Goal: Task Accomplishment & Management: Use online tool/utility

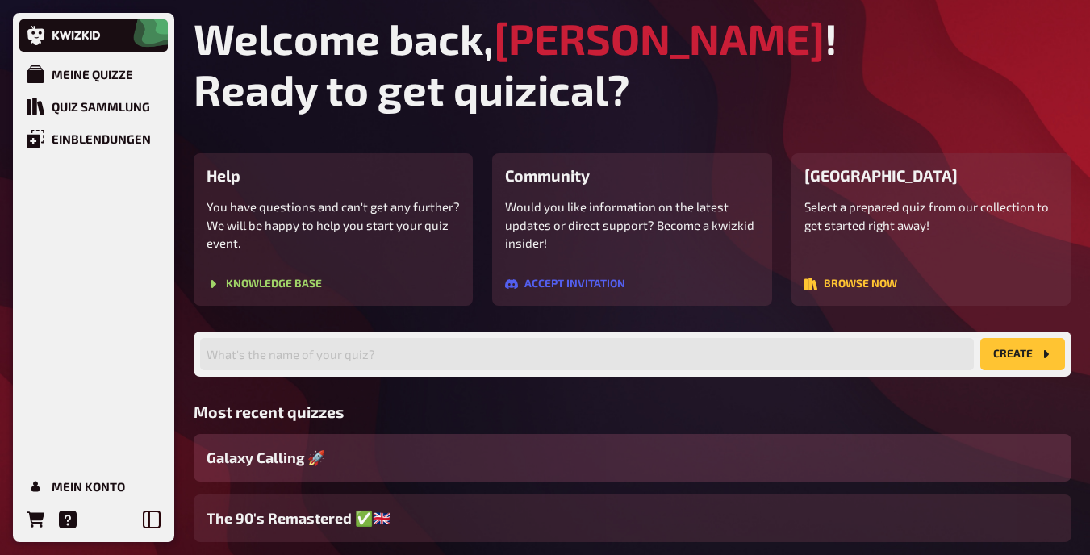
click at [349, 458] on div "Galaxy Calling 🚀" at bounding box center [633, 458] width 878 height 48
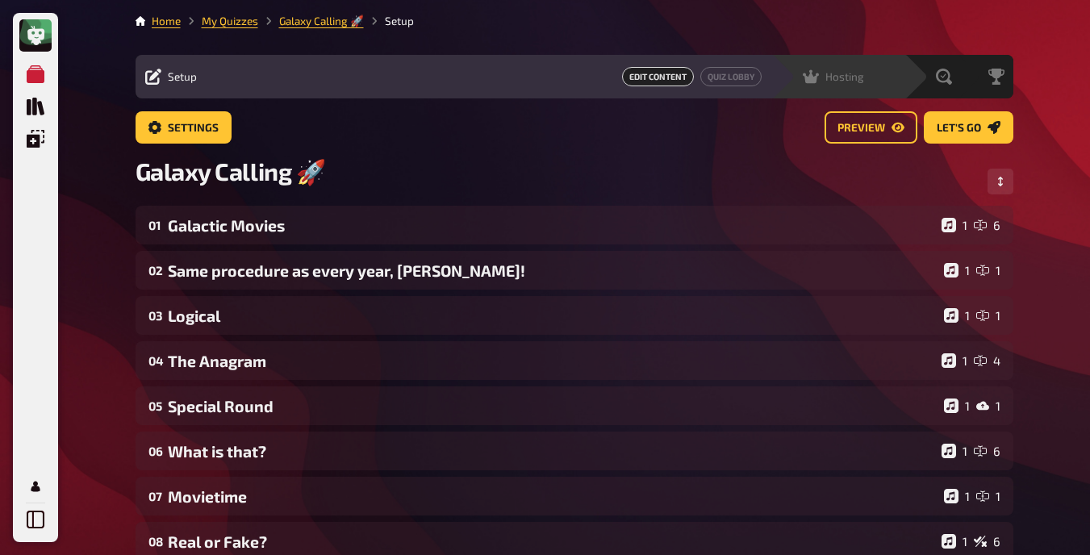
click at [832, 75] on span "Hosting" at bounding box center [845, 76] width 39 height 13
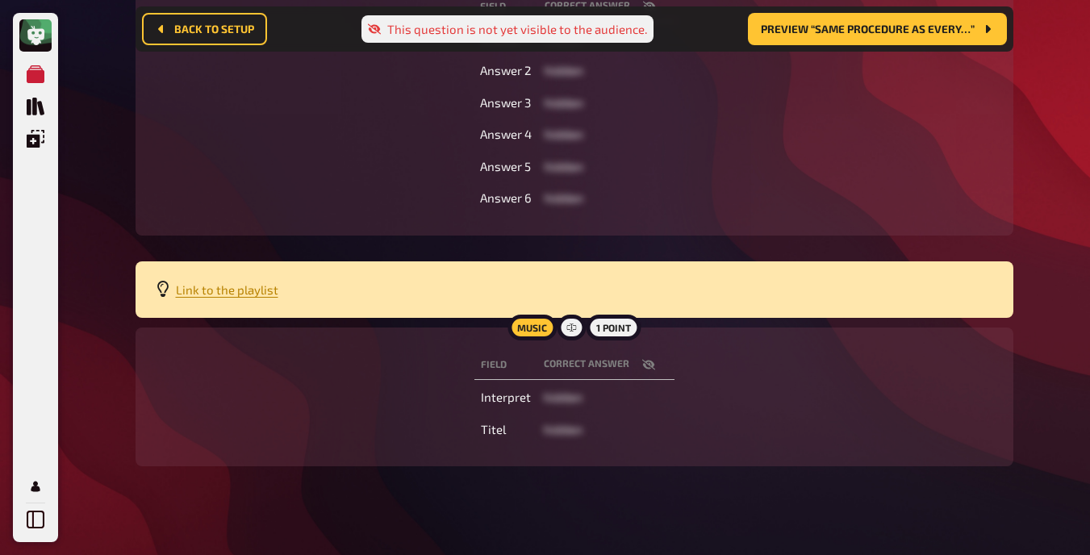
scroll to position [527, 0]
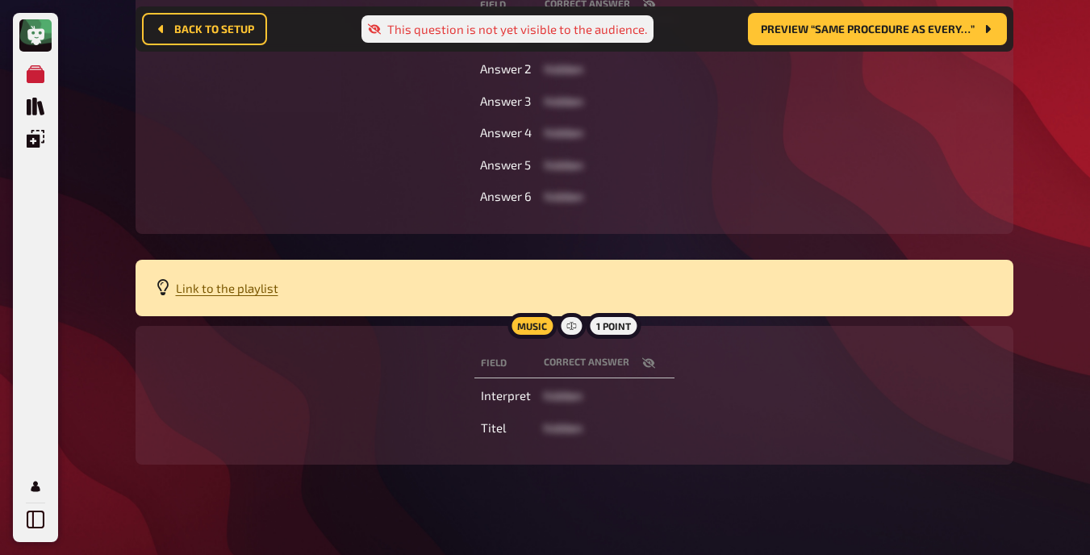
click at [219, 295] on span "Link to the playlist" at bounding box center [227, 288] width 103 height 15
click at [857, 140] on div "Field correct answer Answer 1 hidden Answer 2 hidden Answer 3 hidden Answer 4 h…" at bounding box center [574, 101] width 839 height 228
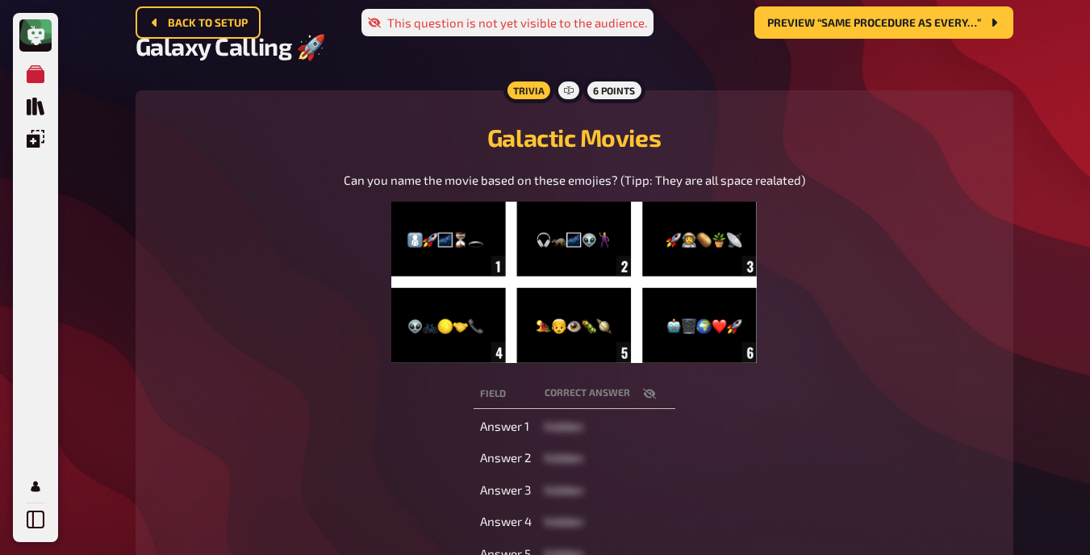
scroll to position [0, 0]
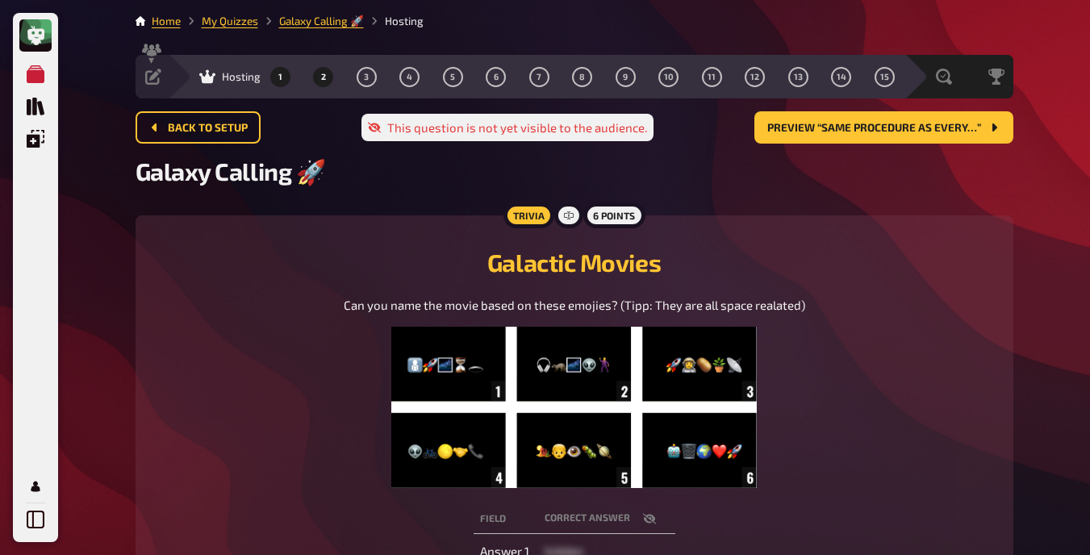
click at [321, 77] on span "2" at bounding box center [323, 77] width 5 height 9
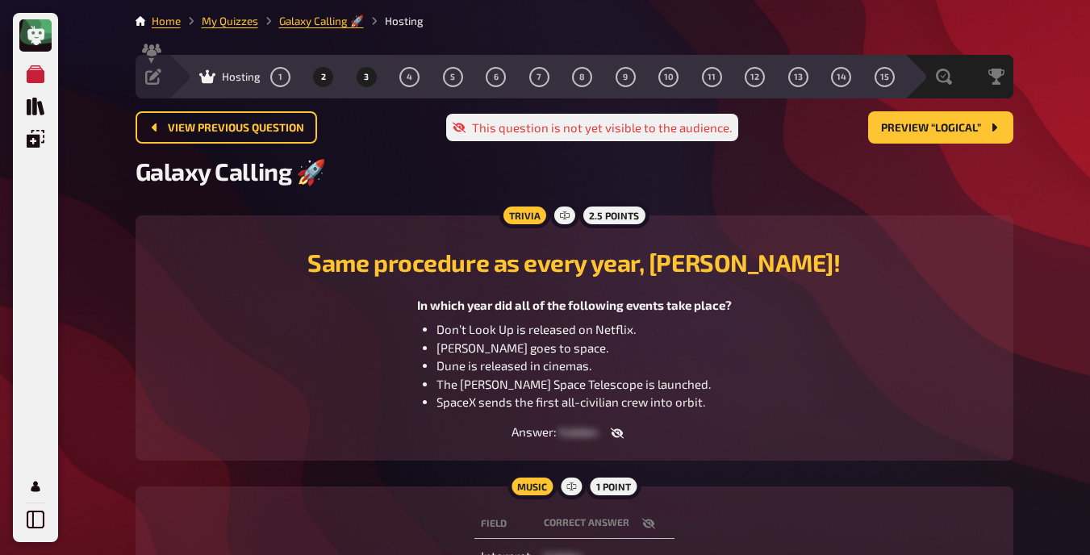
click at [364, 73] on span "3" at bounding box center [366, 77] width 5 height 9
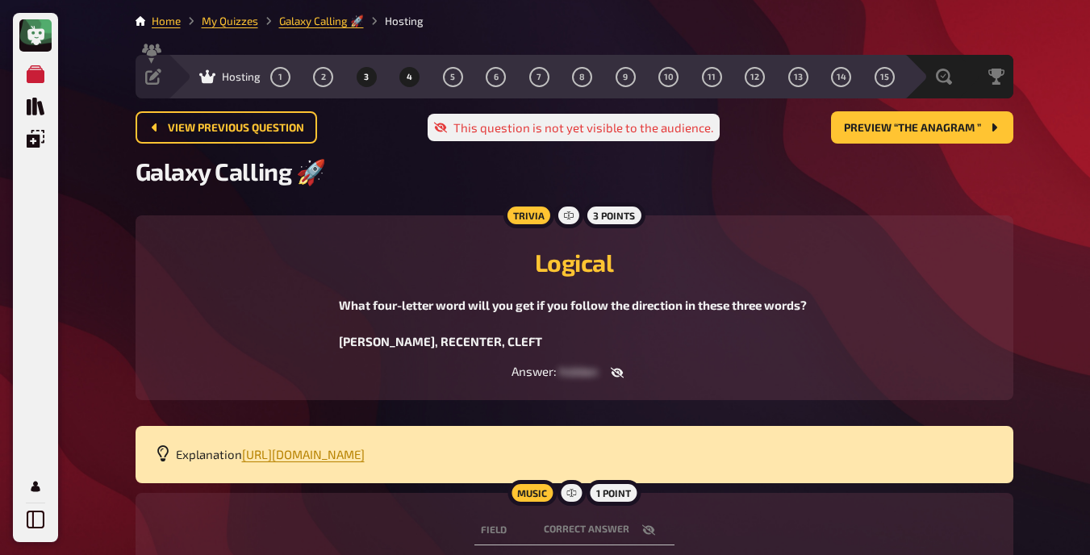
click at [411, 78] on span "4" at bounding box center [410, 77] width 6 height 9
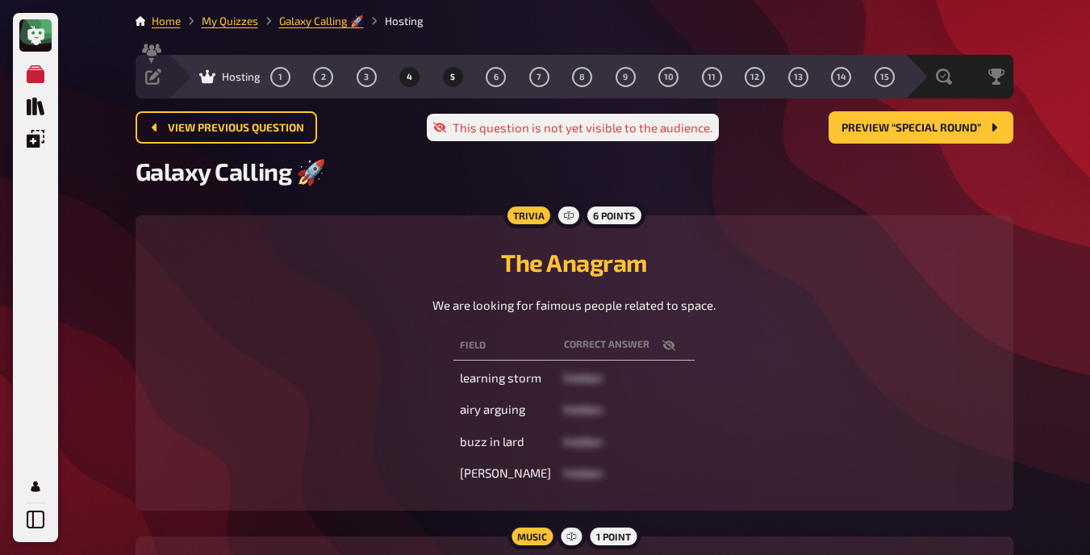
click at [453, 80] on span "5" at bounding box center [452, 77] width 5 height 9
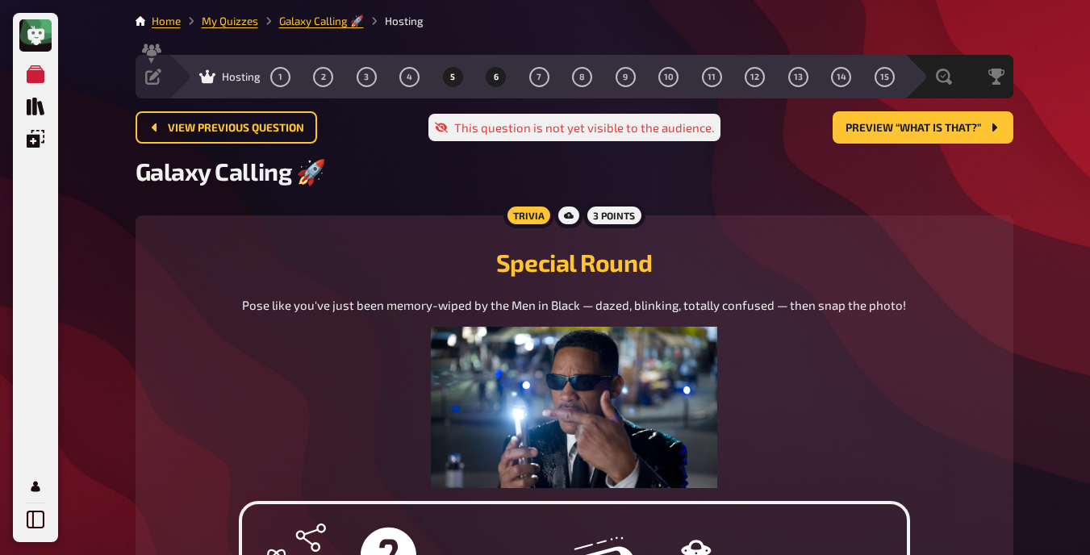
click at [487, 75] on button "6" at bounding box center [496, 77] width 26 height 26
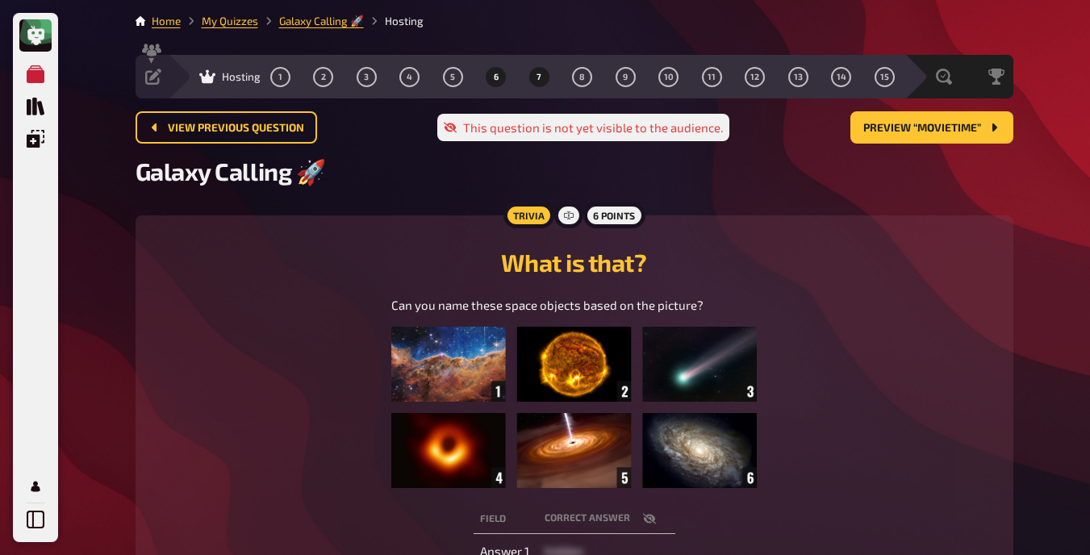
click at [538, 69] on button "7" at bounding box center [539, 77] width 26 height 26
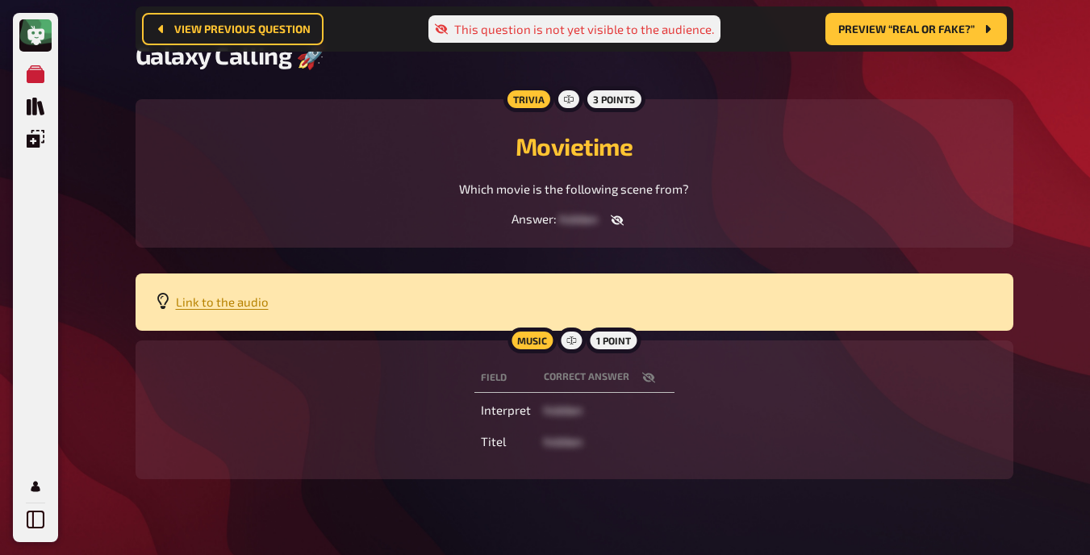
scroll to position [142, 0]
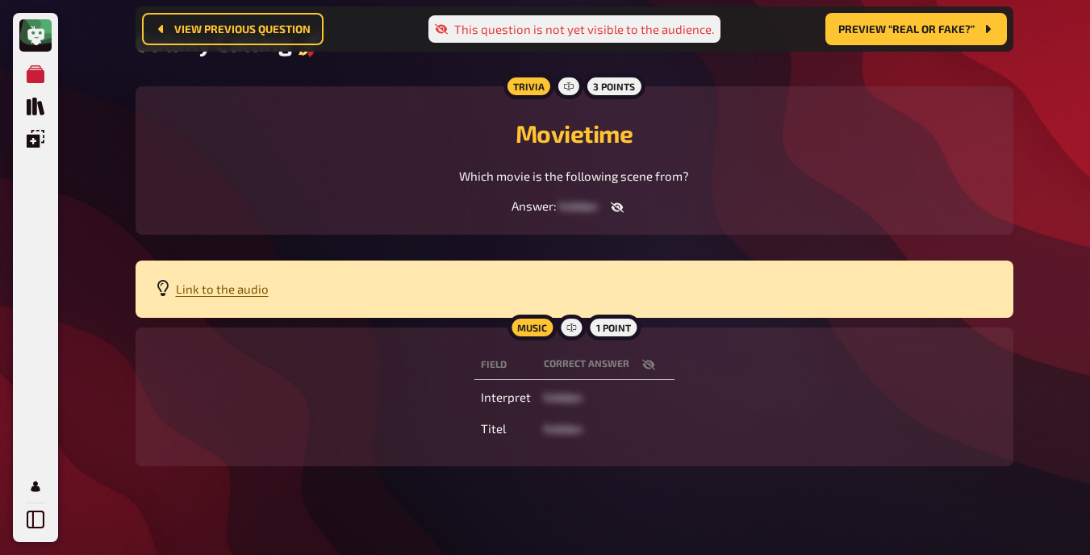
click at [236, 294] on span "Link to the audio" at bounding box center [222, 289] width 93 height 15
click at [888, 162] on div "Movietime Which movie is the following scene from?" at bounding box center [574, 146] width 839 height 80
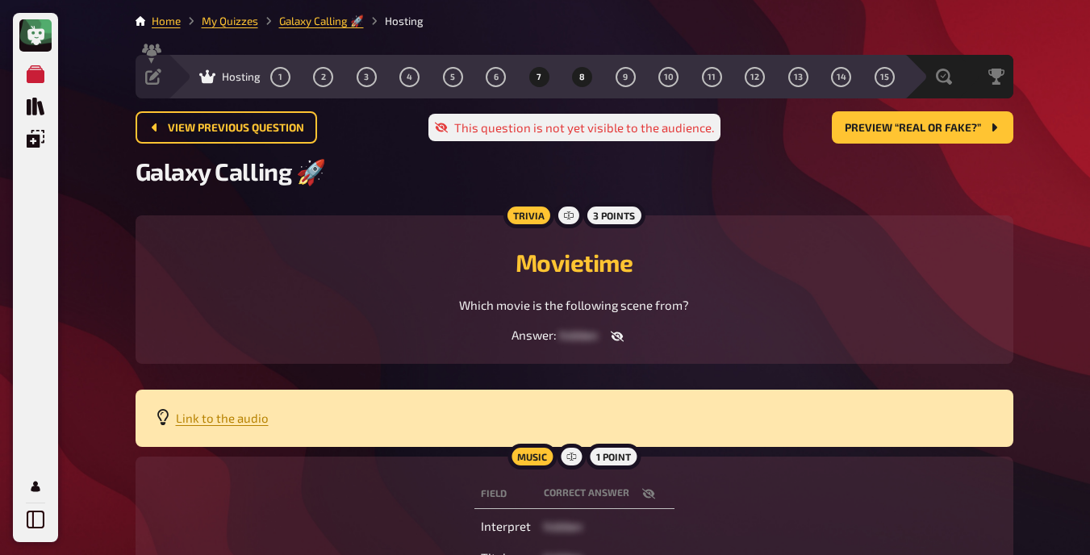
click at [587, 73] on button "8" at bounding box center [583, 77] width 26 height 26
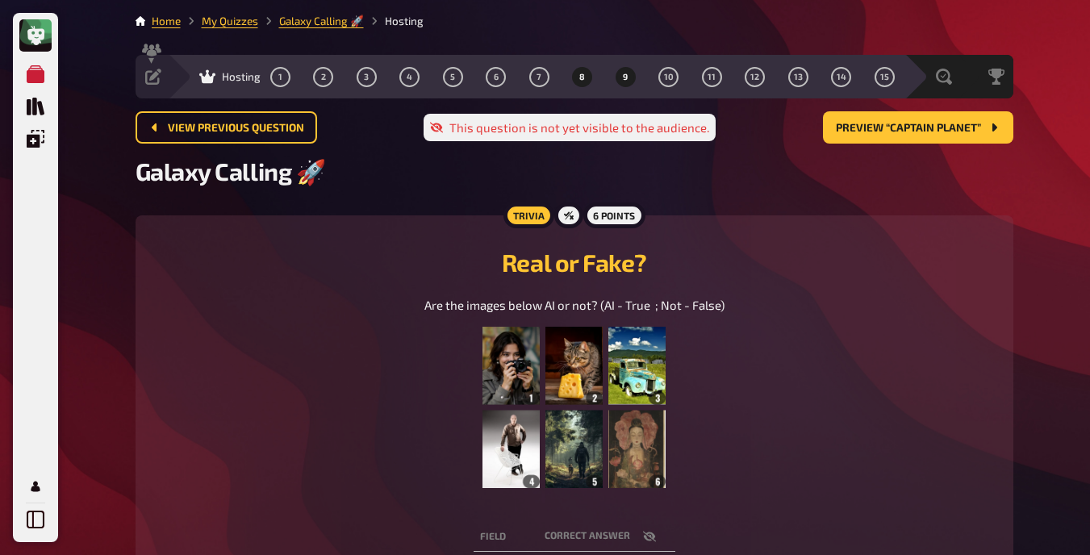
click at [626, 84] on button "9" at bounding box center [626, 77] width 26 height 26
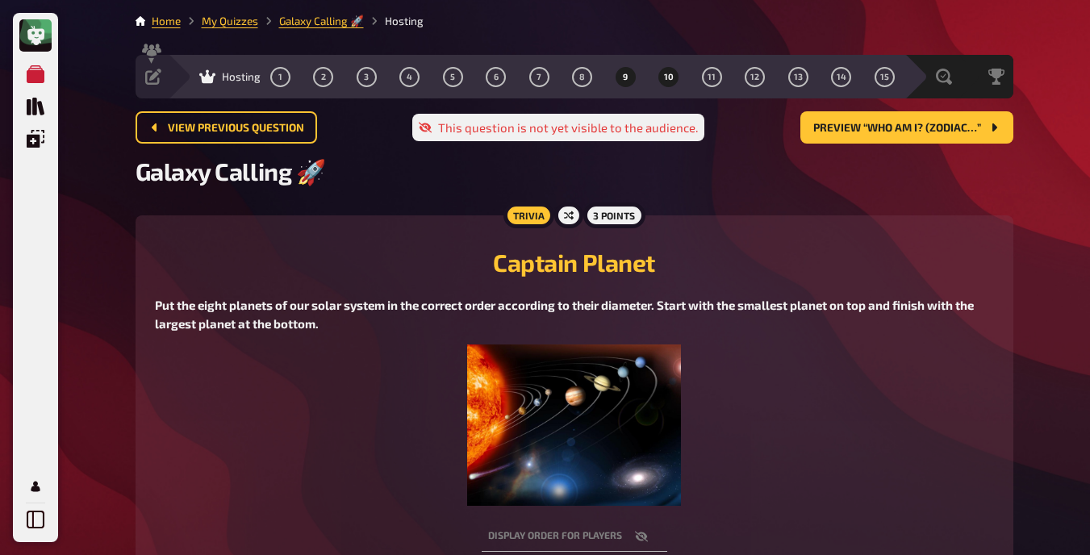
click at [660, 81] on button "10" at bounding box center [669, 77] width 26 height 26
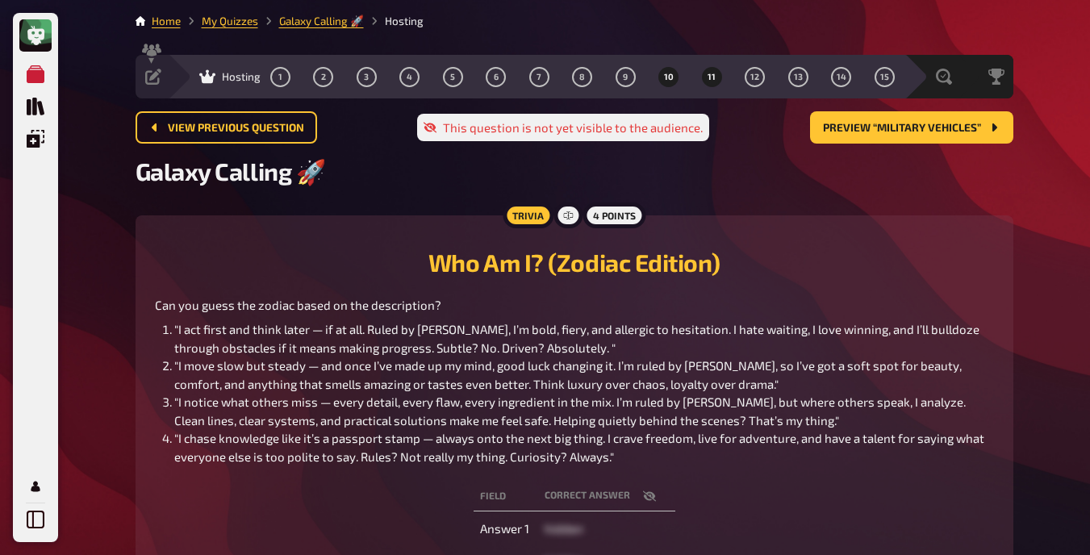
click at [712, 67] on button "11" at bounding box center [712, 77] width 26 height 26
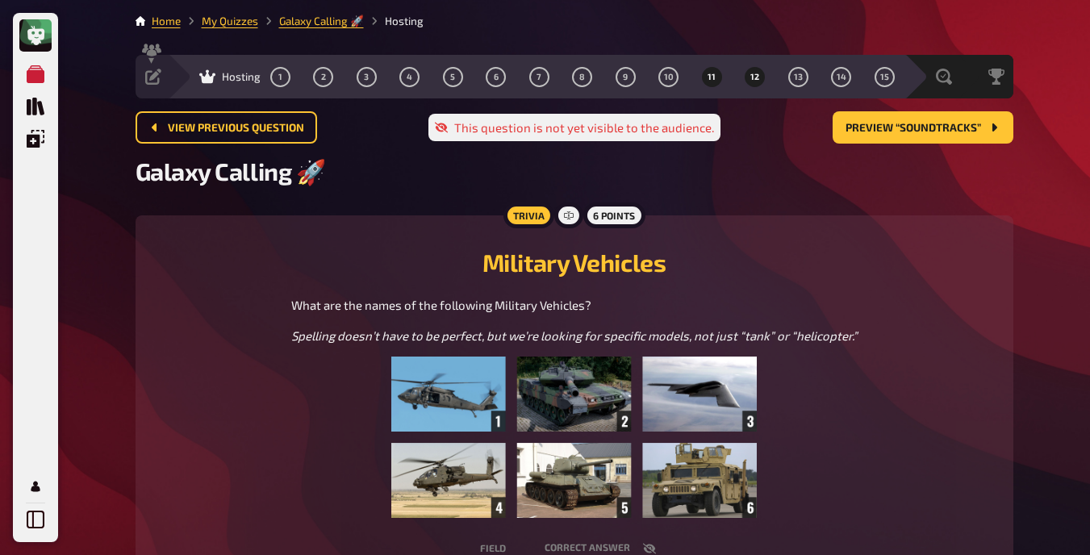
click at [755, 78] on span "12" at bounding box center [755, 77] width 9 height 9
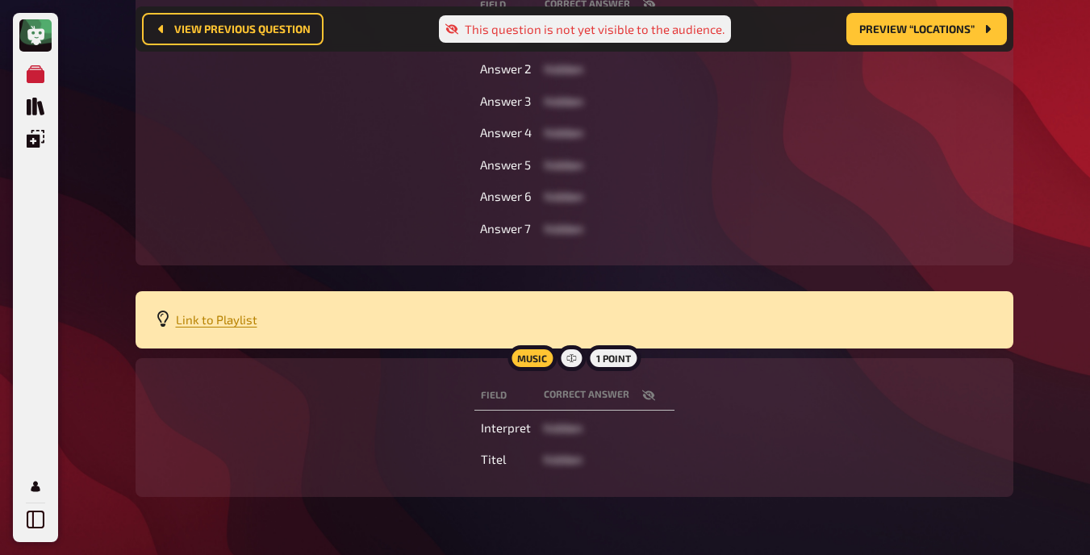
scroll to position [401, 0]
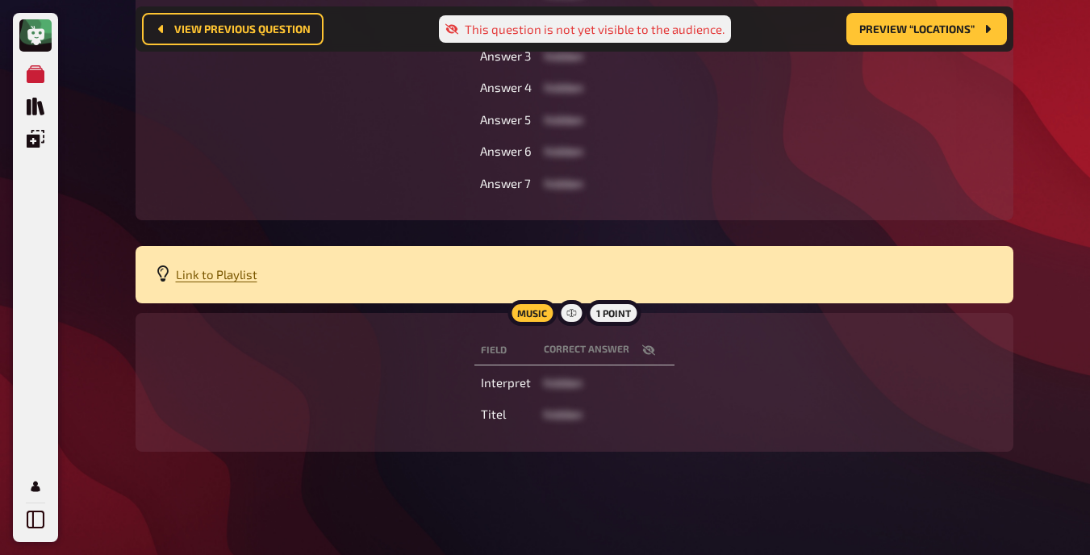
click at [230, 282] on span "Link to Playlist" at bounding box center [217, 274] width 82 height 15
click at [831, 113] on div "Field correct answer Answer 1 hidden Answer 2 hidden Answer 3 hidden Answer 4 h…" at bounding box center [574, 72] width 839 height 260
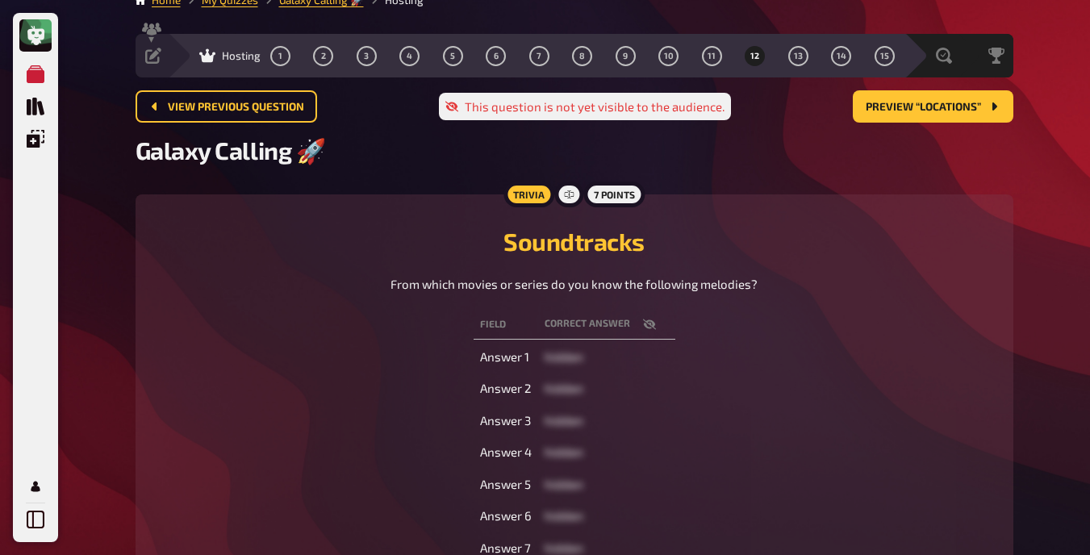
scroll to position [17, 0]
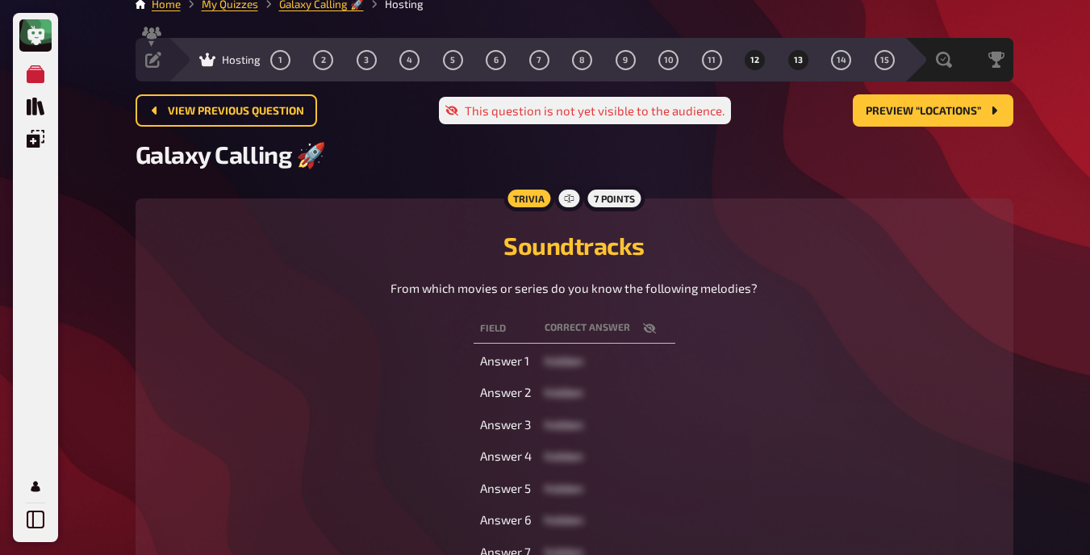
click at [795, 52] on button "13" at bounding box center [798, 60] width 26 height 26
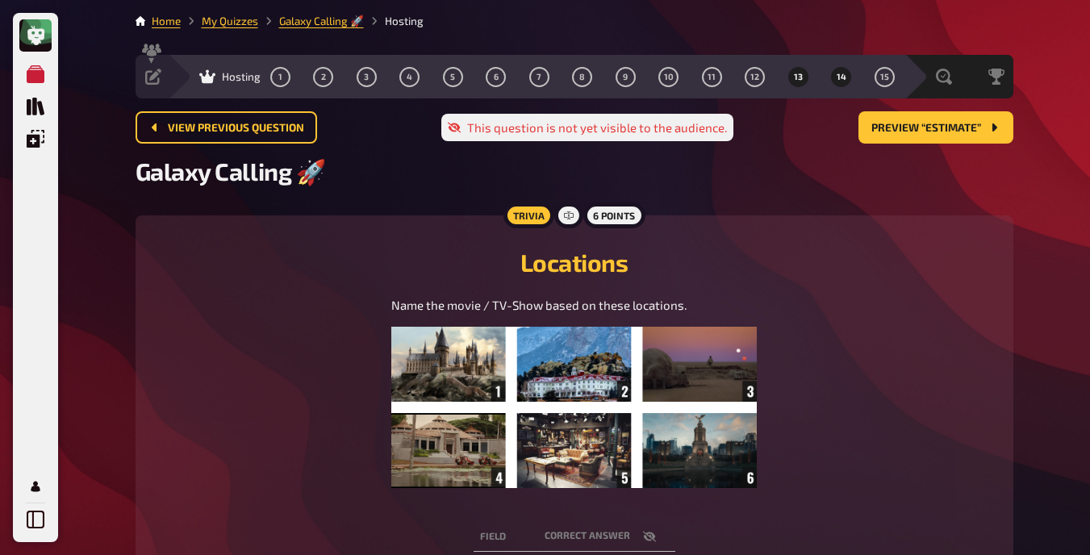
click at [839, 74] on span "14" at bounding box center [842, 77] width 10 height 9
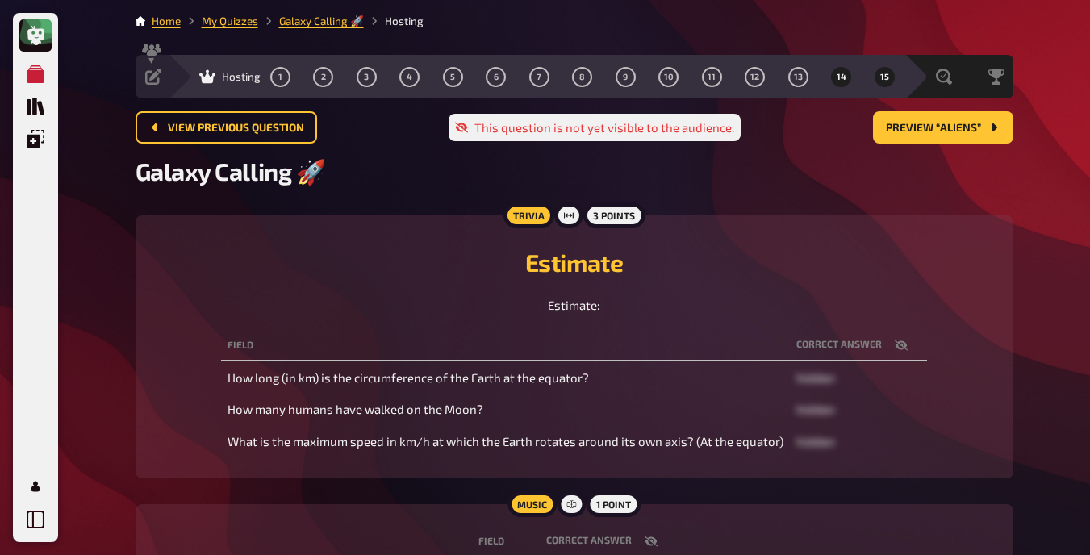
click at [881, 81] on span "15" at bounding box center [885, 77] width 9 height 9
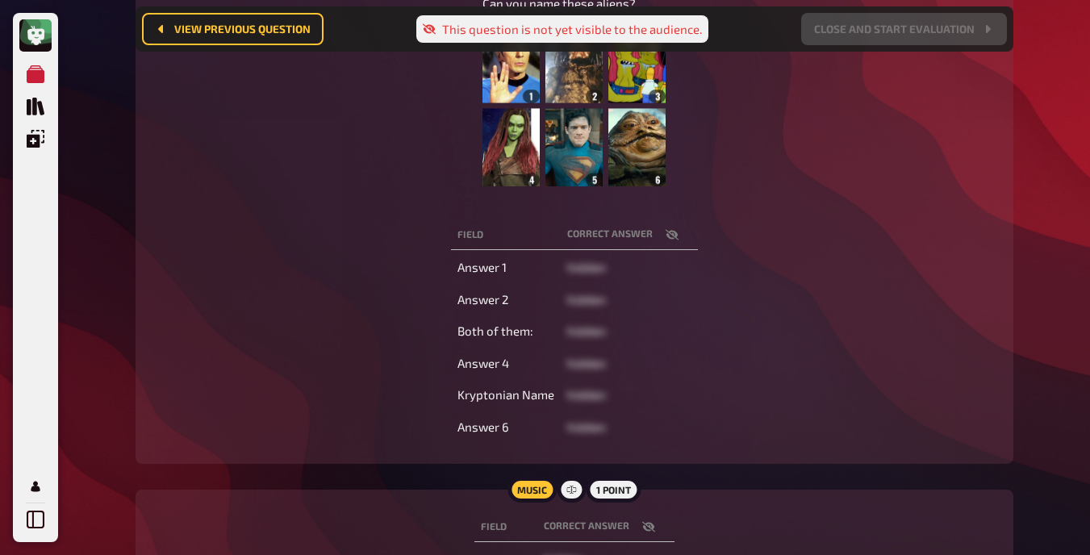
scroll to position [314, 0]
click at [662, 238] on button "button" at bounding box center [672, 236] width 39 height 16
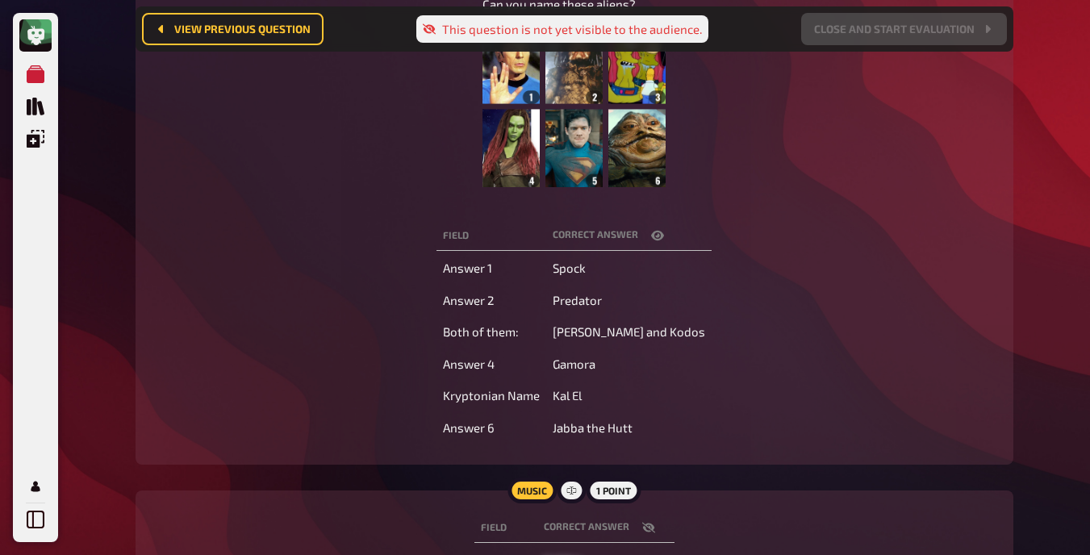
click at [662, 238] on button "button" at bounding box center [657, 236] width 39 height 16
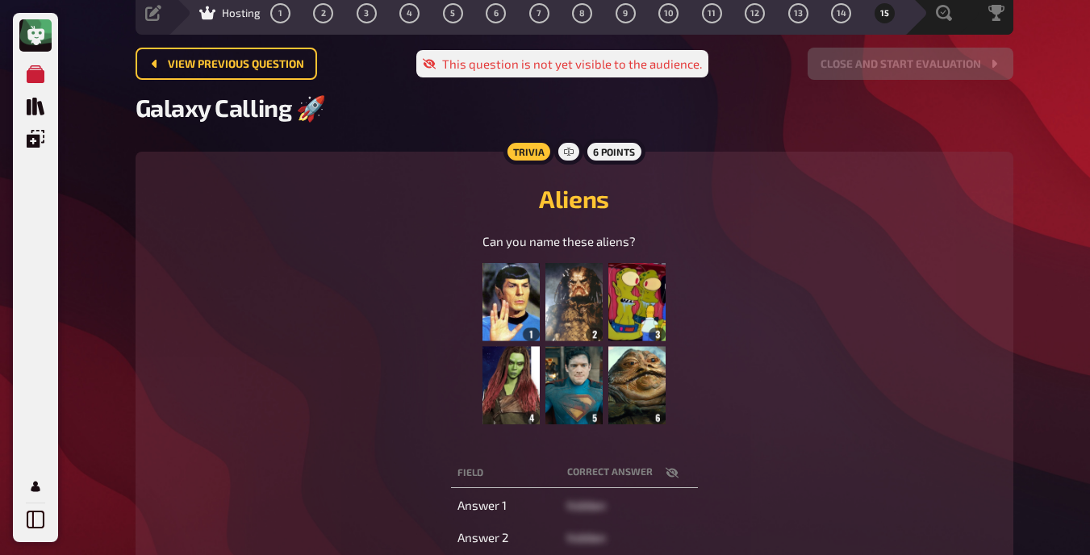
scroll to position [0, 0]
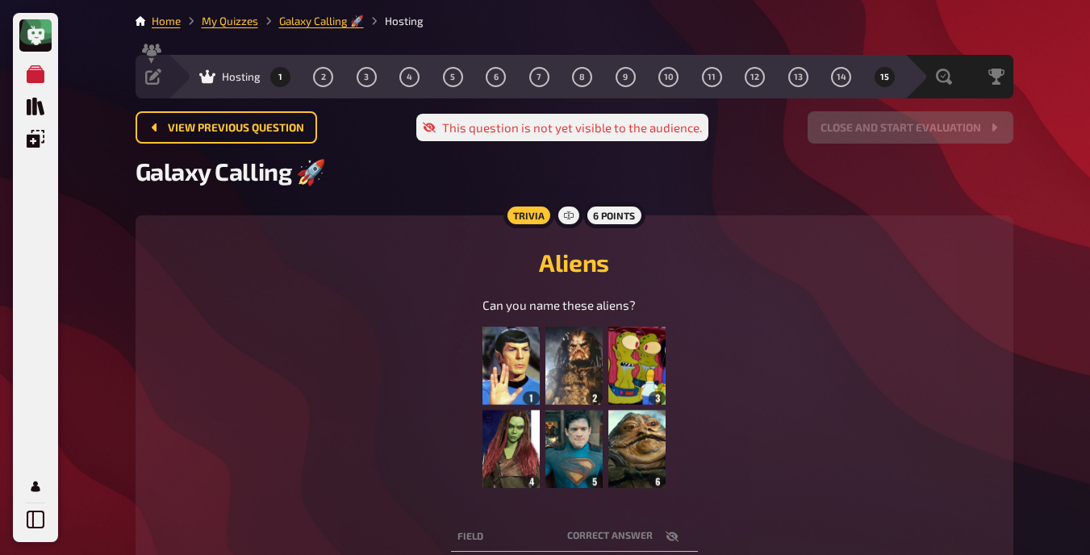
click at [277, 75] on button "1" at bounding box center [280, 77] width 26 height 26
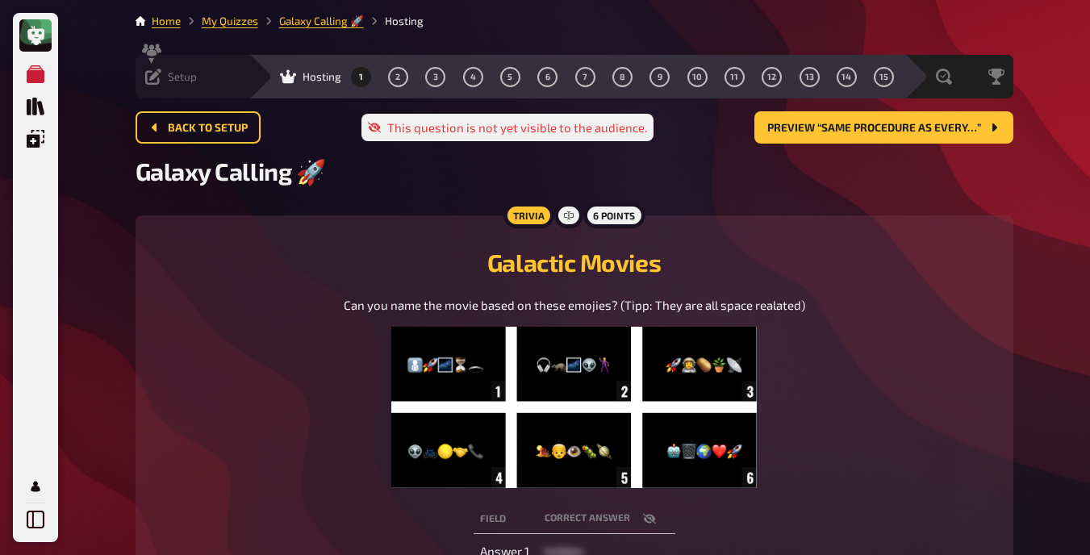
click at [158, 74] on icon at bounding box center [153, 77] width 16 height 16
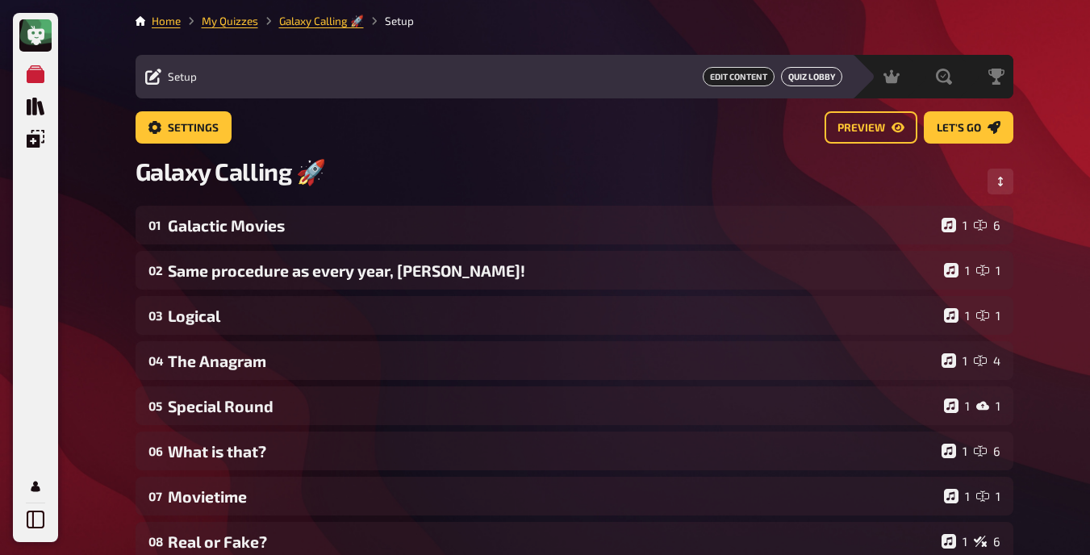
click at [800, 72] on button "Quiz Lobby" at bounding box center [811, 76] width 61 height 19
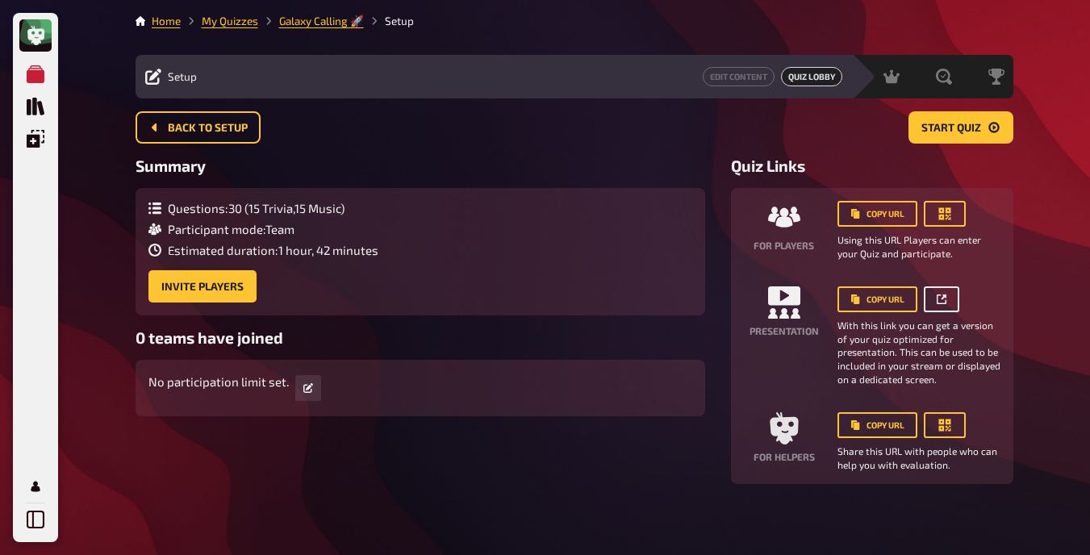
click at [936, 299] on button "button" at bounding box center [942, 300] width 36 height 26
click at [760, 23] on nav "Home My Quizzes Galaxy Calling 🚀 Setup" at bounding box center [575, 21] width 878 height 16
click at [830, 74] on span "Hosting" at bounding box center [845, 76] width 39 height 13
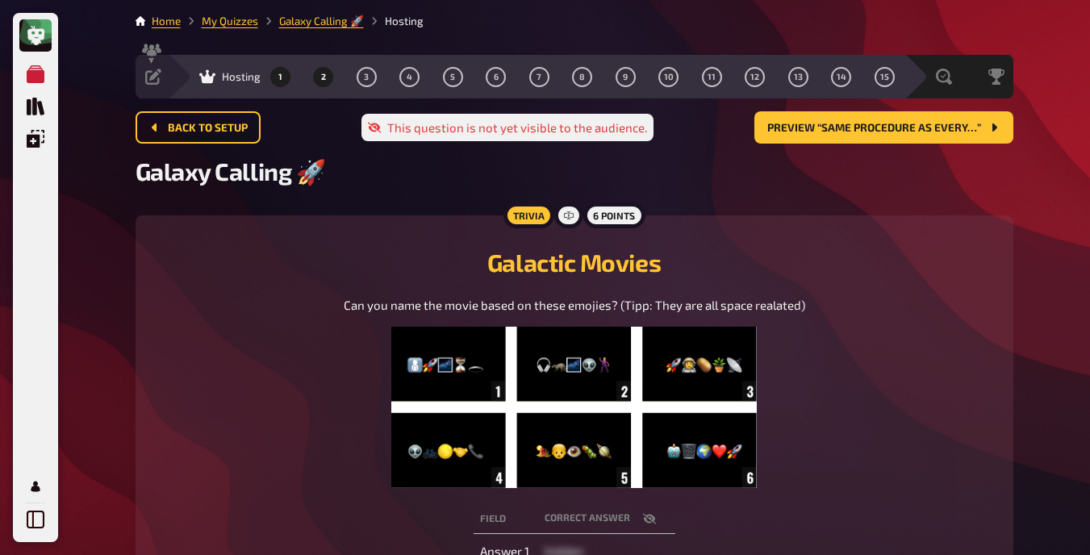
click at [319, 77] on button "2" at bounding box center [324, 77] width 26 height 26
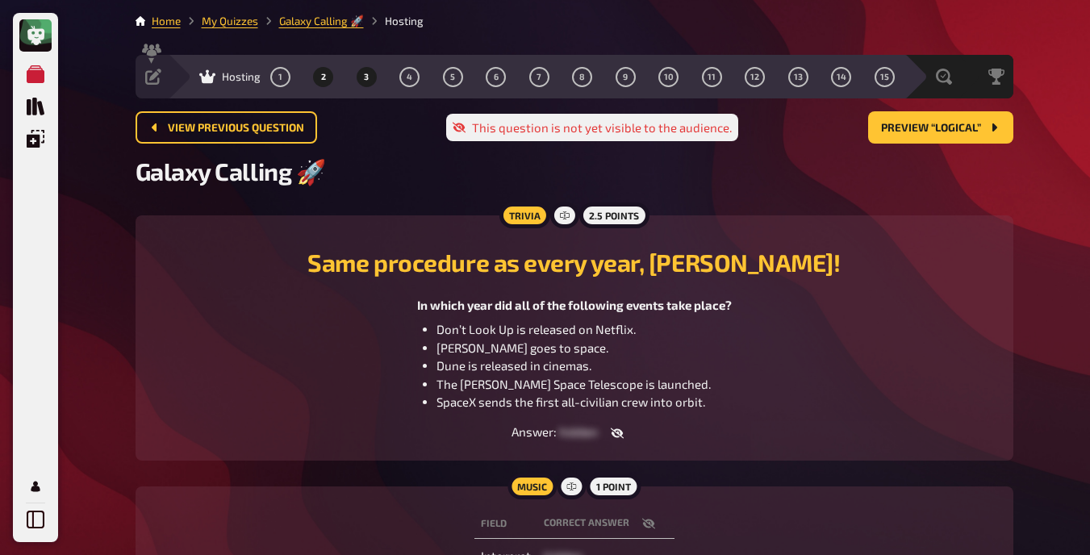
click at [366, 73] on span "3" at bounding box center [366, 77] width 5 height 9
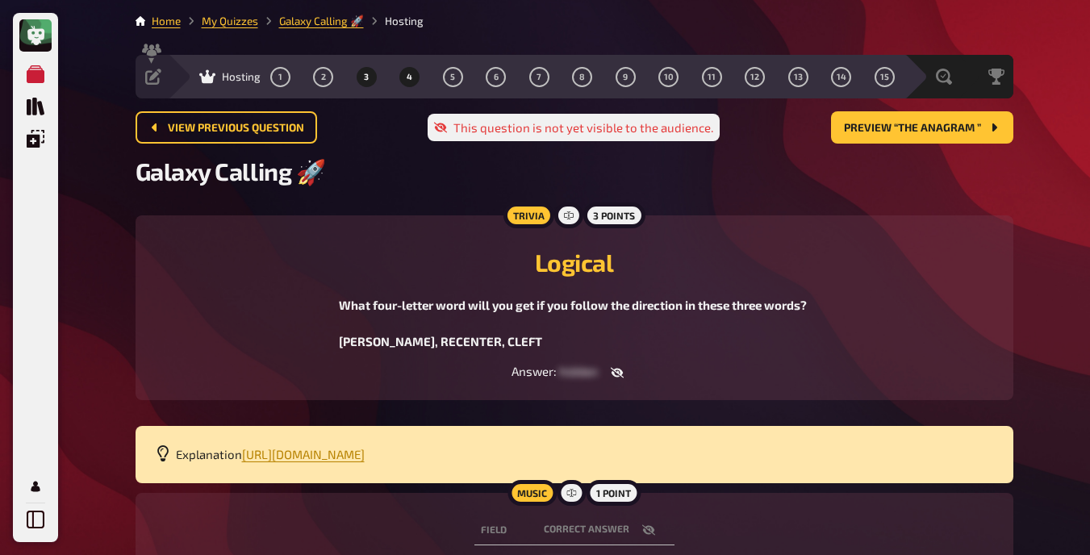
click at [404, 90] on button "4" at bounding box center [410, 77] width 26 height 26
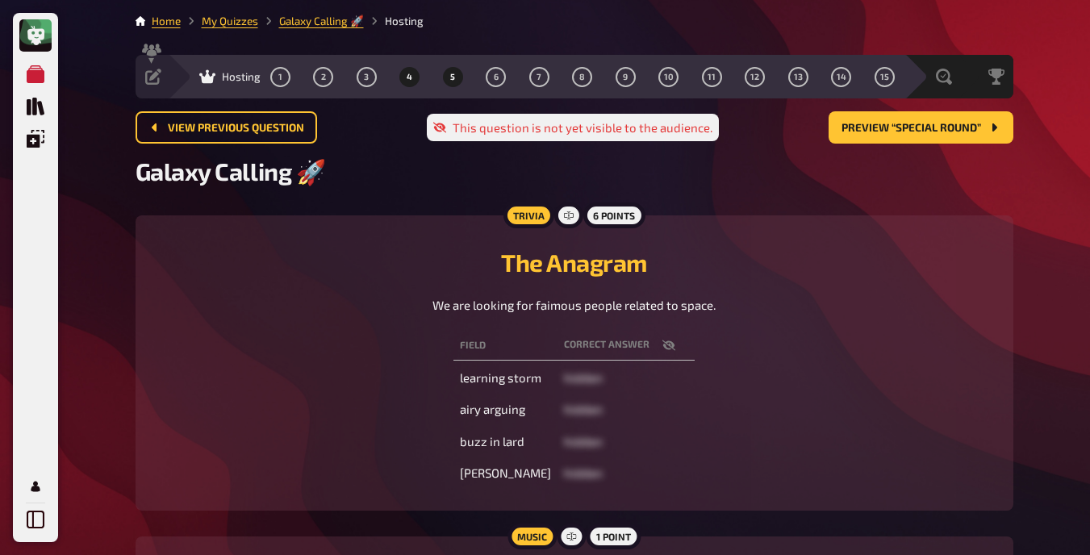
click at [453, 73] on span "5" at bounding box center [452, 77] width 5 height 9
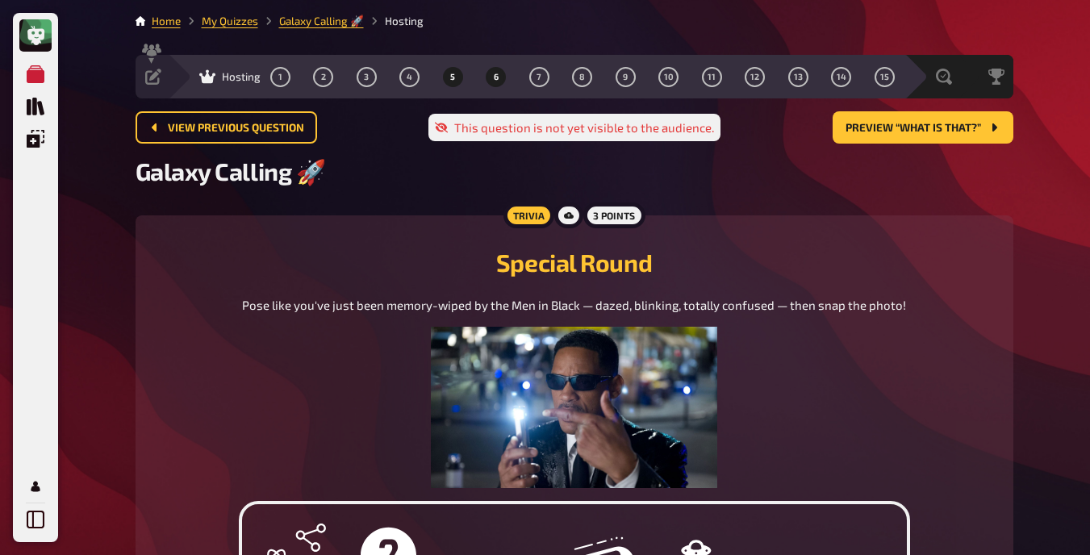
click at [493, 69] on button "6" at bounding box center [496, 77] width 26 height 26
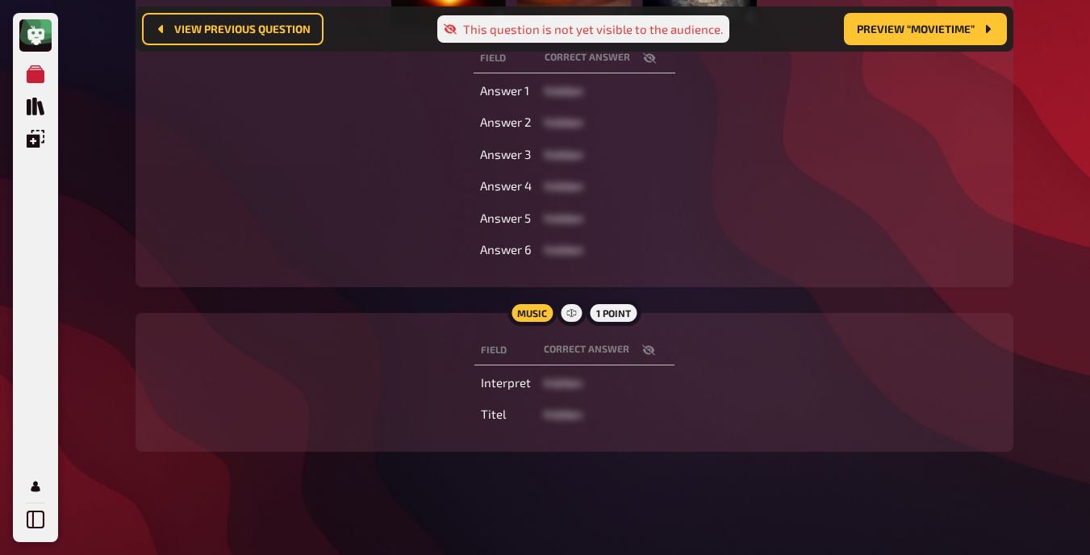
scroll to position [223, 0]
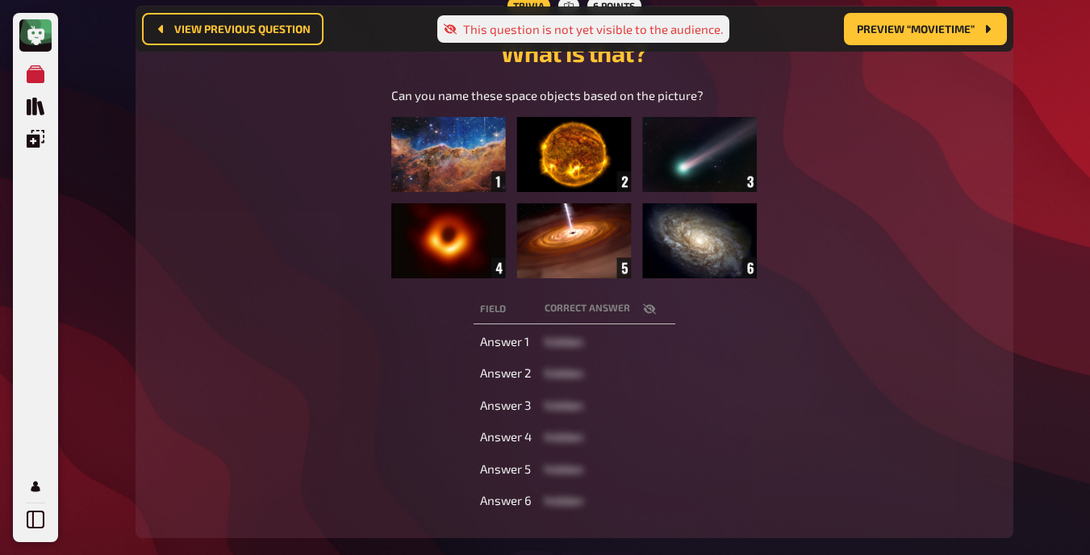
click at [408, 303] on div "Field correct answer Answer 1 hidden Answer 2 hidden Answer 3 hidden Answer 4 h…" at bounding box center [574, 405] width 839 height 228
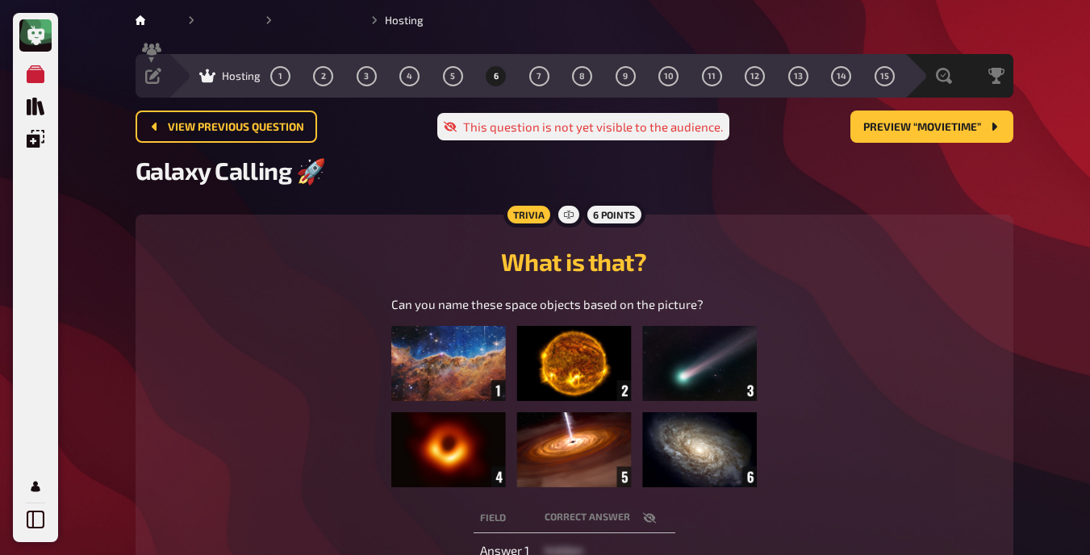
scroll to position [0, 0]
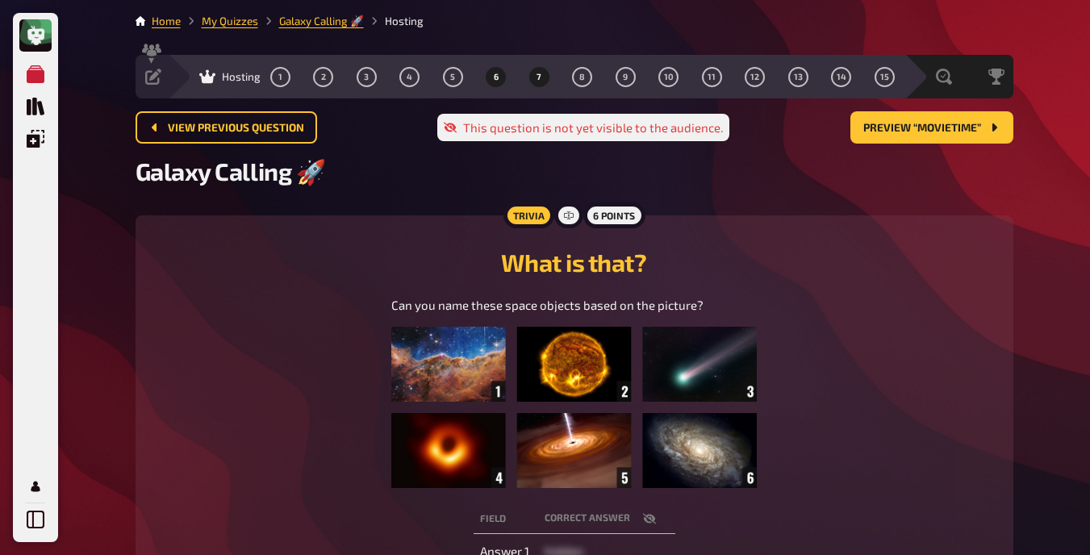
click at [538, 74] on span "7" at bounding box center [539, 77] width 5 height 9
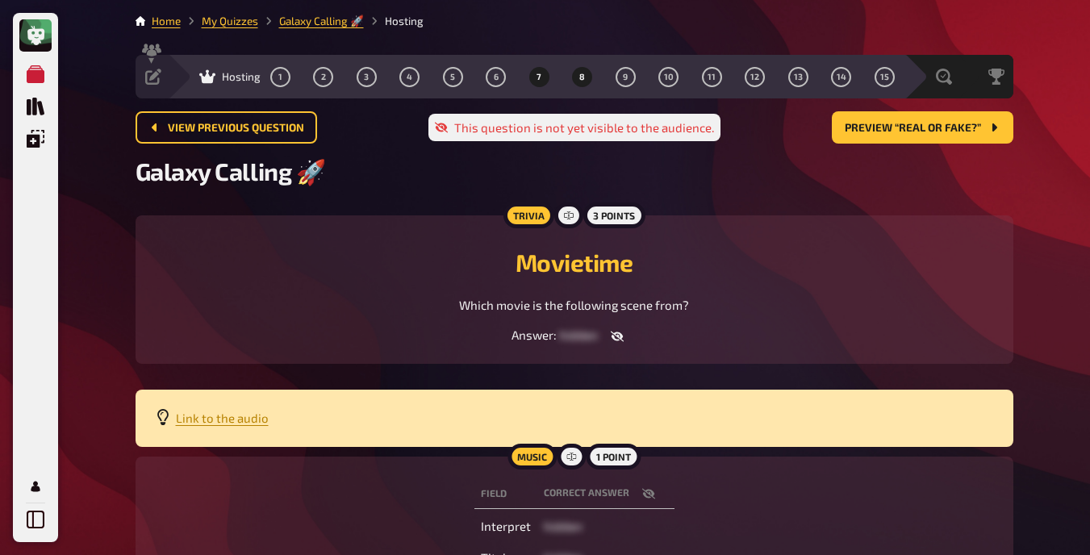
click at [584, 85] on button "8" at bounding box center [583, 77] width 26 height 26
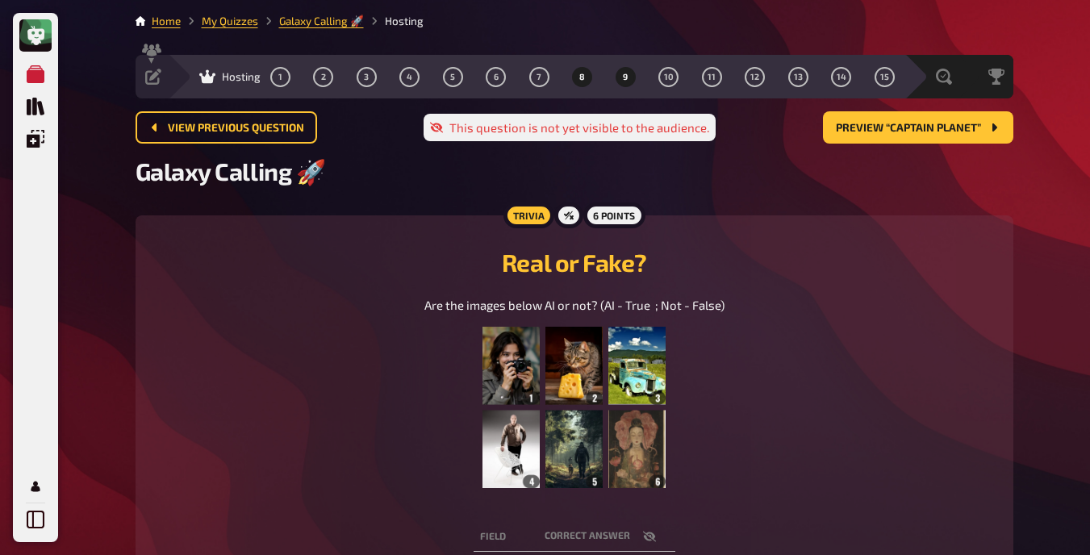
click at [626, 67] on button "9" at bounding box center [626, 77] width 26 height 26
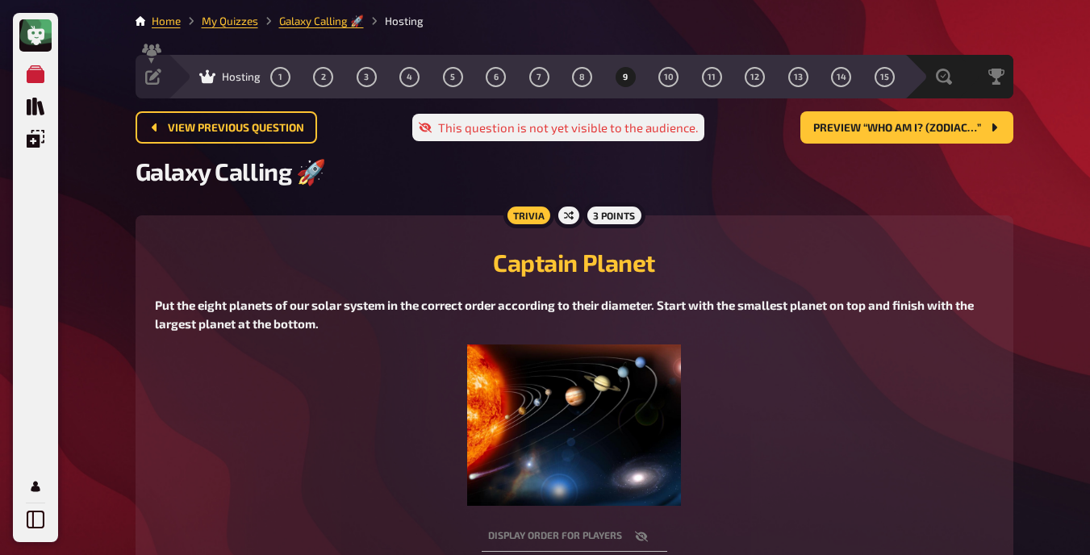
click at [669, 63] on div "Hosting 1 2 3 4 5 6 7 8 9 10 11 12 13 14 15" at bounding box center [536, 77] width 737 height 44
click at [669, 70] on button "10" at bounding box center [669, 77] width 26 height 26
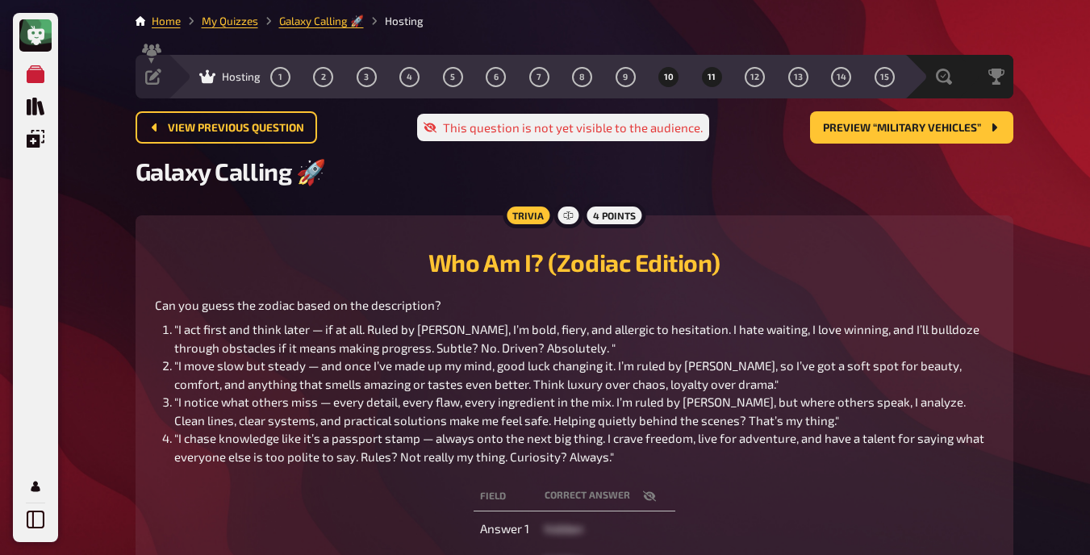
click at [705, 71] on button "11" at bounding box center [712, 77] width 26 height 26
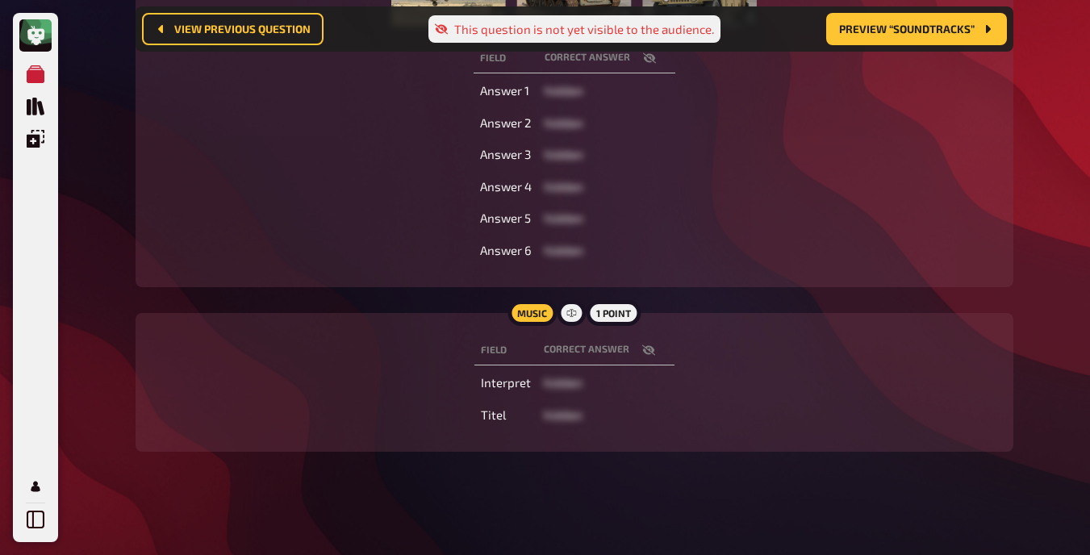
scroll to position [506, 0]
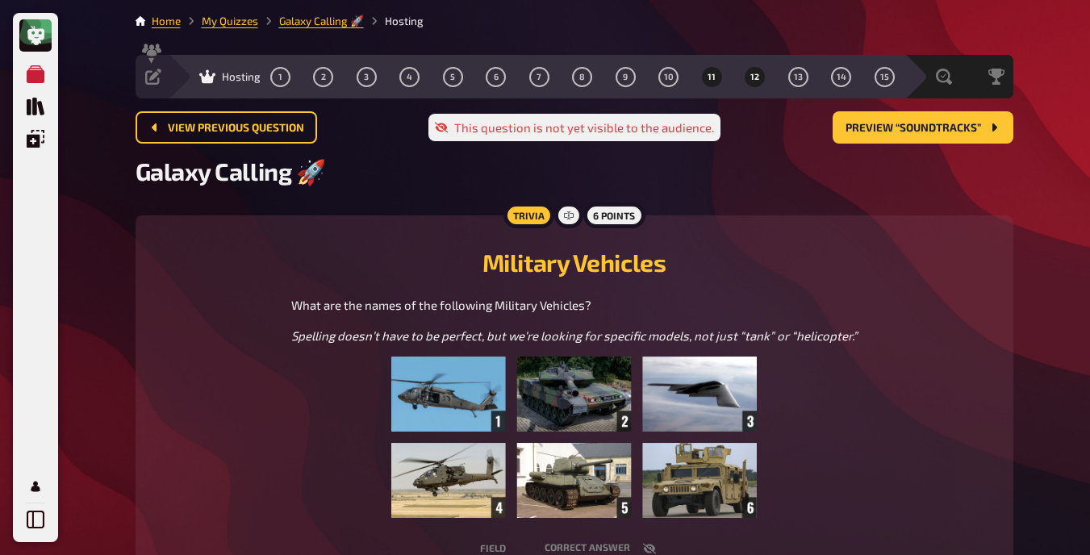
click at [761, 77] on button "12" at bounding box center [756, 77] width 26 height 26
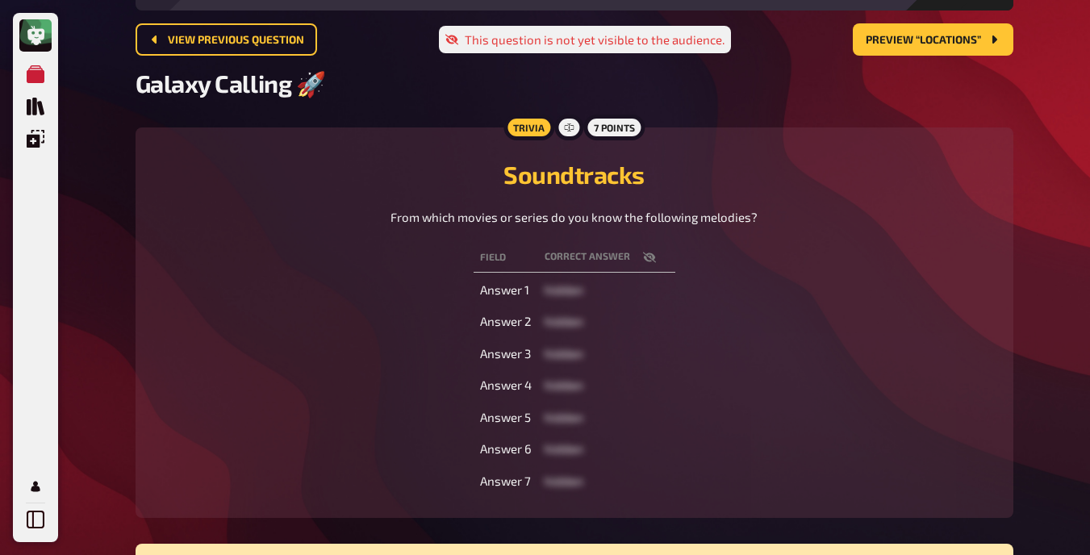
scroll to position [1, 0]
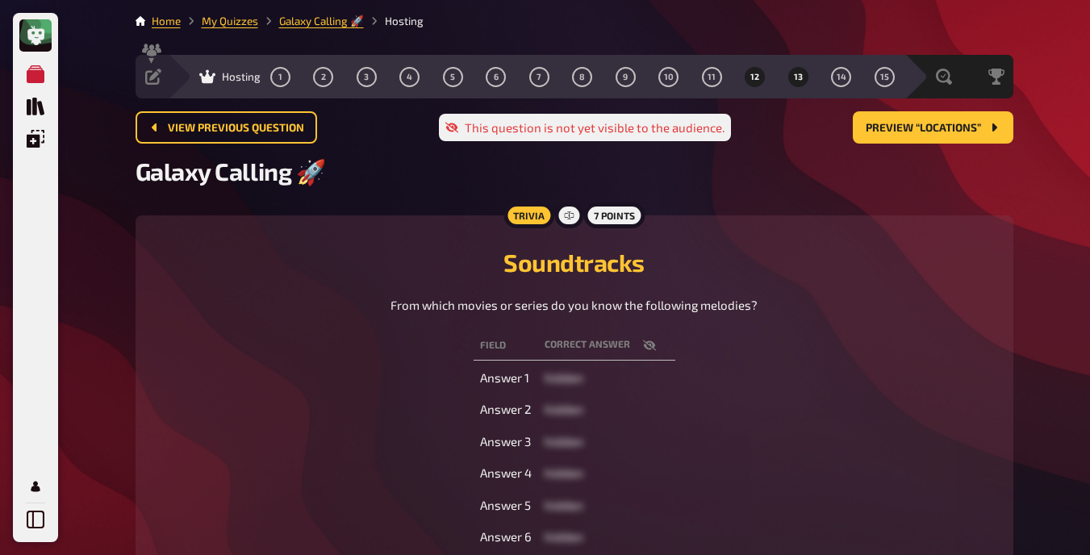
click at [797, 77] on span "13" at bounding box center [798, 77] width 9 height 9
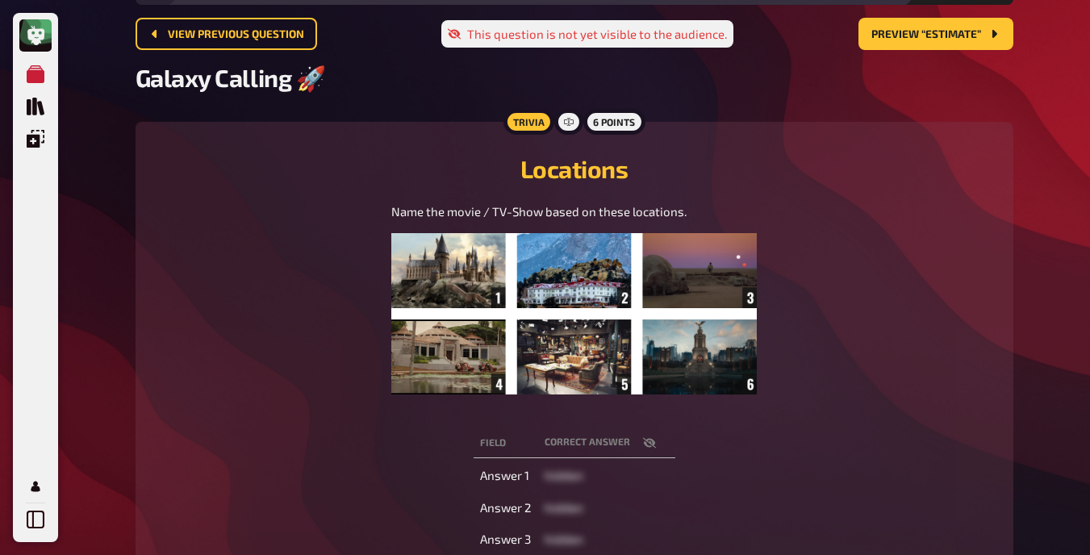
scroll to position [87, 0]
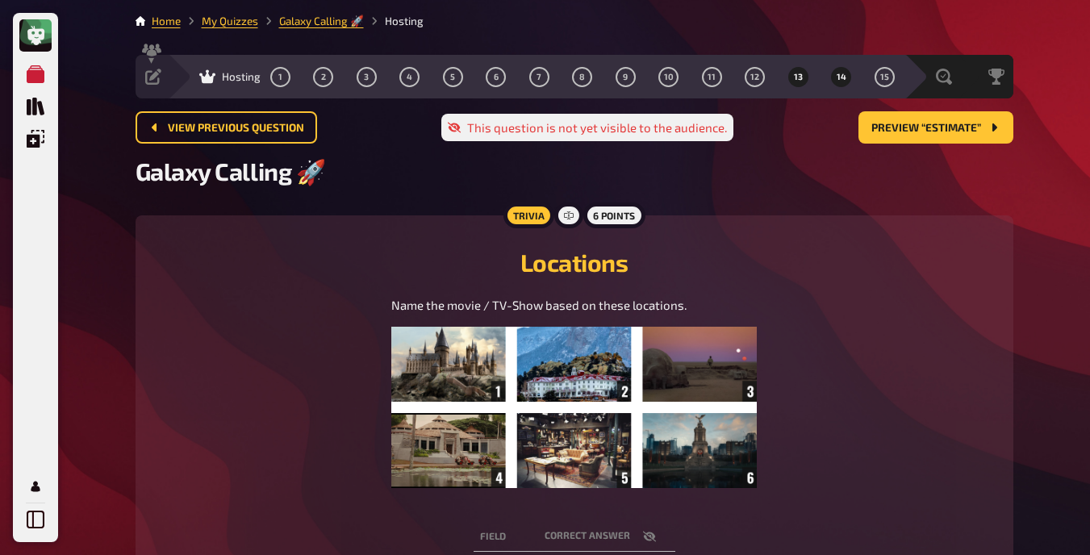
click at [832, 76] on button "14" at bounding box center [842, 77] width 26 height 26
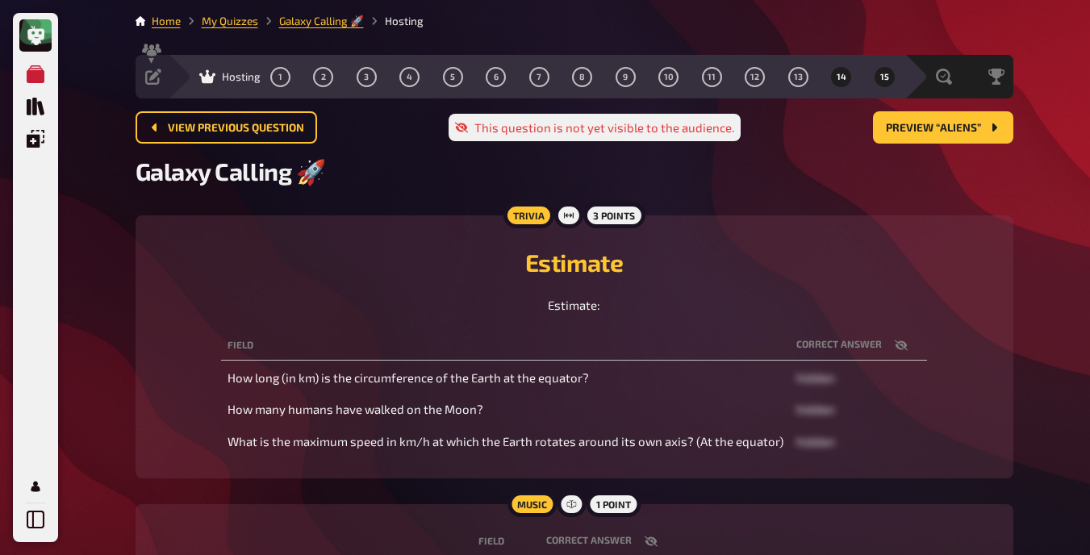
click at [877, 76] on button "15" at bounding box center [885, 77] width 26 height 26
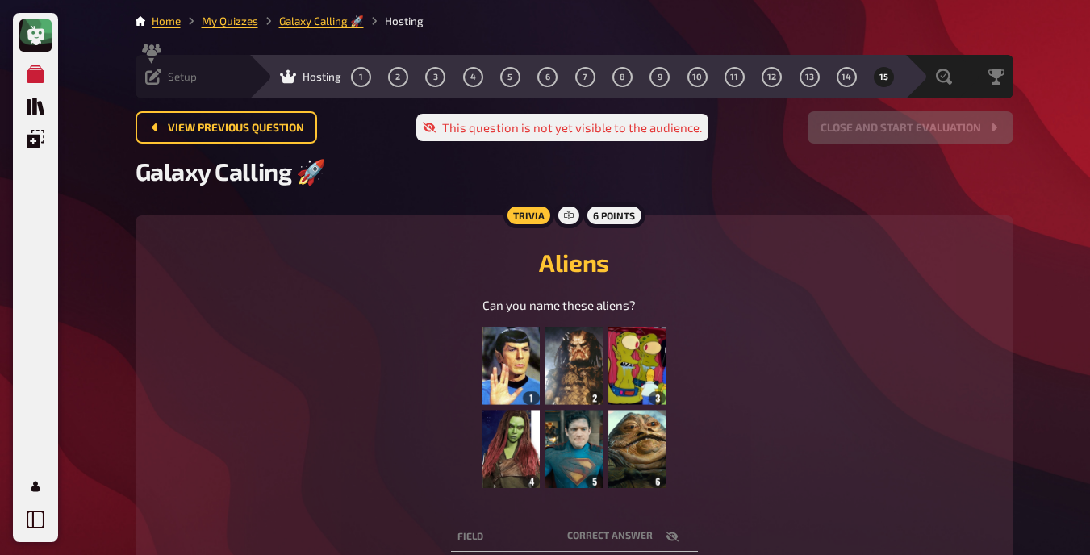
click at [165, 78] on div "Setup" at bounding box center [171, 77] width 52 height 16
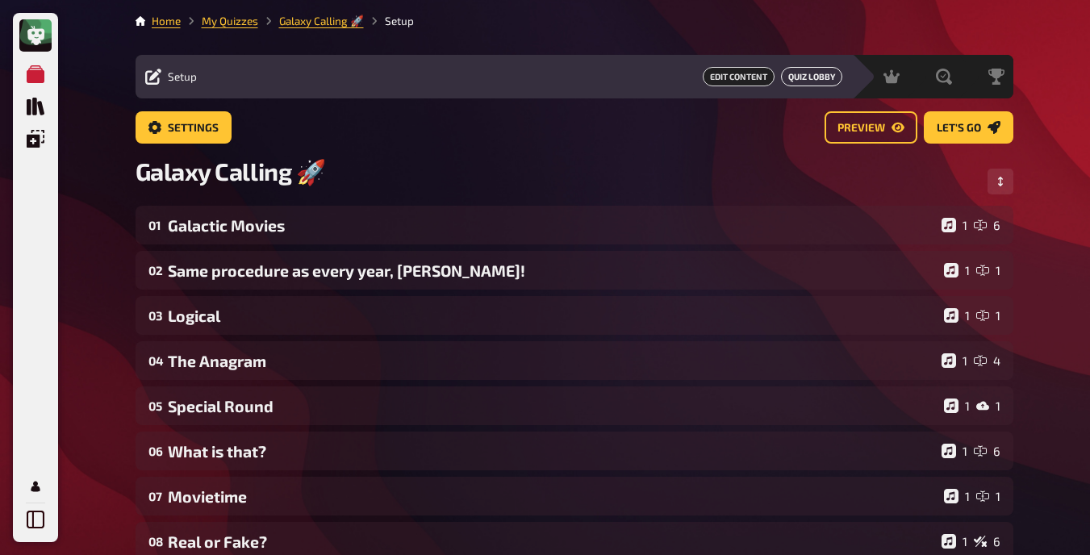
click at [801, 73] on button "Quiz Lobby" at bounding box center [811, 76] width 61 height 19
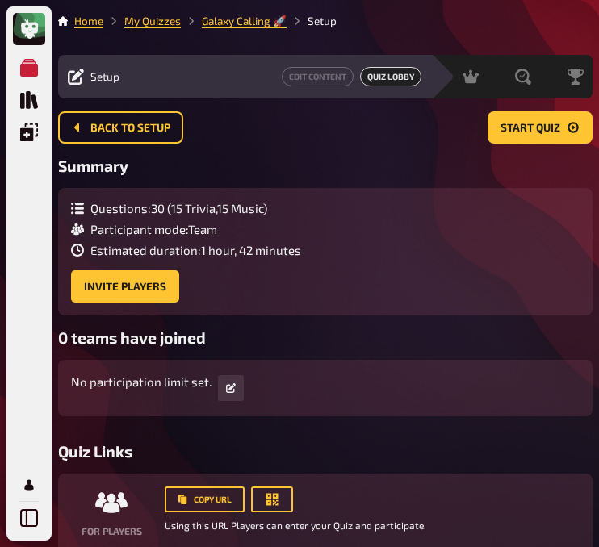
click at [401, 9] on div "Home My Quizzes Galaxy Calling 🚀 Setup Setup Edit Content Quiz Lobby Hosting un…" at bounding box center [325, 394] width 547 height 788
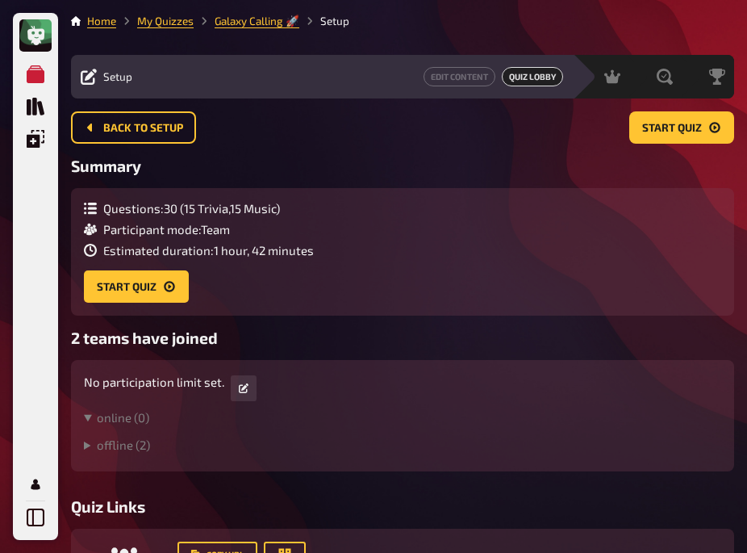
click at [357, 270] on div "Questions : 30 ( 15 Trivia , 15 Music ) Participant mode : Team Estimated durat…" at bounding box center [403, 252] width 638 height 102
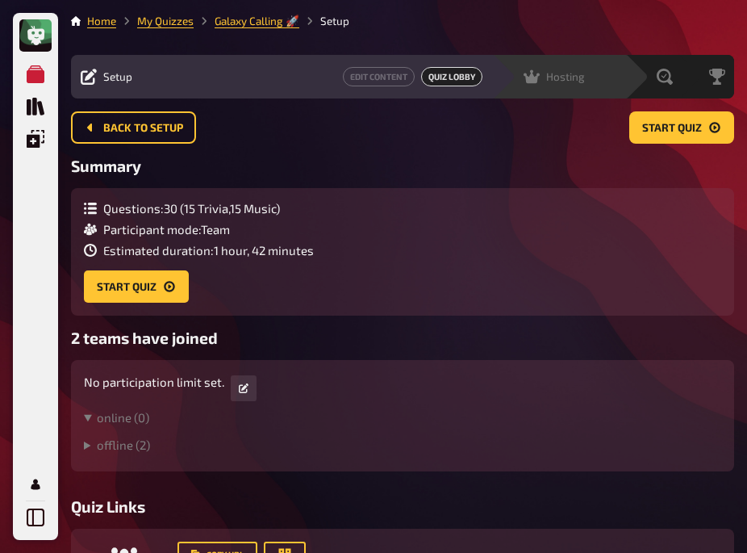
click at [556, 82] on span "Hosting" at bounding box center [565, 76] width 39 height 13
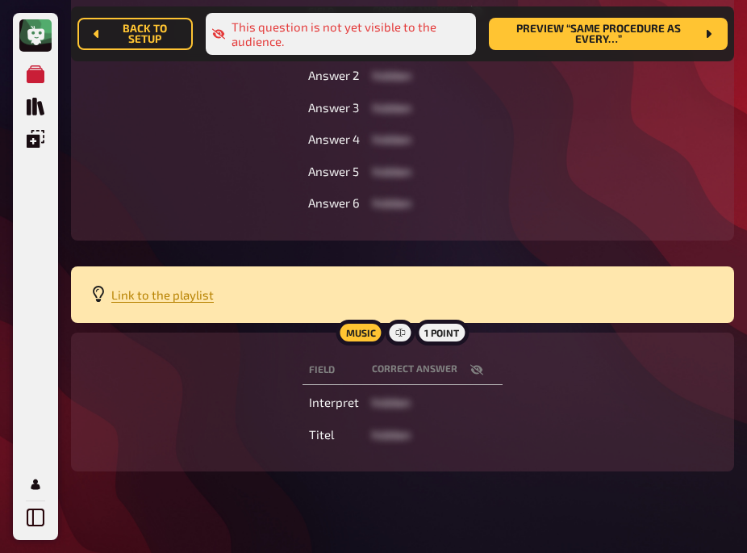
scroll to position [534, 0]
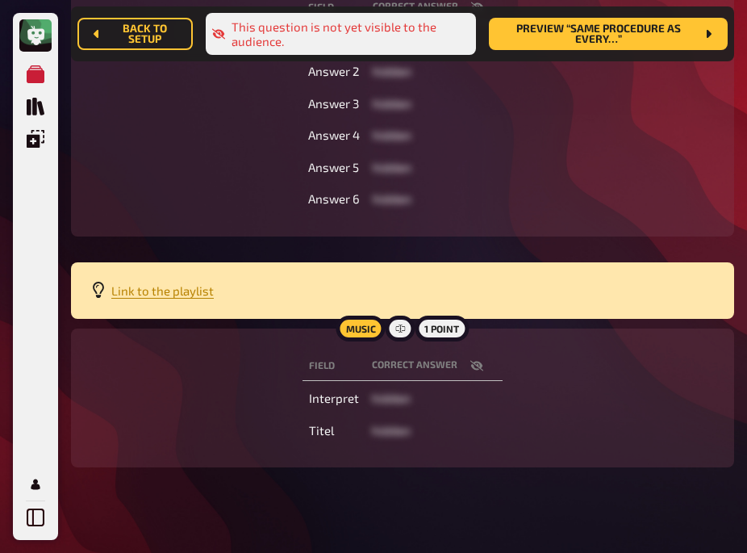
click at [474, 371] on icon "button" at bounding box center [477, 366] width 13 height 10
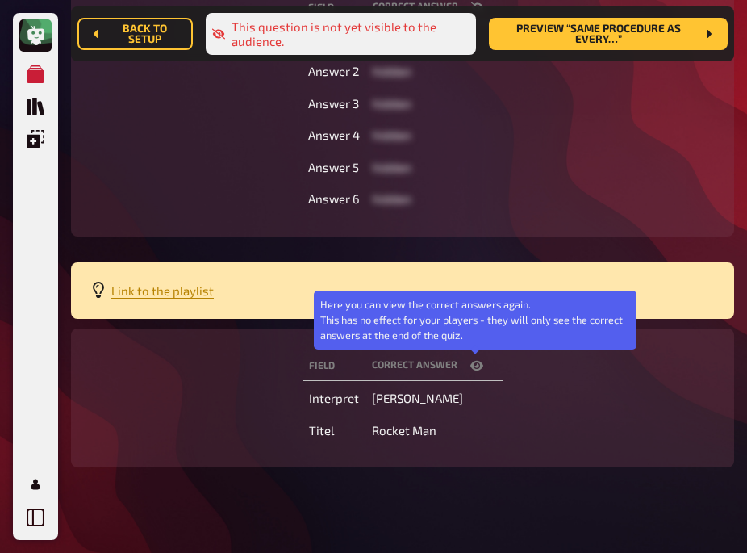
click at [474, 372] on icon "button" at bounding box center [477, 365] width 13 height 13
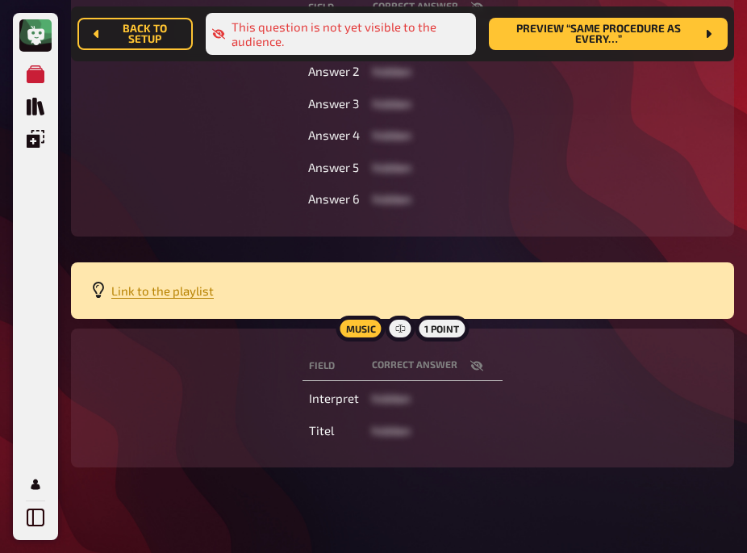
scroll to position [204, 0]
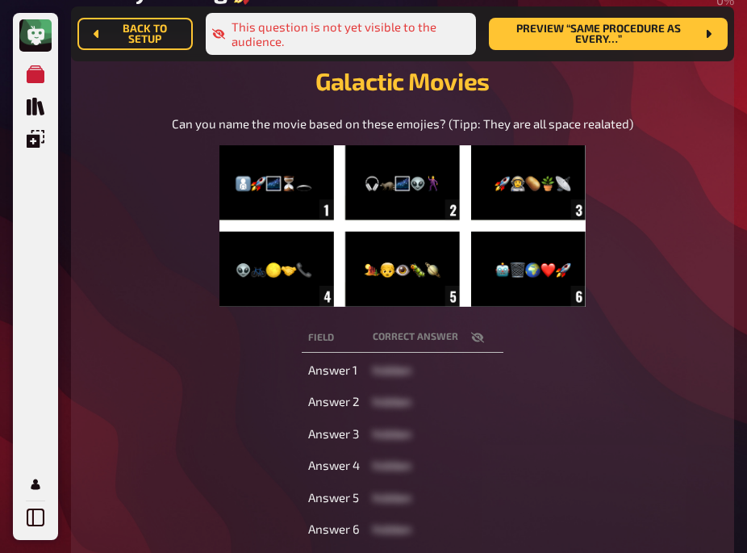
click at [116, 177] on div "Can you name the movie based on these emojies? (Tipp: They are all space realat…" at bounding box center [402, 211] width 625 height 192
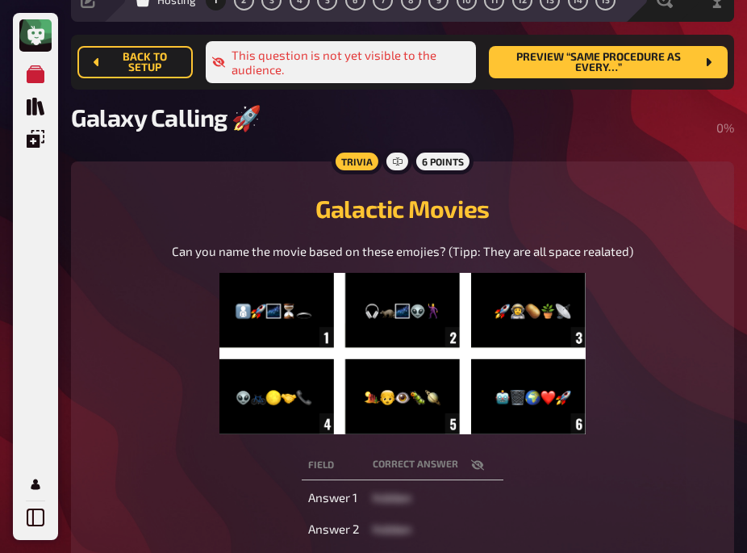
scroll to position [0, 0]
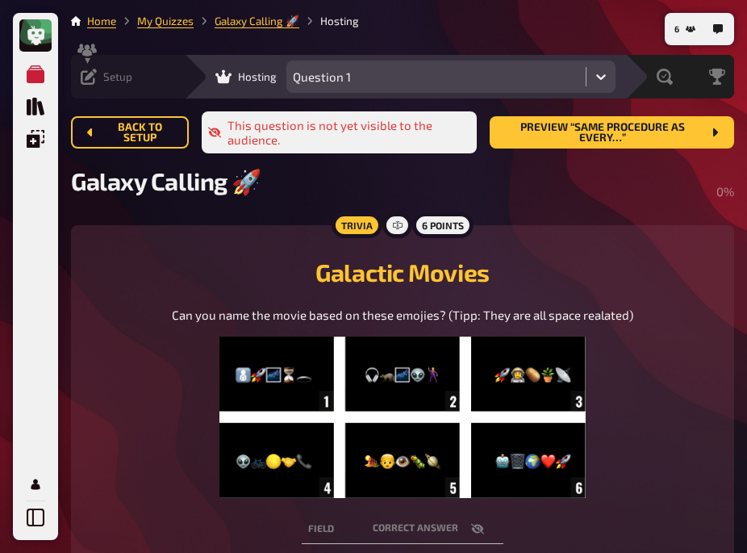
click at [90, 78] on icon at bounding box center [89, 77] width 16 height 16
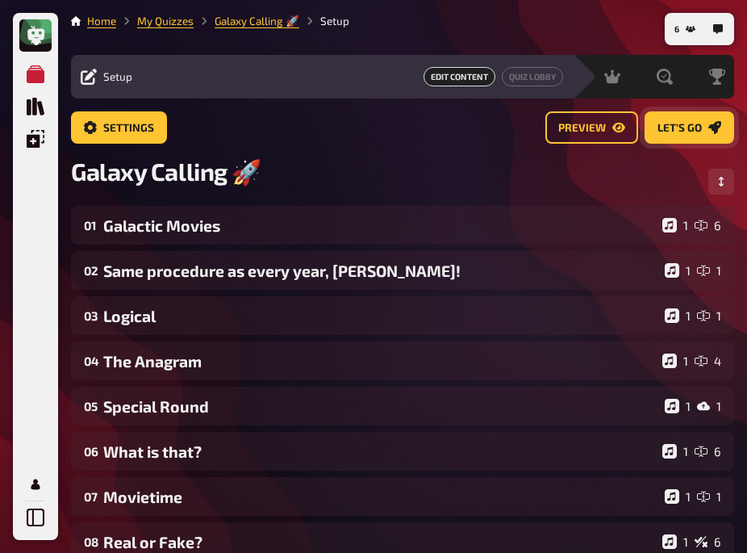
click at [660, 115] on button "Let's go" at bounding box center [690, 127] width 90 height 32
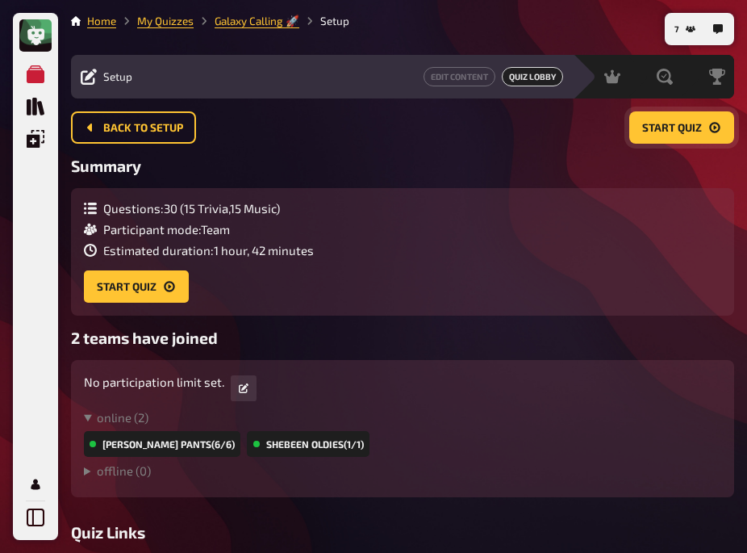
click at [659, 128] on span "Start Quiz" at bounding box center [672, 128] width 60 height 11
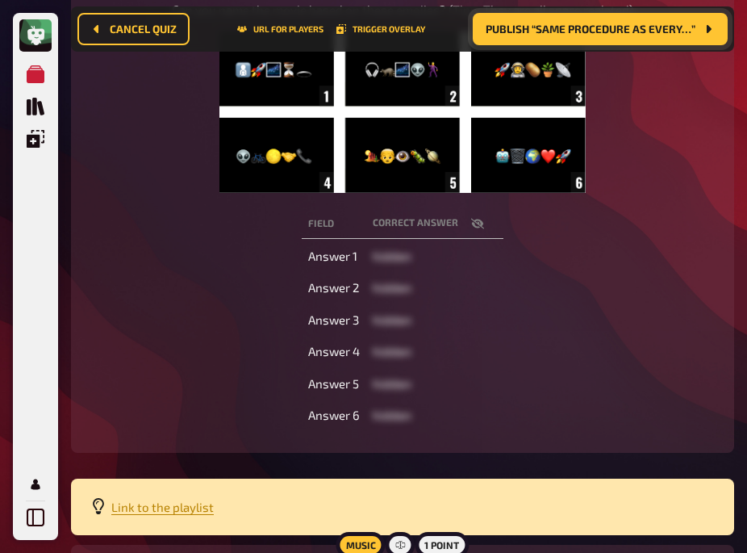
scroll to position [311, 0]
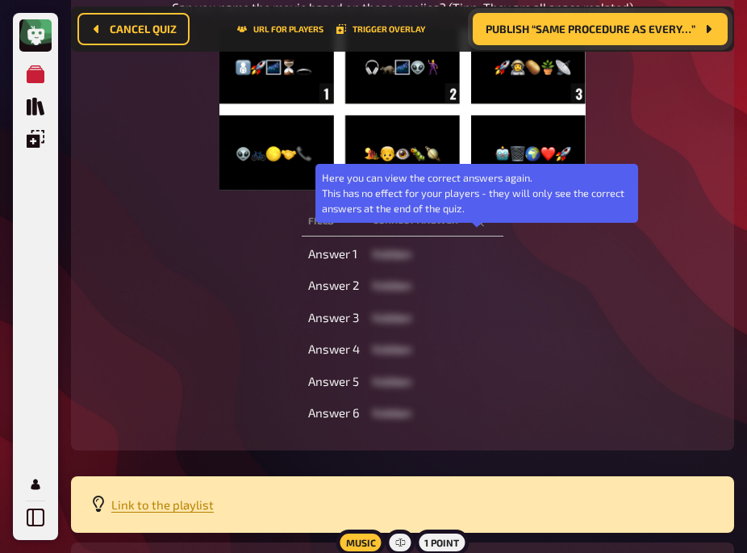
drag, startPoint x: 475, startPoint y: 236, endPoint x: 449, endPoint y: 265, distance: 38.8
click at [449, 265] on td "hidden" at bounding box center [434, 254] width 137 height 29
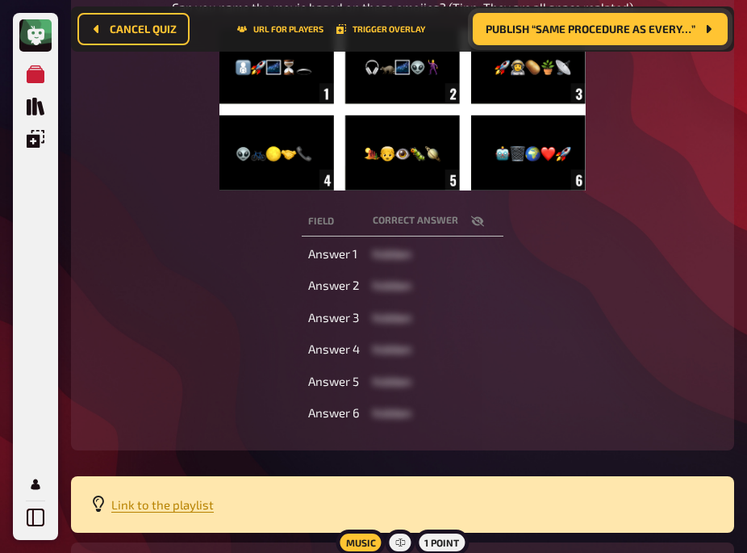
click at [475, 228] on icon "button" at bounding box center [477, 221] width 13 height 13
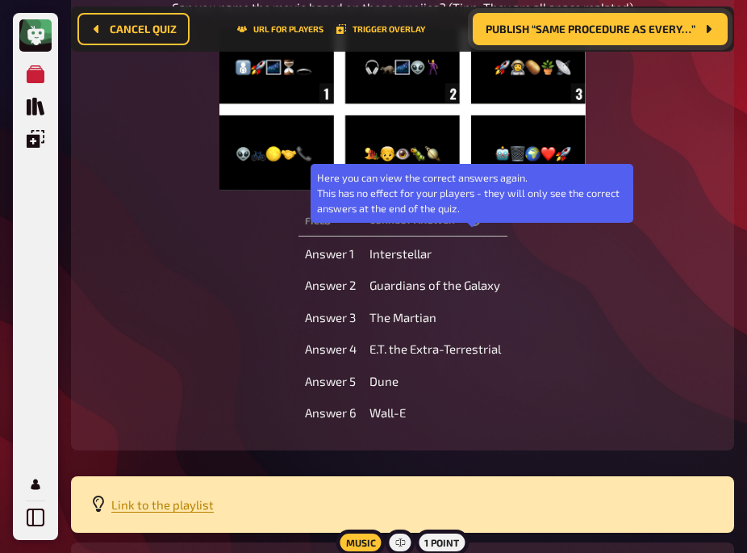
click at [475, 228] on icon "button" at bounding box center [474, 221] width 13 height 13
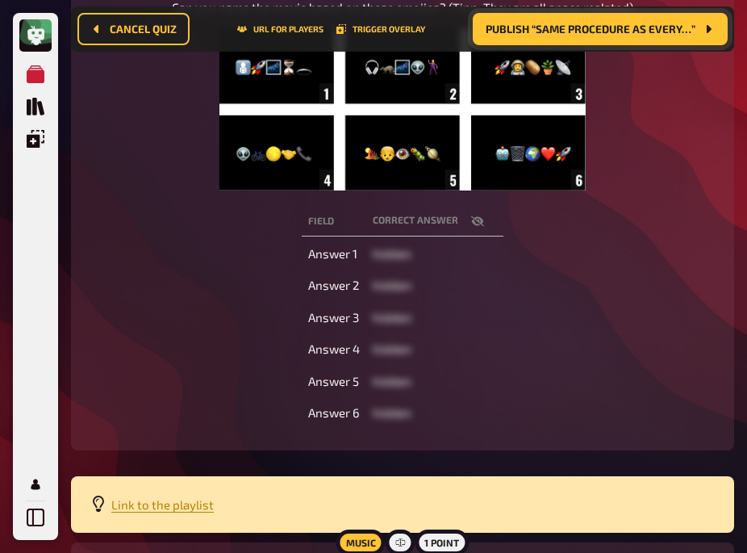
click at [172, 233] on div "Field correct answer Answer 1 hidden Answer 2 hidden Answer 3 hidden Answer 4 h…" at bounding box center [402, 317] width 625 height 228
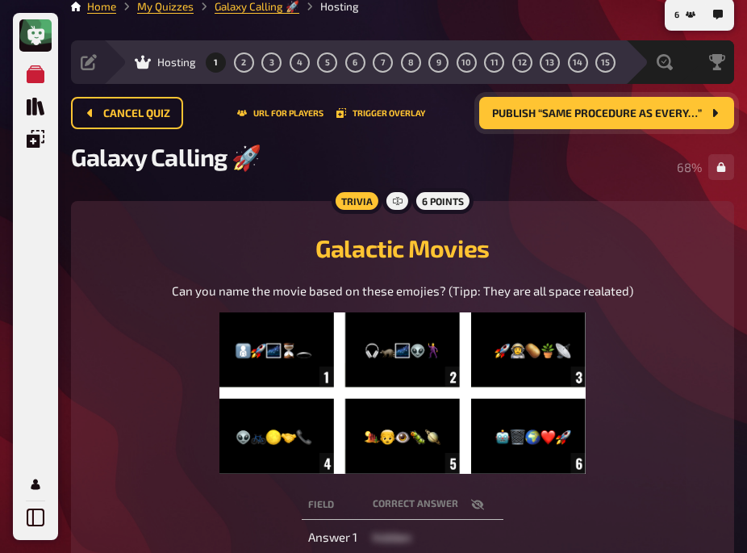
scroll to position [0, 0]
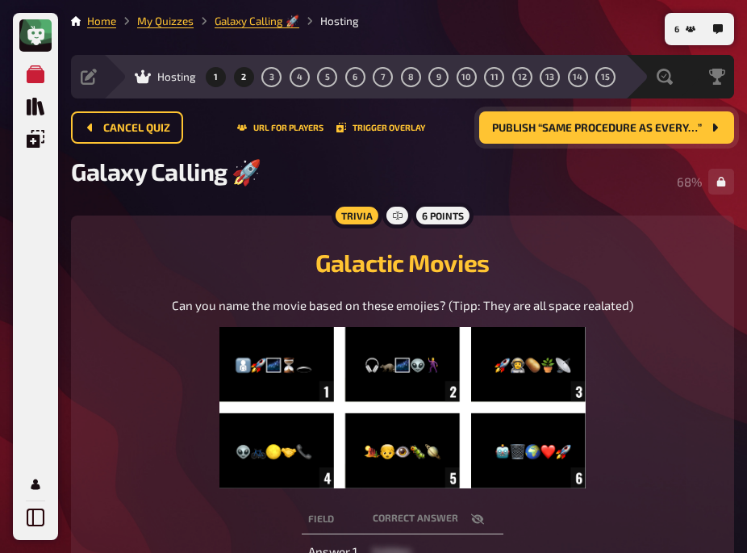
click at [243, 74] on span "2" at bounding box center [243, 77] width 5 height 9
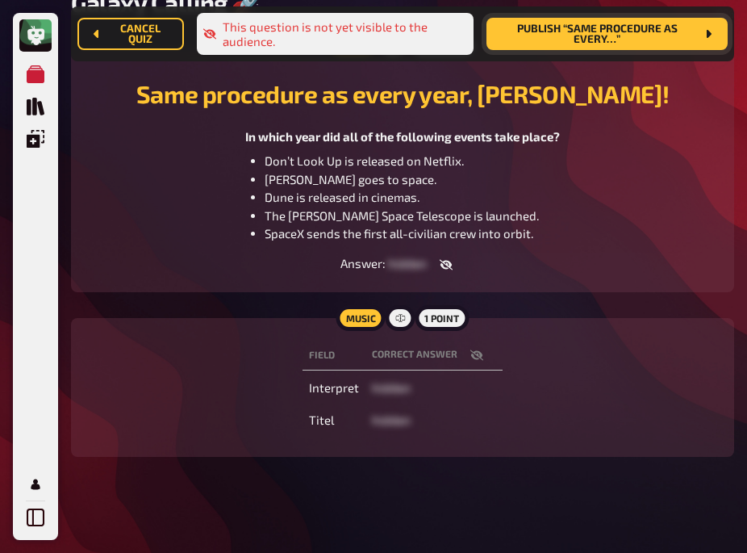
scroll to position [201, 0]
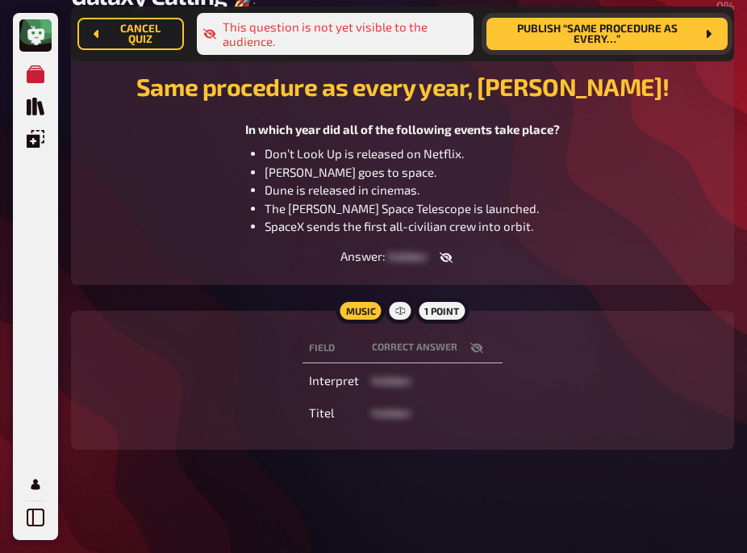
drag, startPoint x: 476, startPoint y: 351, endPoint x: 477, endPoint y: 392, distance: 41.2
click at [477, 392] on td "hidden" at bounding box center [434, 380] width 137 height 29
click at [475, 351] on icon "button" at bounding box center [477, 348] width 13 height 10
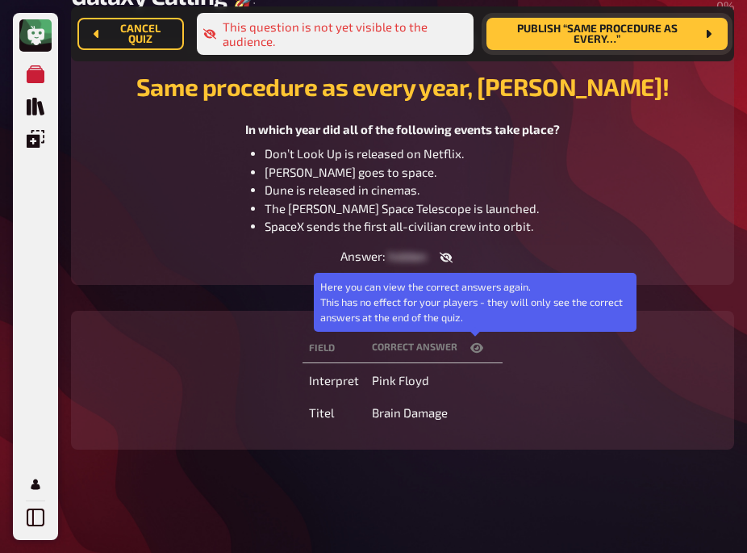
click at [475, 351] on icon "button" at bounding box center [477, 348] width 13 height 10
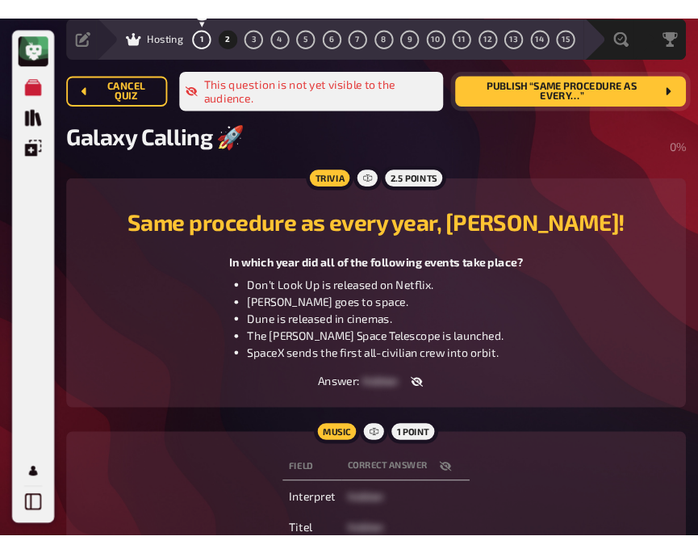
scroll to position [53, 0]
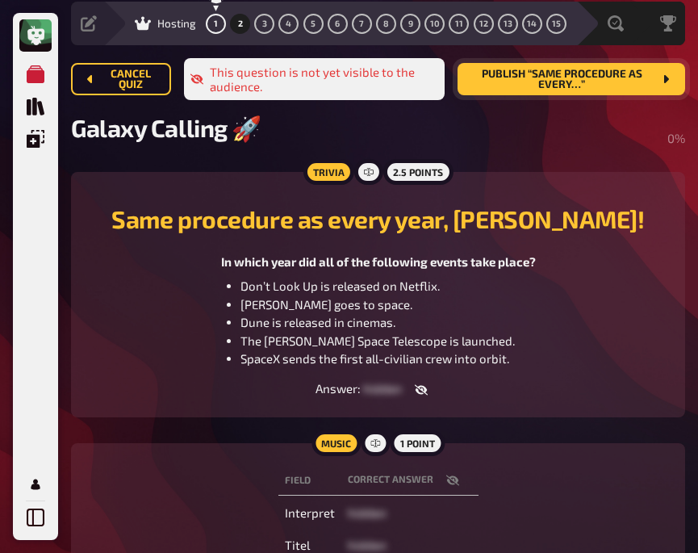
click at [144, 314] on div "In which year did all of the following events take place? Don’t Look Up is rele…" at bounding box center [377, 310] width 575 height 115
click at [581, 84] on span "Publish “Same procedure as every…”" at bounding box center [562, 80] width 182 height 22
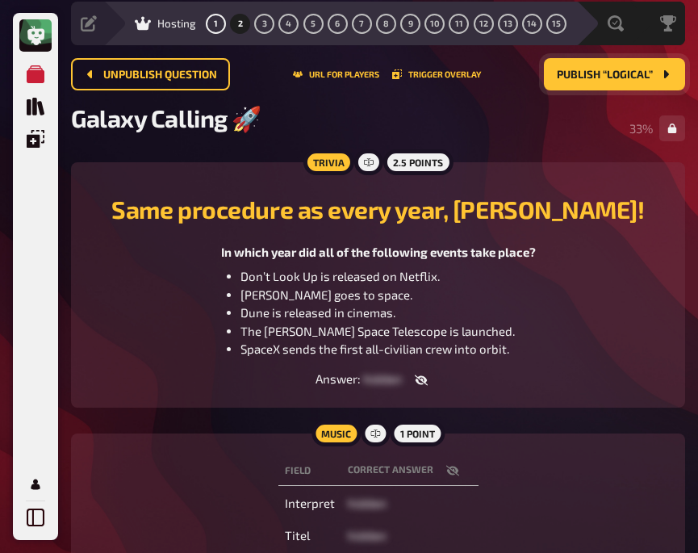
click at [168, 300] on div "In which year did all of the following events take place? Don’t Look Up is rele…" at bounding box center [377, 300] width 575 height 115
click at [110, 281] on div "In which year did all of the following events take place? Don’t Look Up is rele…" at bounding box center [377, 300] width 575 height 115
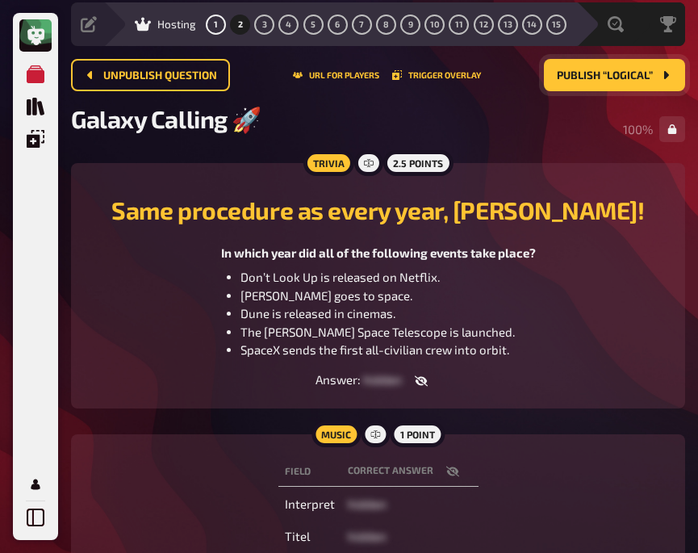
scroll to position [0, 0]
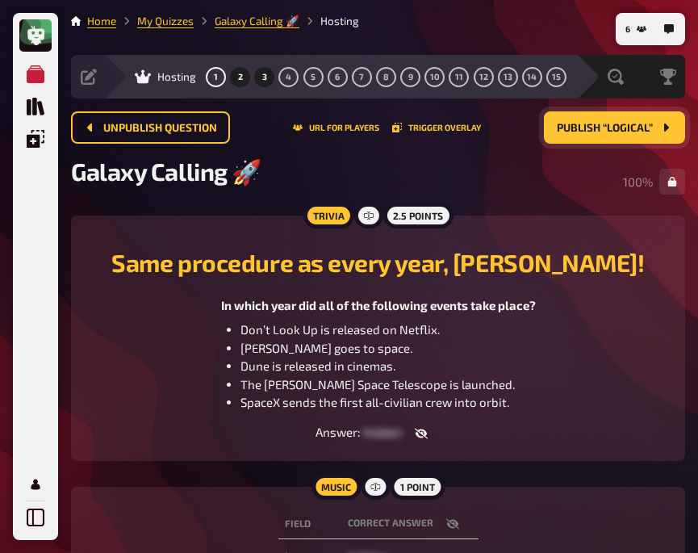
click at [261, 77] on button "3" at bounding box center [265, 77] width 26 height 26
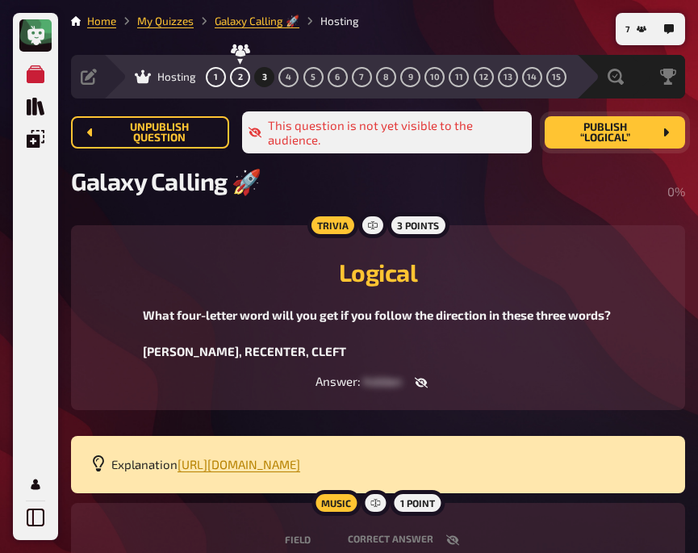
click at [567, 129] on span "Publish “Logical”" at bounding box center [605, 133] width 95 height 22
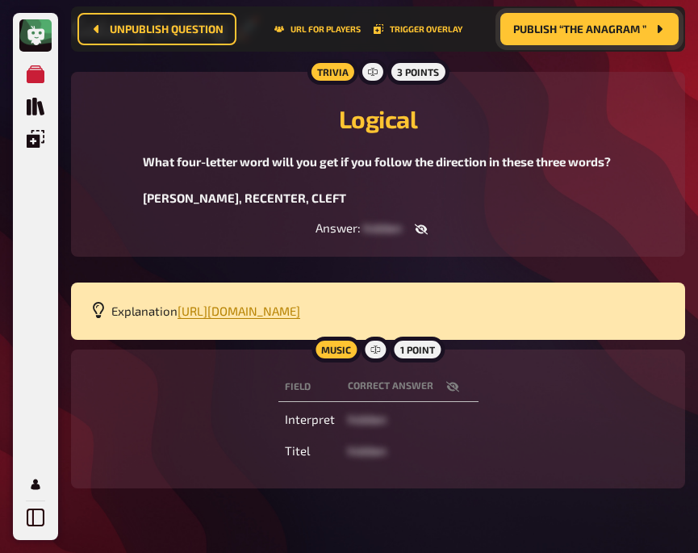
scroll to position [174, 0]
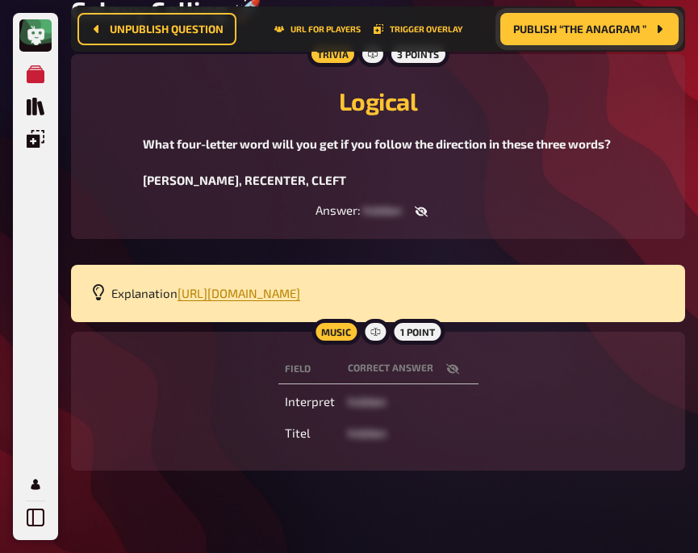
click at [453, 374] on icon "button" at bounding box center [452, 368] width 13 height 10
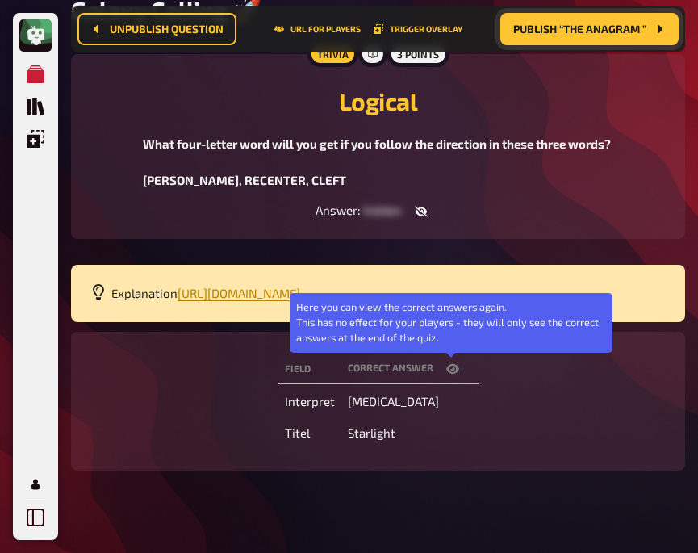
click at [453, 375] on icon "button" at bounding box center [452, 368] width 13 height 13
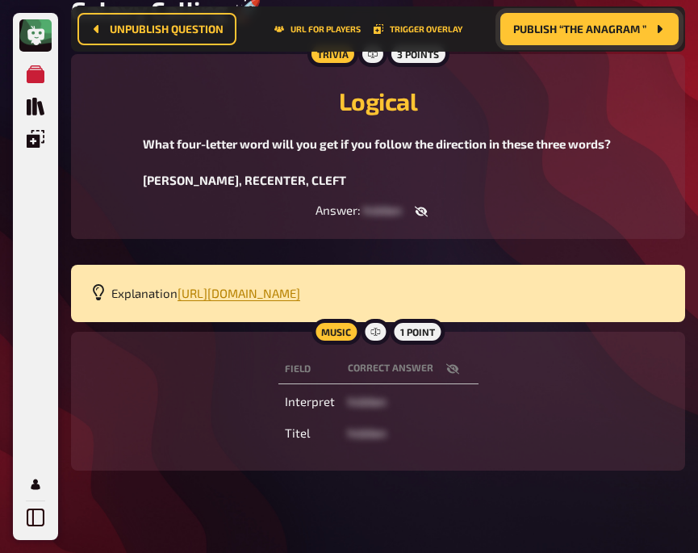
click at [424, 215] on icon "button" at bounding box center [421, 212] width 13 height 10
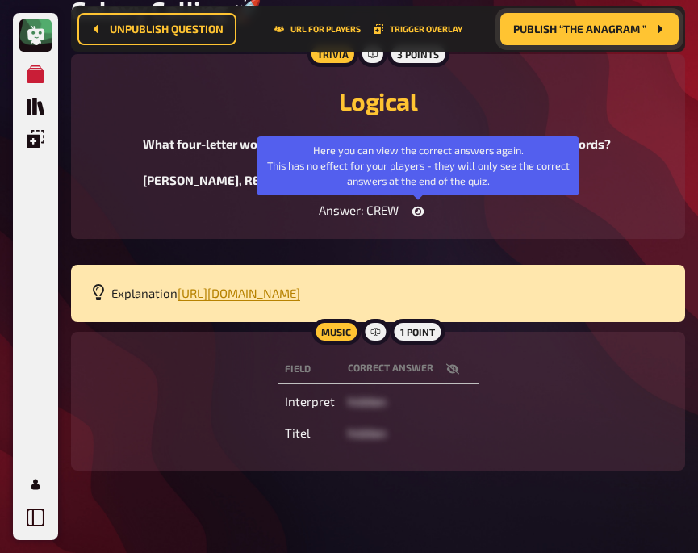
click at [424, 215] on icon "button" at bounding box center [418, 212] width 13 height 10
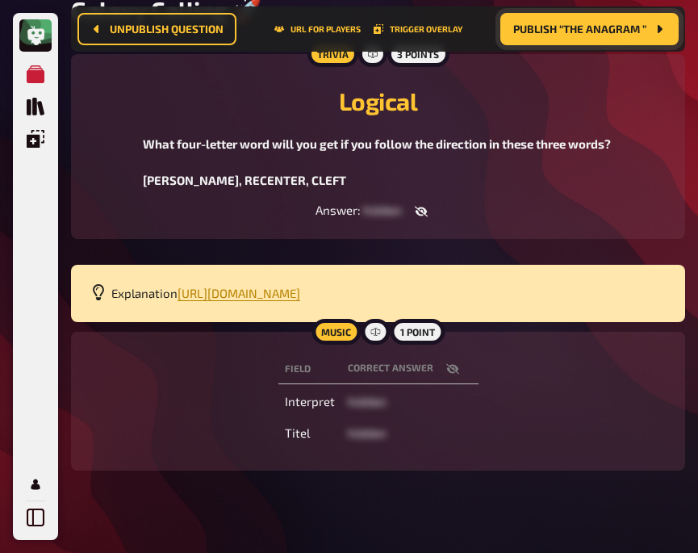
click at [149, 419] on div "Field correct answer Interpret hidden Titel hidden" at bounding box center [377, 401] width 575 height 100
click at [449, 375] on icon "button" at bounding box center [452, 368] width 13 height 13
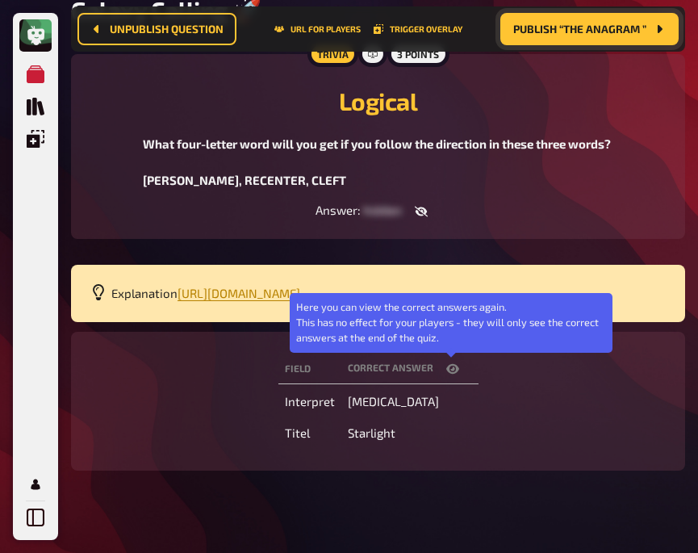
click at [449, 375] on icon "button" at bounding box center [452, 368] width 13 height 13
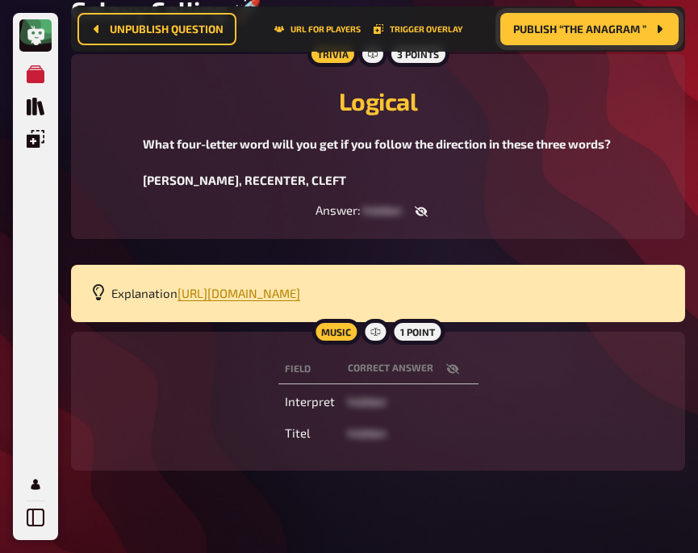
click at [212, 383] on div "Field correct answer Interpret hidden Titel hidden" at bounding box center [377, 401] width 575 height 100
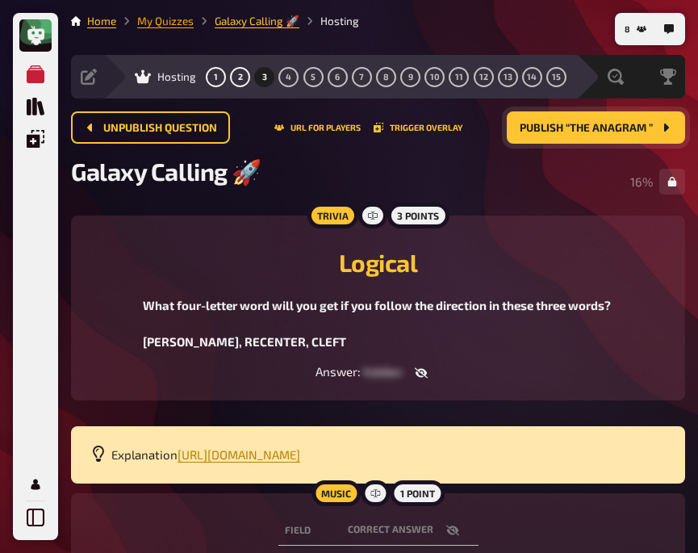
click at [179, 22] on link "My Quizzes" at bounding box center [165, 21] width 56 height 13
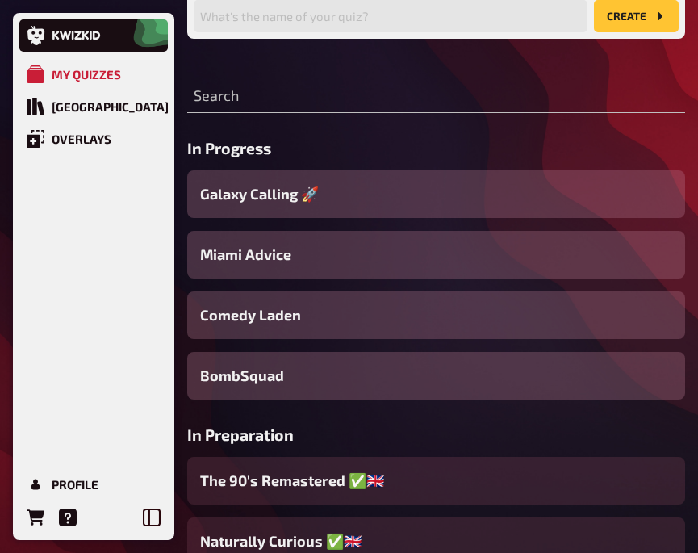
scroll to position [149, 0]
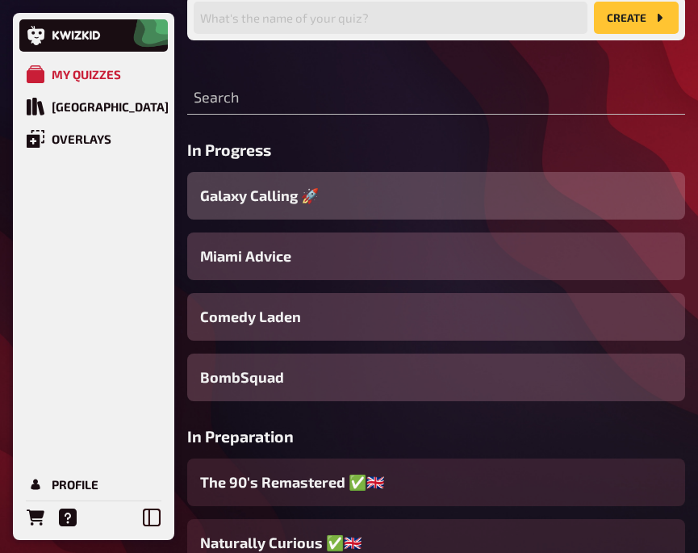
click at [356, 202] on div "Galaxy Calling 🚀" at bounding box center [436, 196] width 498 height 48
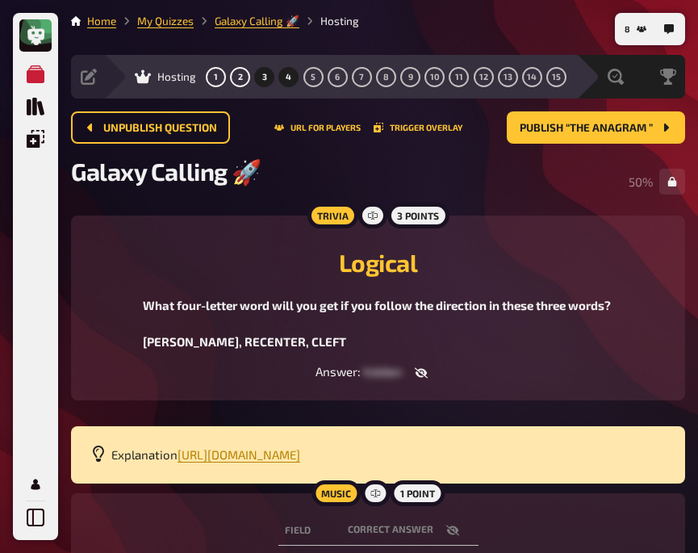
click at [291, 75] on button "4" at bounding box center [289, 77] width 26 height 26
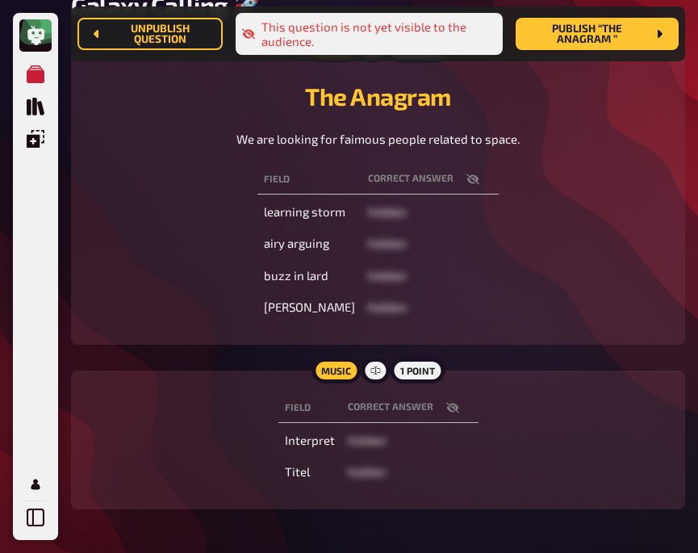
scroll to position [190, 0]
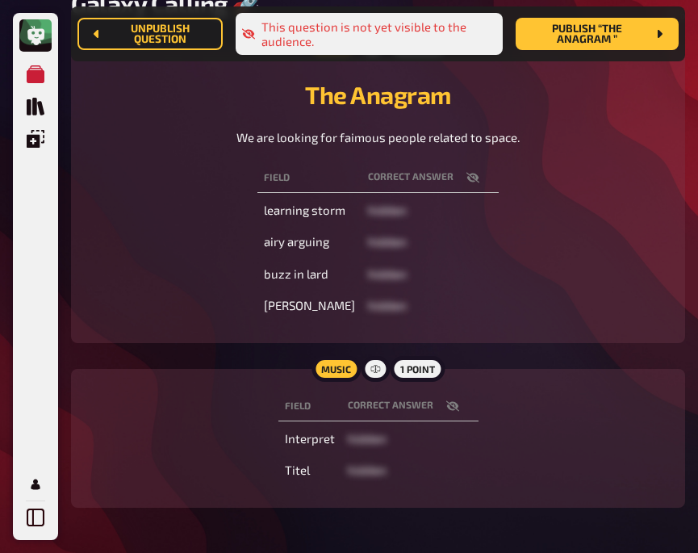
click at [157, 147] on div "We are looking for faimous people related to space." at bounding box center [377, 137] width 575 height 19
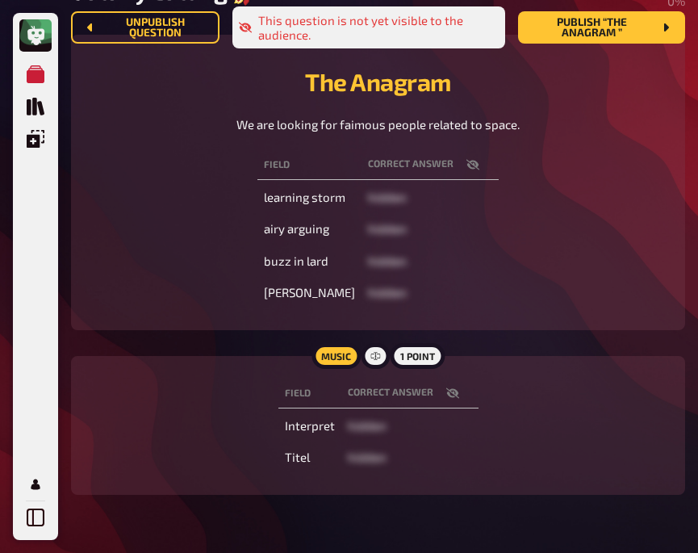
scroll to position [0, 0]
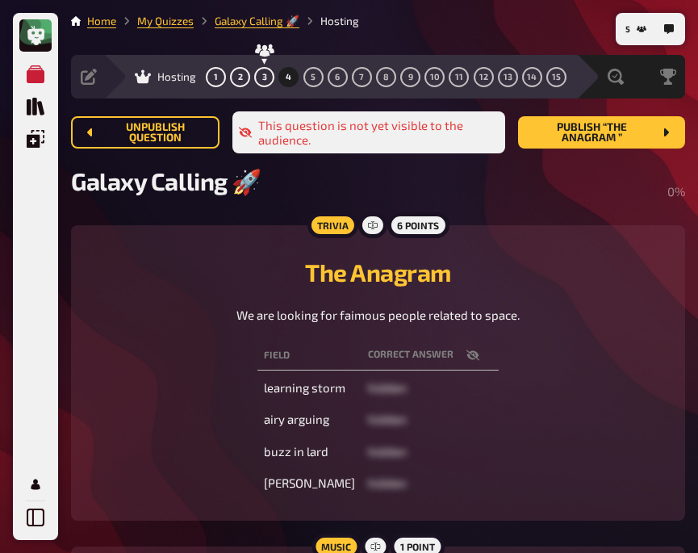
click at [188, 337] on div "The Anagram We are looking for faimous people related to space. Field correct a…" at bounding box center [377, 373] width 575 height 257
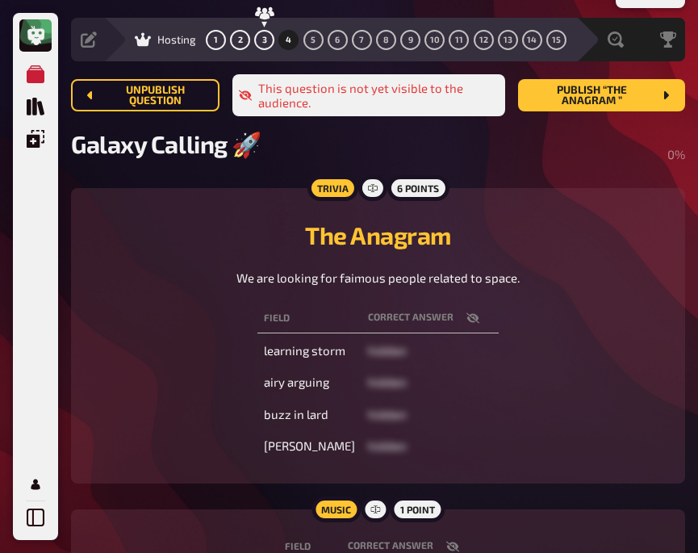
scroll to position [38, 0]
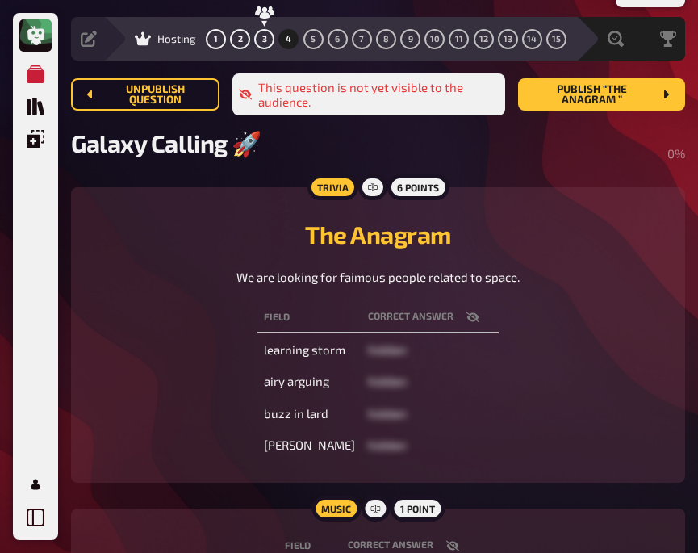
click at [467, 318] on icon "button" at bounding box center [473, 317] width 13 height 10
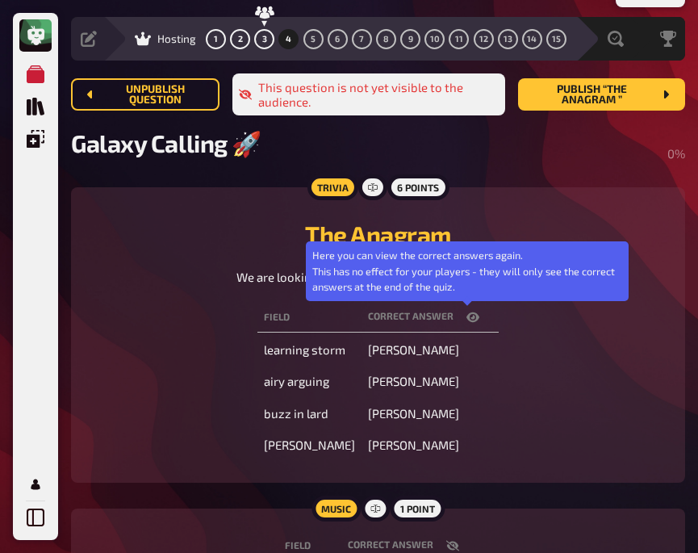
click at [467, 318] on icon "button" at bounding box center [473, 317] width 13 height 10
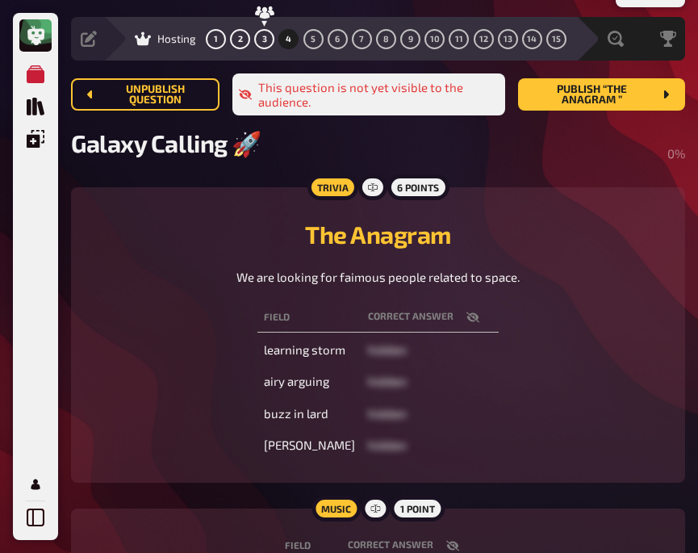
click at [190, 328] on div "Field correct answer learning storm hidden airy arguing hidden buzz in lard hid…" at bounding box center [377, 381] width 575 height 164
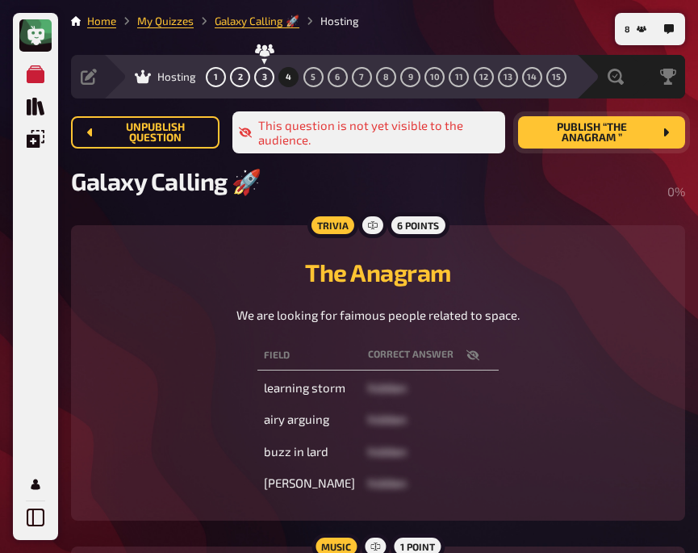
click at [586, 138] on span "Publish “The Anagram ”" at bounding box center [592, 133] width 122 height 22
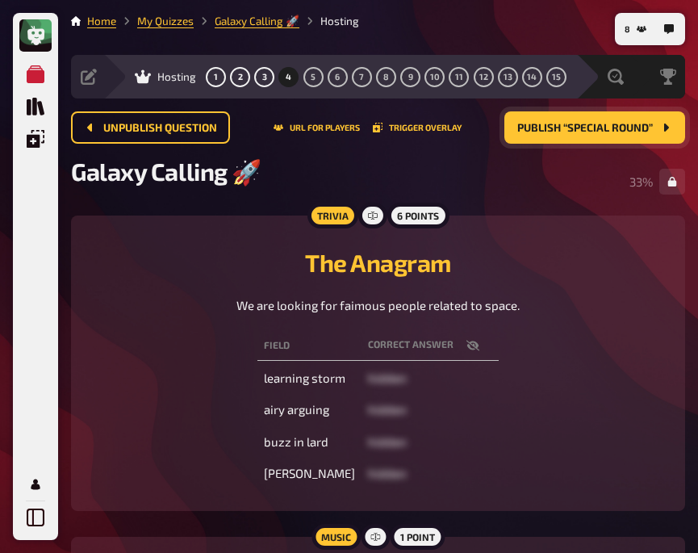
click at [209, 291] on div "The Anagram We are looking for faimous people related to space." at bounding box center [377, 275] width 575 height 80
click at [314, 70] on button "5" at bounding box center [313, 77] width 26 height 26
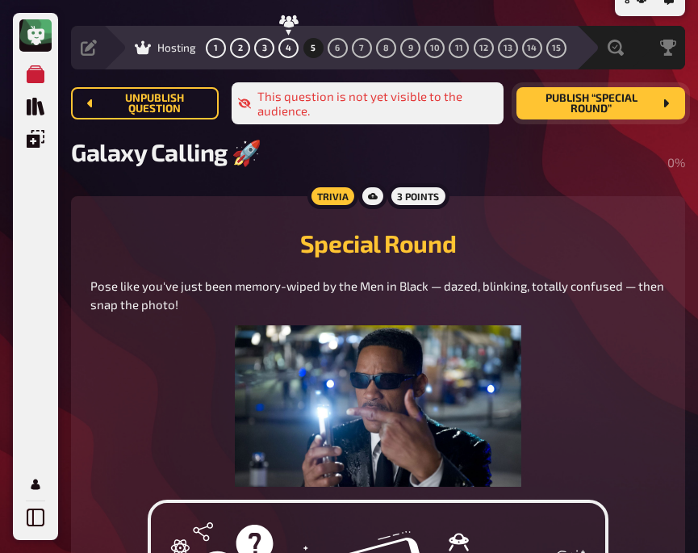
scroll to position [28, 0]
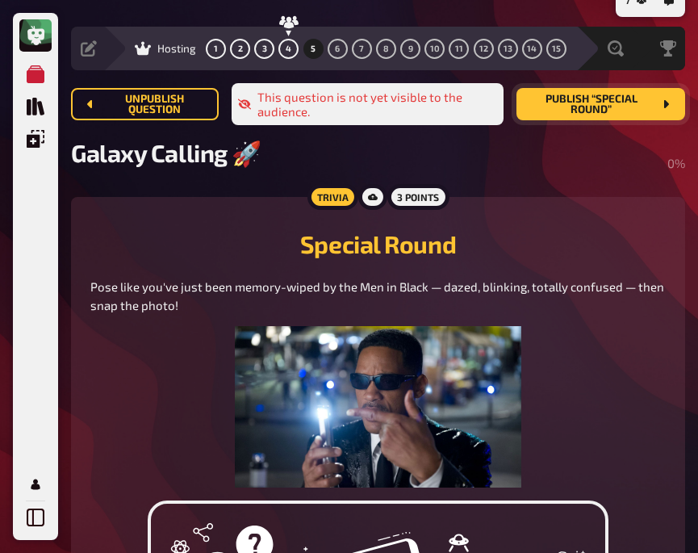
drag, startPoint x: 122, startPoint y: 391, endPoint x: 115, endPoint y: 444, distance: 53.7
click at [115, 444] on figure at bounding box center [377, 406] width 575 height 161
click at [556, 200] on div "Trivia 3 points Special Round Pose like you've just been memory-wiped by the Me…" at bounding box center [378, 468] width 614 height 543
click at [593, 107] on span "Publish “Special Round”" at bounding box center [590, 105] width 123 height 22
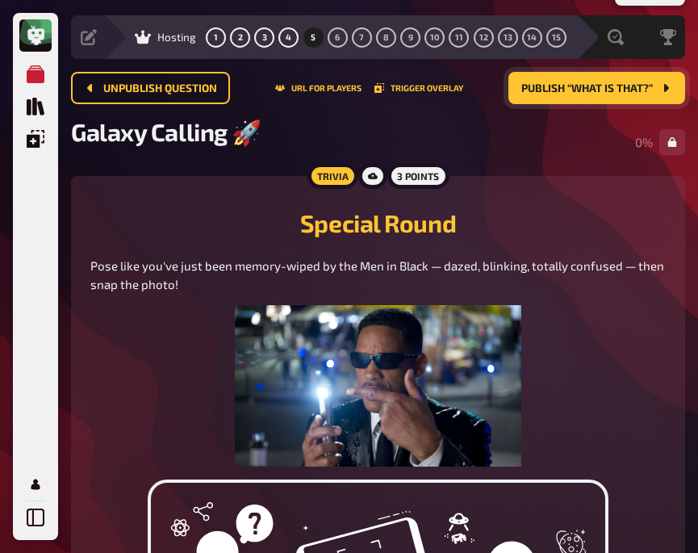
scroll to position [38, 0]
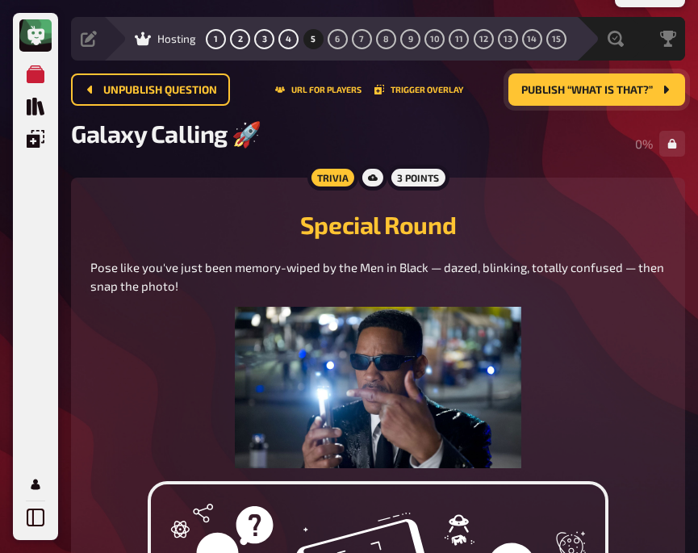
click at [165, 234] on h2 "Special Round" at bounding box center [377, 224] width 575 height 29
click at [131, 220] on h2 "Special Round" at bounding box center [377, 224] width 575 height 29
click at [340, 39] on button "6" at bounding box center [337, 39] width 26 height 26
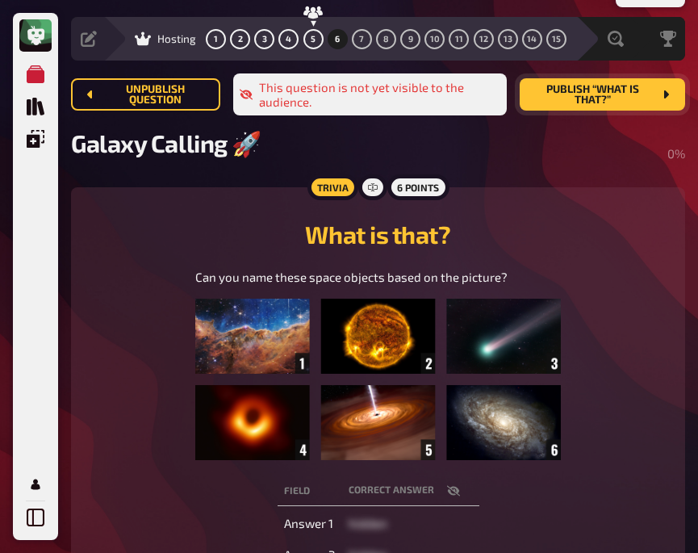
click at [567, 97] on span "Publish “What is that?”" at bounding box center [593, 95] width 120 height 22
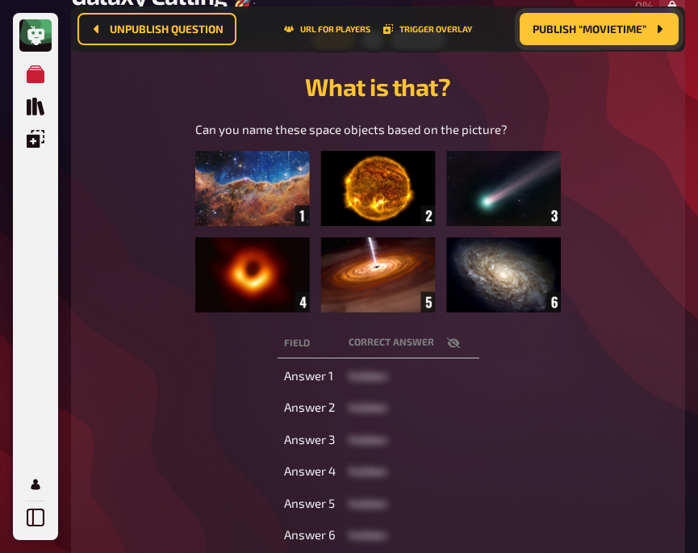
scroll to position [191, 0]
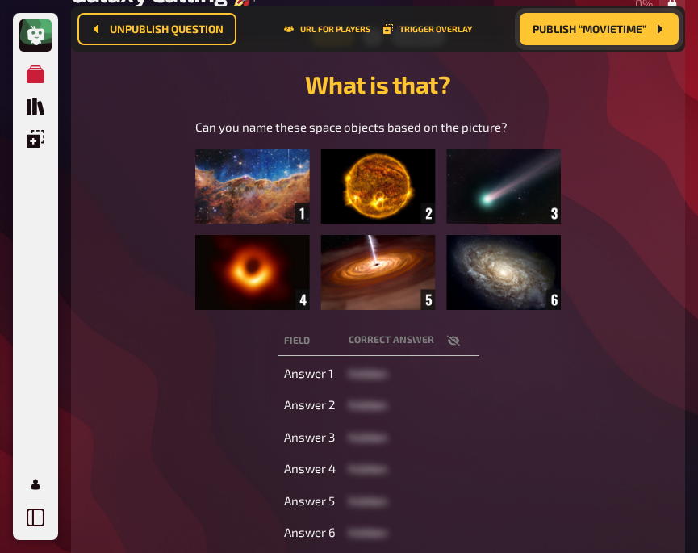
click at [451, 343] on icon "button" at bounding box center [453, 340] width 13 height 13
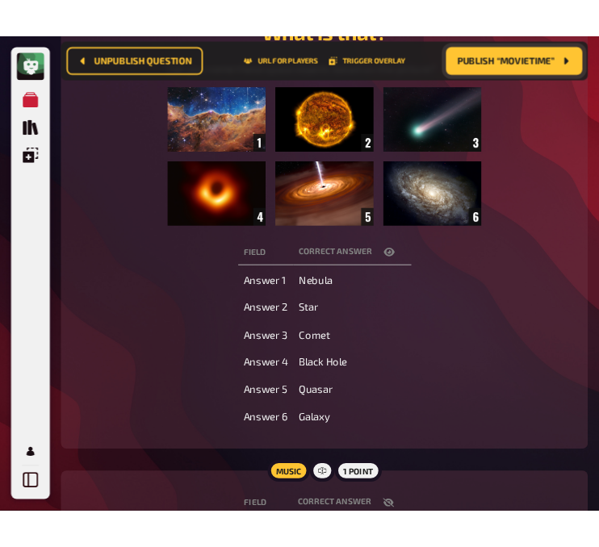
scroll to position [479, 0]
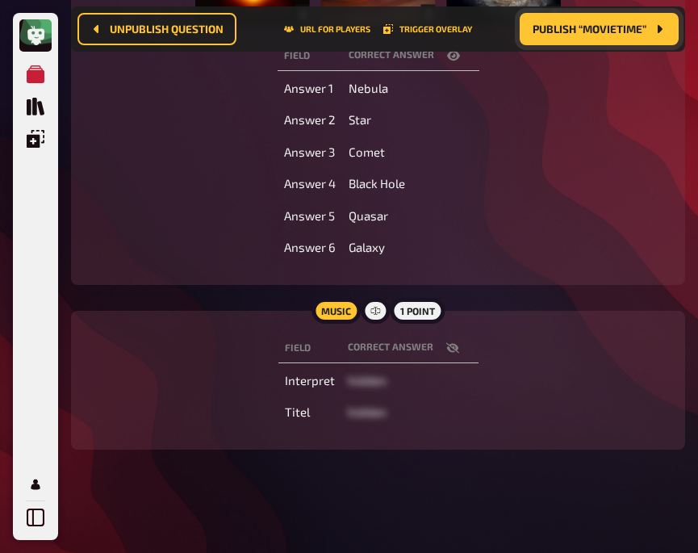
click at [135, 326] on div "Music 1 point Field correct answer Interpret hidden Titel hidden" at bounding box center [378, 380] width 614 height 139
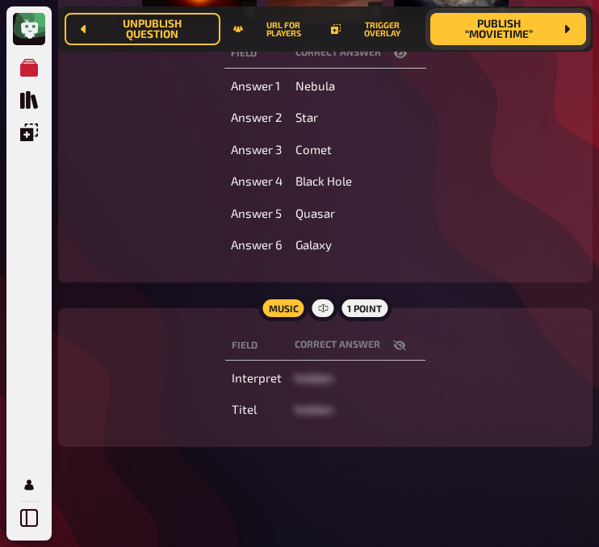
click at [157, 443] on div "Music 1 point Field correct answer Interpret hidden Titel hidden" at bounding box center [325, 377] width 534 height 139
click at [115, 357] on div "Field correct answer Interpret hidden Titel hidden" at bounding box center [325, 378] width 496 height 100
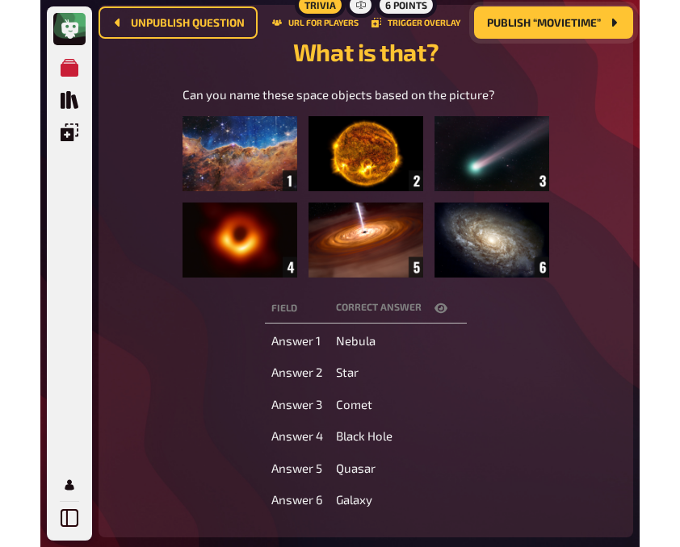
scroll to position [0, 0]
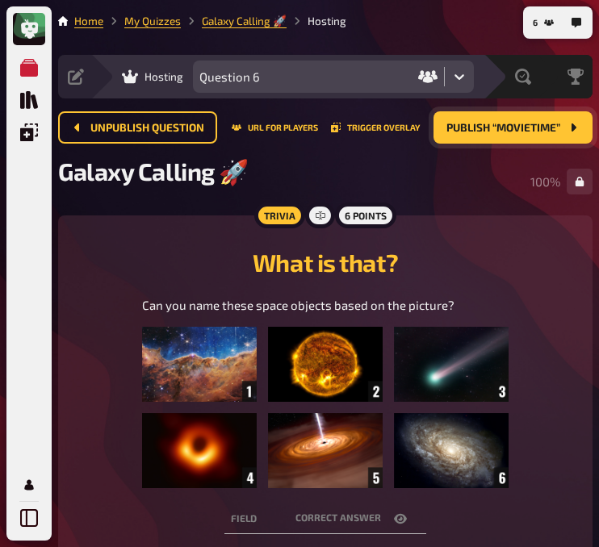
click at [496, 123] on span "Publish “Movietime”" at bounding box center [503, 128] width 114 height 11
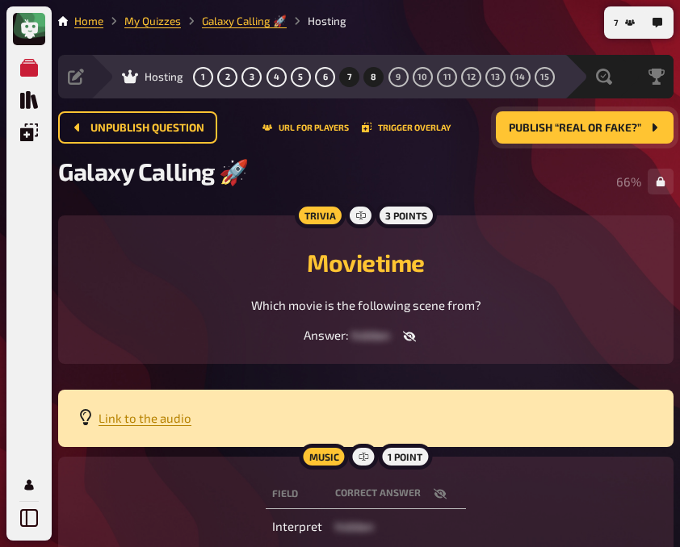
click at [366, 76] on button "8" at bounding box center [374, 77] width 26 height 26
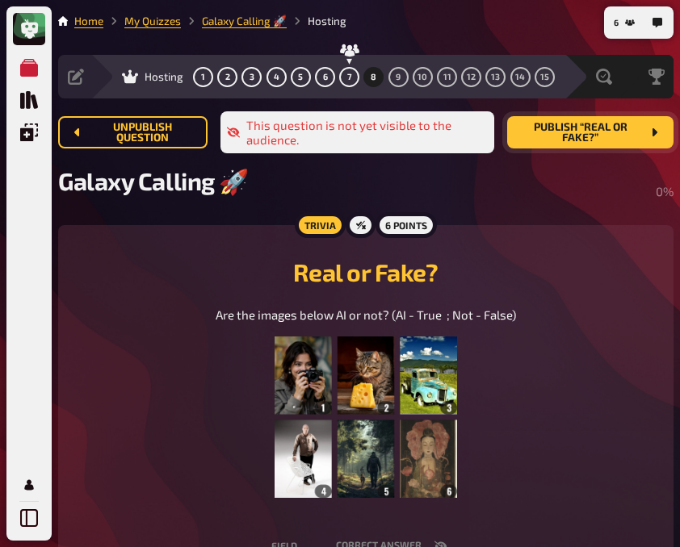
click at [567, 397] on div "Are the images below AI or not? (AI - True ; Not - False) ﻿" at bounding box center [365, 411] width 576 height 210
click at [132, 333] on div "Are the images below AI or not? (AI - True ; Not - False) ﻿" at bounding box center [365, 411] width 576 height 210
click at [576, 132] on span "Publish “Real or Fake?”" at bounding box center [580, 133] width 121 height 22
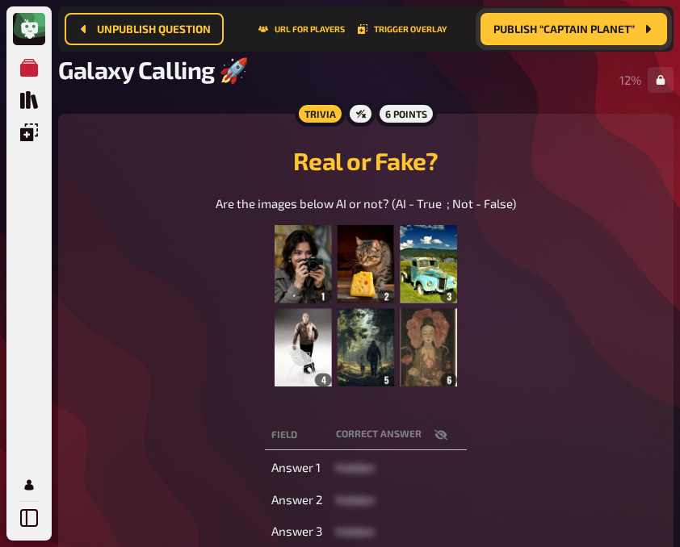
scroll to position [114, 0]
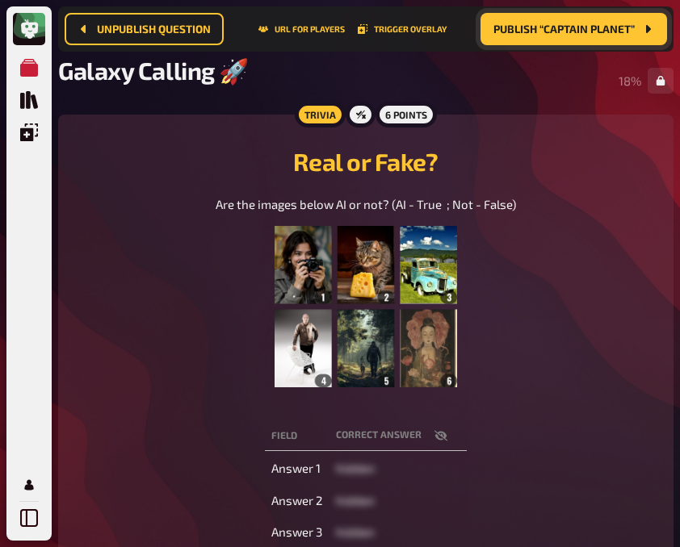
click at [179, 362] on div "Are the images below AI or not? (AI - True ; Not - False) ﻿" at bounding box center [365, 300] width 576 height 210
drag, startPoint x: 127, startPoint y: 319, endPoint x: 514, endPoint y: 226, distance: 398.4
click at [514, 226] on div "Are the images below AI or not? (AI - True ; Not - False) ﻿" at bounding box center [366, 300] width 300 height 210
click at [130, 359] on div "Are the images below AI or not? (AI - True ; Not - False) ﻿" at bounding box center [365, 300] width 576 height 210
click at [533, 328] on div "Are the images below AI or not? (AI - True ; Not - False) ﻿" at bounding box center [365, 300] width 576 height 210
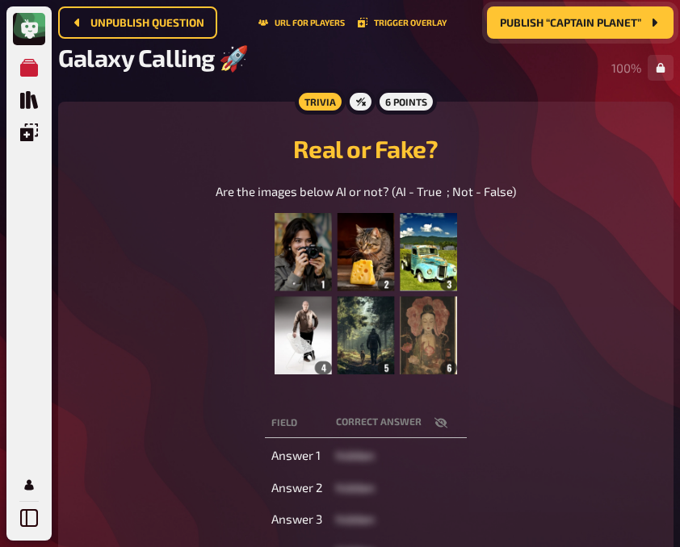
scroll to position [0, 0]
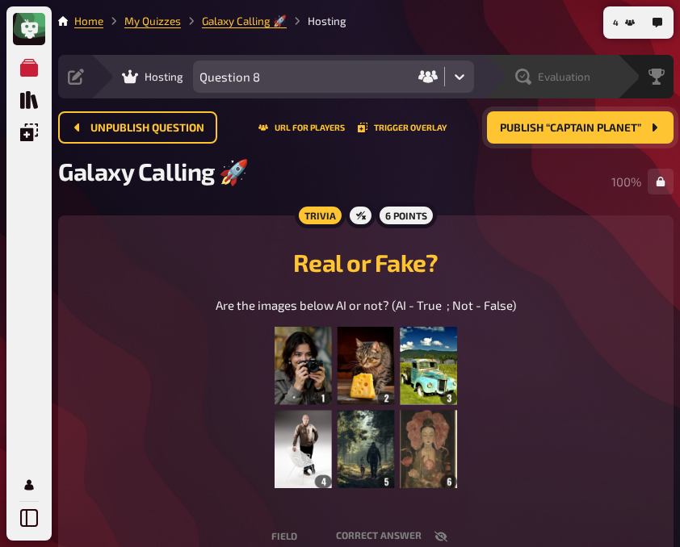
click at [584, 73] on span "Evaluation" at bounding box center [564, 76] width 52 height 13
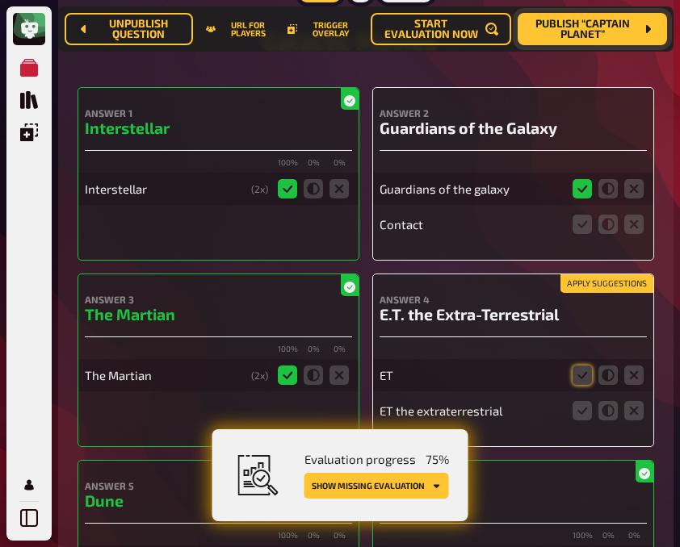
scroll to position [328, 0]
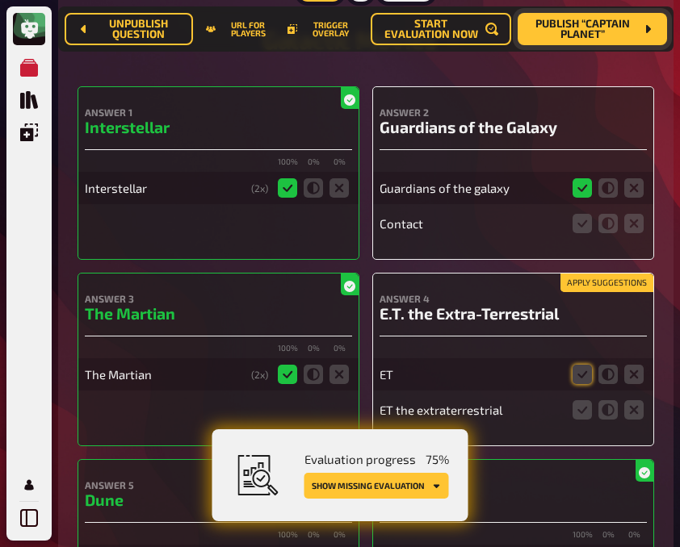
drag, startPoint x: 634, startPoint y: 229, endPoint x: 423, endPoint y: 257, distance: 213.3
click at [423, 257] on div "Answer 2 Guardians of the Galaxy Guardians of the galaxy Contact" at bounding box center [513, 173] width 282 height 174
click at [630, 228] on icon at bounding box center [633, 223] width 19 height 19
click at [0, 0] on input "radio" at bounding box center [0, 0] width 0 height 0
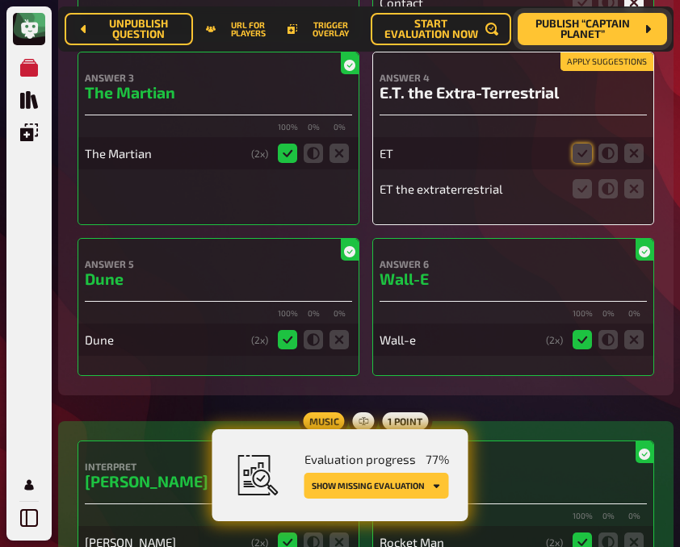
scroll to position [551, 0]
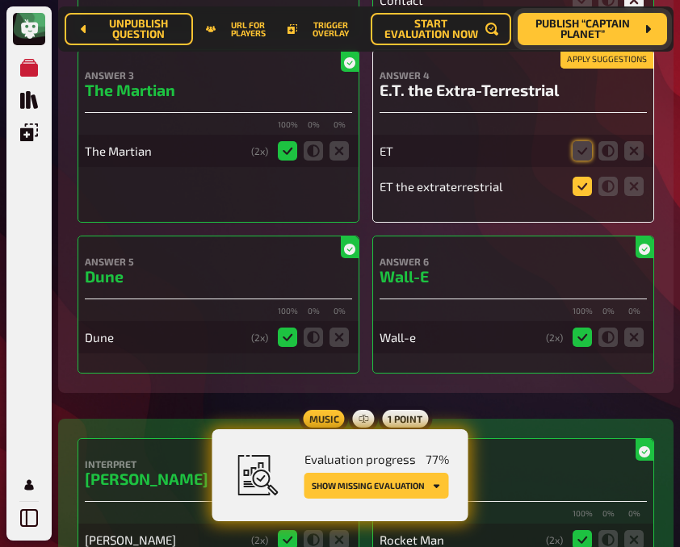
click at [582, 189] on icon at bounding box center [581, 186] width 19 height 19
click at [0, 0] on input "radio" at bounding box center [0, 0] width 0 height 0
click at [578, 152] on icon at bounding box center [581, 150] width 19 height 19
click at [0, 0] on input "radio" at bounding box center [0, 0] width 0 height 0
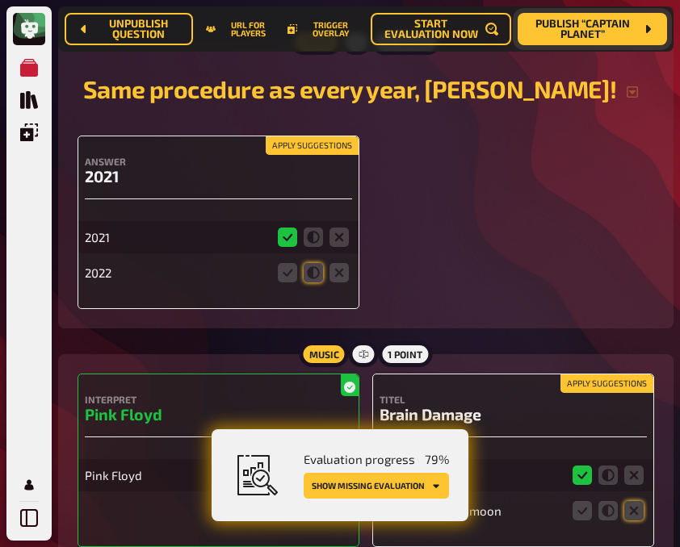
scroll to position [1233, 0]
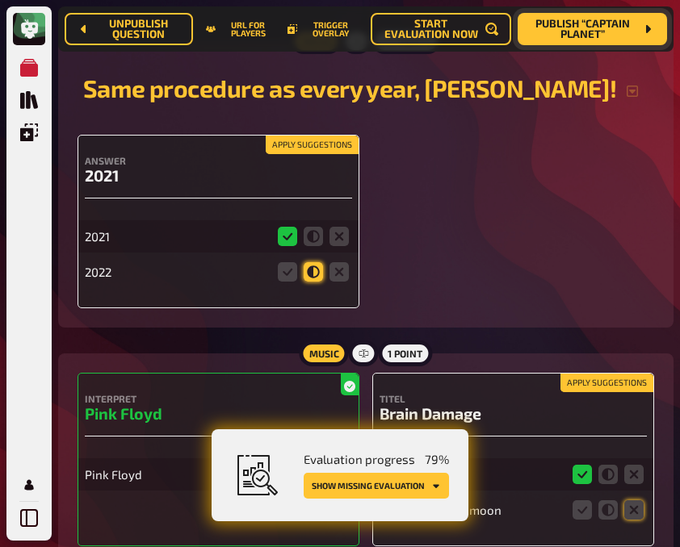
click at [313, 274] on icon at bounding box center [312, 271] width 19 height 19
click at [0, 0] on input "radio" at bounding box center [0, 0] width 0 height 0
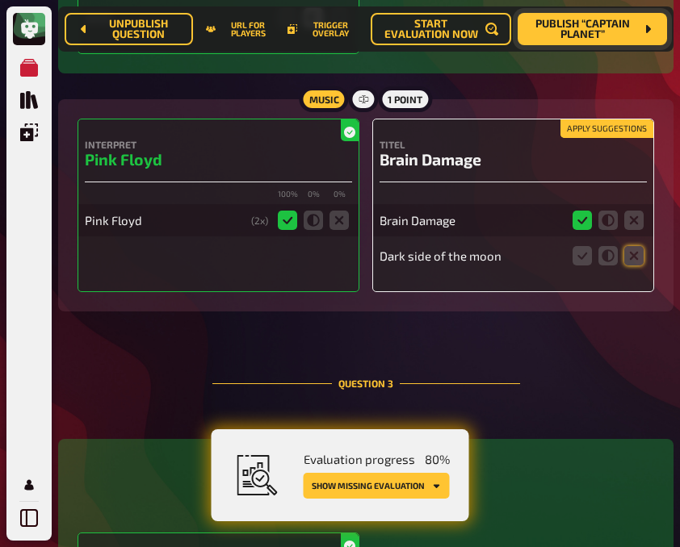
scroll to position [1488, 0]
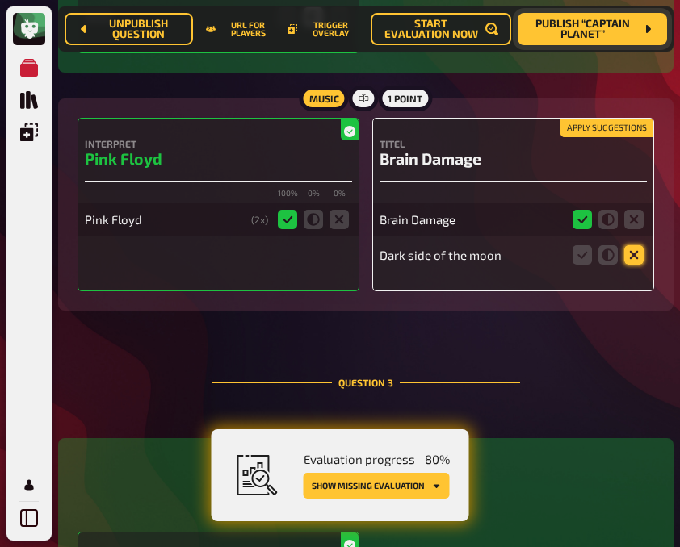
click at [630, 257] on icon at bounding box center [633, 254] width 19 height 19
click at [0, 0] on input "radio" at bounding box center [0, 0] width 0 height 0
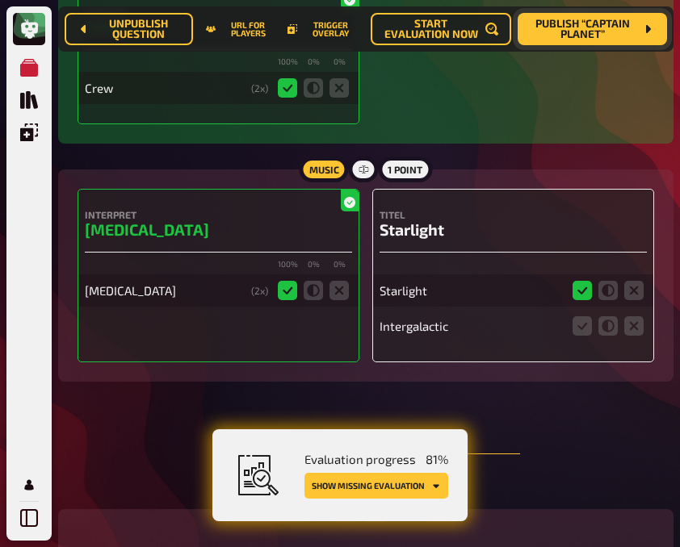
scroll to position [2070, 0]
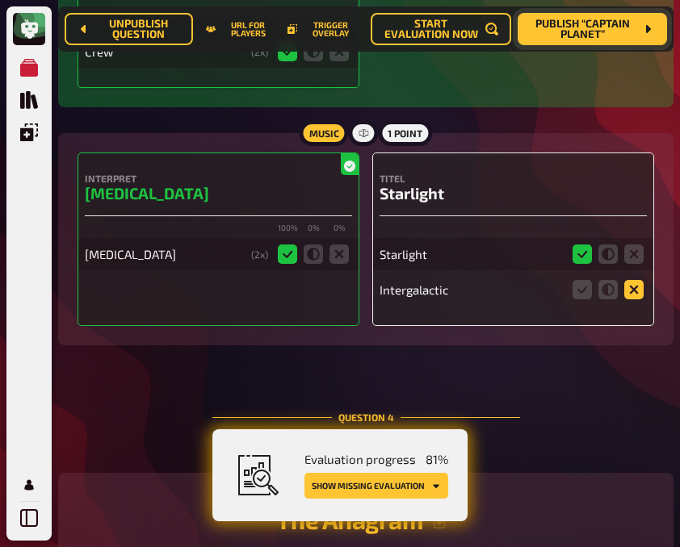
click at [633, 295] on icon at bounding box center [633, 289] width 19 height 19
click at [0, 0] on input "radio" at bounding box center [0, 0] width 0 height 0
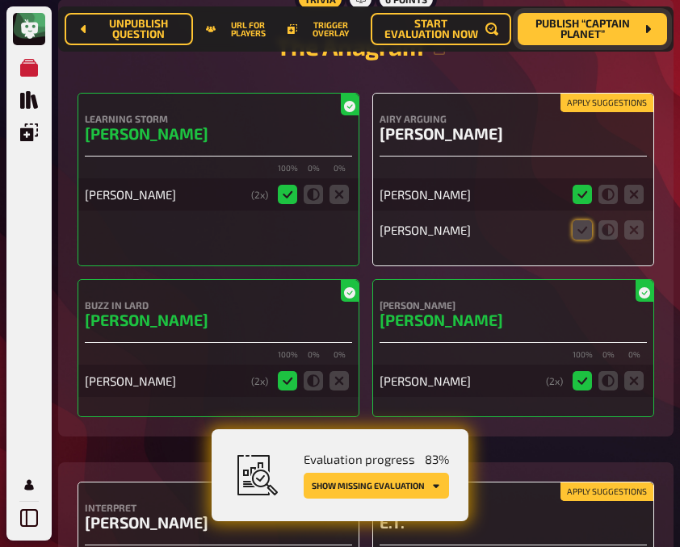
scroll to position [2545, 0]
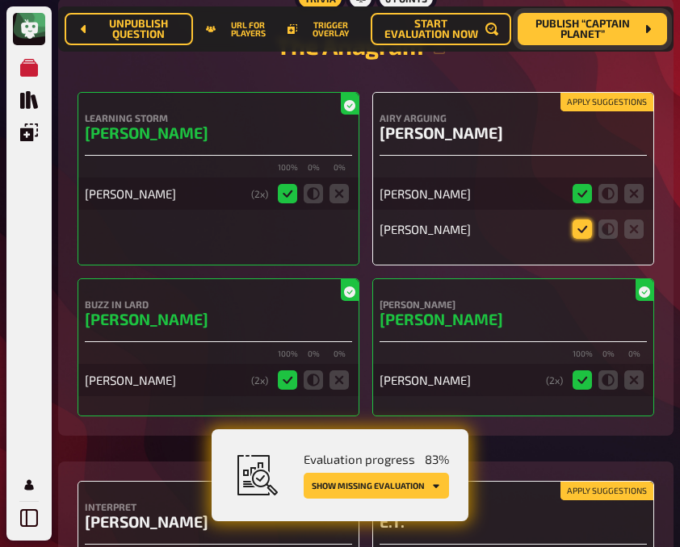
click at [578, 229] on icon at bounding box center [581, 229] width 19 height 19
click at [0, 0] on input "radio" at bounding box center [0, 0] width 0 height 0
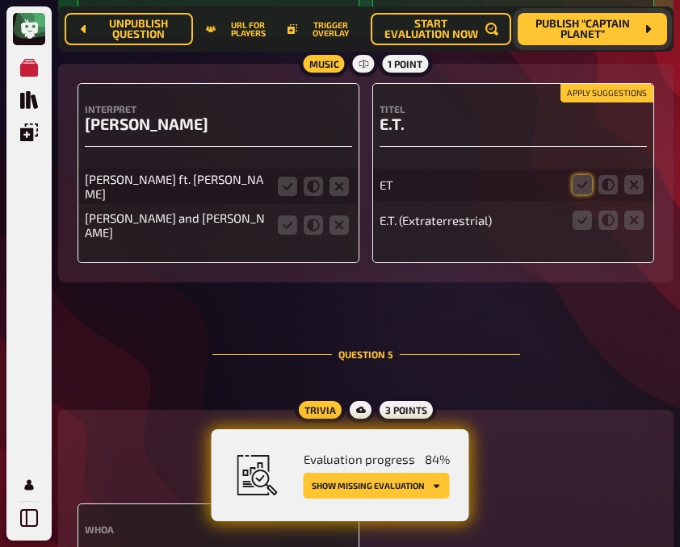
scroll to position [2944, 0]
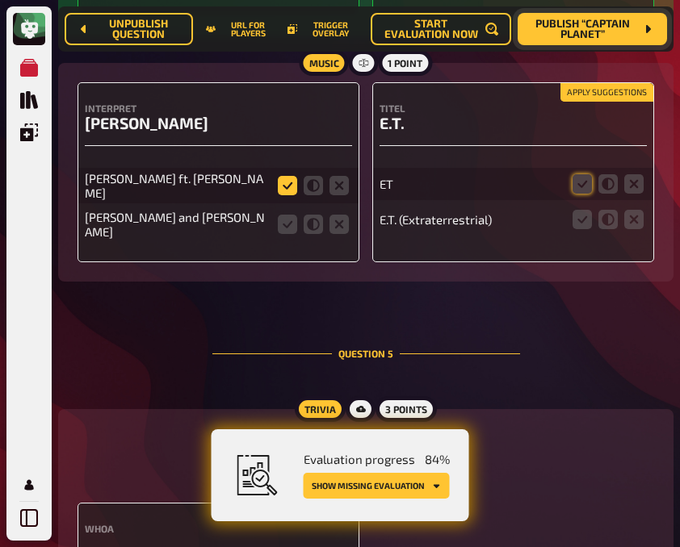
click at [283, 188] on icon at bounding box center [287, 185] width 19 height 19
click at [0, 0] on input "radio" at bounding box center [0, 0] width 0 height 0
click at [285, 229] on icon at bounding box center [287, 224] width 19 height 19
click at [0, 0] on input "radio" at bounding box center [0, 0] width 0 height 0
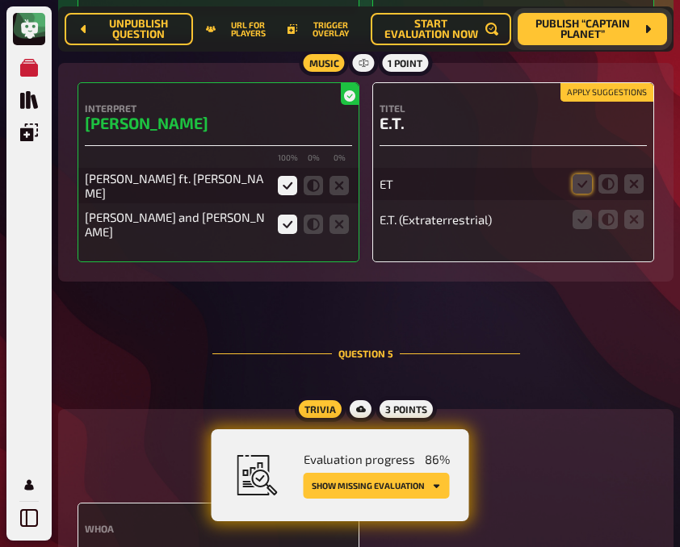
drag, startPoint x: 575, startPoint y: 186, endPoint x: 494, endPoint y: 191, distance: 80.9
click at [494, 191] on div "ET" at bounding box center [470, 184] width 183 height 15
click at [586, 194] on icon at bounding box center [581, 183] width 19 height 19
click at [0, 0] on input "radio" at bounding box center [0, 0] width 0 height 0
click at [585, 218] on icon at bounding box center [581, 219] width 19 height 19
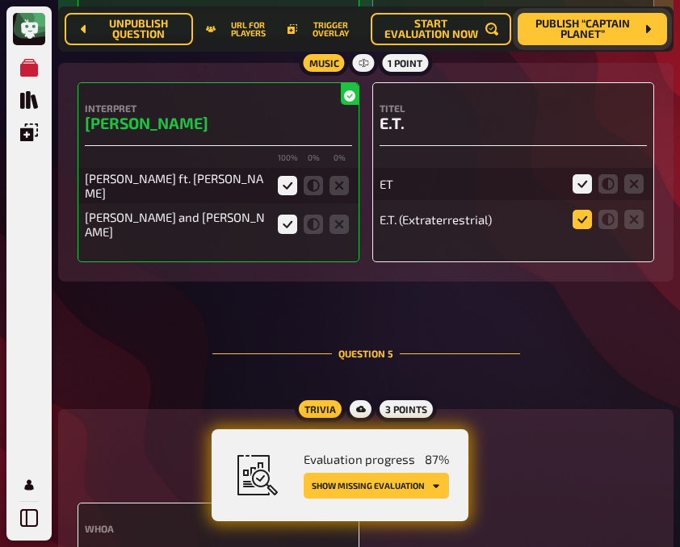
click at [0, 0] on input "radio" at bounding box center [0, 0] width 0 height 0
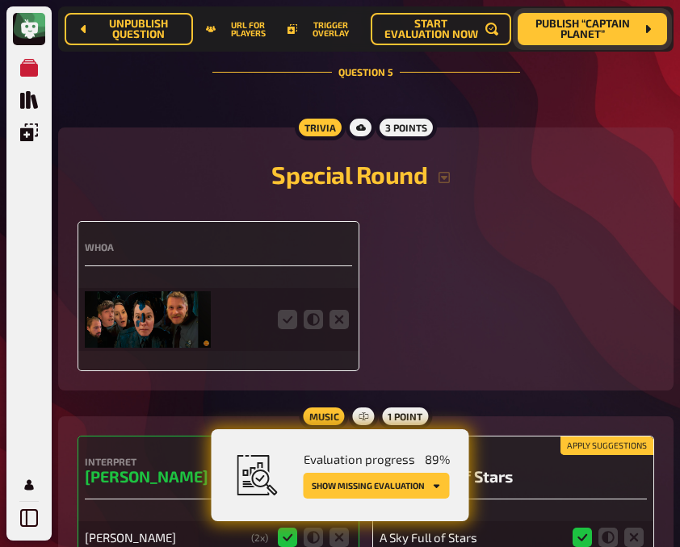
scroll to position [3253, 0]
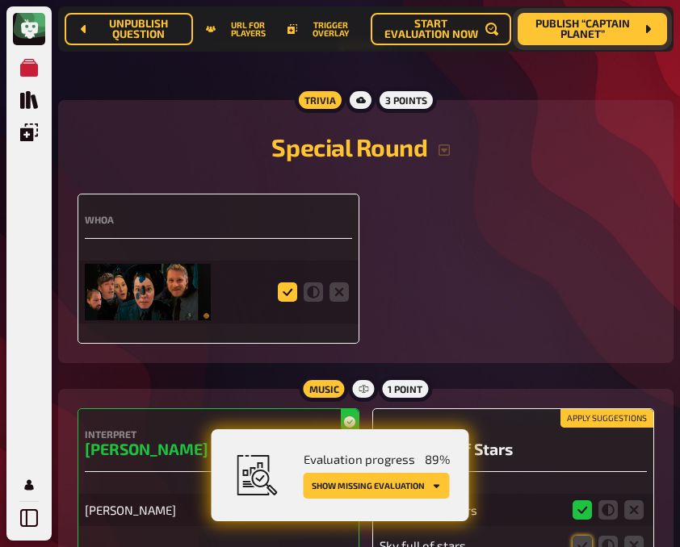
click at [283, 287] on icon at bounding box center [287, 291] width 19 height 19
click at [0, 0] on input "radio" at bounding box center [0, 0] width 0 height 0
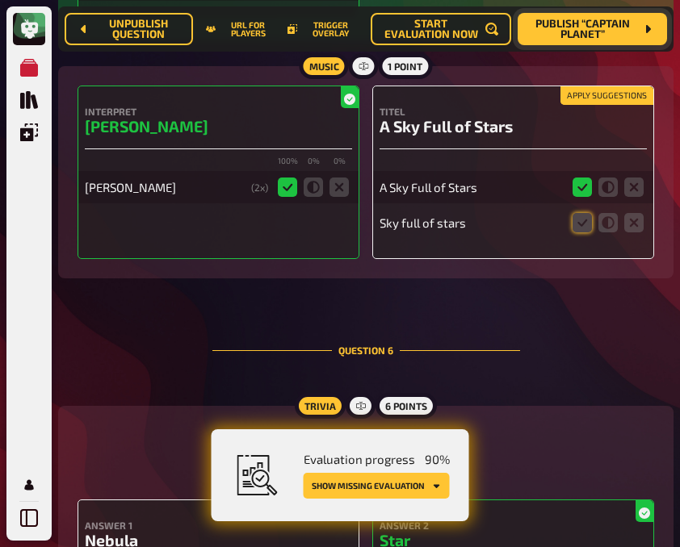
scroll to position [3576, 0]
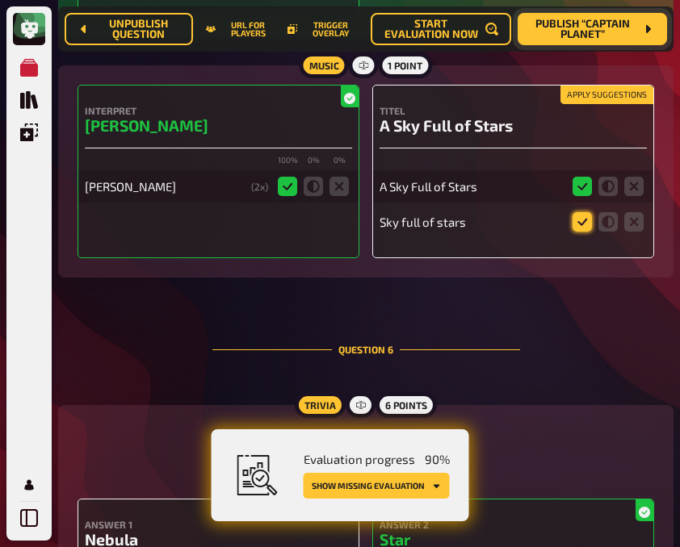
click at [578, 222] on icon at bounding box center [581, 221] width 19 height 19
click at [0, 0] on input "radio" at bounding box center [0, 0] width 0 height 0
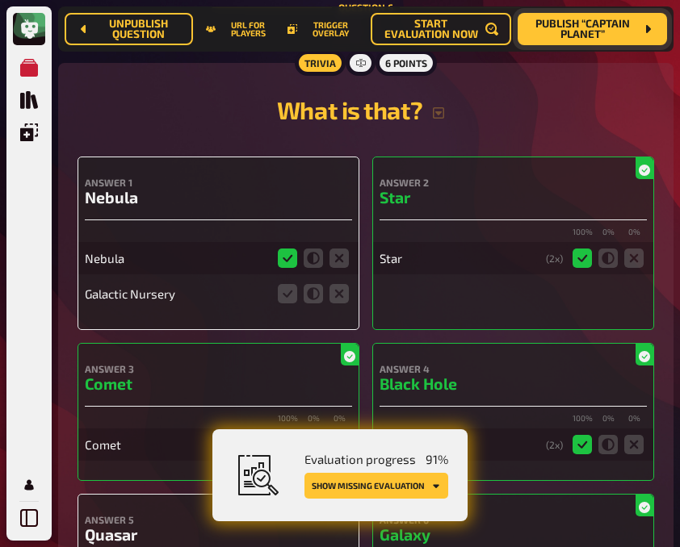
scroll to position [3919, 0]
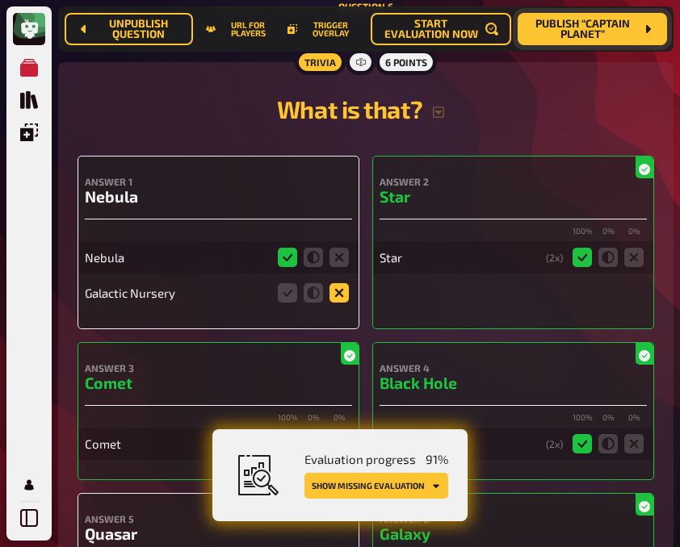
click at [340, 294] on icon at bounding box center [338, 292] width 19 height 19
click at [0, 0] on input "radio" at bounding box center [0, 0] width 0 height 0
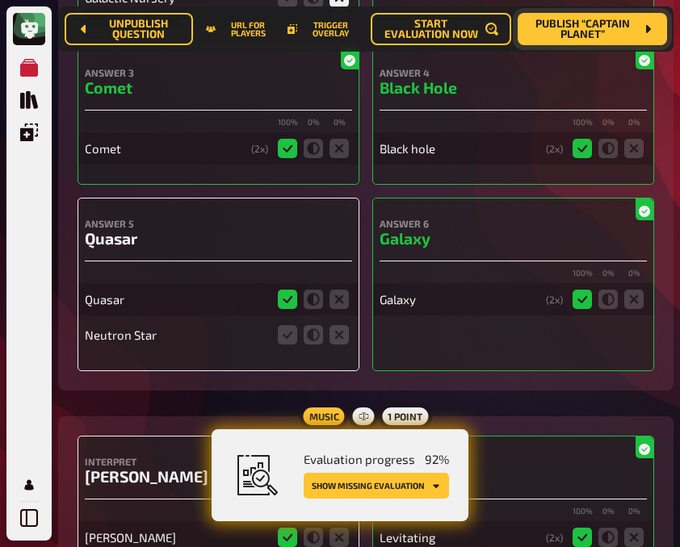
scroll to position [4216, 0]
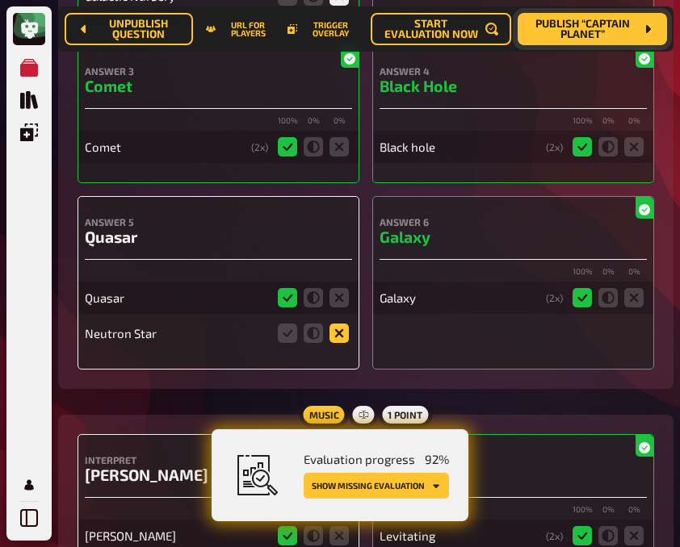
click at [344, 325] on icon at bounding box center [338, 333] width 19 height 19
click at [0, 0] on input "radio" at bounding box center [0, 0] width 0 height 0
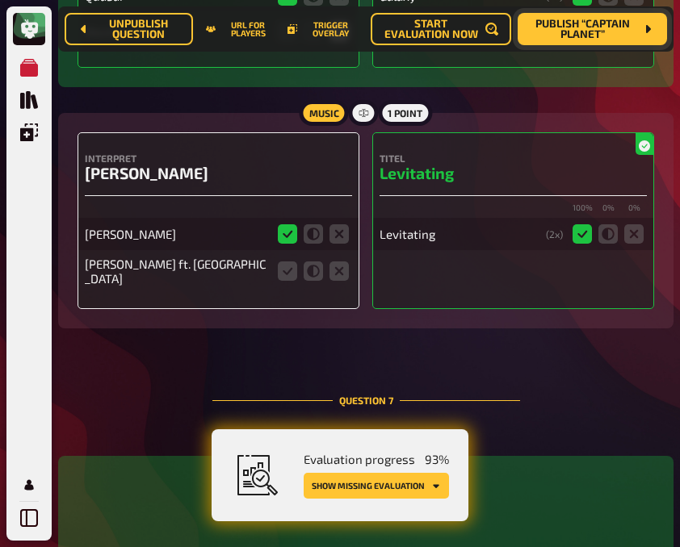
scroll to position [4519, 0]
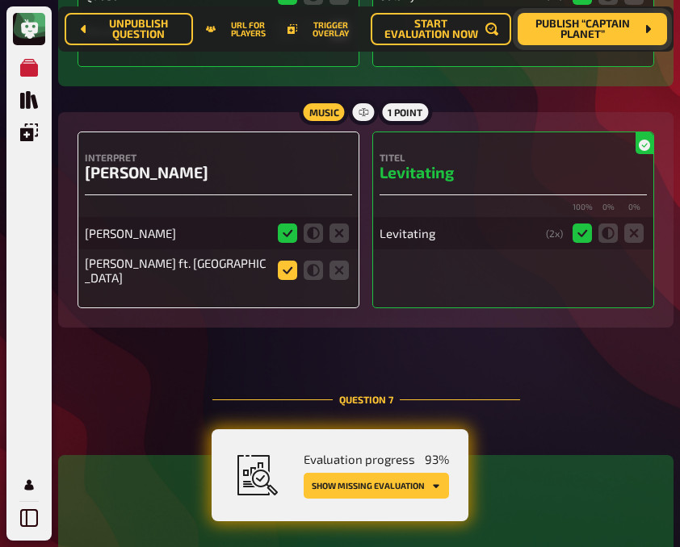
click at [282, 273] on icon at bounding box center [287, 270] width 19 height 19
click at [0, 0] on input "radio" at bounding box center [0, 0] width 0 height 0
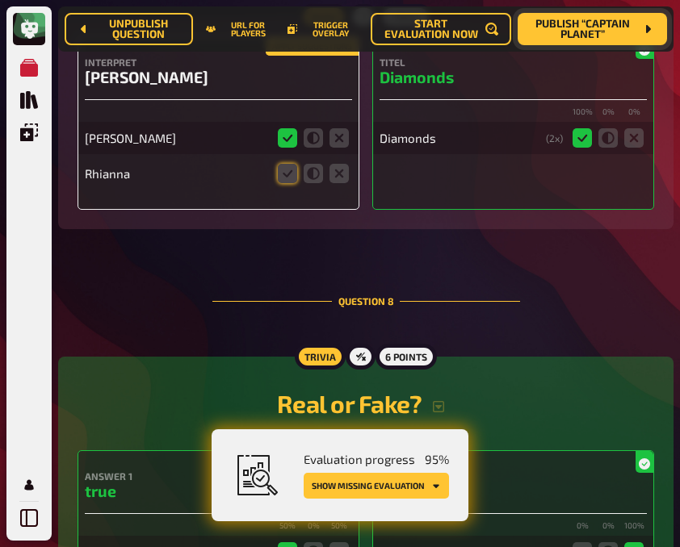
scroll to position [5235, 0]
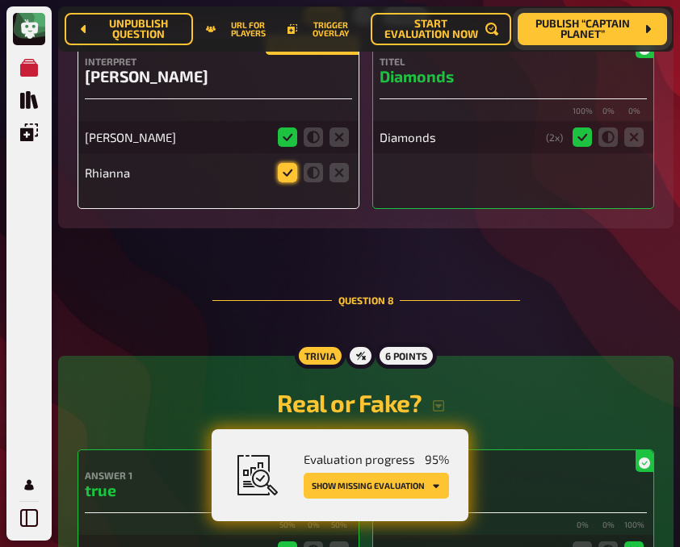
click at [286, 164] on icon at bounding box center [287, 172] width 19 height 19
click at [0, 0] on input "radio" at bounding box center [0, 0] width 0 height 0
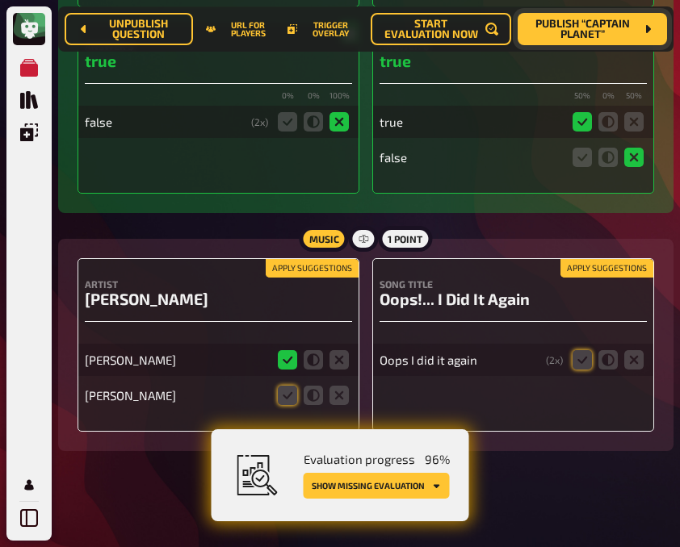
scroll to position [5978, 0]
click at [284, 387] on icon at bounding box center [287, 395] width 19 height 19
click at [0, 0] on input "radio" at bounding box center [0, 0] width 0 height 0
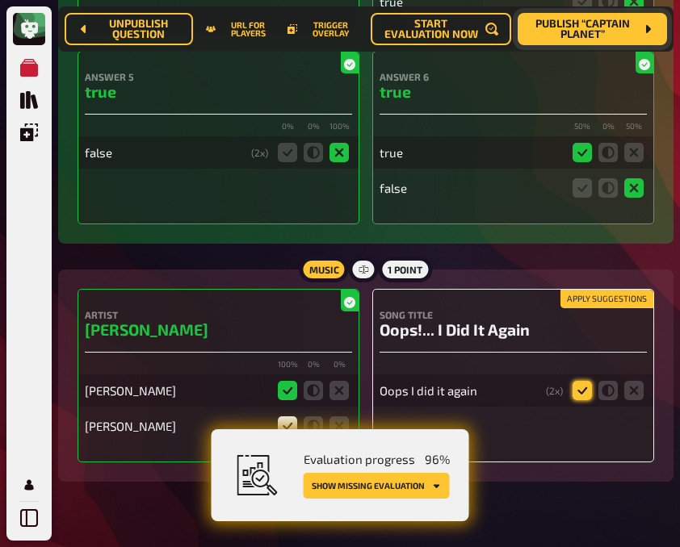
scroll to position [6037, 0]
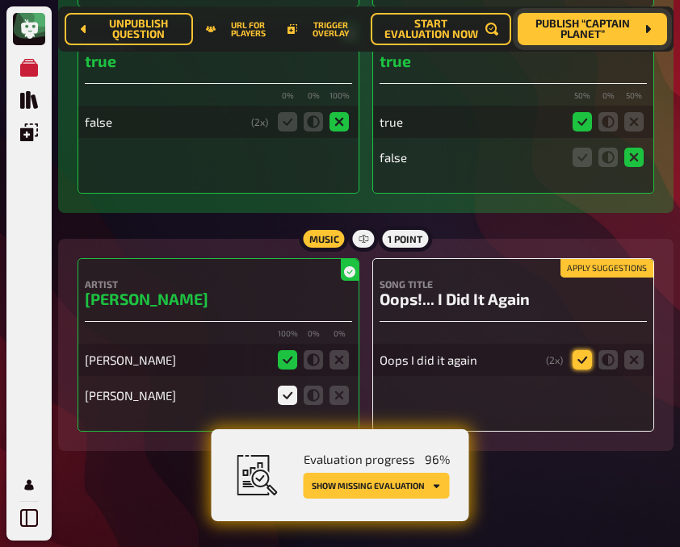
click at [576, 352] on icon at bounding box center [581, 359] width 19 height 19
click at [0, 0] on input "radio" at bounding box center [0, 0] width 0 height 0
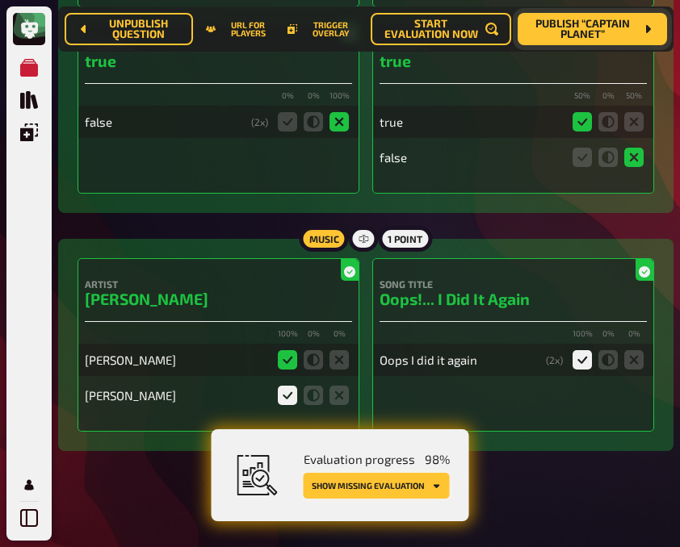
click at [377, 490] on button "Show missing evaluation" at bounding box center [376, 486] width 146 height 26
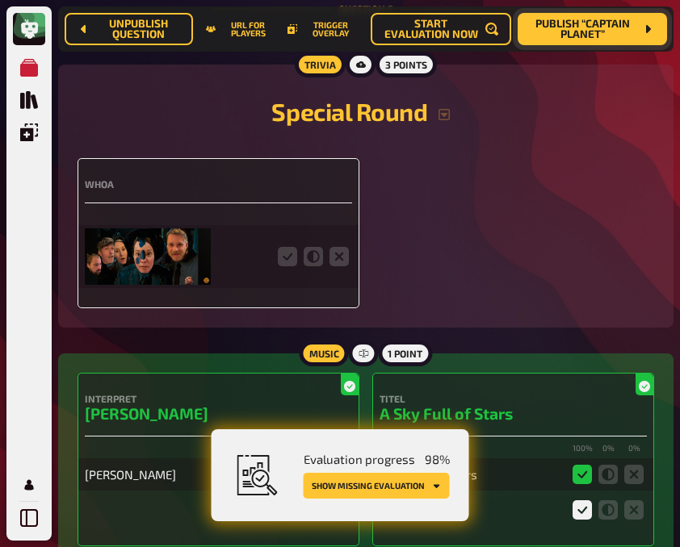
scroll to position [3276, 0]
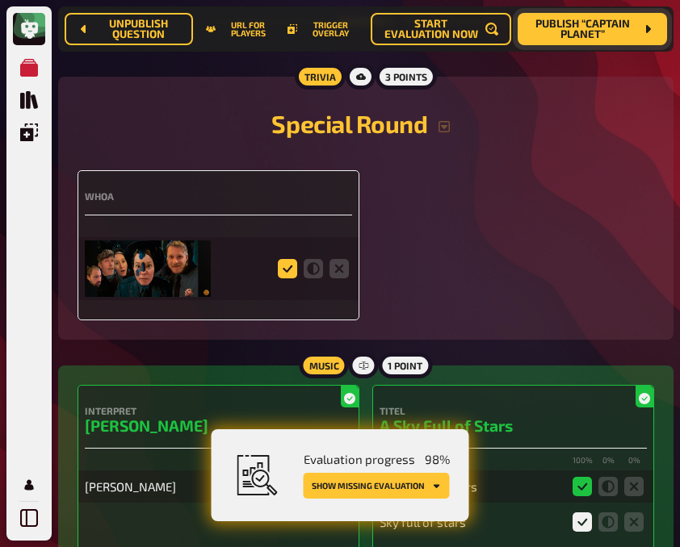
click at [284, 259] on icon at bounding box center [287, 268] width 19 height 19
click at [0, 0] on input "radio" at bounding box center [0, 0] width 0 height 0
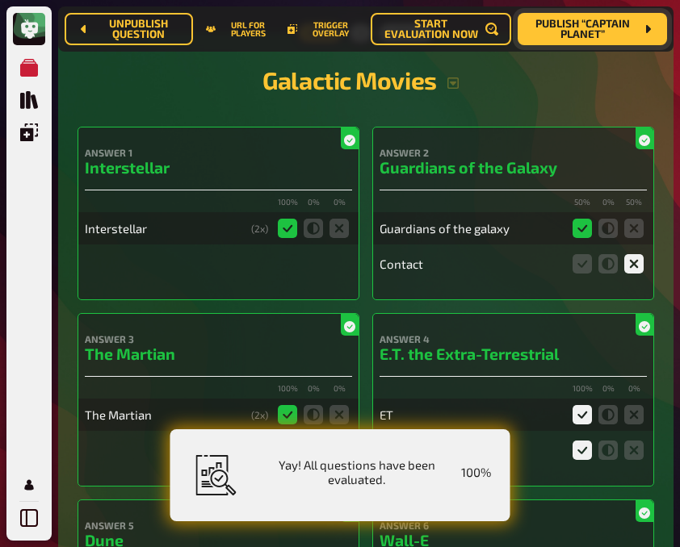
scroll to position [0, 0]
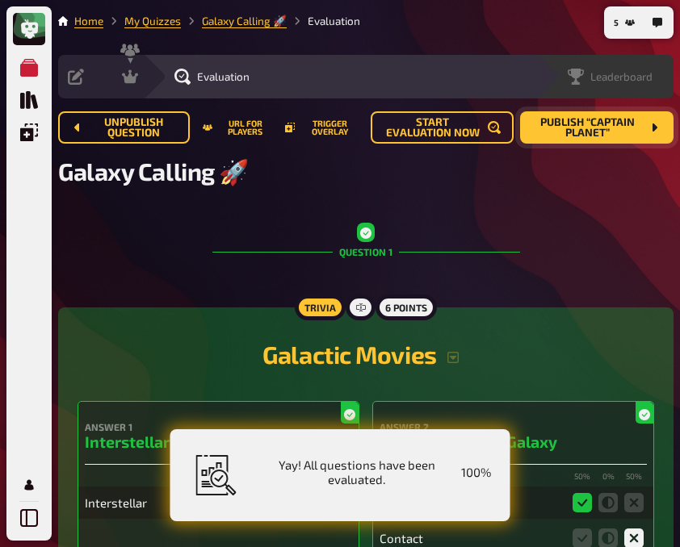
click at [604, 69] on div "Leaderboard" at bounding box center [609, 77] width 85 height 16
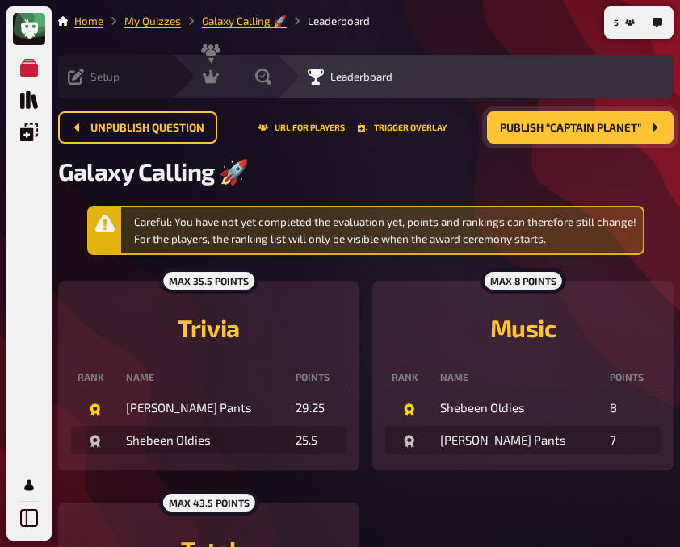
click at [90, 77] on div "Setup" at bounding box center [94, 77] width 52 height 16
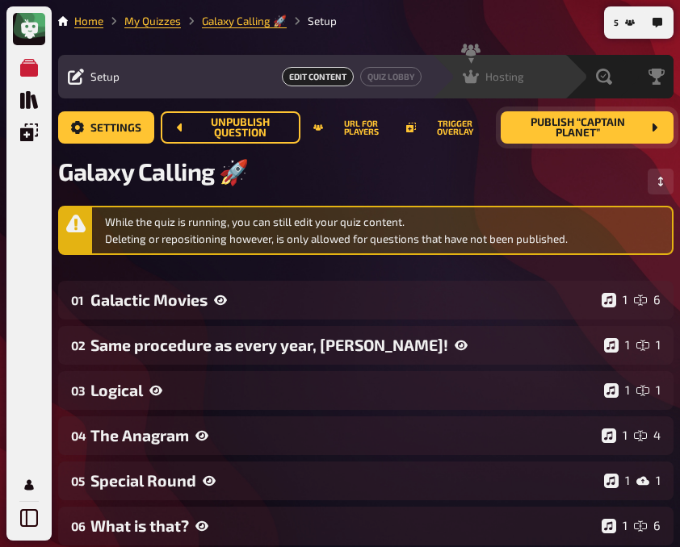
click at [488, 75] on span "Hosting" at bounding box center [504, 76] width 39 height 13
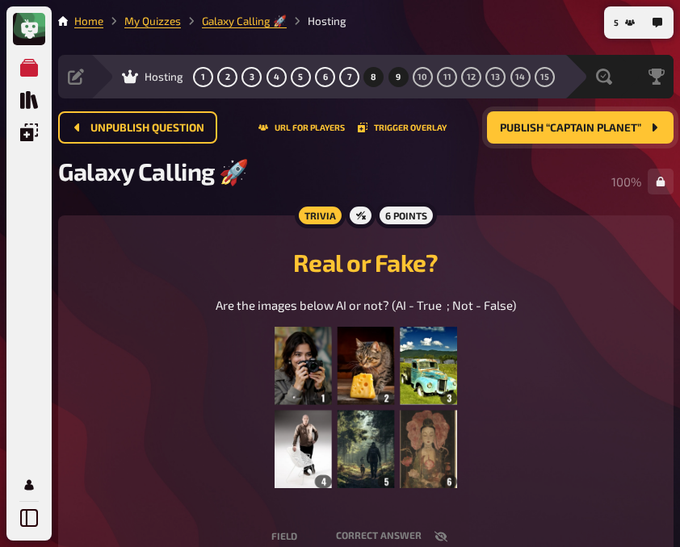
click at [399, 85] on button "9" at bounding box center [398, 77] width 26 height 26
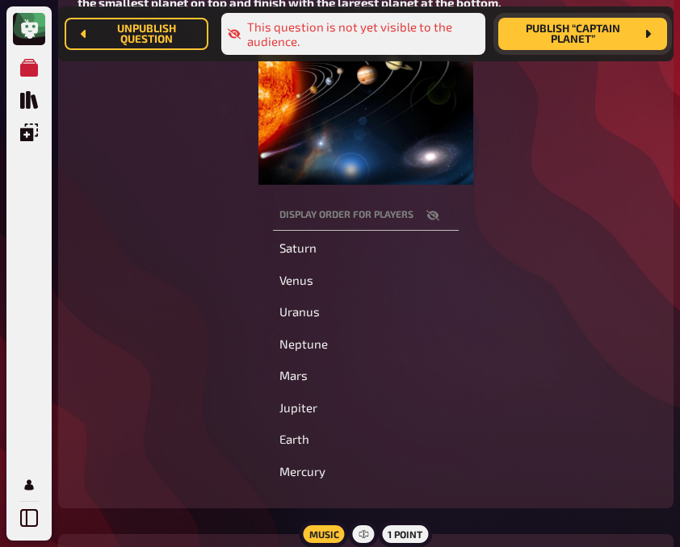
scroll to position [349, 0]
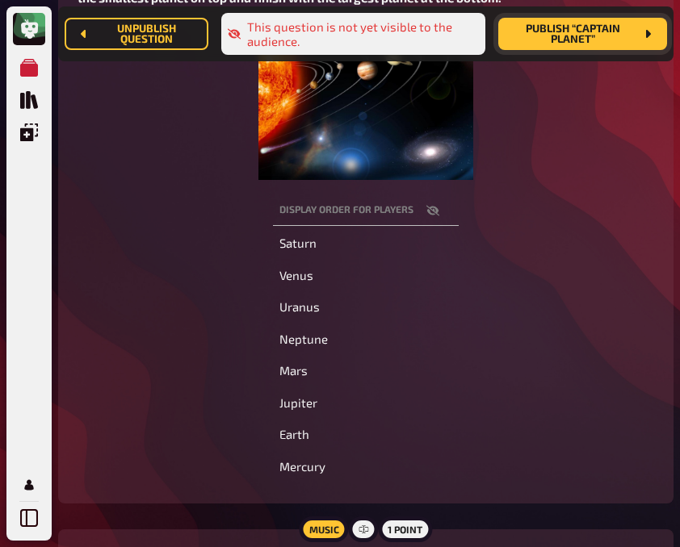
click at [433, 209] on icon "button" at bounding box center [432, 211] width 13 height 10
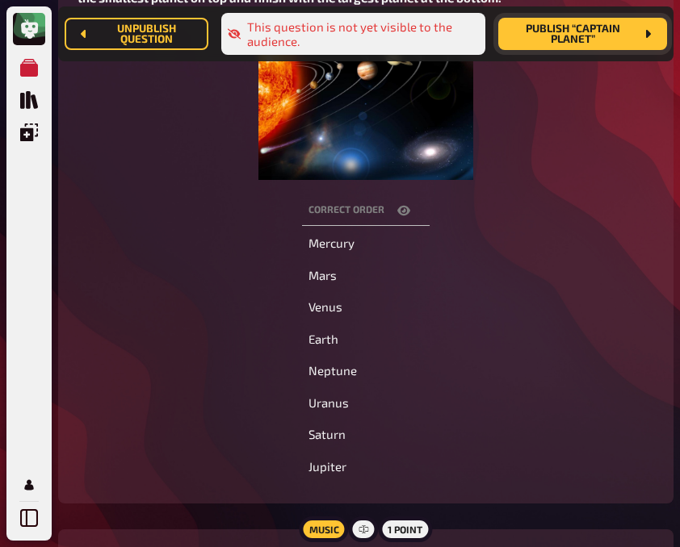
click at [401, 214] on icon "button" at bounding box center [403, 211] width 13 height 10
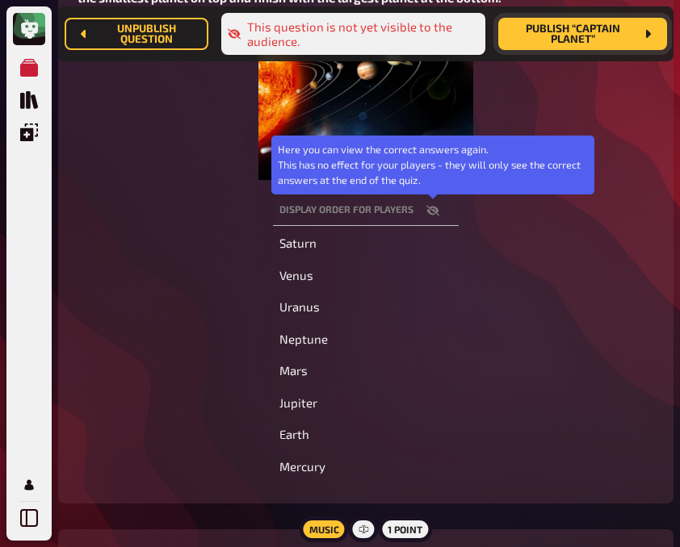
click at [431, 217] on icon "button" at bounding box center [432, 210] width 13 height 13
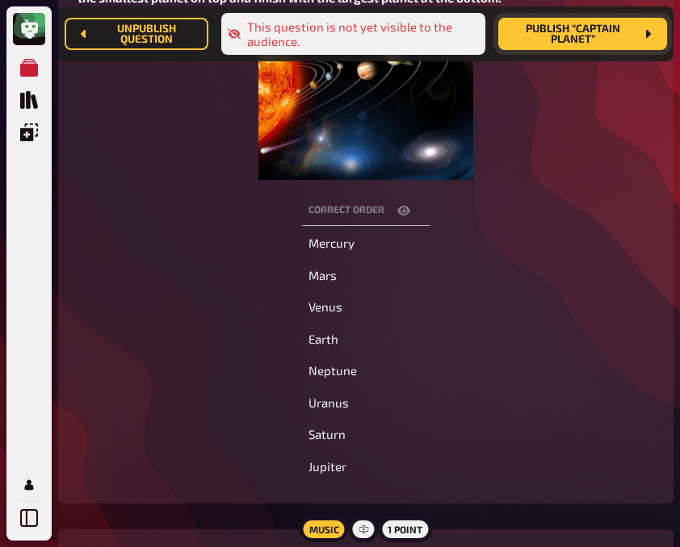
click at [405, 211] on icon "button" at bounding box center [403, 211] width 13 height 10
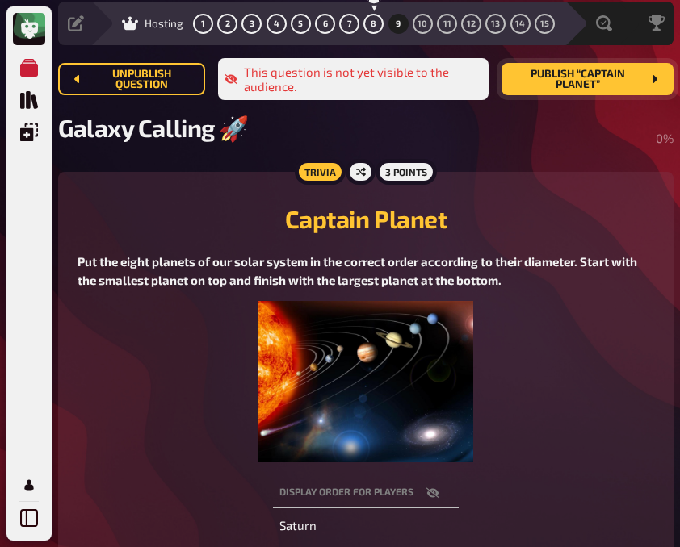
scroll to position [52, 0]
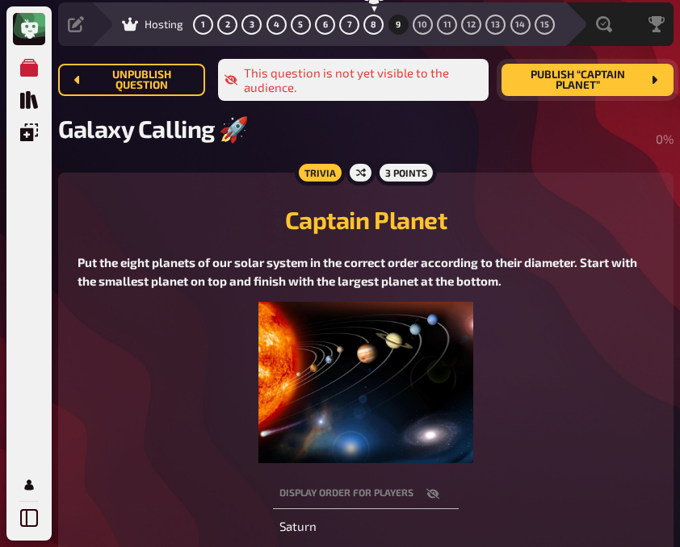
click at [99, 413] on figure at bounding box center [365, 382] width 576 height 161
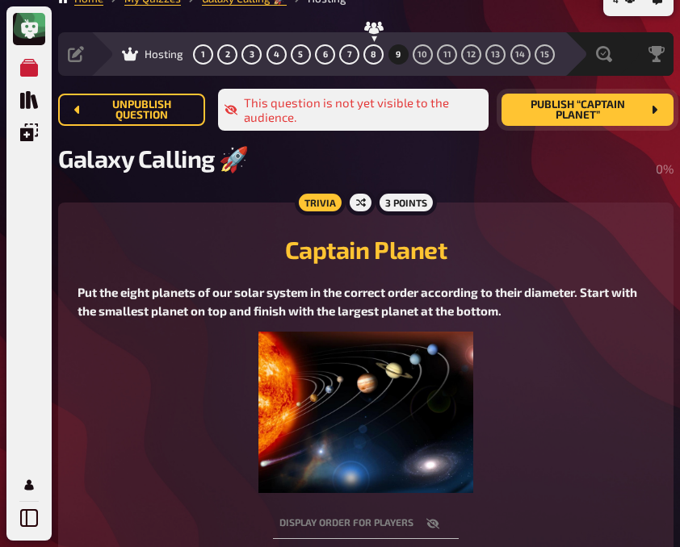
scroll to position [0, 0]
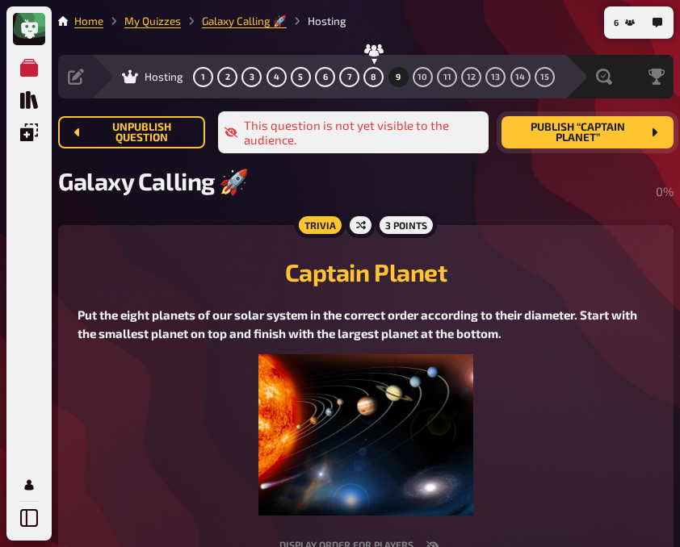
click at [593, 132] on span "Publish “Captain Planet”" at bounding box center [577, 133] width 127 height 22
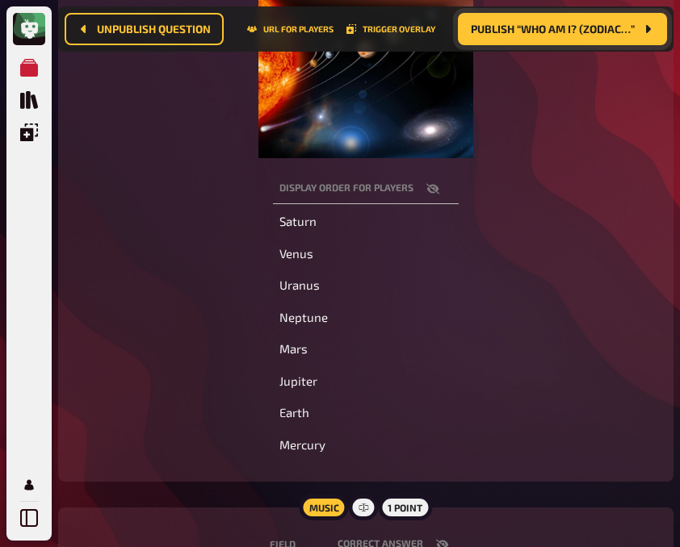
scroll to position [360, 0]
click at [143, 348] on div "Display order for players Saturn Venus Uranus Neptune Mars Jupiter Earth Mercury" at bounding box center [365, 317] width 576 height 291
click at [153, 259] on div "Display order for players Saturn Venus Uranus Neptune Mars Jupiter Earth Mercury" at bounding box center [365, 317] width 576 height 291
click at [106, 202] on div "Display order for players Saturn Venus Uranus Neptune Mars Jupiter Earth Mercury" at bounding box center [365, 317] width 576 height 291
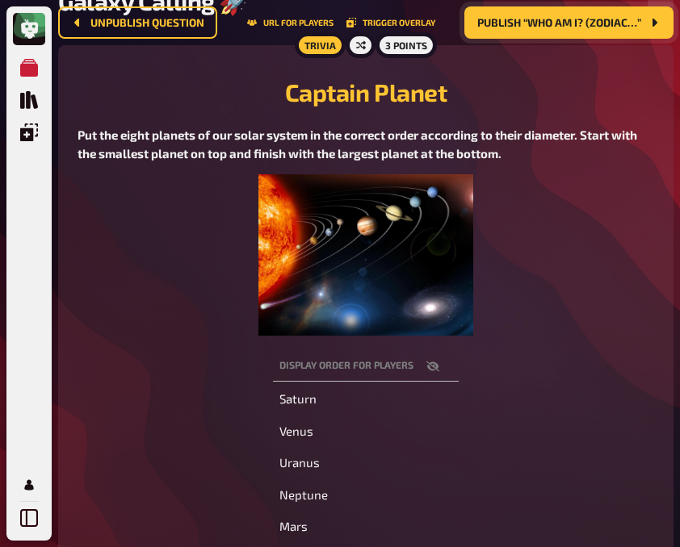
scroll to position [0, 0]
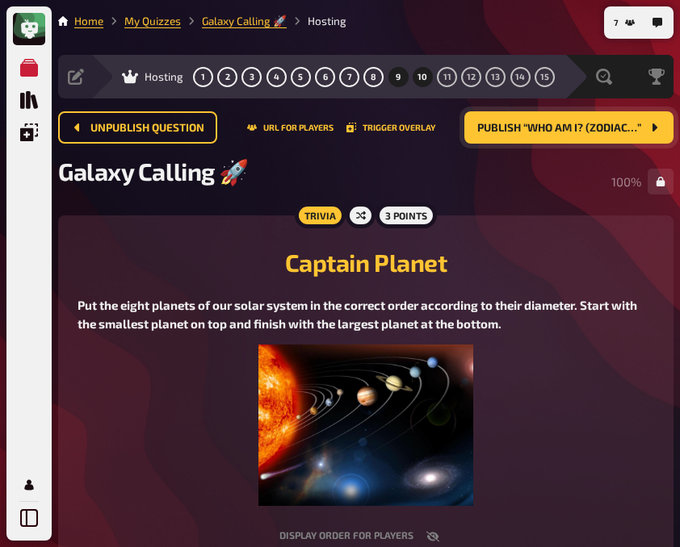
click at [421, 73] on span "10" at bounding box center [422, 77] width 10 height 9
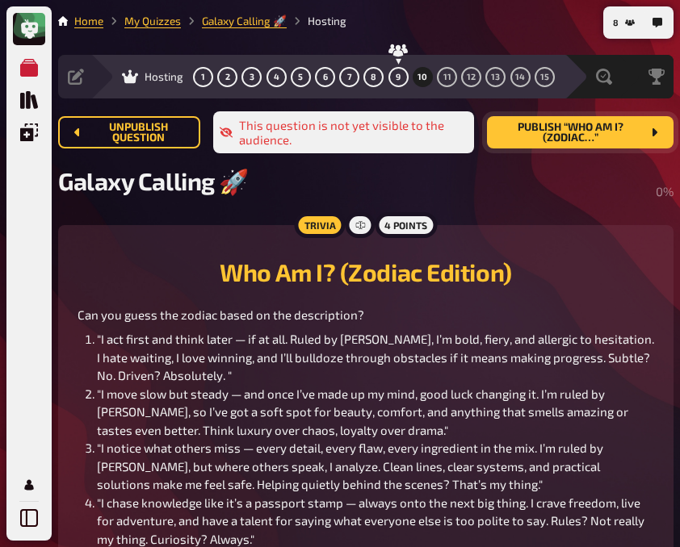
click at [552, 136] on span "Publish “Who Am I? (Zodiac…”" at bounding box center [570, 133] width 141 height 22
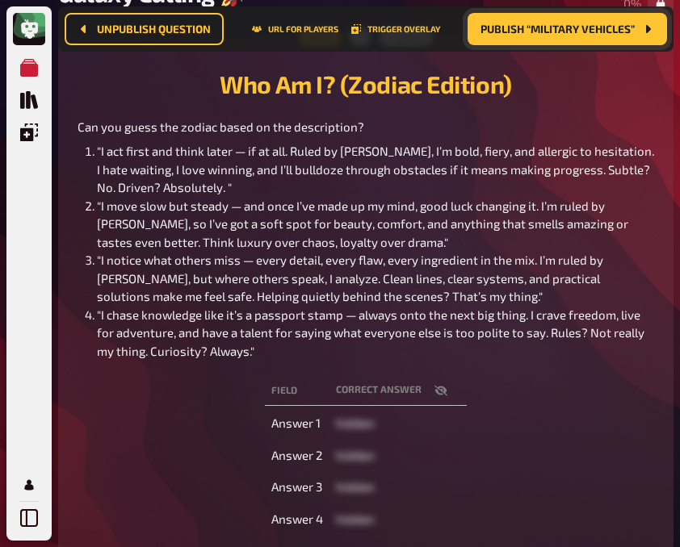
scroll to position [190, 0]
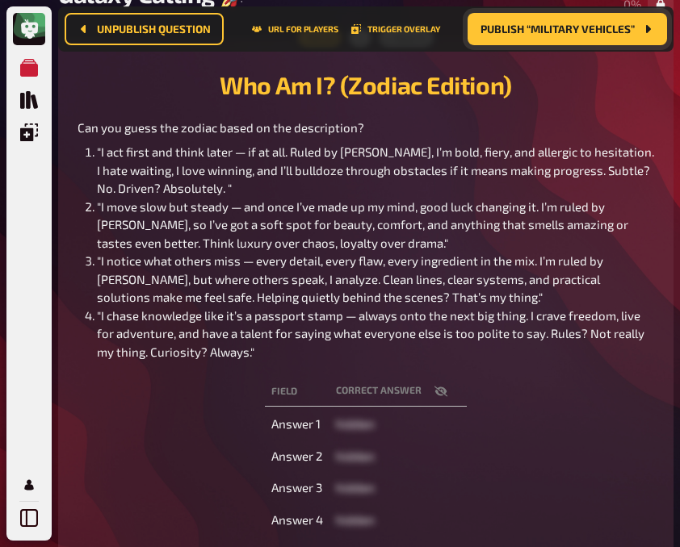
click at [588, 253] on li ""I move slow but steady — and once I’ve made up my mind, good luck changing it.…" at bounding box center [375, 225] width 557 height 55
click at [435, 397] on icon "button" at bounding box center [440, 392] width 13 height 10
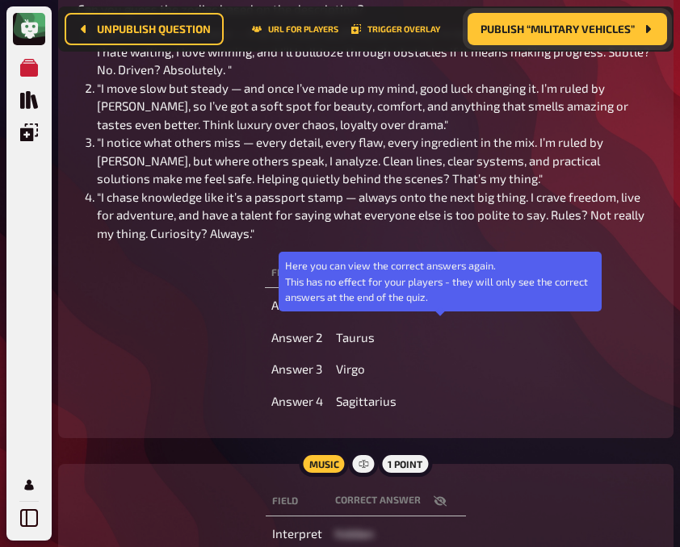
scroll to position [318, 0]
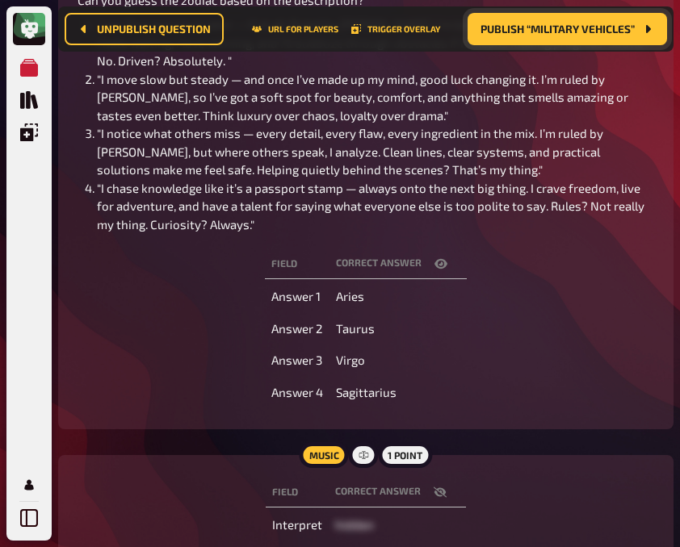
click at [440, 269] on icon "button" at bounding box center [440, 264] width 13 height 10
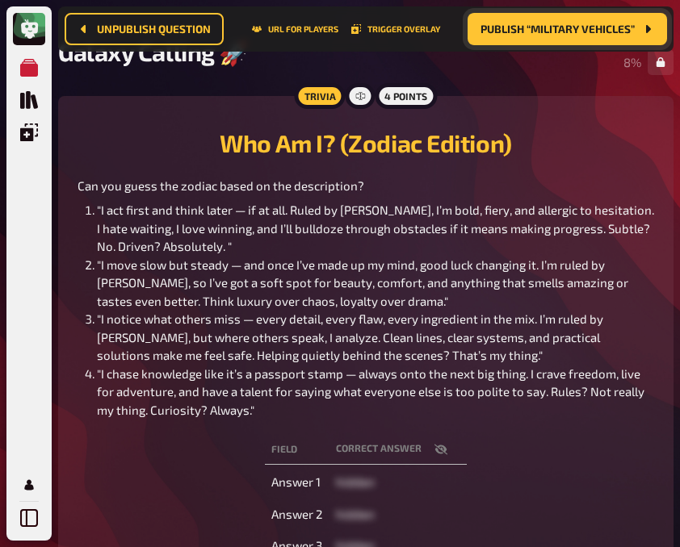
scroll to position [132, 0]
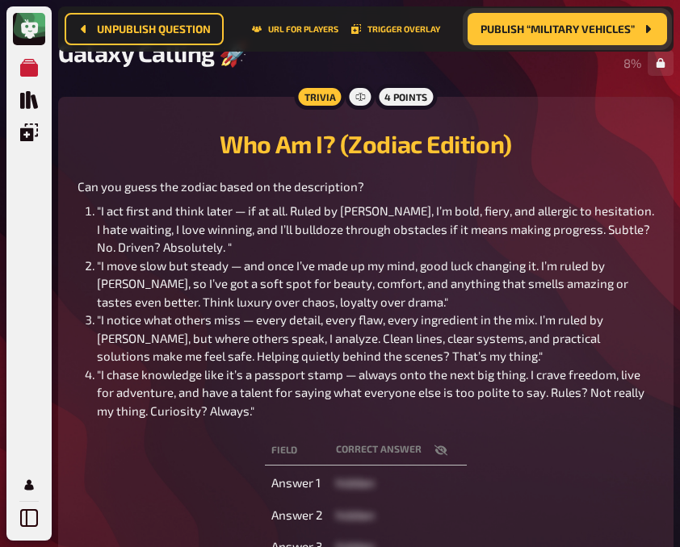
click at [140, 157] on h2 "Who Am I? (Zodiac Edition)" at bounding box center [365, 143] width 576 height 29
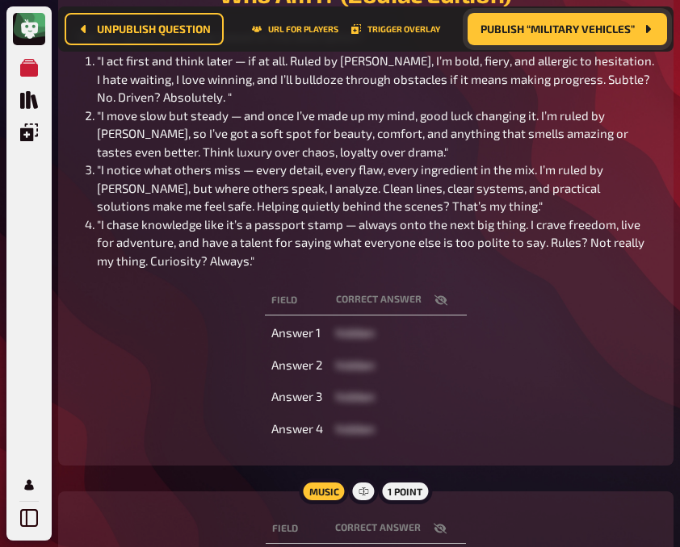
scroll to position [283, 0]
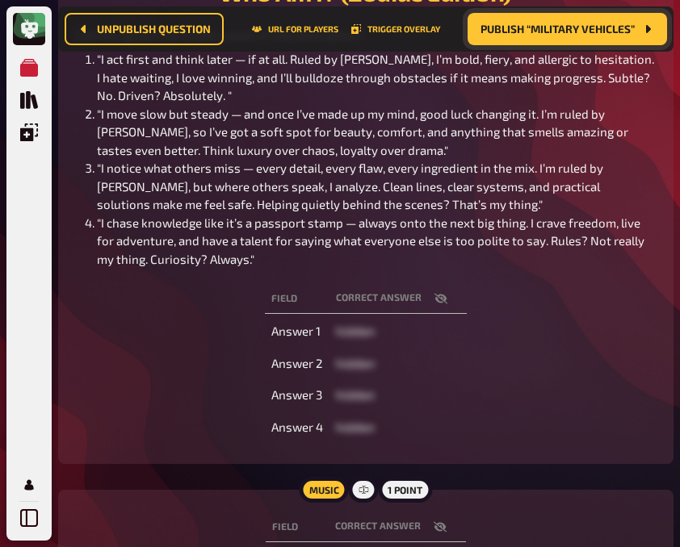
click at [445, 305] on icon "button" at bounding box center [440, 298] width 13 height 13
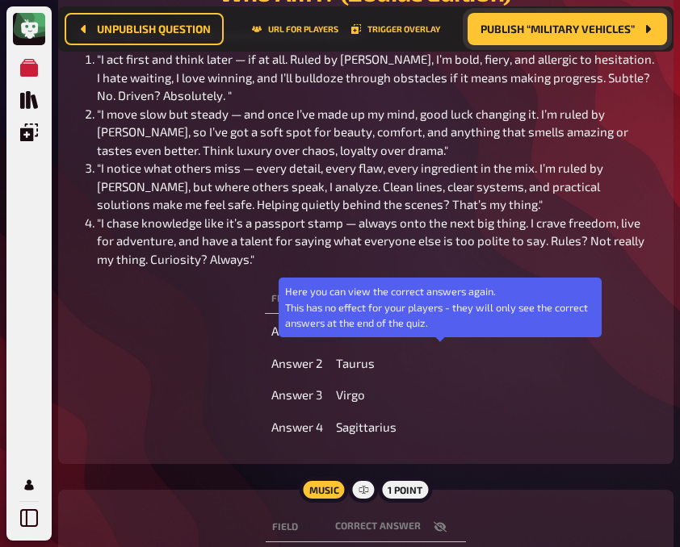
click at [445, 305] on icon "button" at bounding box center [440, 298] width 13 height 13
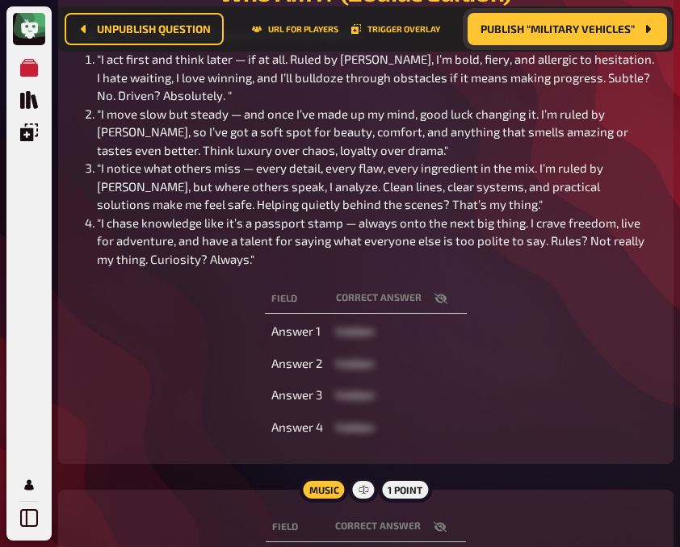
scroll to position [0, 0]
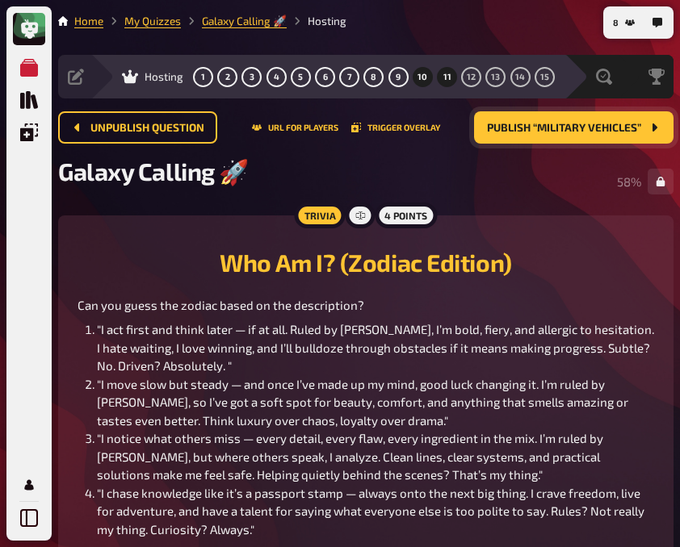
click at [440, 74] on button "11" at bounding box center [447, 77] width 26 height 26
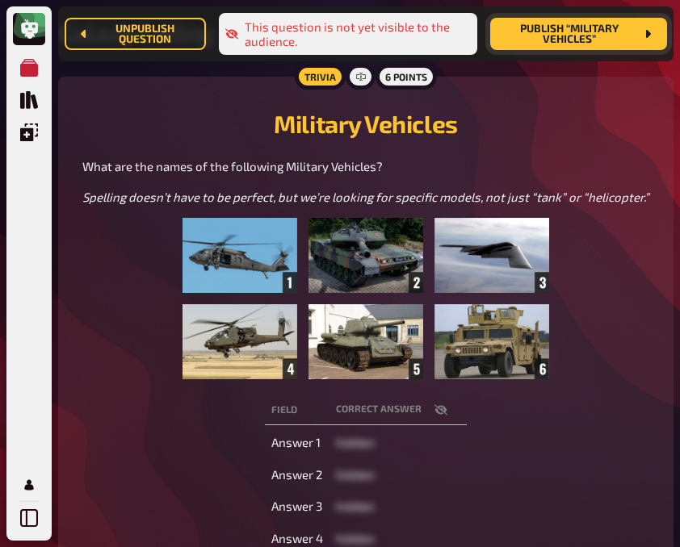
scroll to position [162, 0]
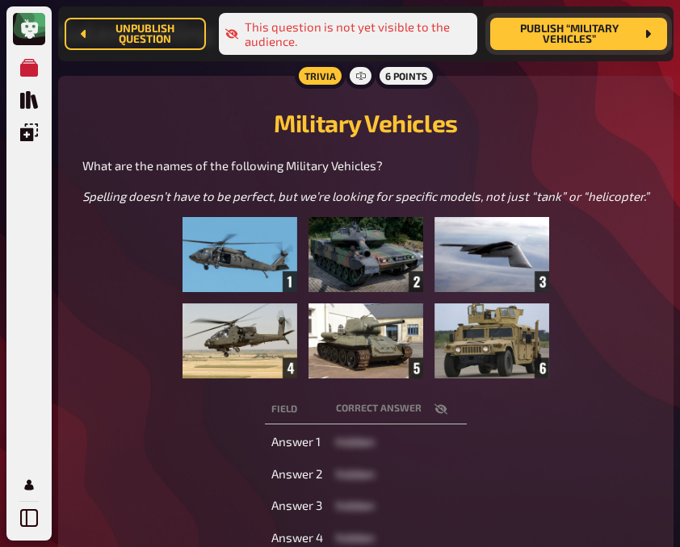
click at [437, 415] on icon "button" at bounding box center [440, 409] width 13 height 10
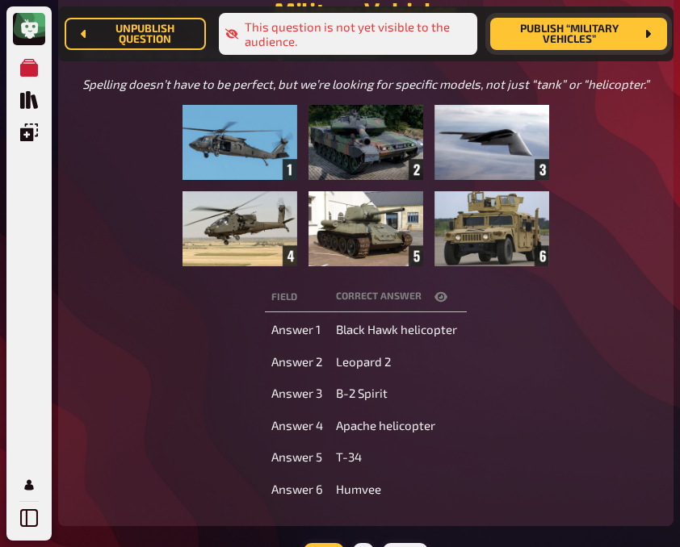
scroll to position [275, 0]
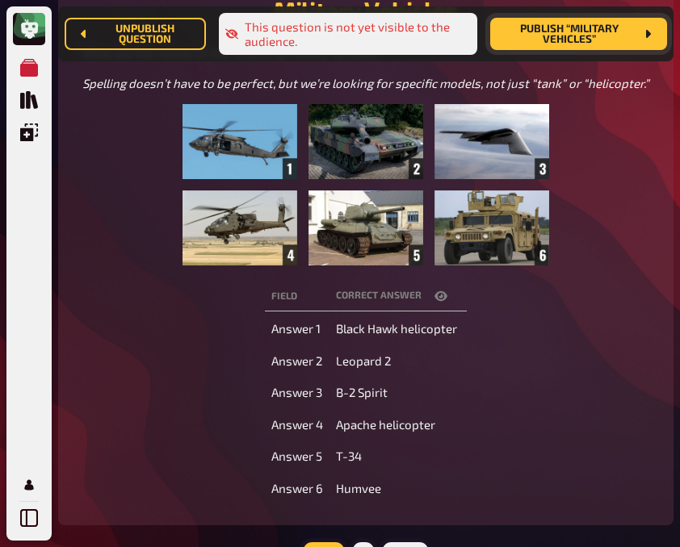
click at [439, 299] on icon "button" at bounding box center [440, 296] width 13 height 13
click at [519, 433] on div "Field correct answer Answer 1 hidden Answer 2 hidden Answer 3 hidden Answer 4 h…" at bounding box center [365, 392] width 576 height 228
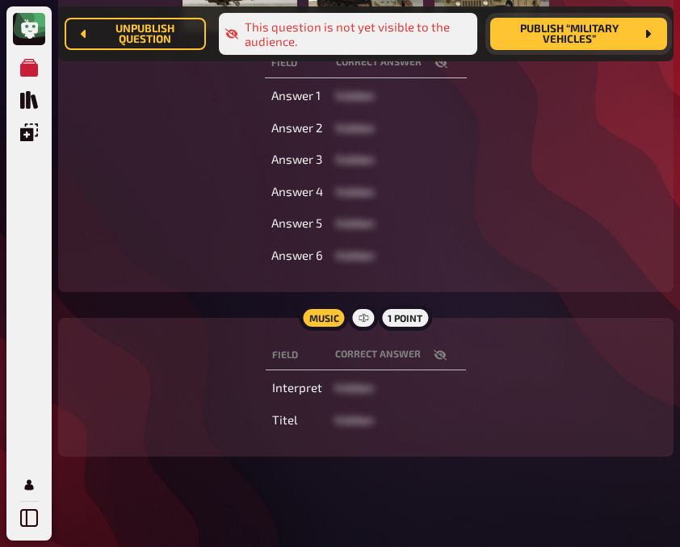
scroll to position [509, 0]
click at [436, 358] on icon "button" at bounding box center [439, 354] width 13 height 10
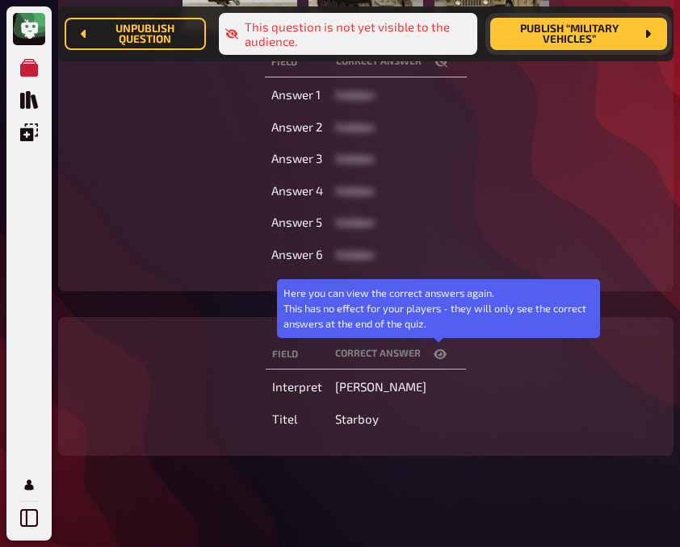
click at [436, 358] on icon "button" at bounding box center [439, 354] width 13 height 13
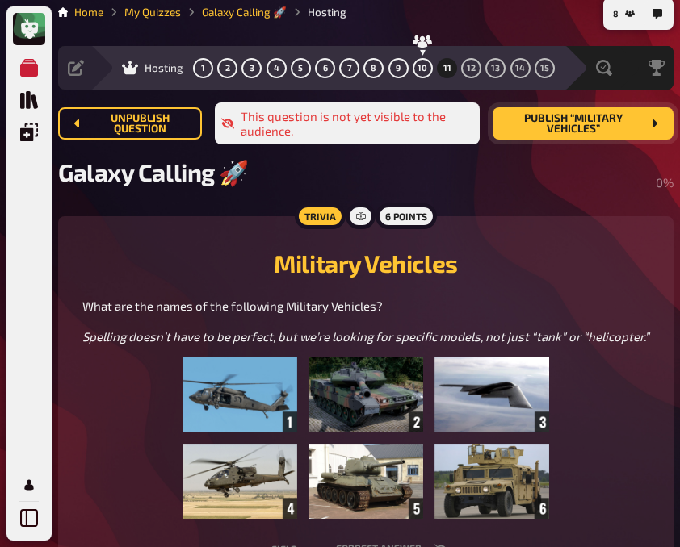
scroll to position [0, 0]
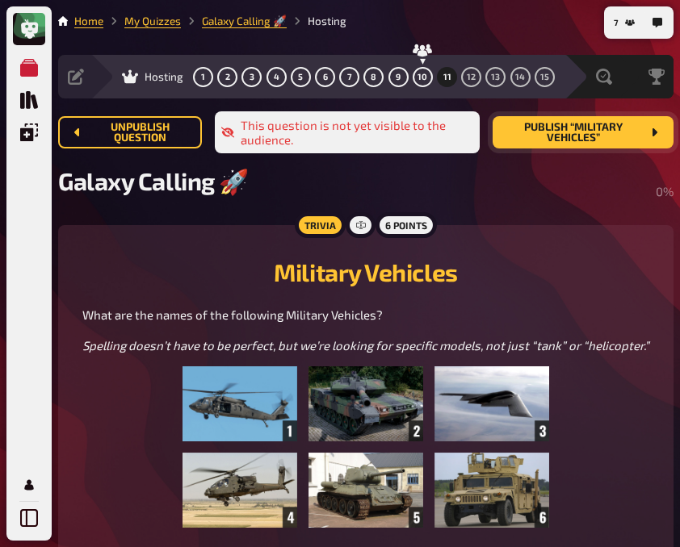
click at [198, 252] on div "Military Vehicles What are the names of the following Military Vehicles? Spelli…" at bounding box center [365, 386] width 576 height 283
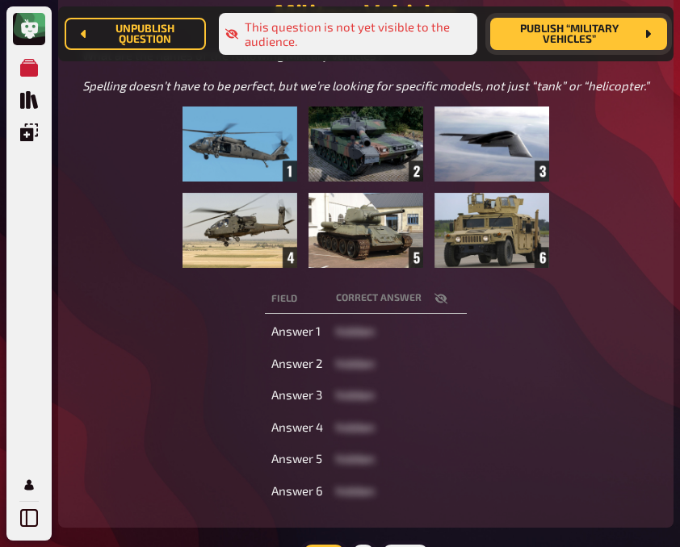
scroll to position [278, 0]
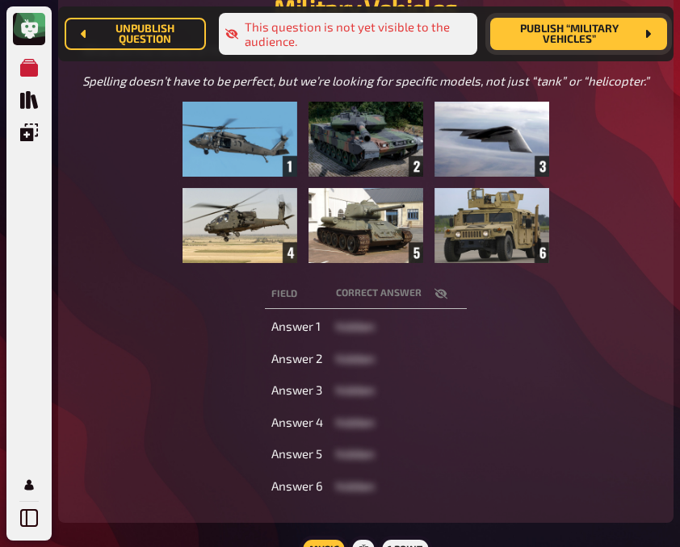
click at [575, 37] on span "Publish “Military Vehicles”" at bounding box center [569, 34] width 132 height 22
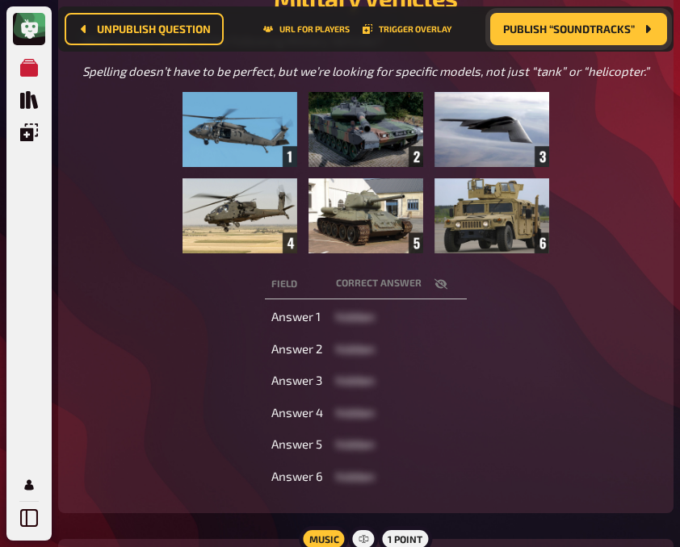
scroll to position [268, 0]
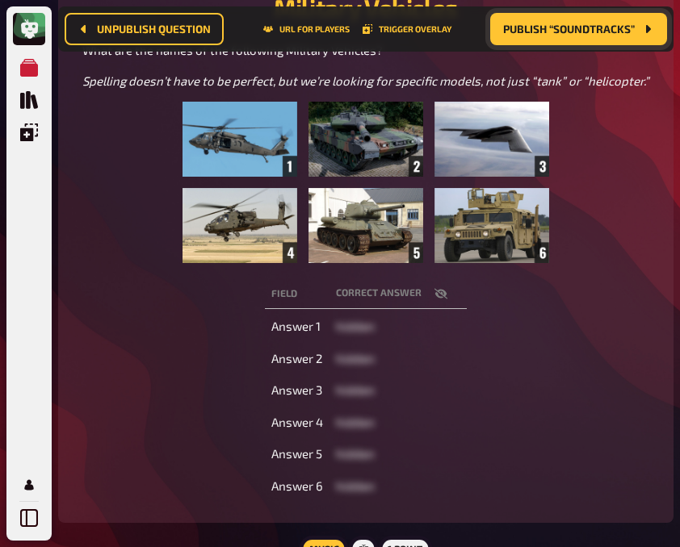
click at [166, 370] on div "Field correct answer Answer 1 hidden Answer 2 hidden Answer 3 hidden Answer 4 h…" at bounding box center [365, 390] width 576 height 228
click at [430, 291] on button "button" at bounding box center [440, 294] width 39 height 16
click at [108, 290] on div "Field correct answer Answer 1 hidden Answer 2 hidden Answer 3 hidden Answer 4 h…" at bounding box center [365, 390] width 576 height 228
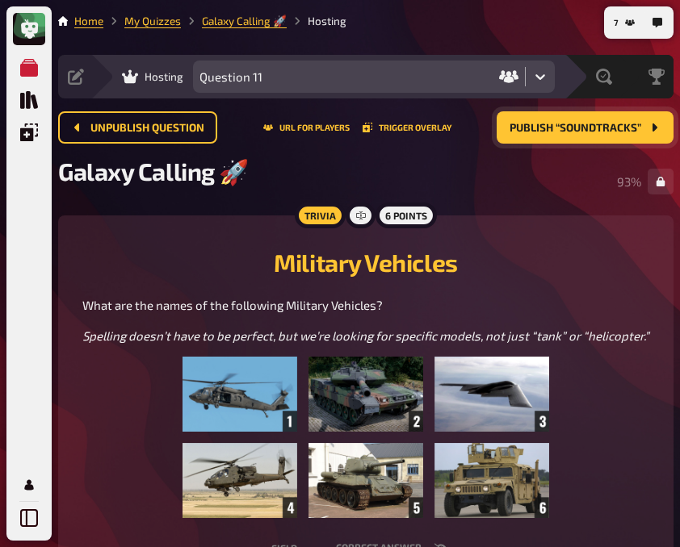
drag, startPoint x: 538, startPoint y: 75, endPoint x: 481, endPoint y: 251, distance: 185.0
click at [481, 251] on h2 "Military Vehicles" at bounding box center [365, 262] width 576 height 29
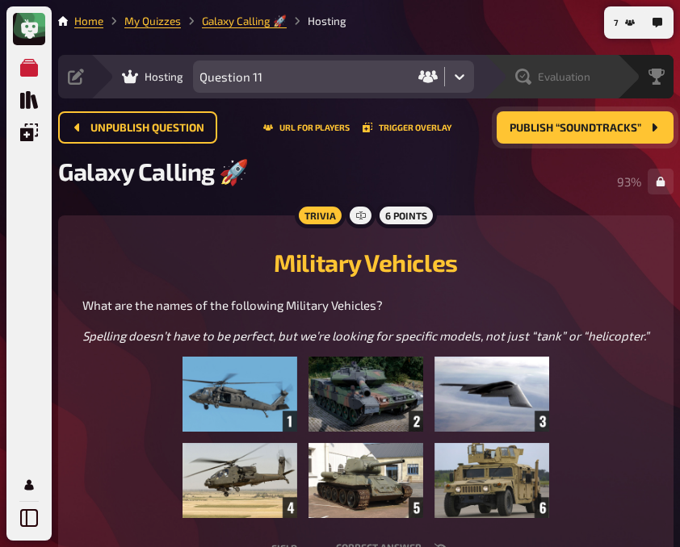
click at [571, 77] on span "Evaluation" at bounding box center [564, 76] width 52 height 13
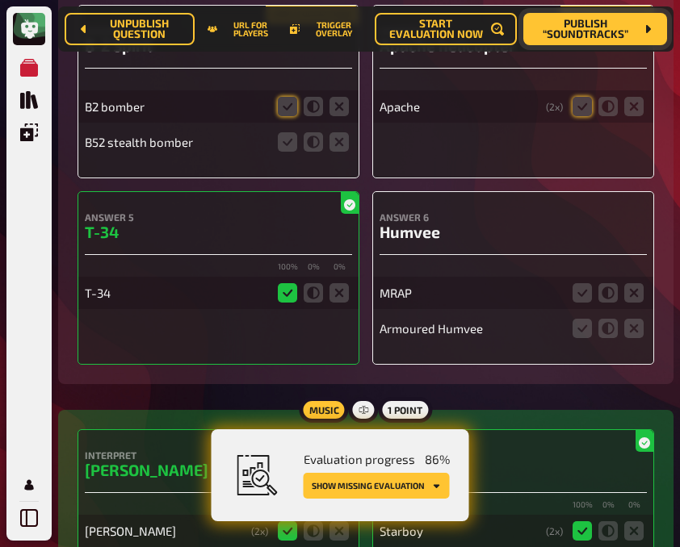
scroll to position [8584, 0]
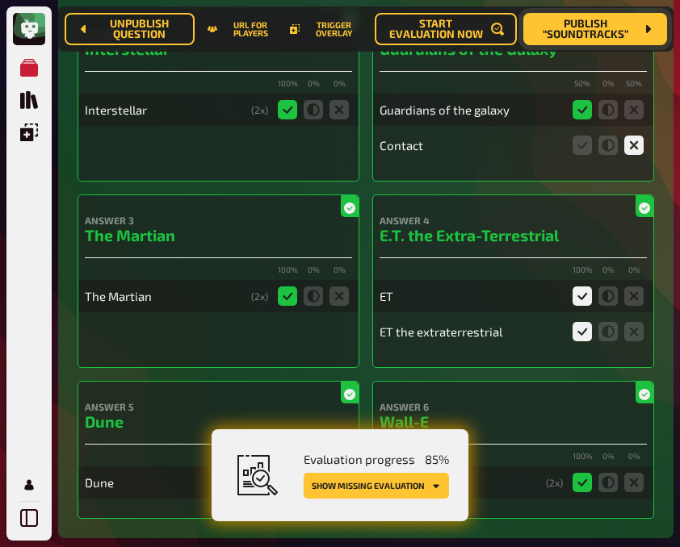
scroll to position [0, 0]
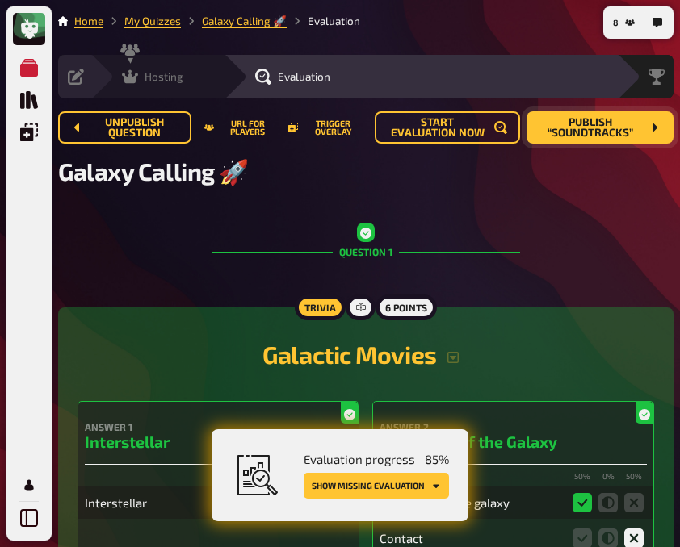
click at [132, 66] on div "Hosting undefined" at bounding box center [156, 77] width 133 height 44
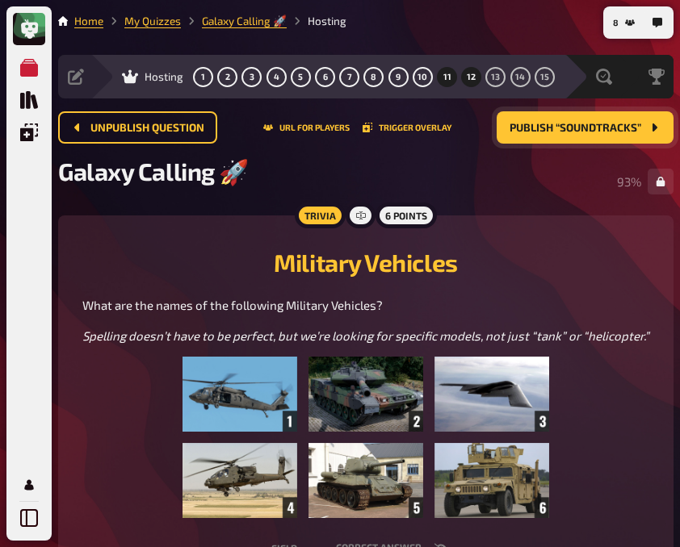
click at [467, 77] on span "12" at bounding box center [471, 77] width 9 height 9
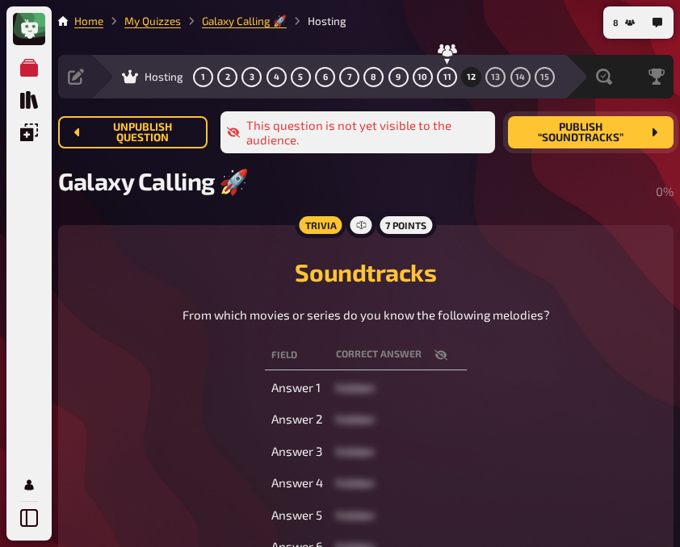
click at [563, 131] on span "Publish “Soundtracks”" at bounding box center [581, 133] width 120 height 22
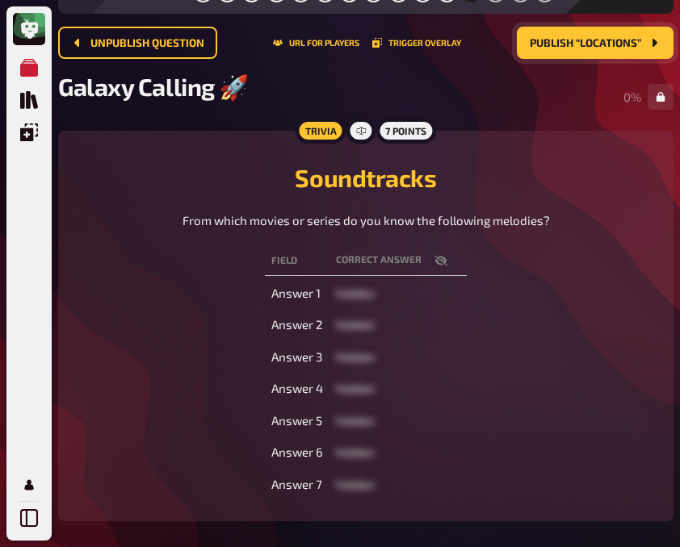
scroll to position [90, 0]
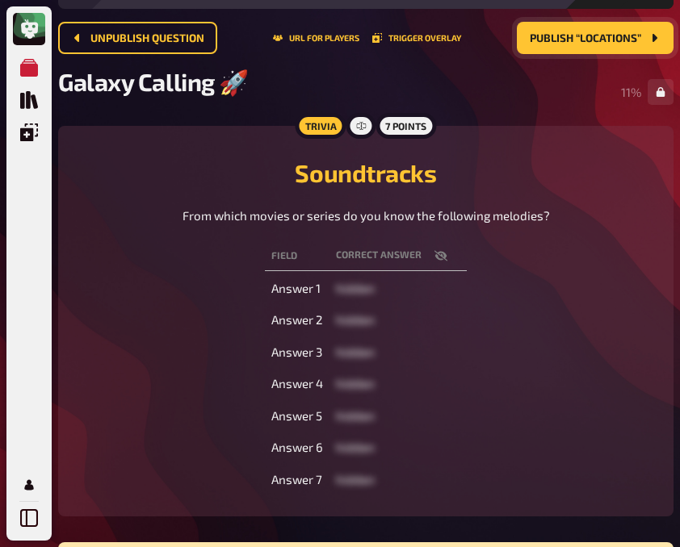
click at [195, 360] on div "Field correct answer Answer 1 hidden Answer 2 hidden Answer 3 hidden Answer 4 h…" at bounding box center [365, 368] width 576 height 260
click at [439, 255] on icon "button" at bounding box center [440, 255] width 13 height 10
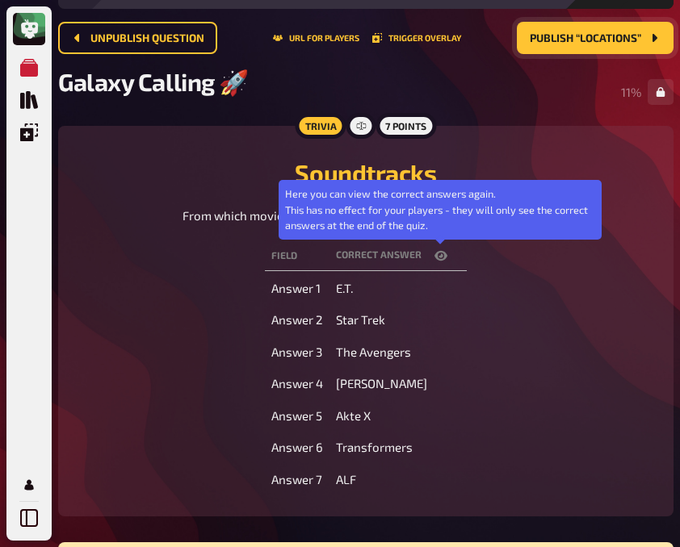
click at [439, 255] on icon "button" at bounding box center [440, 255] width 13 height 13
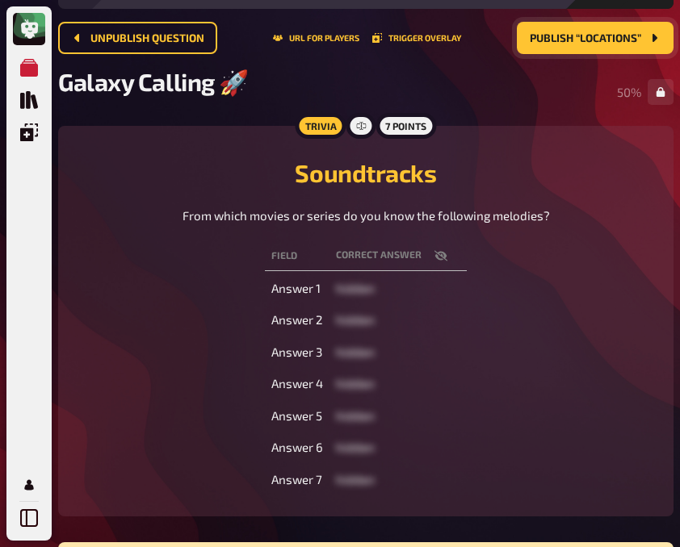
click at [161, 362] on div "Field correct answer Answer 1 hidden Answer 2 hidden Answer 3 hidden Answer 4 h…" at bounding box center [365, 368] width 576 height 260
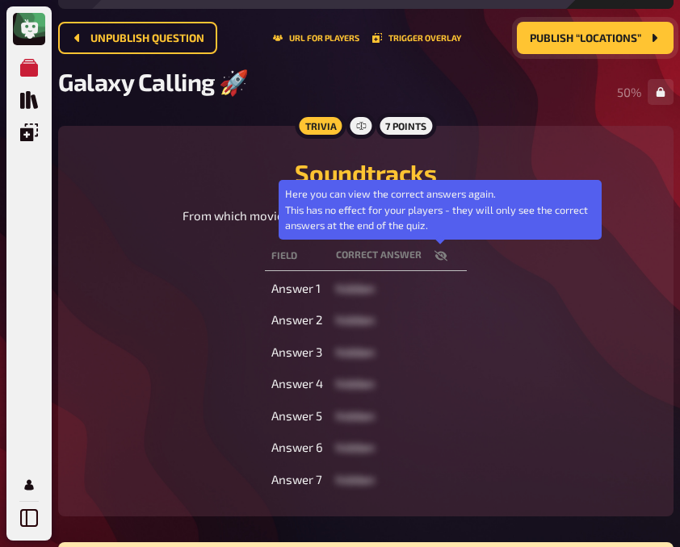
drag, startPoint x: 437, startPoint y: 262, endPoint x: 426, endPoint y: 334, distance: 72.6
click at [426, 334] on td "hidden" at bounding box center [397, 320] width 137 height 29
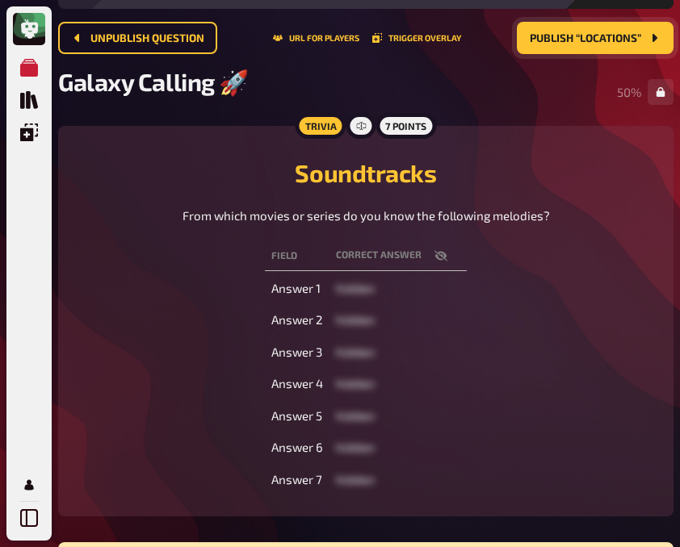
click at [441, 261] on icon "button" at bounding box center [440, 255] width 13 height 13
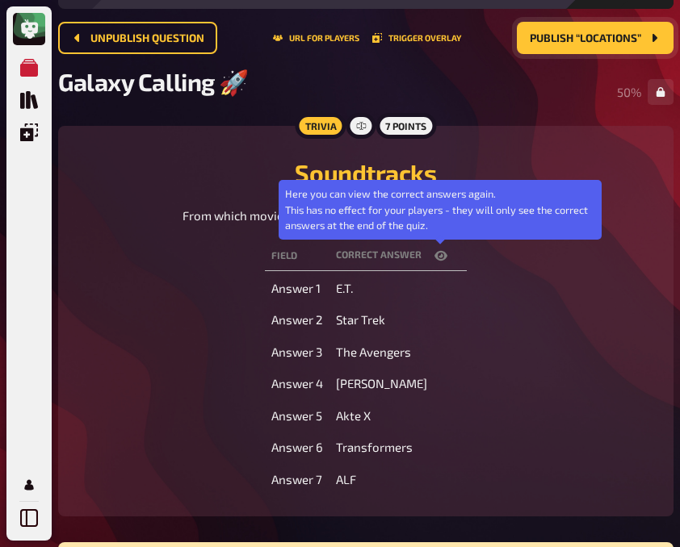
click at [441, 261] on icon "button" at bounding box center [440, 255] width 13 height 13
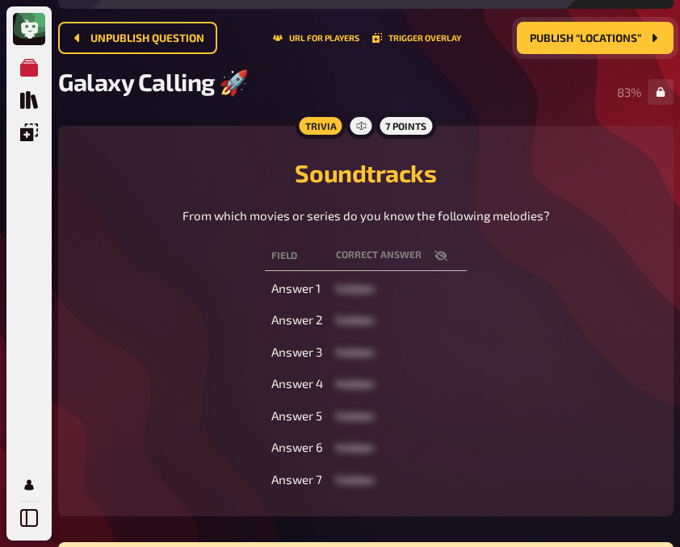
click at [156, 292] on div "Field correct answer Answer 1 hidden Answer 2 hidden Answer 3 hidden Answer 4 h…" at bounding box center [365, 368] width 576 height 260
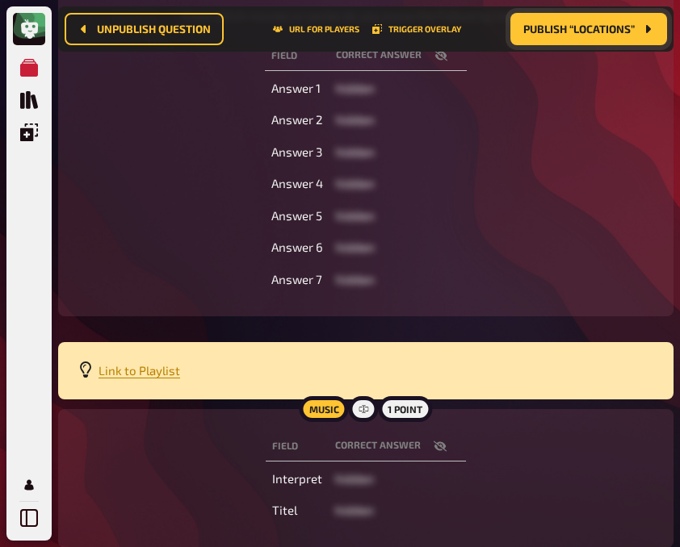
scroll to position [409, 0]
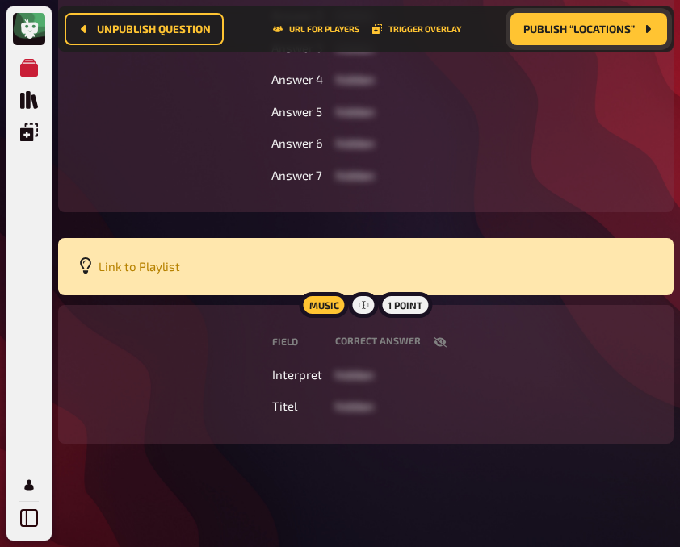
click at [438, 341] on icon "button" at bounding box center [439, 342] width 13 height 10
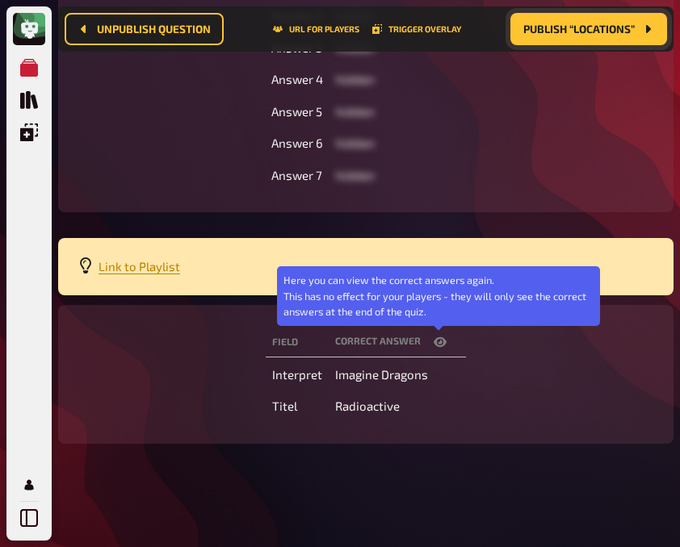
click at [438, 341] on icon "button" at bounding box center [439, 342] width 13 height 10
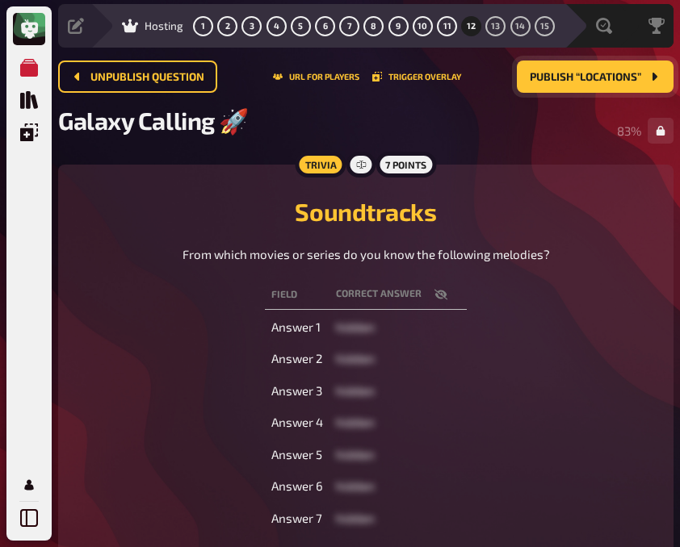
scroll to position [0, 0]
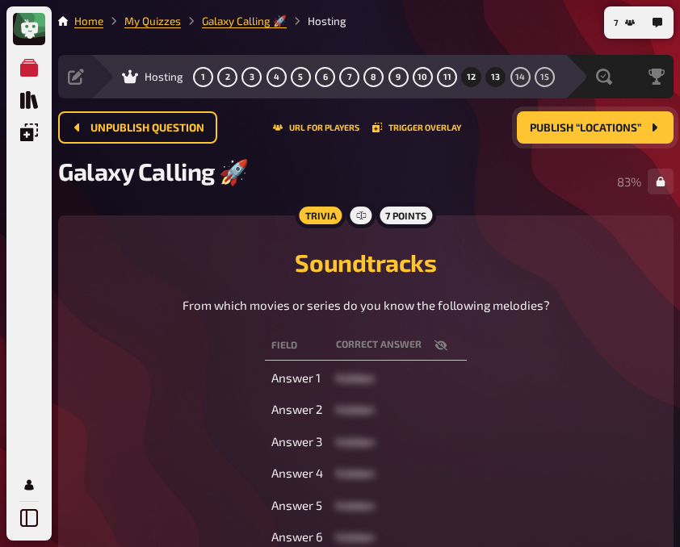
click at [495, 73] on span "13" at bounding box center [495, 77] width 9 height 9
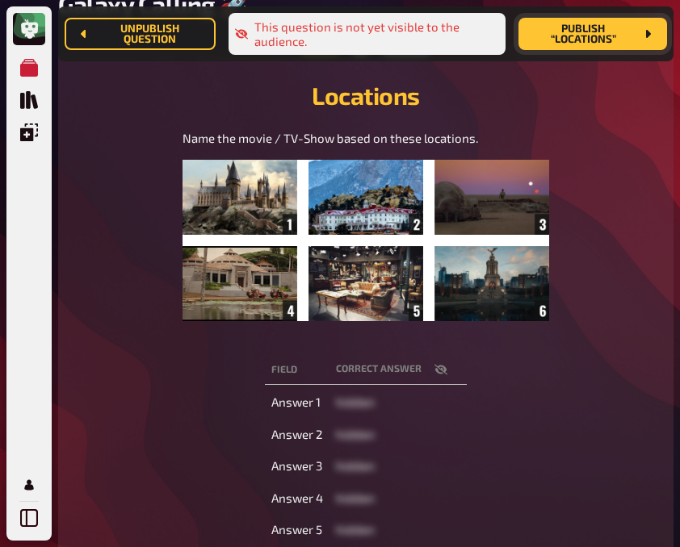
scroll to position [288, 0]
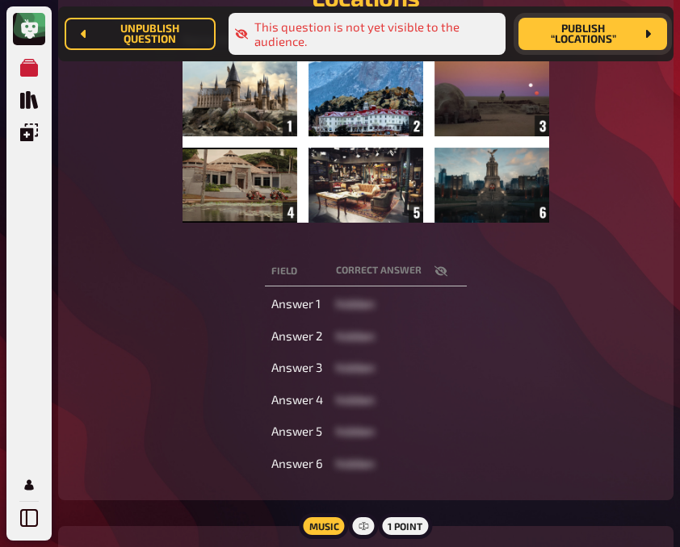
click at [434, 269] on icon "button" at bounding box center [440, 271] width 13 height 10
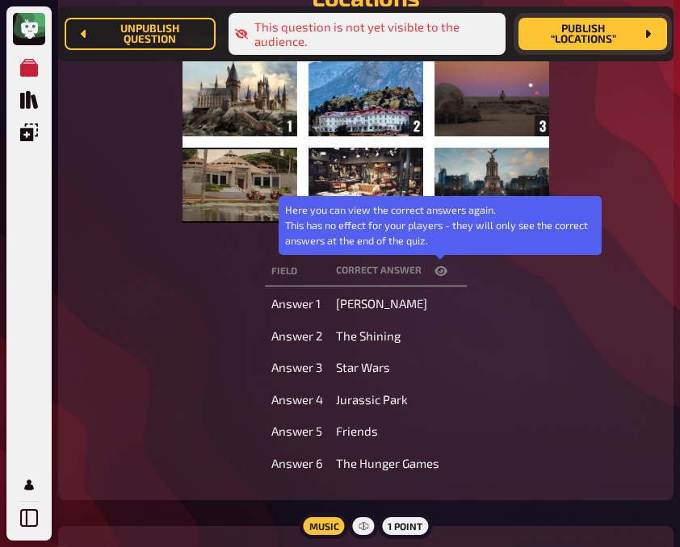
click at [434, 269] on icon "button" at bounding box center [440, 271] width 13 height 13
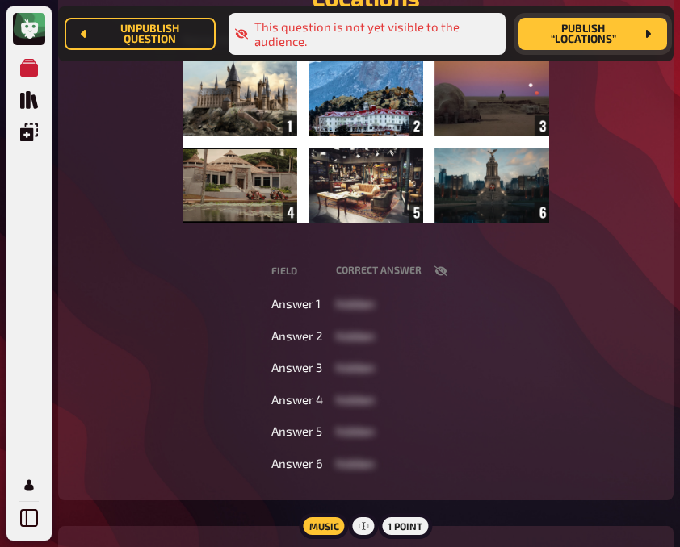
click at [508, 312] on div "Field correct answer Answer 1 hidden Answer 2 hidden Answer 3 hidden Answer 4 h…" at bounding box center [365, 367] width 576 height 228
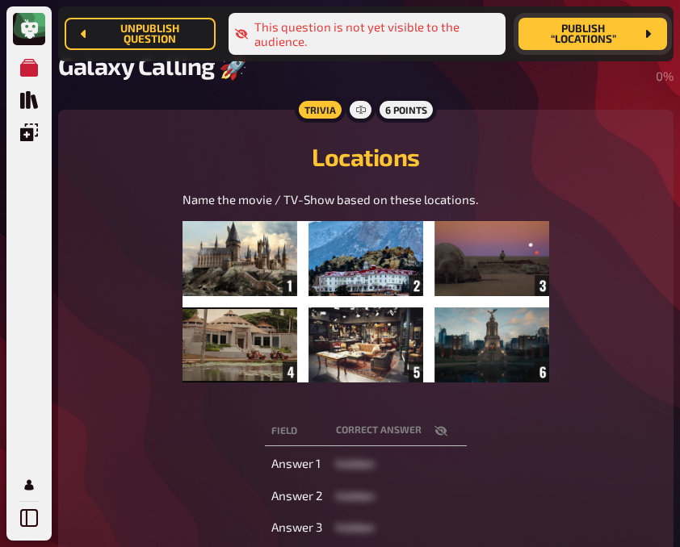
scroll to position [130, 0]
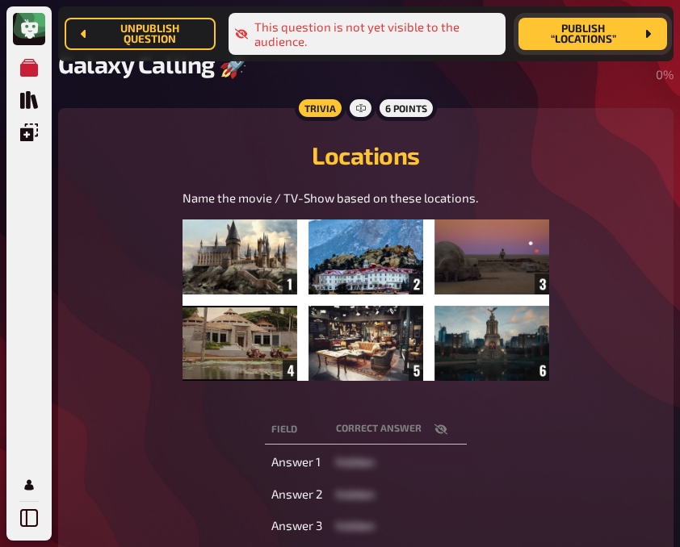
click at [107, 133] on div "Locations Name the movie / TV-Show based on these locations. ﻿" at bounding box center [365, 263] width 576 height 271
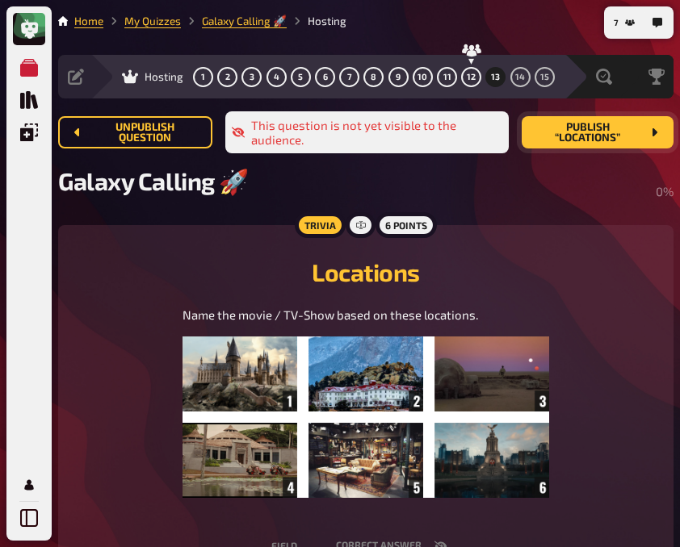
click at [573, 147] on button "Publish “Locations”" at bounding box center [597, 132] width 152 height 32
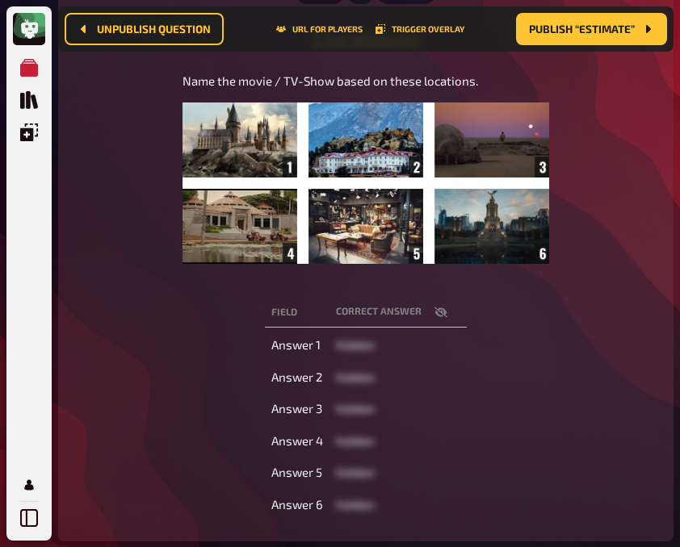
scroll to position [239, 0]
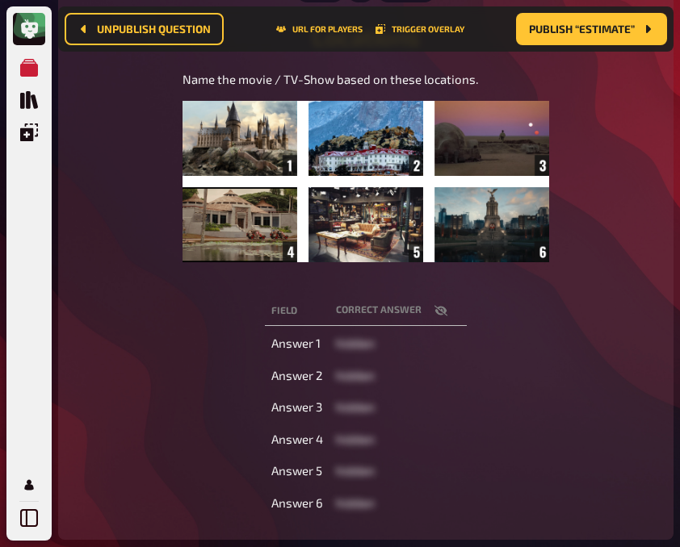
click at [439, 313] on icon "button" at bounding box center [440, 311] width 13 height 10
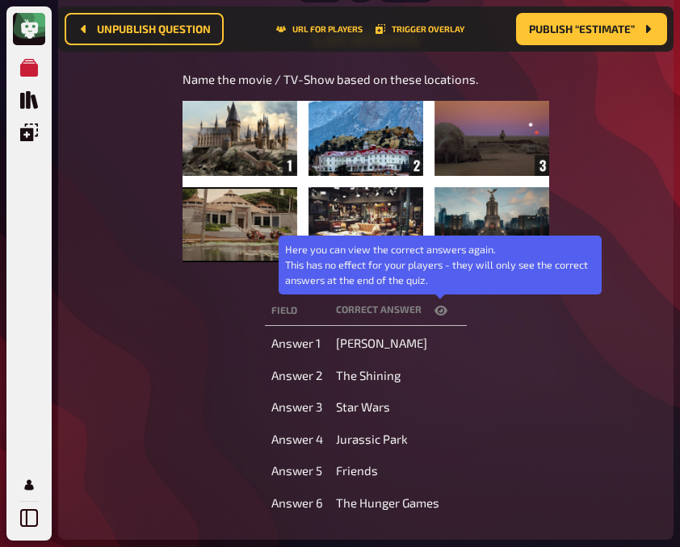
click at [439, 313] on icon "button" at bounding box center [440, 310] width 13 height 13
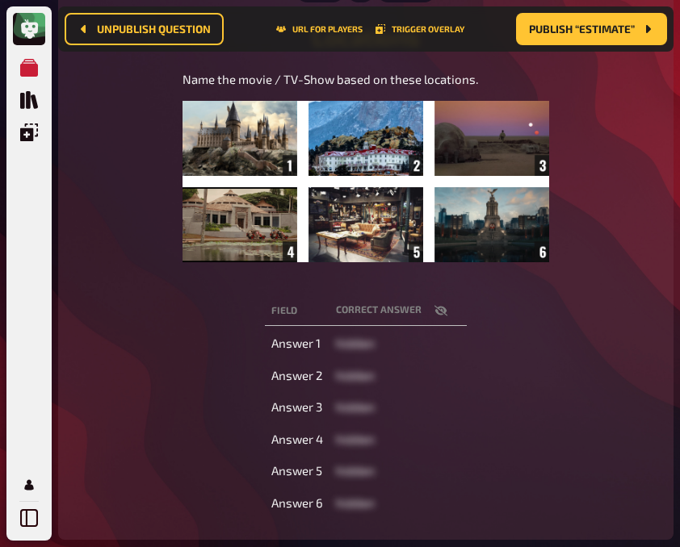
click at [436, 311] on icon "button" at bounding box center [440, 311] width 13 height 10
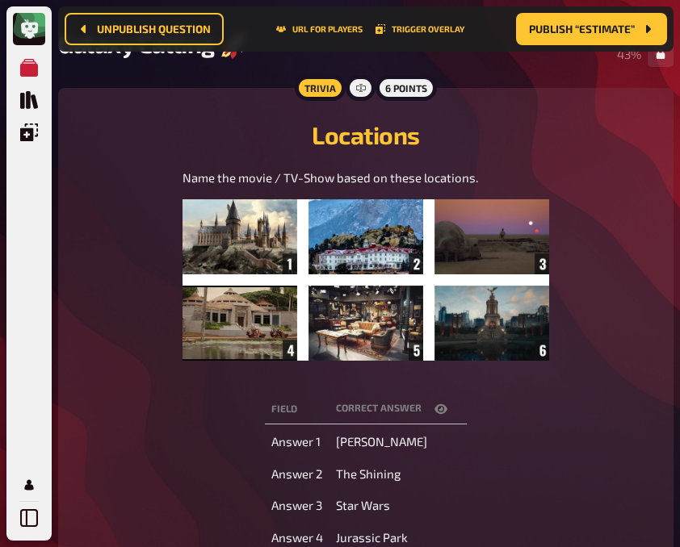
scroll to position [139, 0]
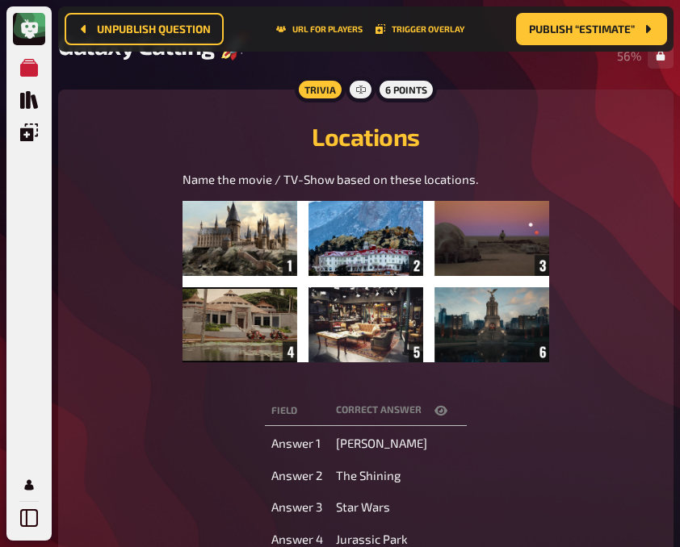
click at [151, 433] on div "Field correct answer Answer 1 Harry Potter Answer 2 The Shining Answer 3 Star W…" at bounding box center [365, 507] width 576 height 228
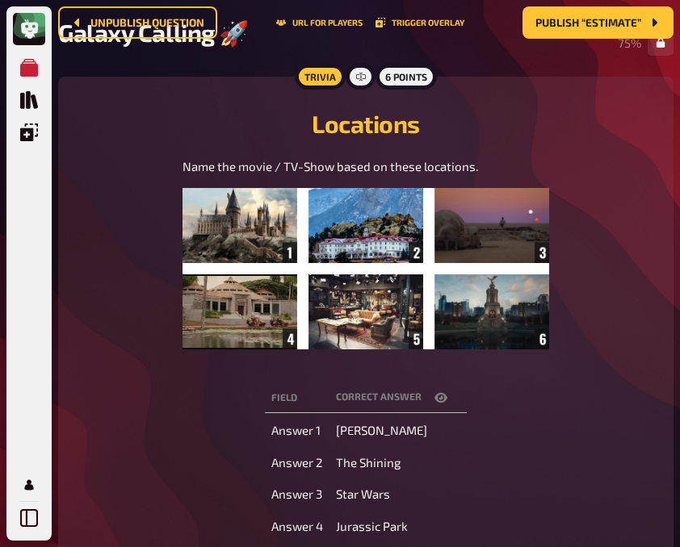
scroll to position [0, 0]
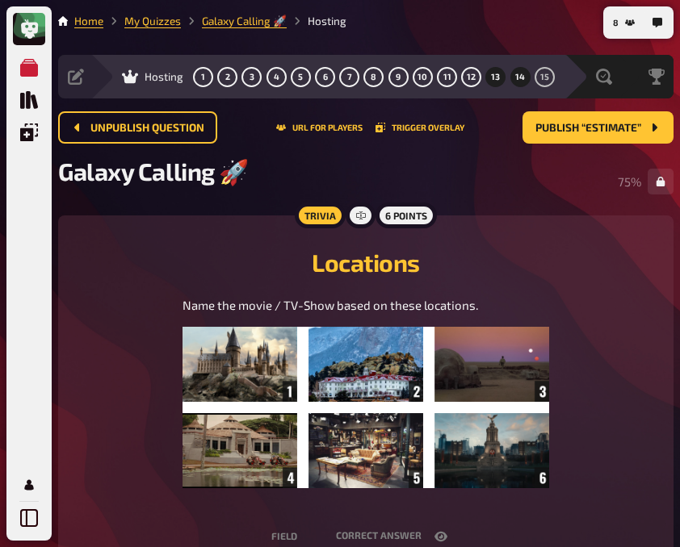
click at [516, 77] on span "14" at bounding box center [520, 77] width 10 height 9
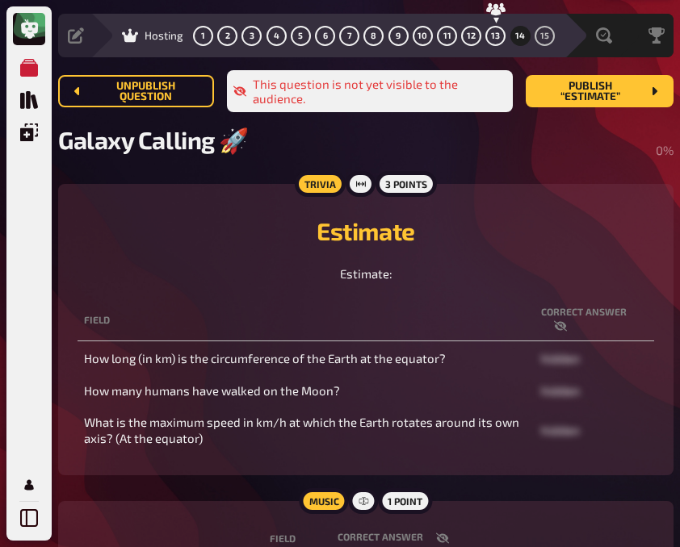
scroll to position [42, 0]
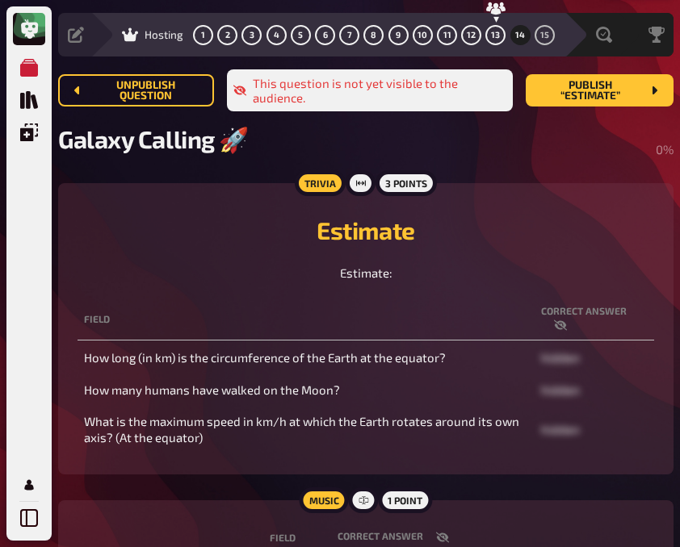
click at [565, 331] on icon "button" at bounding box center [560, 325] width 13 height 10
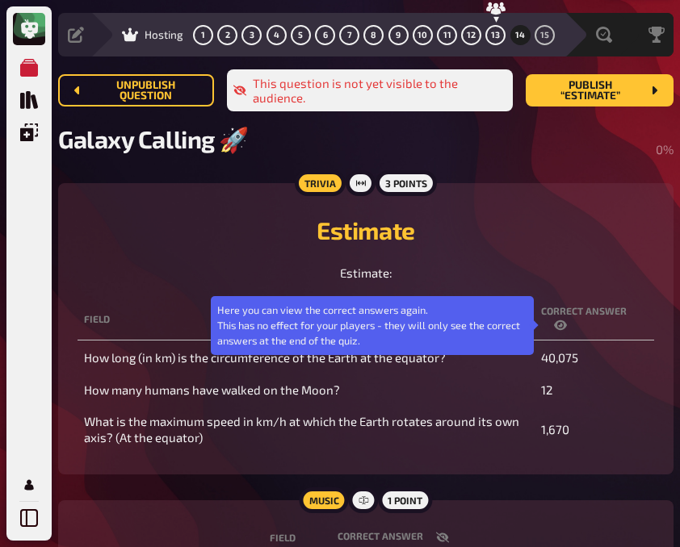
click at [565, 332] on icon "button" at bounding box center [560, 325] width 13 height 13
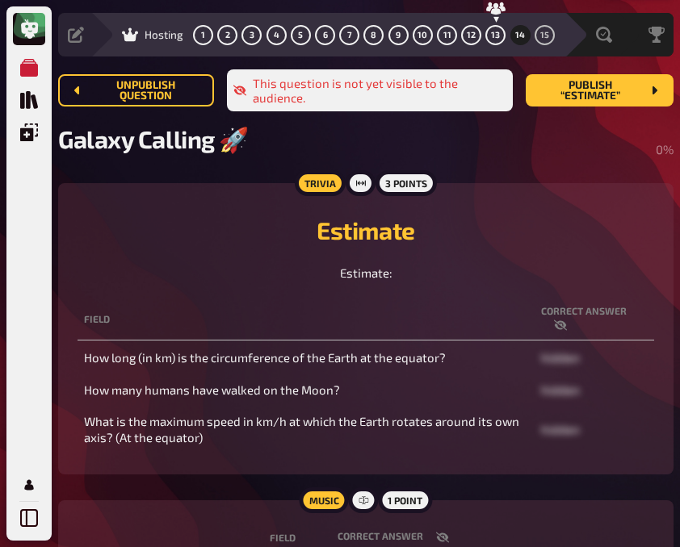
click at [560, 331] on icon "button" at bounding box center [560, 325] width 13 height 10
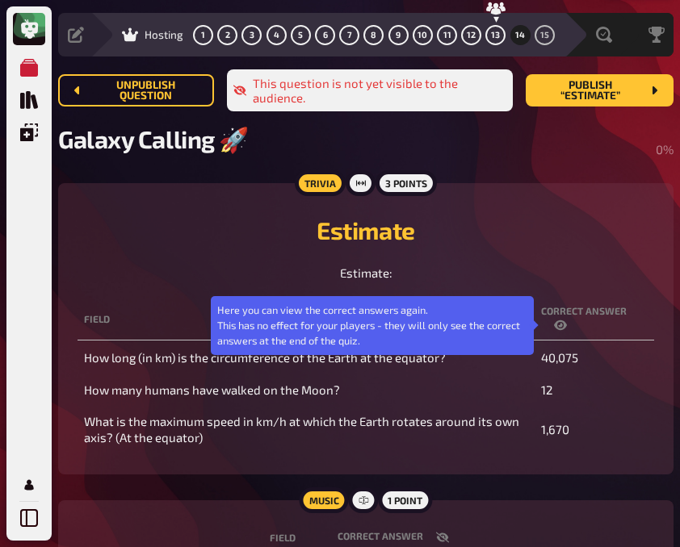
click at [560, 331] on icon "button" at bounding box center [560, 325] width 13 height 13
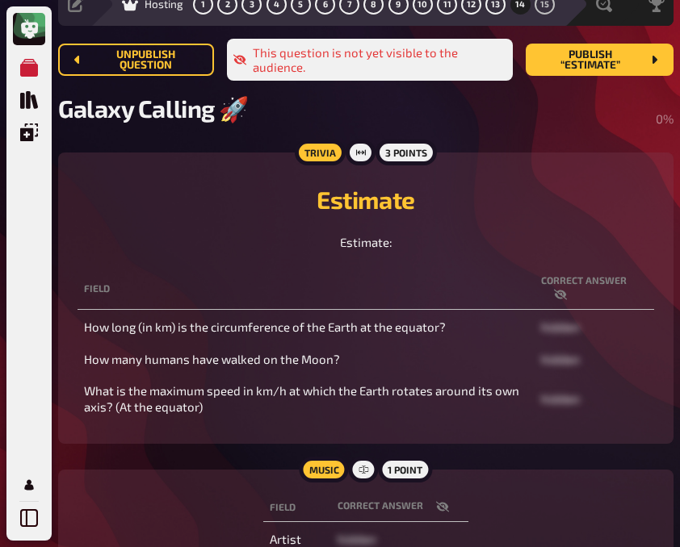
scroll to position [73, 0]
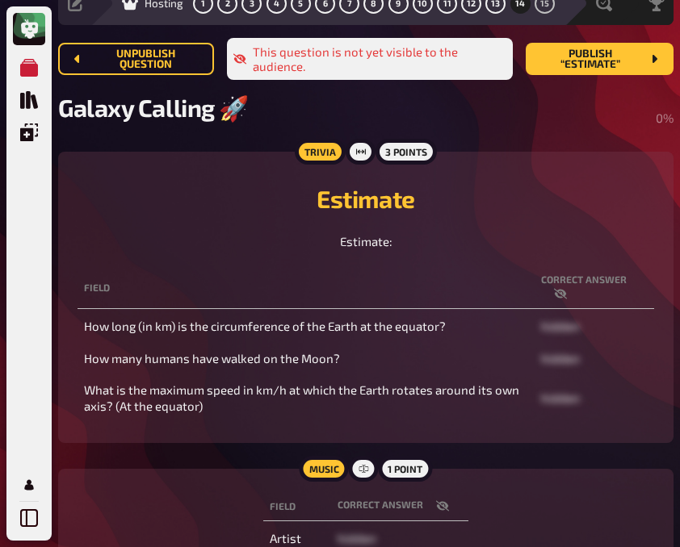
click at [566, 295] on icon "button" at bounding box center [560, 294] width 13 height 10
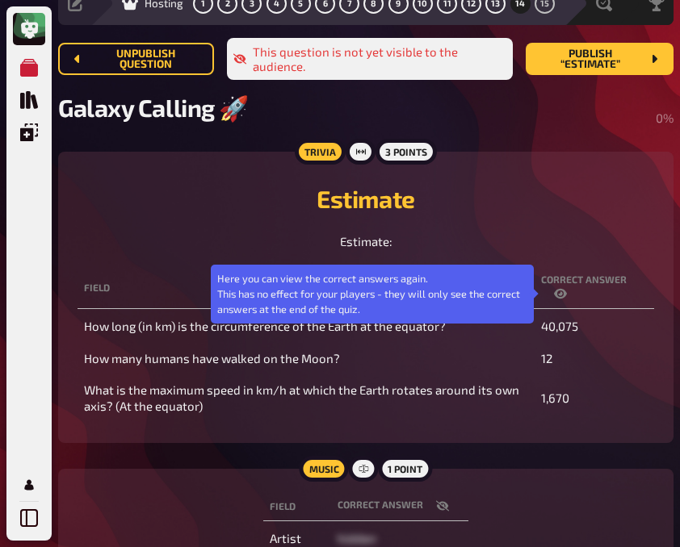
click at [566, 295] on icon "button" at bounding box center [560, 294] width 13 height 10
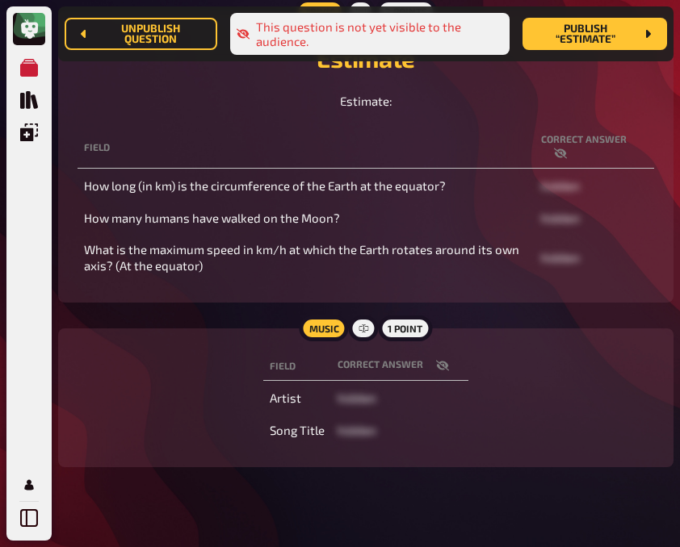
scroll to position [228, 0]
click at [446, 366] on icon "button" at bounding box center [442, 364] width 13 height 13
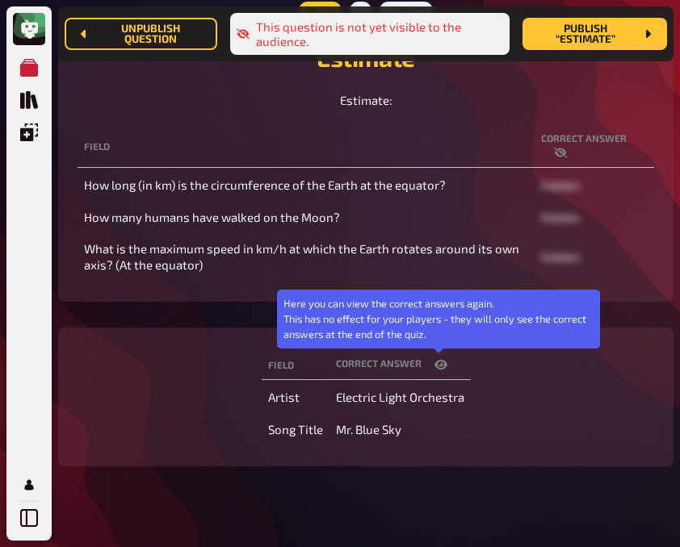
click at [446, 366] on button "button" at bounding box center [440, 365] width 39 height 16
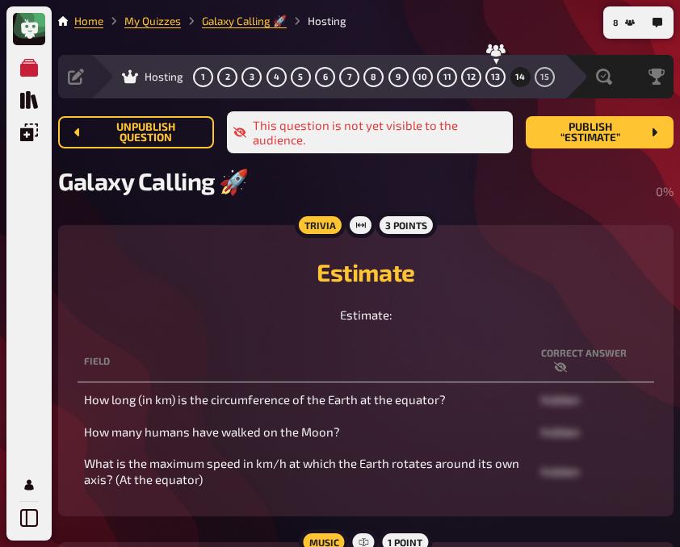
click at [144, 300] on div "Estimate Estimate:" at bounding box center [365, 285] width 576 height 80
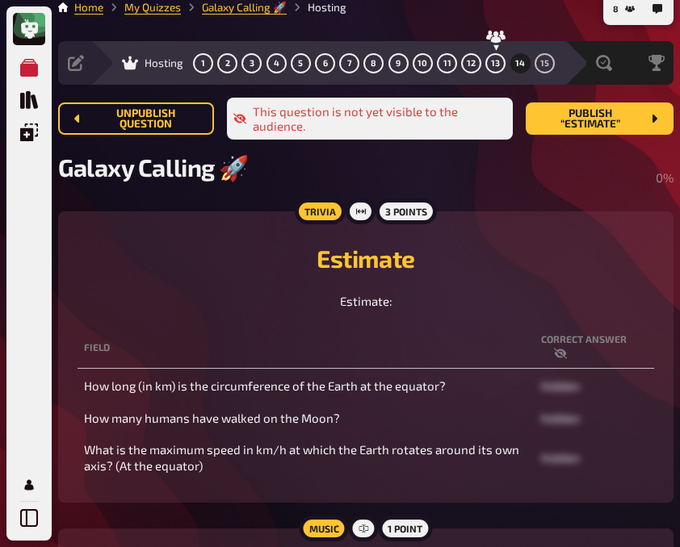
scroll to position [13, 0]
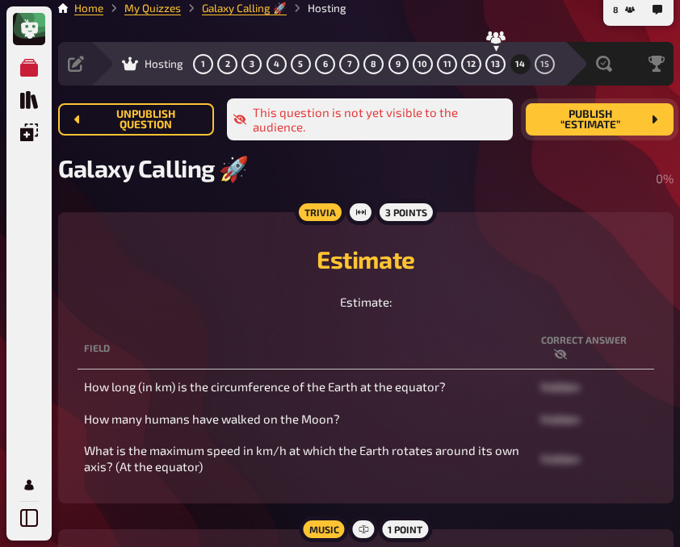
click at [600, 121] on span "Publish “Estimate”" at bounding box center [589, 120] width 103 height 22
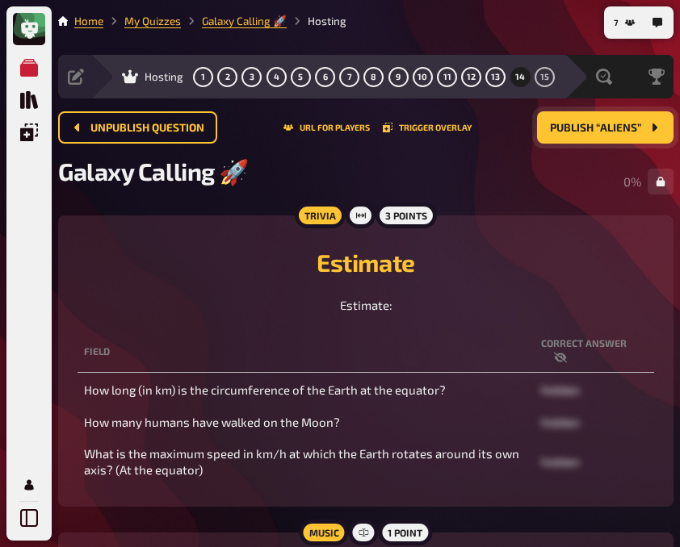
scroll to position [17, 0]
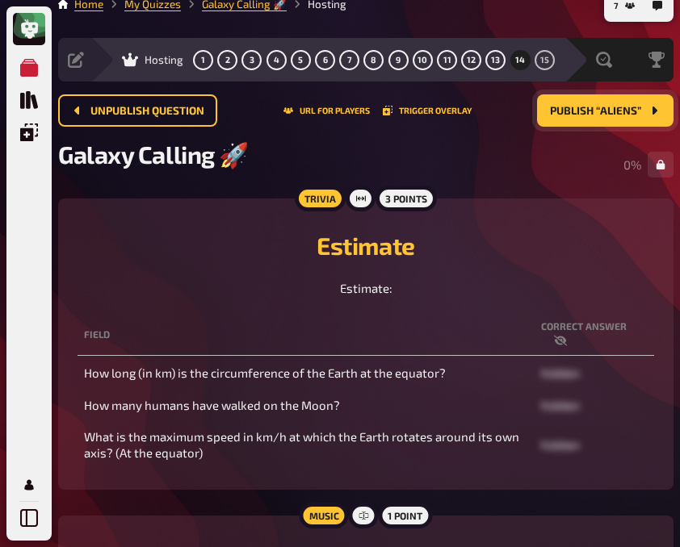
click at [187, 257] on h2 "Estimate" at bounding box center [365, 245] width 576 height 29
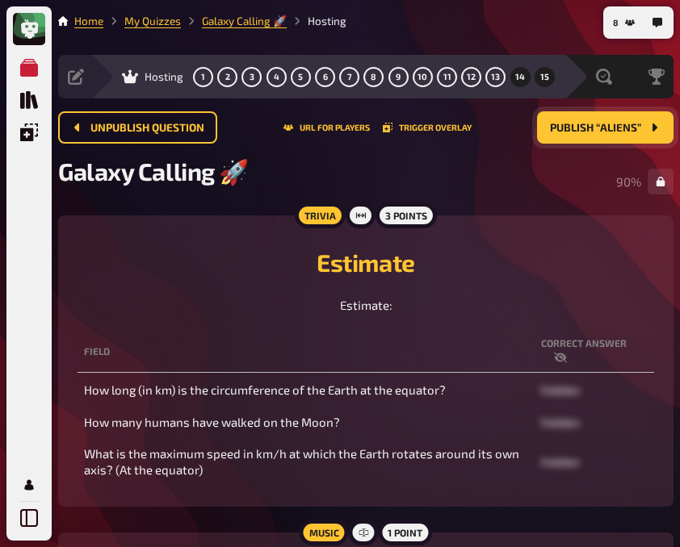
click at [543, 73] on span "15" at bounding box center [544, 77] width 9 height 9
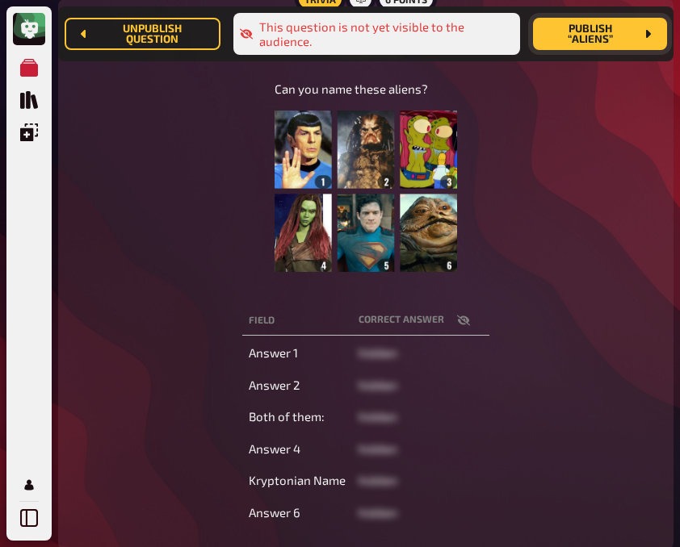
scroll to position [244, 0]
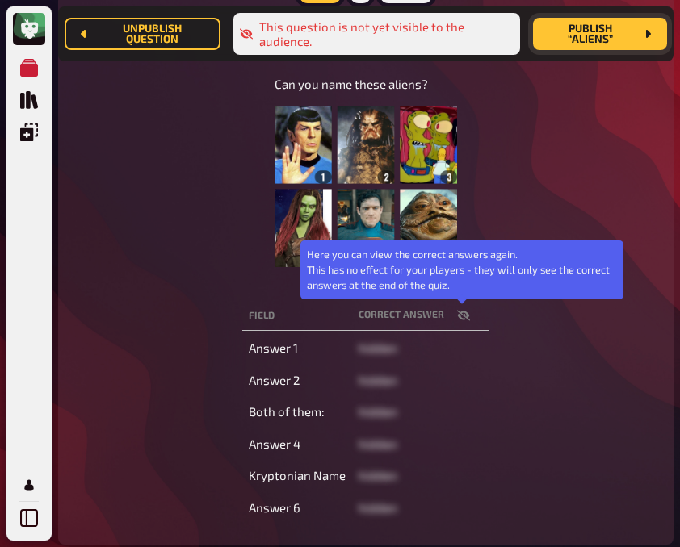
drag, startPoint x: 455, startPoint y: 313, endPoint x: 473, endPoint y: 351, distance: 41.9
click at [473, 351] on td "hidden" at bounding box center [420, 348] width 137 height 29
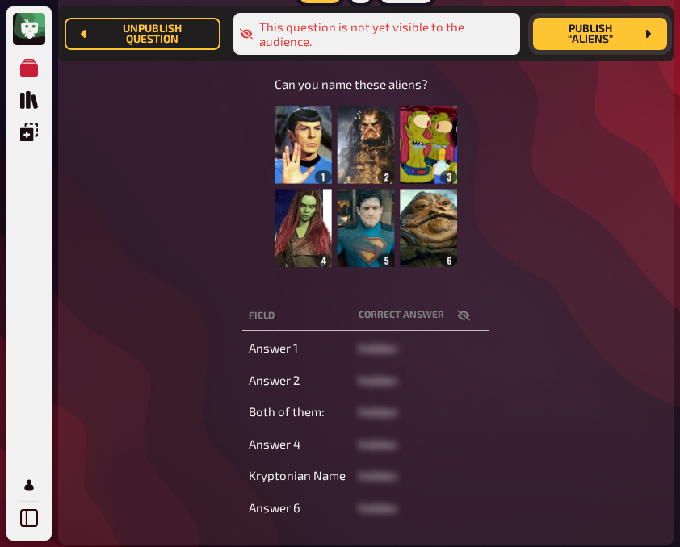
click at [462, 316] on icon "button" at bounding box center [463, 315] width 13 height 13
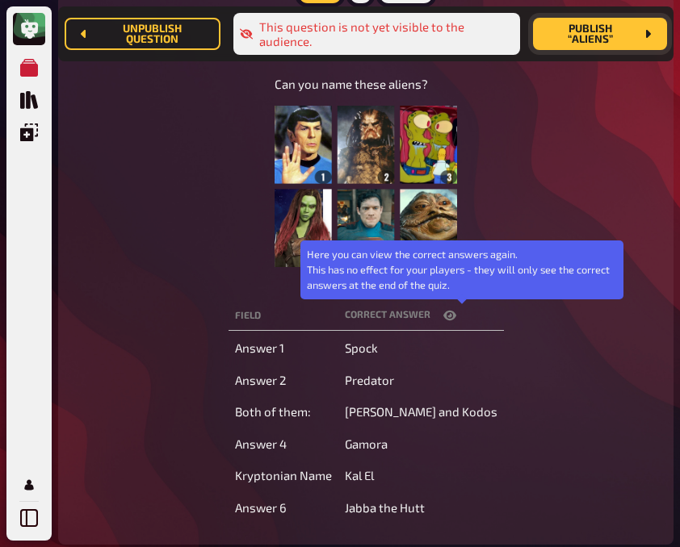
click at [456, 316] on icon "button" at bounding box center [449, 315] width 13 height 13
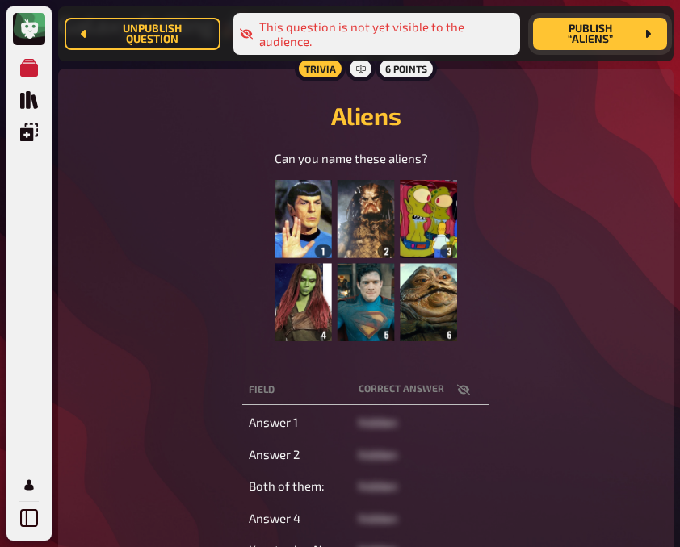
scroll to position [174, 0]
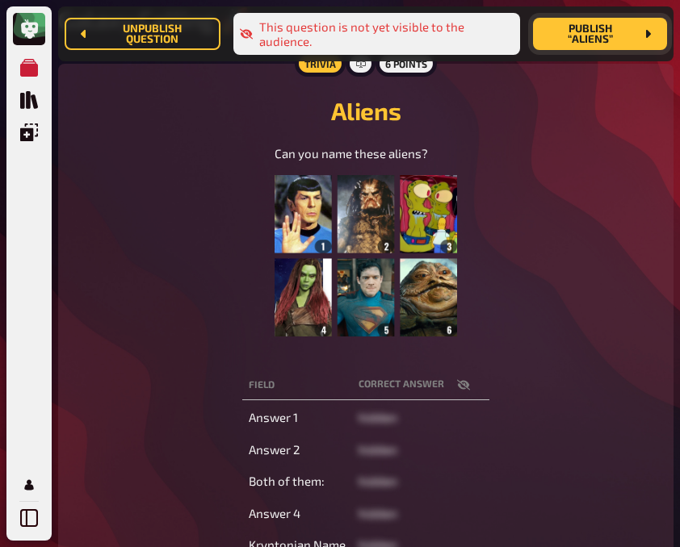
click at [464, 383] on icon "button" at bounding box center [463, 385] width 13 height 13
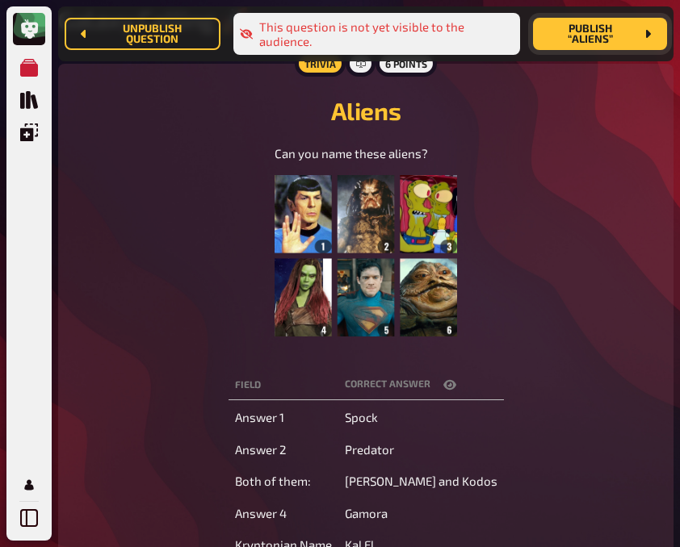
click at [456, 383] on icon "button" at bounding box center [449, 385] width 13 height 13
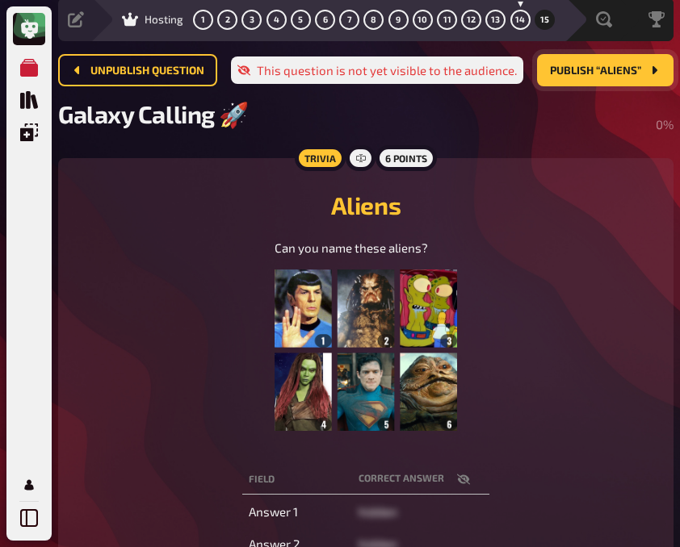
scroll to position [55, 0]
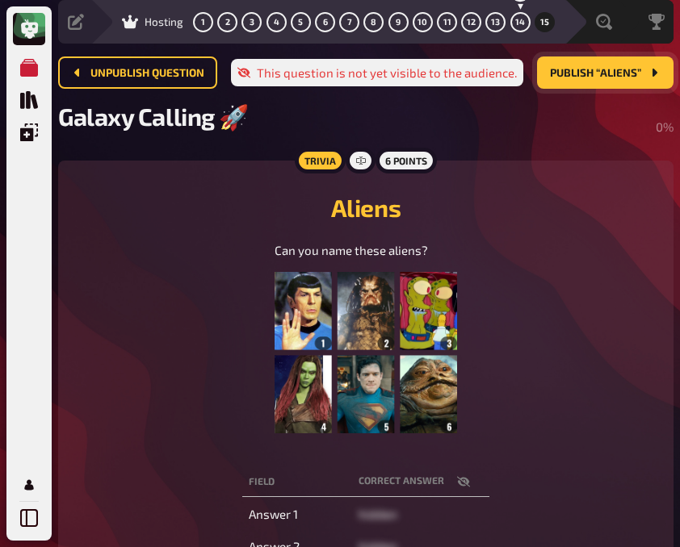
click at [125, 234] on div "Aliens Can you name these aliens? ﻿" at bounding box center [365, 315] width 576 height 271
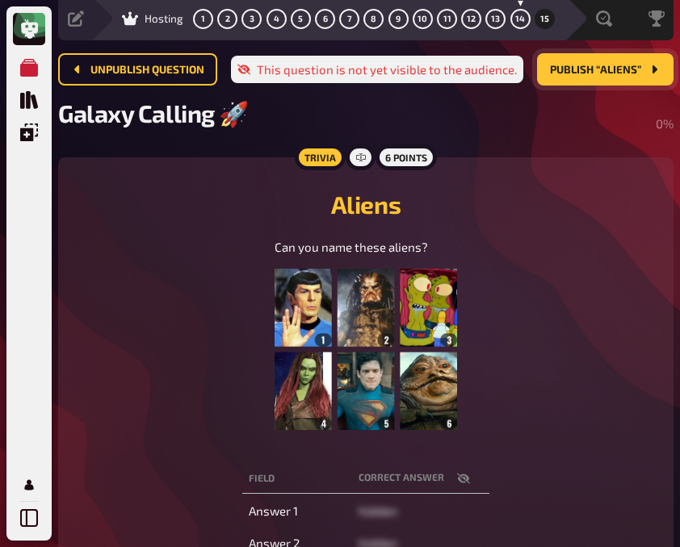
scroll to position [0, 0]
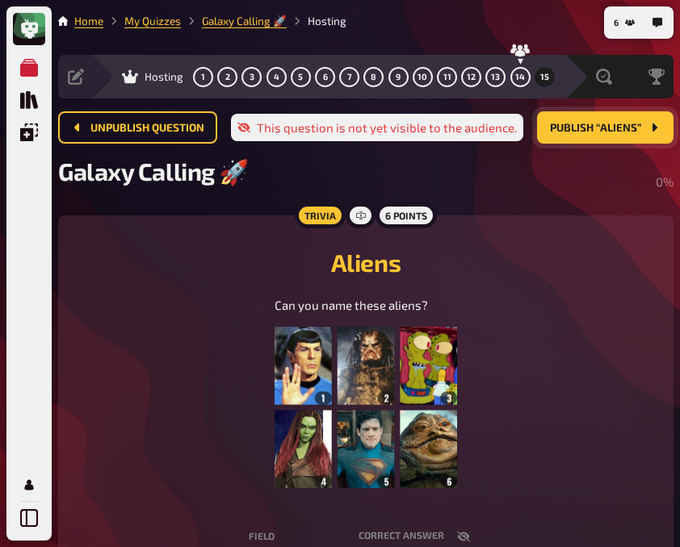
click at [588, 131] on span "Publish “Aliens”" at bounding box center [595, 128] width 91 height 11
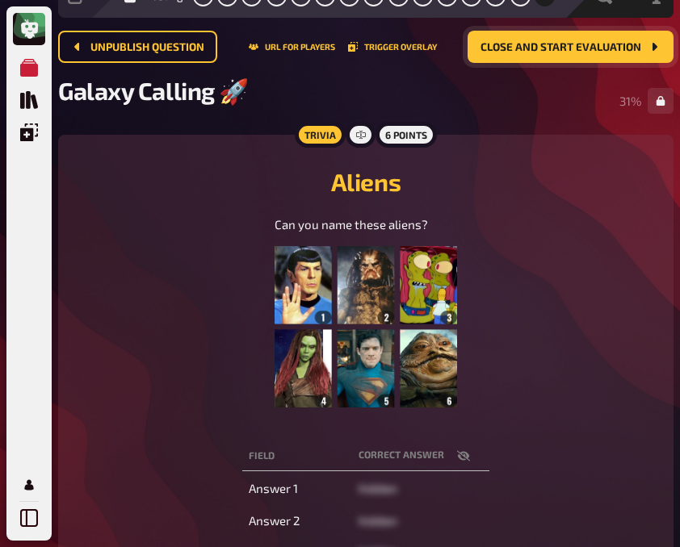
scroll to position [80, 0]
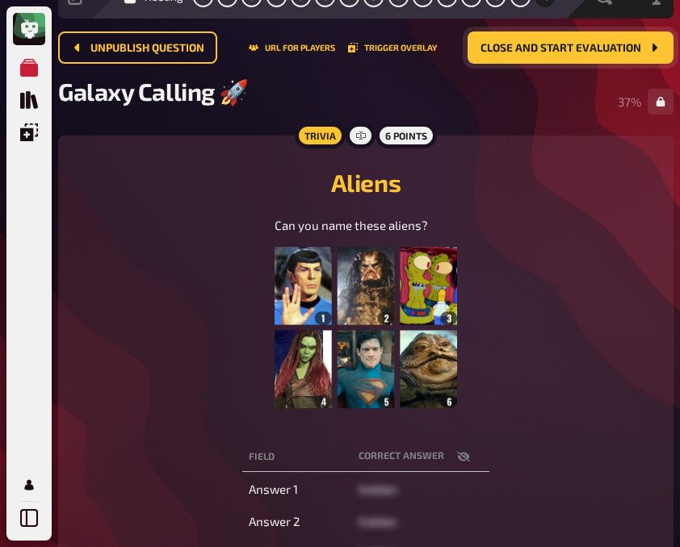
click at [208, 245] on div "Can you name these aliens? ﻿" at bounding box center [365, 321] width 576 height 210
click at [155, 194] on h2 "Aliens" at bounding box center [365, 182] width 576 height 29
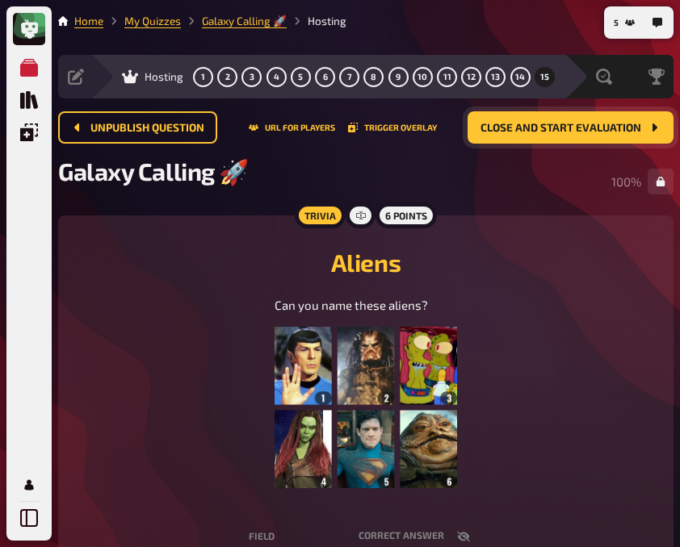
click at [584, 253] on h2 "Aliens" at bounding box center [365, 262] width 576 height 29
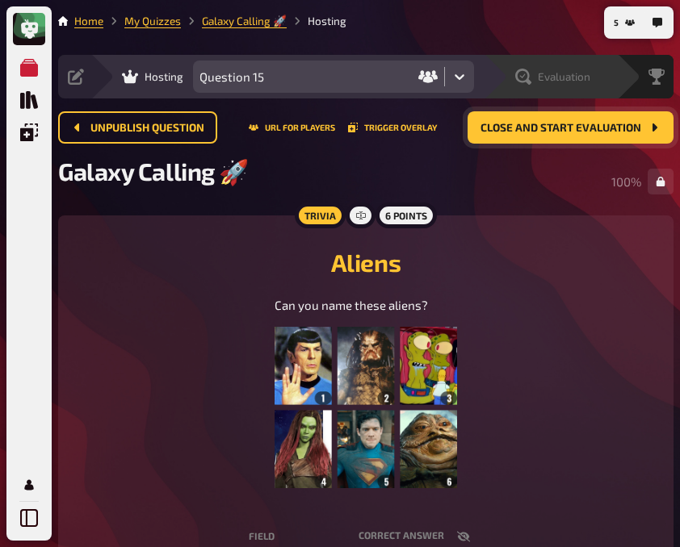
click at [540, 80] on span "Evaluation" at bounding box center [564, 76] width 52 height 13
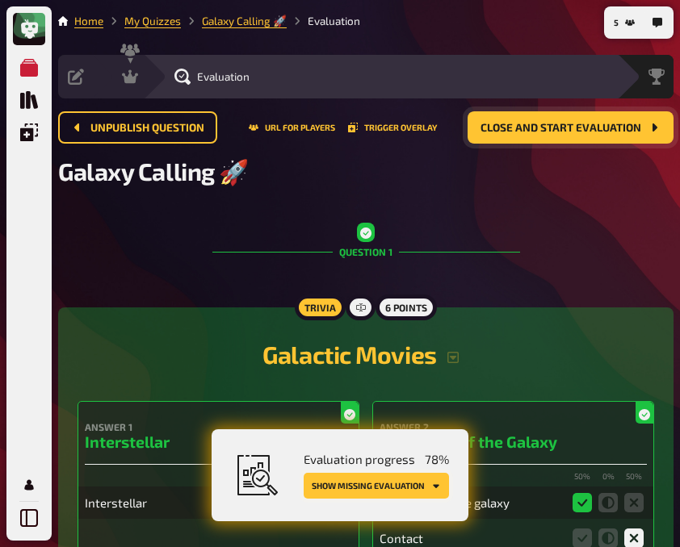
click at [377, 484] on button "Show missing evaluation" at bounding box center [375, 486] width 145 height 26
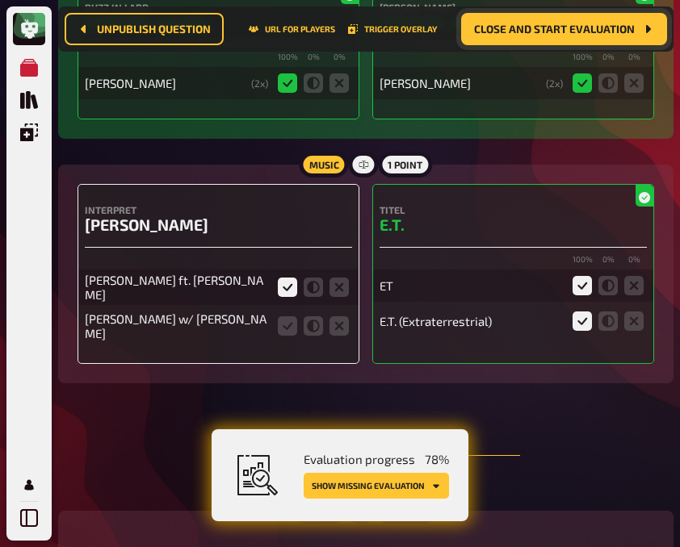
scroll to position [2888, 0]
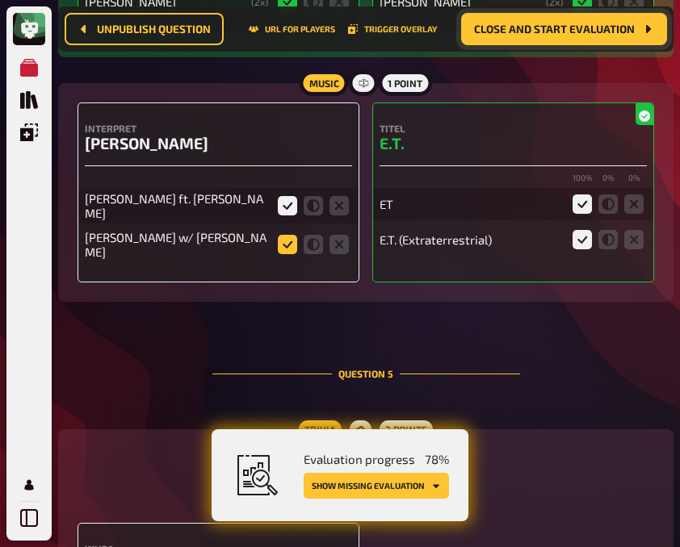
click at [282, 247] on icon at bounding box center [287, 244] width 19 height 19
click at [0, 0] on input "radio" at bounding box center [0, 0] width 0 height 0
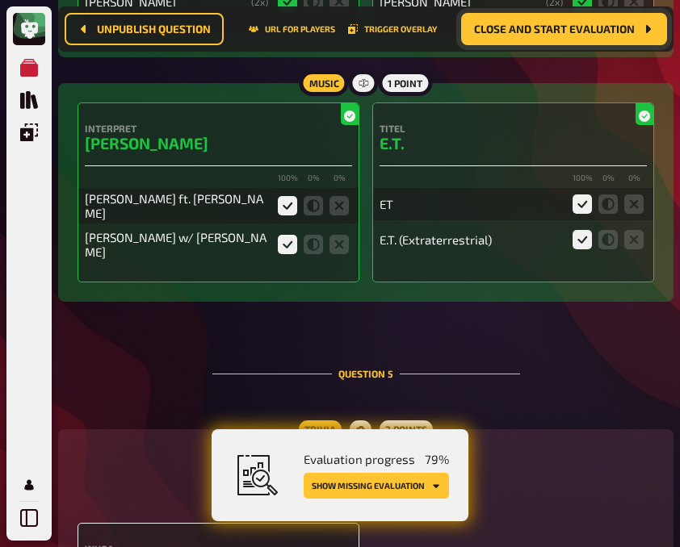
click at [404, 489] on button "Show missing evaluation" at bounding box center [375, 486] width 145 height 26
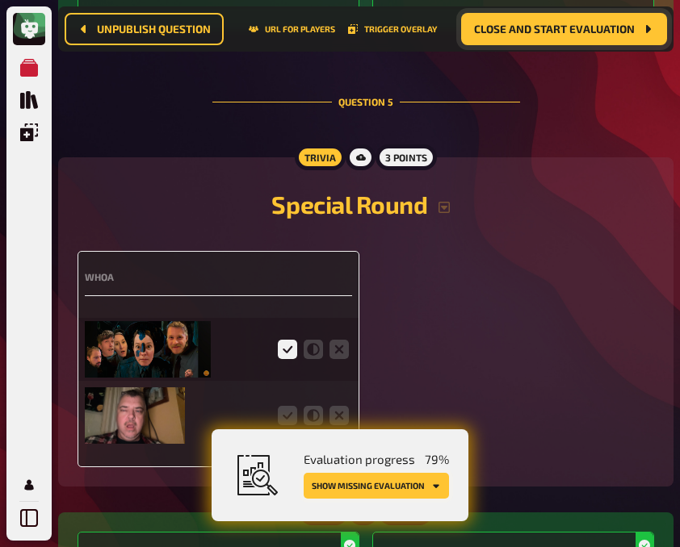
scroll to position [3241, 0]
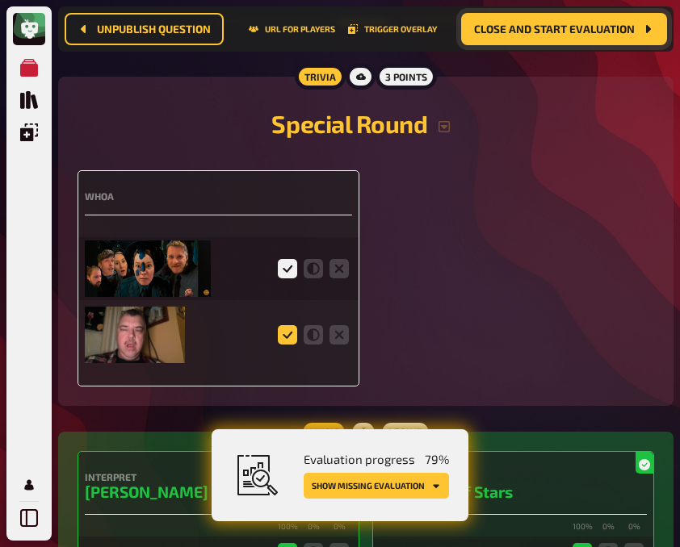
click at [281, 333] on icon at bounding box center [287, 334] width 19 height 19
click at [0, 0] on input "radio" at bounding box center [0, 0] width 0 height 0
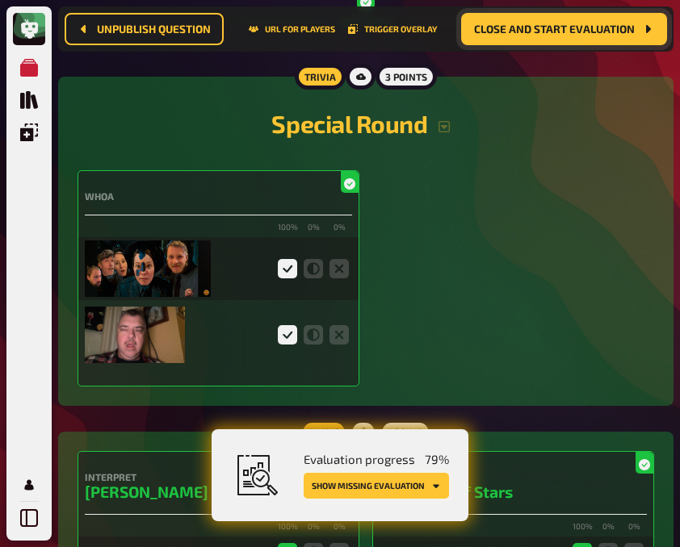
click at [363, 488] on button "Show missing evaluation" at bounding box center [375, 486] width 145 height 26
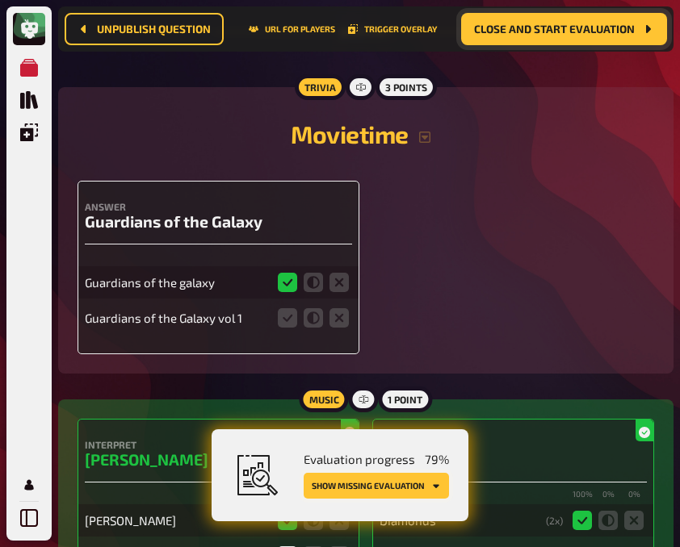
scroll to position [4925, 0]
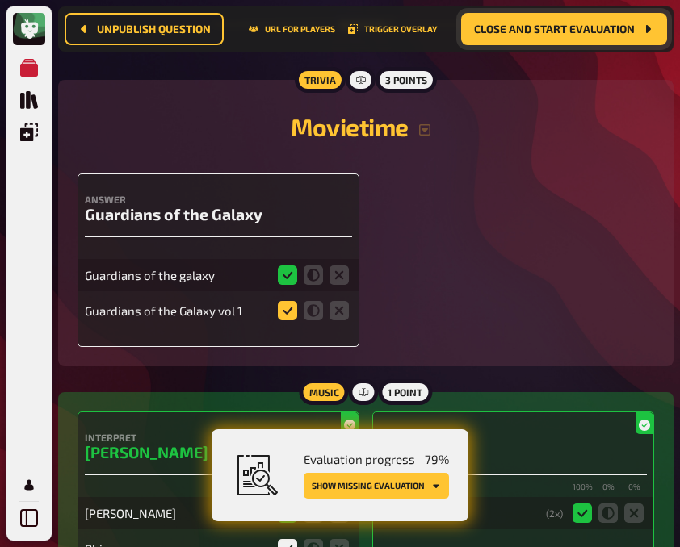
click at [284, 306] on icon at bounding box center [287, 310] width 19 height 19
click at [0, 0] on input "radio" at bounding box center [0, 0] width 0 height 0
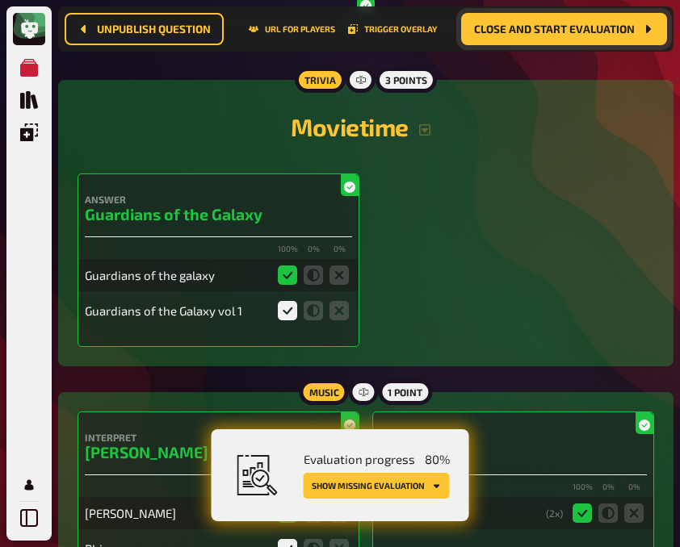
click at [370, 493] on button "Show missing evaluation" at bounding box center [376, 486] width 146 height 26
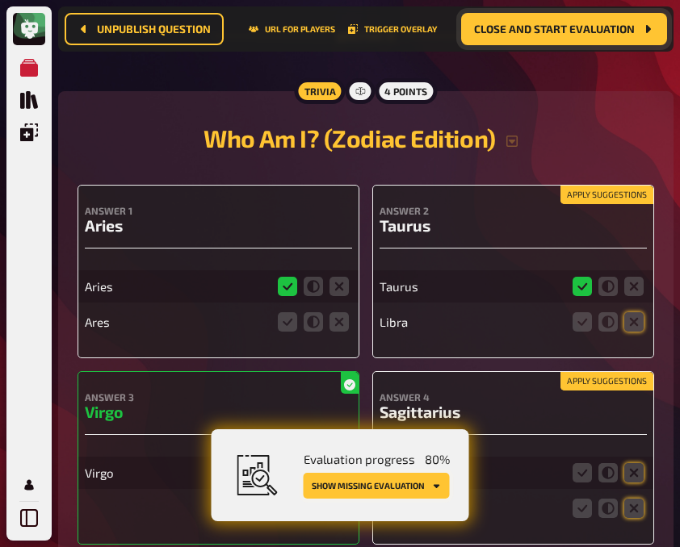
scroll to position [7389, 0]
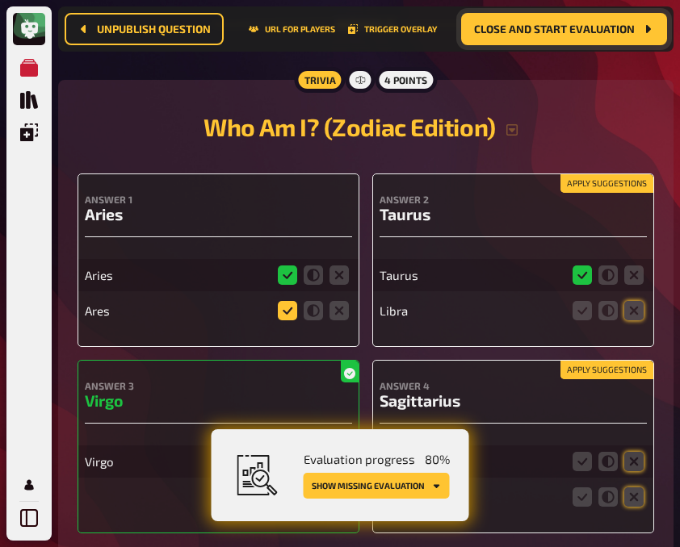
click at [286, 301] on icon at bounding box center [287, 310] width 19 height 19
click at [0, 0] on input "radio" at bounding box center [0, 0] width 0 height 0
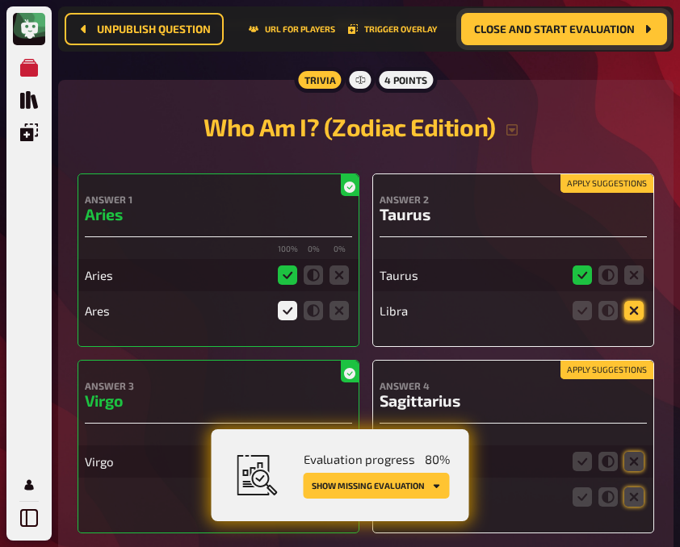
click at [632, 307] on icon at bounding box center [633, 310] width 19 height 19
click at [0, 0] on input "radio" at bounding box center [0, 0] width 0 height 0
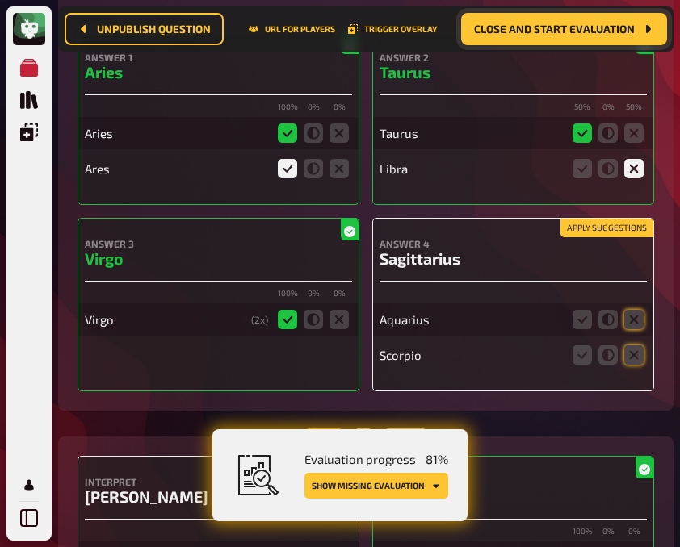
scroll to position [7534, 0]
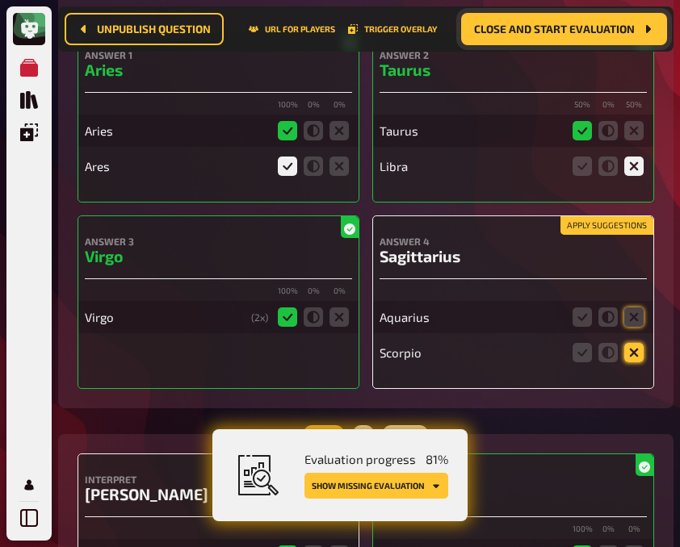
click at [638, 354] on icon at bounding box center [633, 352] width 19 height 19
click at [0, 0] on input "radio" at bounding box center [0, 0] width 0 height 0
click at [630, 315] on icon at bounding box center [633, 317] width 19 height 19
click at [0, 0] on input "radio" at bounding box center [0, 0] width 0 height 0
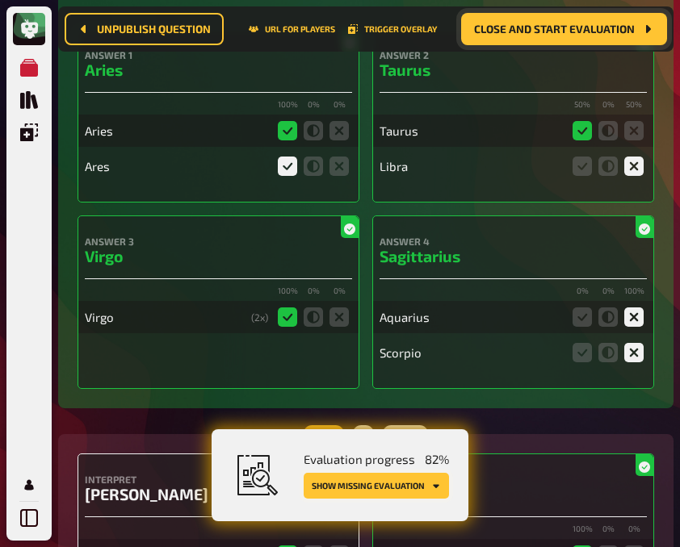
click at [379, 484] on button "Show missing evaluation" at bounding box center [375, 486] width 145 height 26
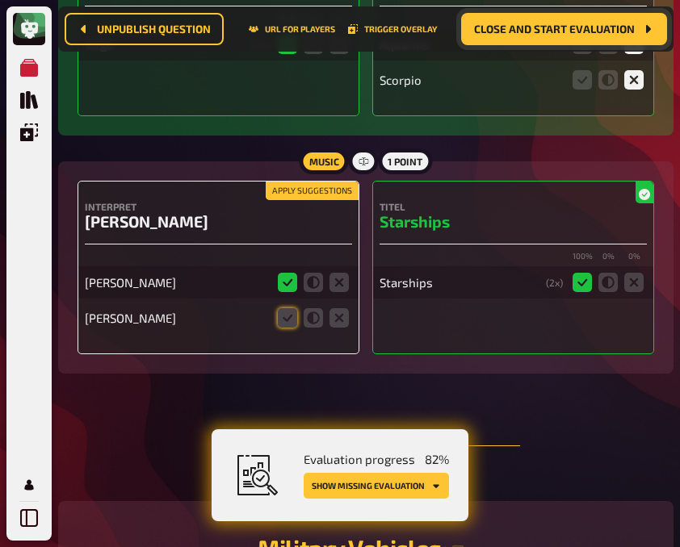
scroll to position [7888, 0]
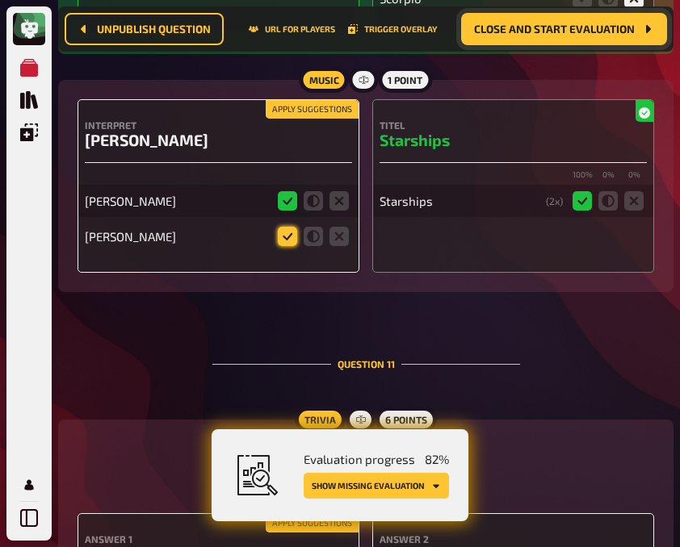
click at [283, 231] on icon at bounding box center [287, 236] width 19 height 19
click at [0, 0] on input "radio" at bounding box center [0, 0] width 0 height 0
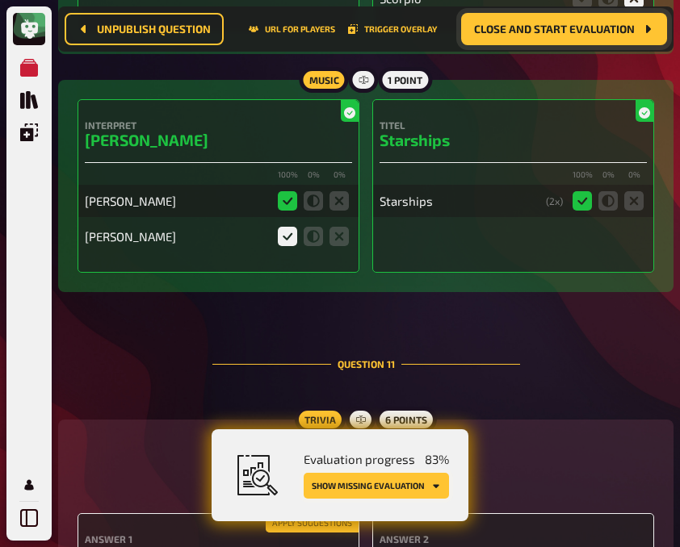
click at [391, 483] on button "Show missing evaluation" at bounding box center [375, 486] width 145 height 26
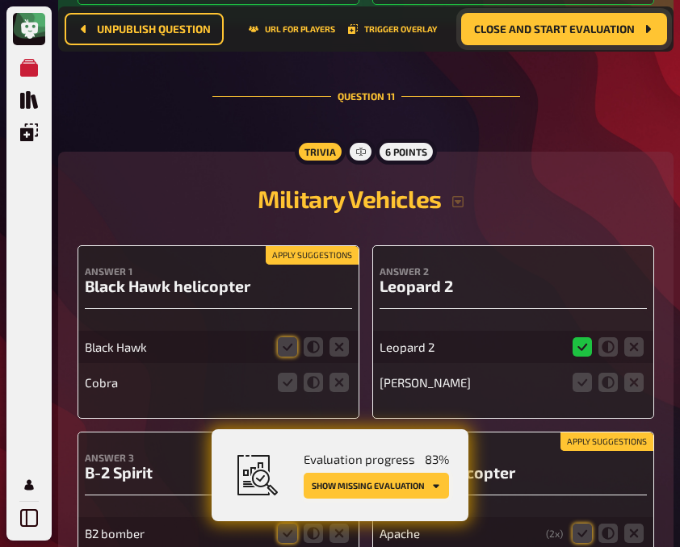
scroll to position [8228, 0]
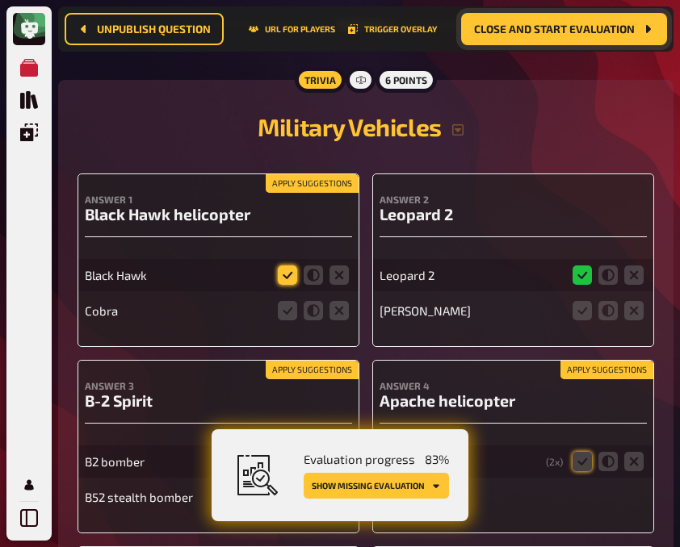
click at [285, 268] on icon at bounding box center [287, 275] width 19 height 19
click at [0, 0] on input "radio" at bounding box center [0, 0] width 0 height 0
click at [332, 303] on icon at bounding box center [338, 310] width 19 height 19
click at [0, 0] on input "radio" at bounding box center [0, 0] width 0 height 0
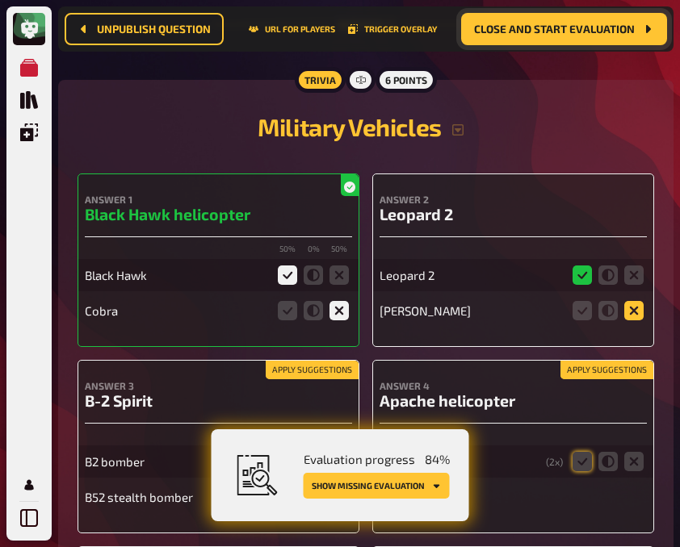
click at [630, 301] on icon at bounding box center [633, 310] width 19 height 19
click at [0, 0] on input "radio" at bounding box center [0, 0] width 0 height 0
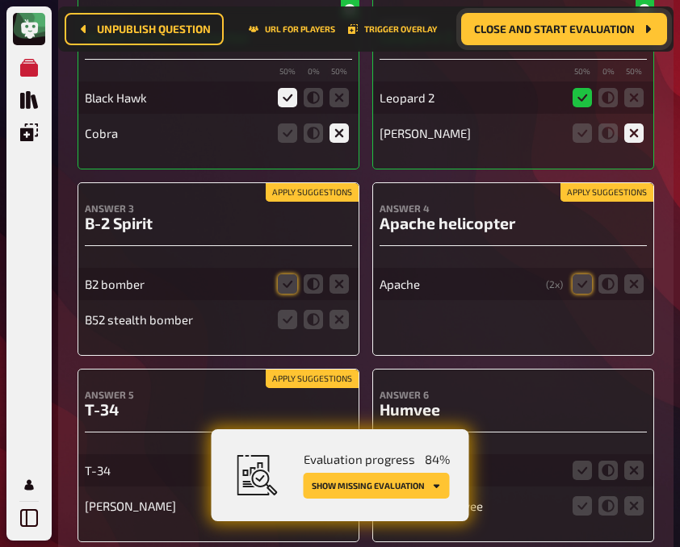
scroll to position [8423, 0]
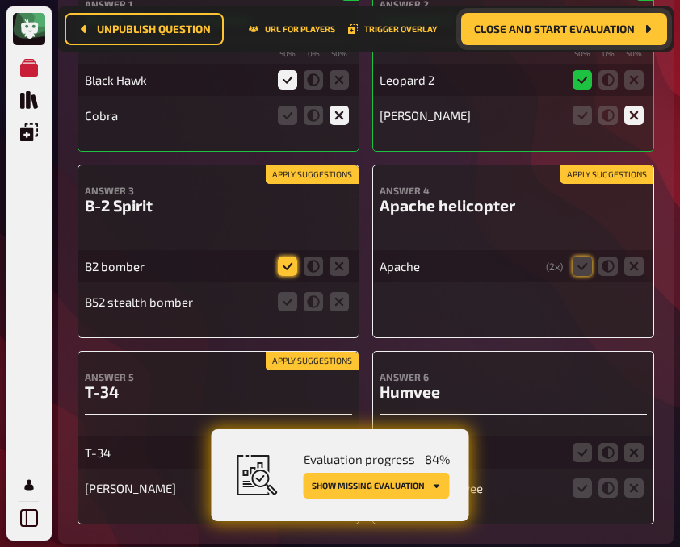
click at [282, 262] on icon at bounding box center [287, 266] width 19 height 19
click at [0, 0] on input "radio" at bounding box center [0, 0] width 0 height 0
click at [285, 299] on icon at bounding box center [287, 301] width 19 height 19
click at [0, 0] on input "radio" at bounding box center [0, 0] width 0 height 0
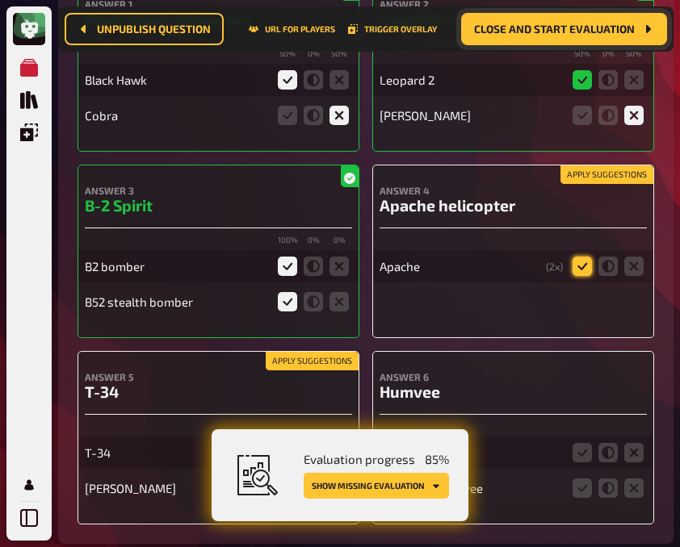
click at [580, 257] on icon at bounding box center [581, 266] width 19 height 19
click at [0, 0] on input "radio" at bounding box center [0, 0] width 0 height 0
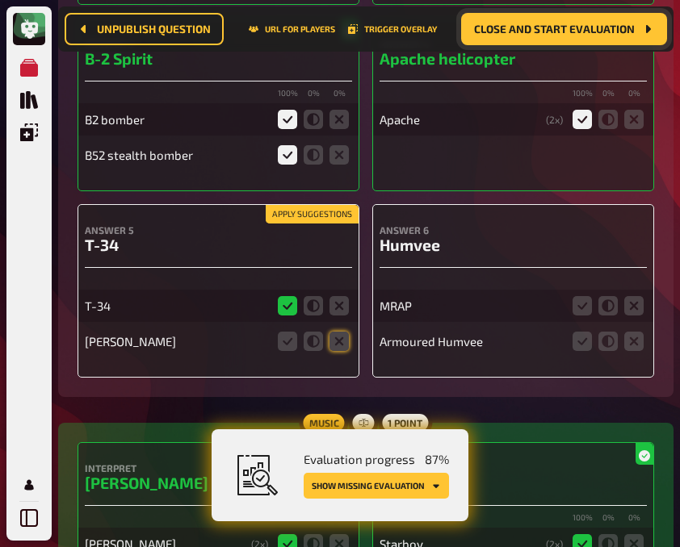
scroll to position [8574, 0]
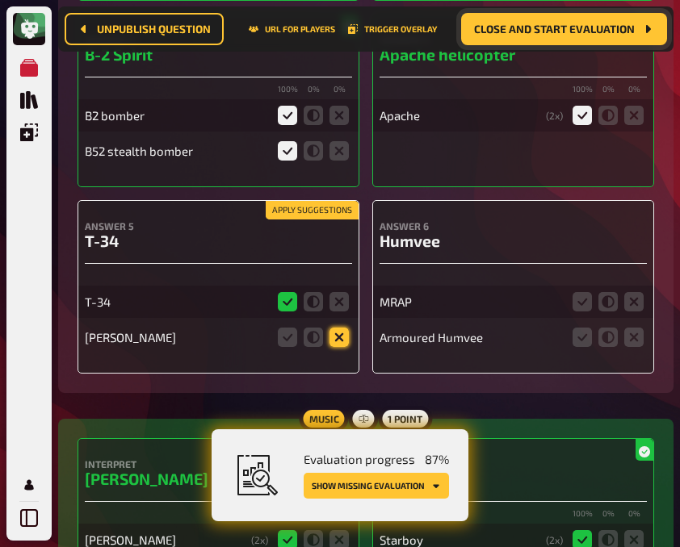
click at [348, 337] on icon at bounding box center [338, 337] width 19 height 19
click at [0, 0] on input "radio" at bounding box center [0, 0] width 0 height 0
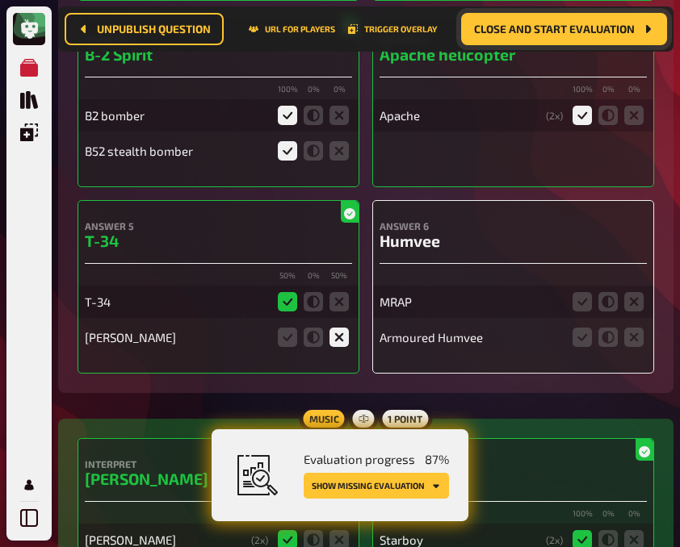
click at [338, 329] on icon at bounding box center [338, 337] width 19 height 19
click at [0, 0] on input "radio" at bounding box center [0, 0] width 0 height 0
click at [338, 329] on icon at bounding box center [338, 337] width 19 height 19
click at [0, 0] on input "radio" at bounding box center [0, 0] width 0 height 0
click at [634, 292] on icon at bounding box center [633, 301] width 19 height 19
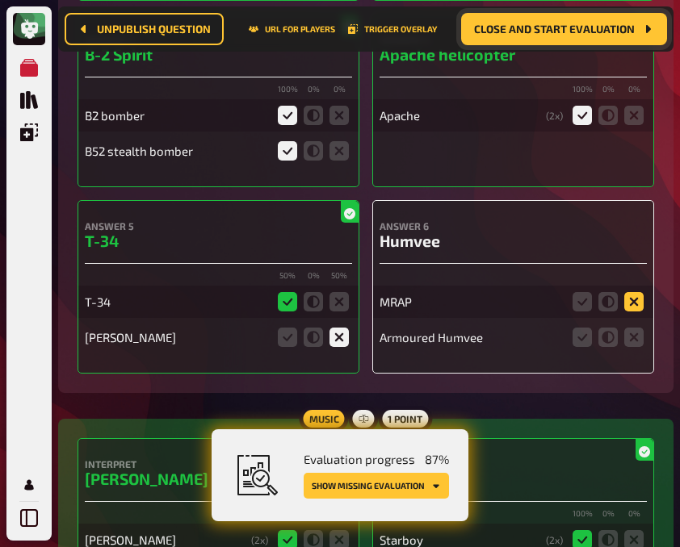
click at [0, 0] on input "radio" at bounding box center [0, 0] width 0 height 0
click at [582, 330] on icon at bounding box center [581, 337] width 19 height 19
click at [0, 0] on input "radio" at bounding box center [0, 0] width 0 height 0
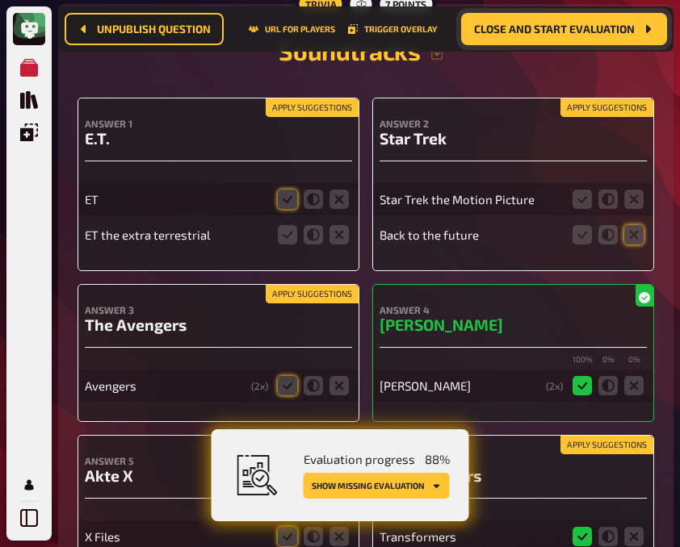
scroll to position [9293, 0]
click at [282, 225] on icon at bounding box center [287, 234] width 19 height 19
click at [0, 0] on input "radio" at bounding box center [0, 0] width 0 height 0
click at [283, 195] on icon at bounding box center [287, 199] width 19 height 19
click at [0, 0] on input "radio" at bounding box center [0, 0] width 0 height 0
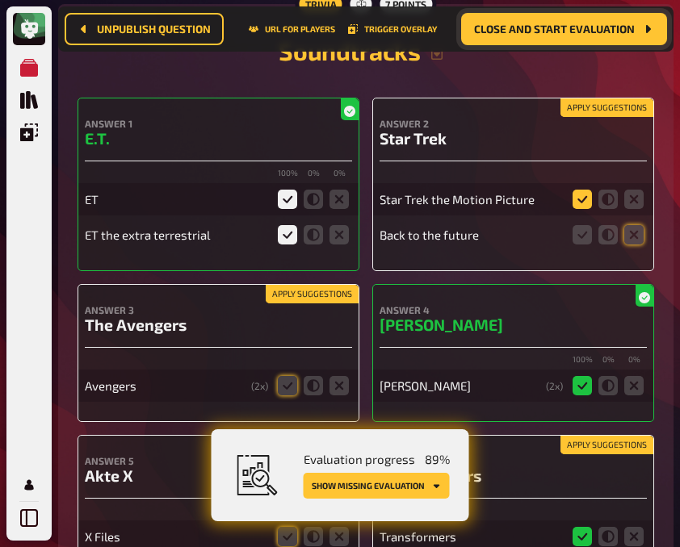
click at [584, 191] on icon at bounding box center [581, 199] width 19 height 19
click at [0, 0] on input "radio" at bounding box center [0, 0] width 0 height 0
click at [631, 226] on icon at bounding box center [633, 234] width 19 height 19
click at [0, 0] on input "radio" at bounding box center [0, 0] width 0 height 0
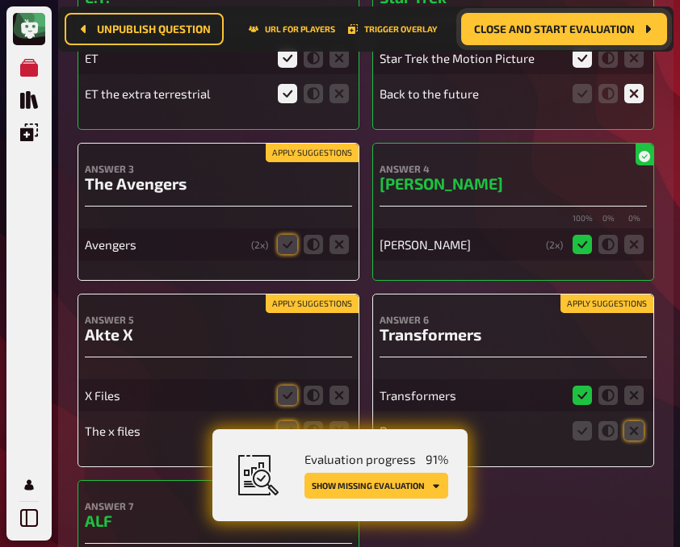
scroll to position [9435, 0]
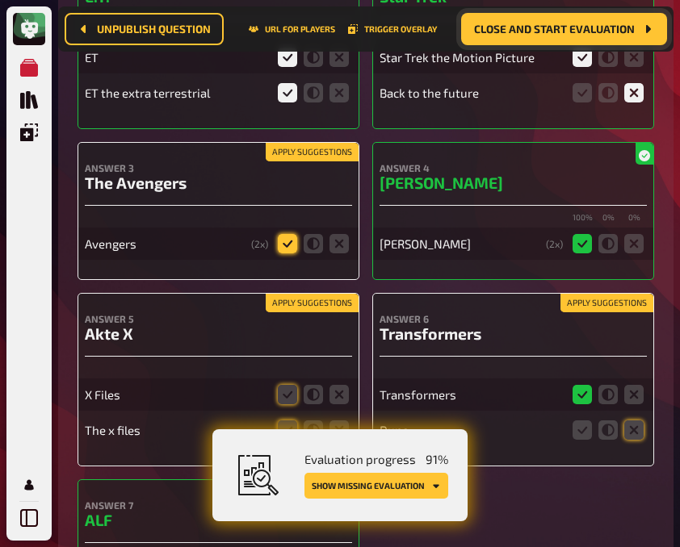
click at [283, 242] on icon at bounding box center [287, 243] width 19 height 19
click at [0, 0] on input "radio" at bounding box center [0, 0] width 0 height 0
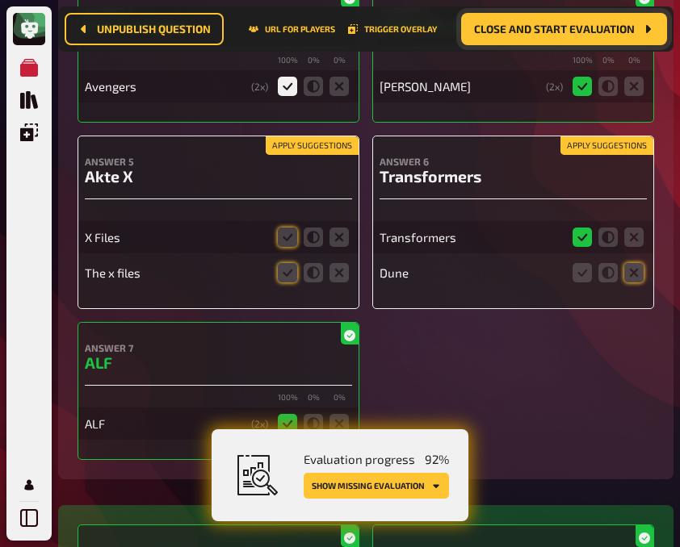
scroll to position [9593, 0]
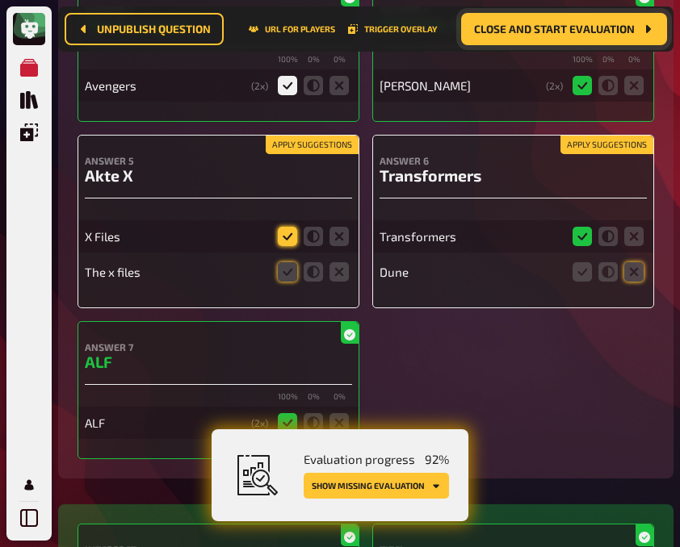
click at [287, 236] on icon at bounding box center [287, 236] width 19 height 19
click at [0, 0] on input "radio" at bounding box center [0, 0] width 0 height 0
click at [287, 262] on icon at bounding box center [287, 271] width 19 height 19
click at [0, 0] on input "radio" at bounding box center [0, 0] width 0 height 0
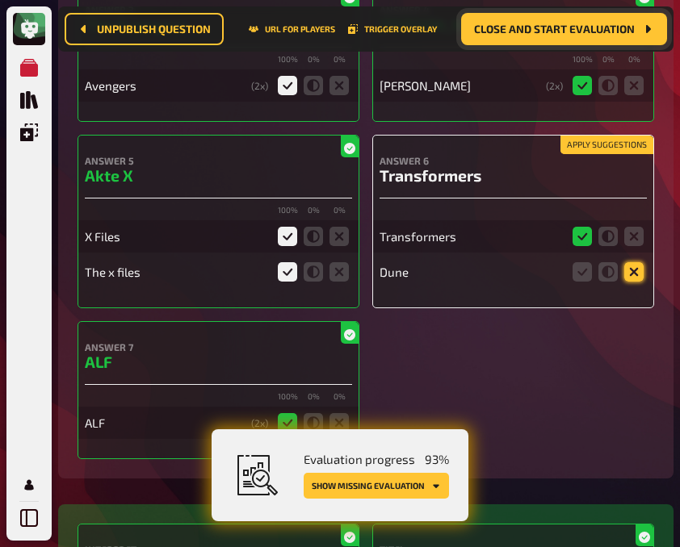
click at [630, 266] on icon at bounding box center [633, 271] width 19 height 19
click at [0, 0] on input "radio" at bounding box center [0, 0] width 0 height 0
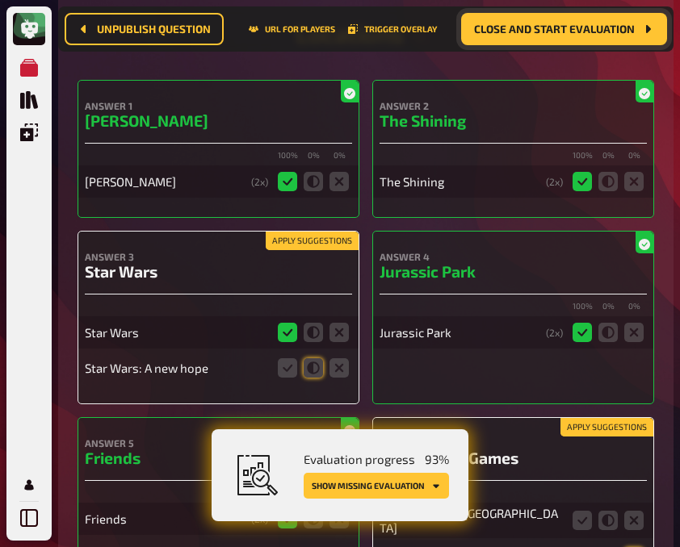
scroll to position [10549, 0]
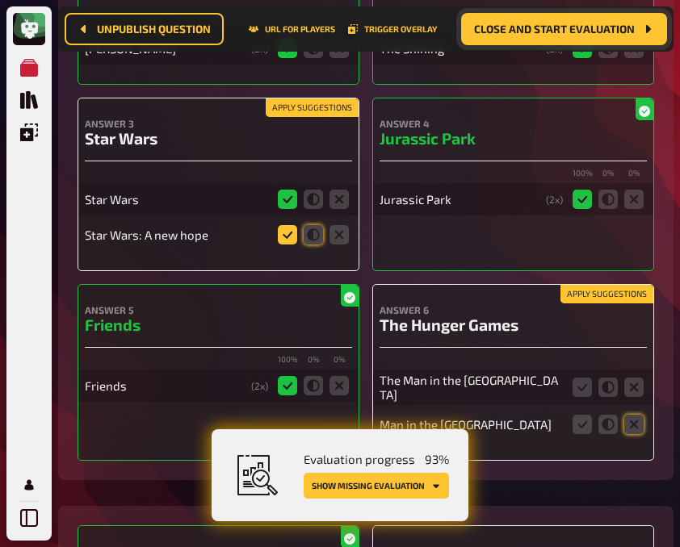
click at [287, 225] on icon at bounding box center [287, 234] width 19 height 19
click at [0, 0] on input "radio" at bounding box center [0, 0] width 0 height 0
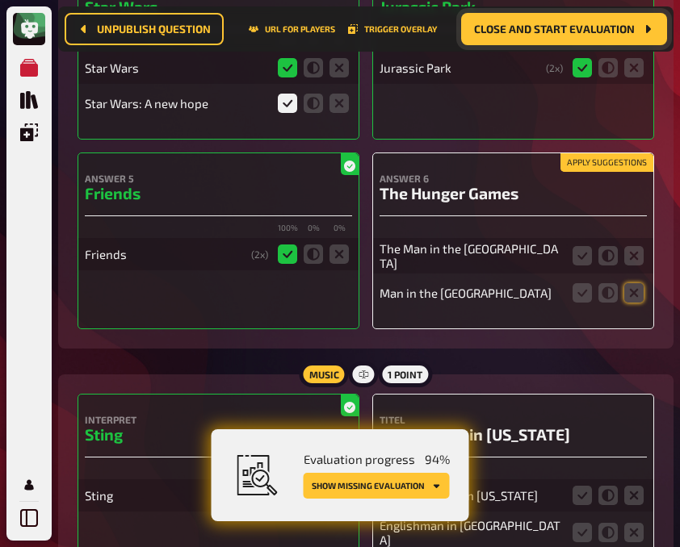
scroll to position [10681, 0]
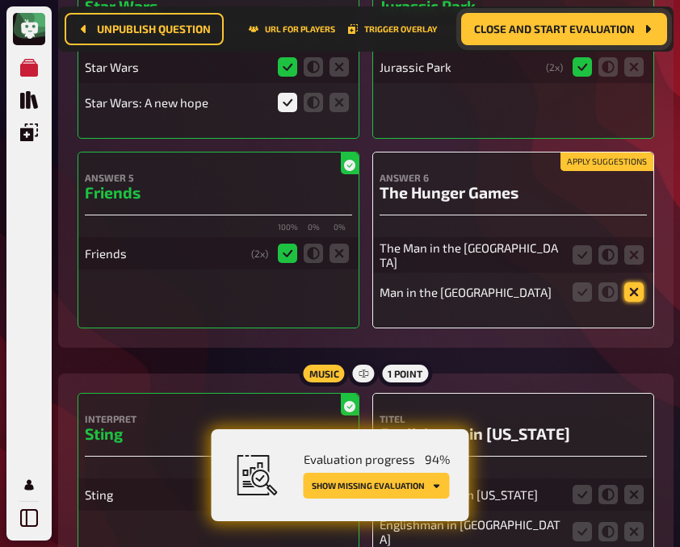
click at [630, 282] on icon at bounding box center [633, 291] width 19 height 19
click at [0, 0] on input "radio" at bounding box center [0, 0] width 0 height 0
click at [630, 245] on icon at bounding box center [633, 254] width 19 height 19
click at [0, 0] on input "radio" at bounding box center [0, 0] width 0 height 0
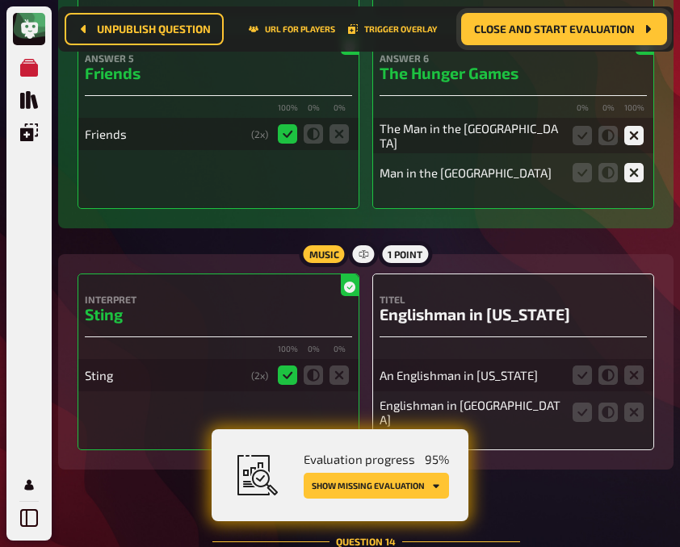
scroll to position [10924, 0]
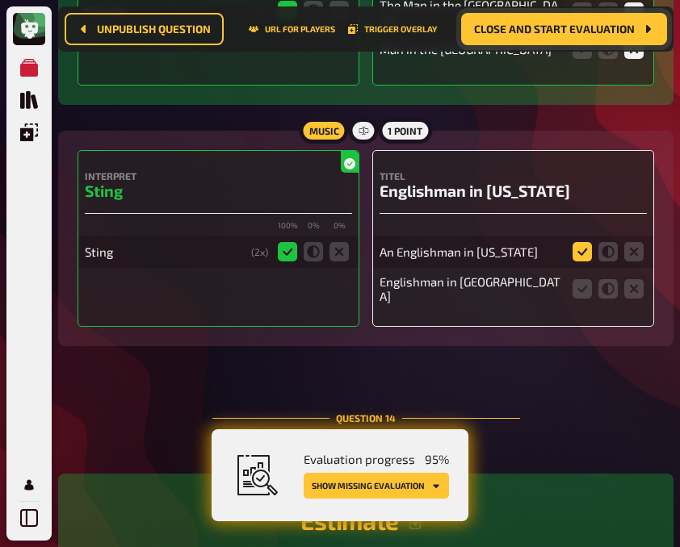
click at [580, 242] on icon at bounding box center [581, 251] width 19 height 19
click at [0, 0] on input "radio" at bounding box center [0, 0] width 0 height 0
click at [583, 279] on icon at bounding box center [581, 288] width 19 height 19
click at [0, 0] on input "radio" at bounding box center [0, 0] width 0 height 0
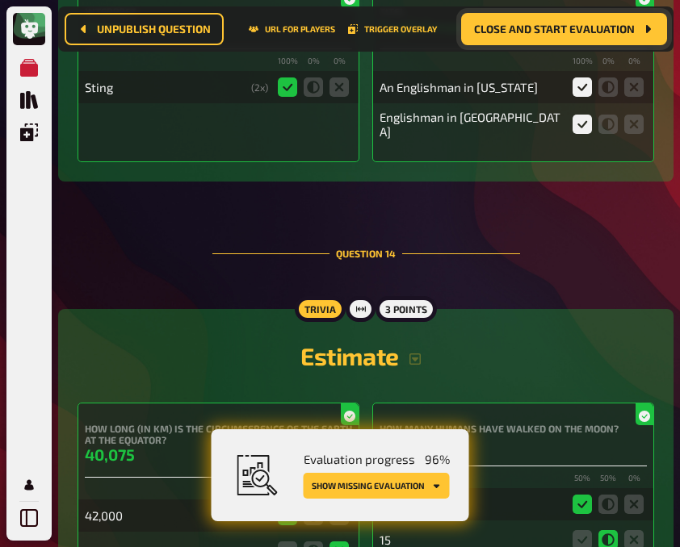
scroll to position [11090, 0]
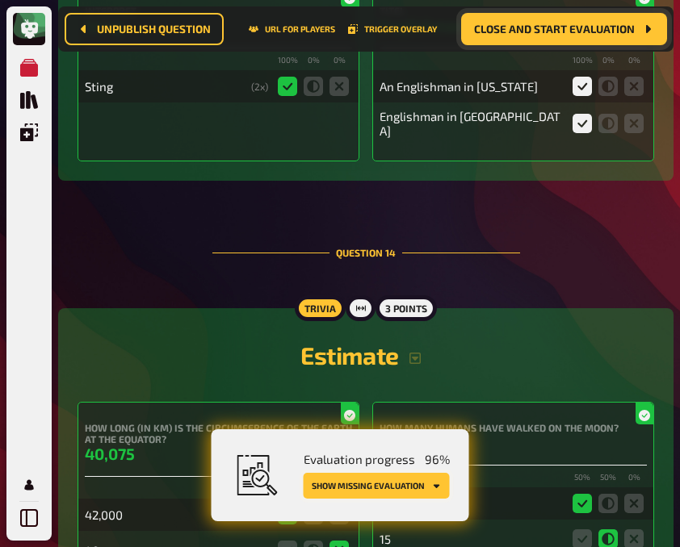
click at [356, 484] on button "Show missing evaluation" at bounding box center [376, 486] width 146 height 26
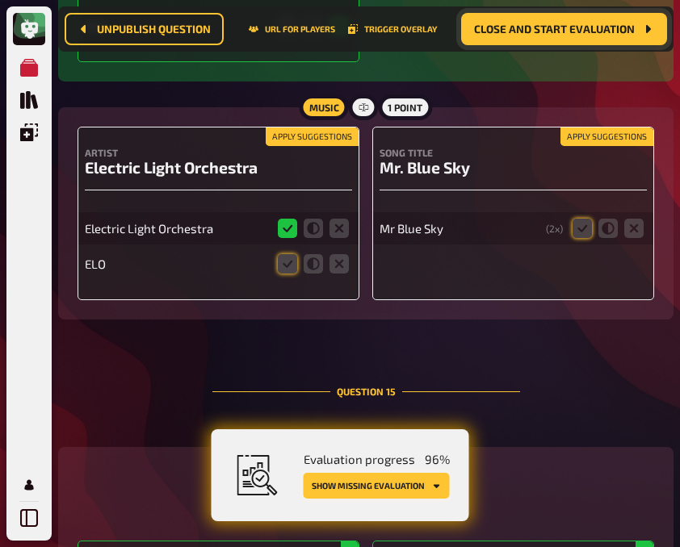
scroll to position [11845, 0]
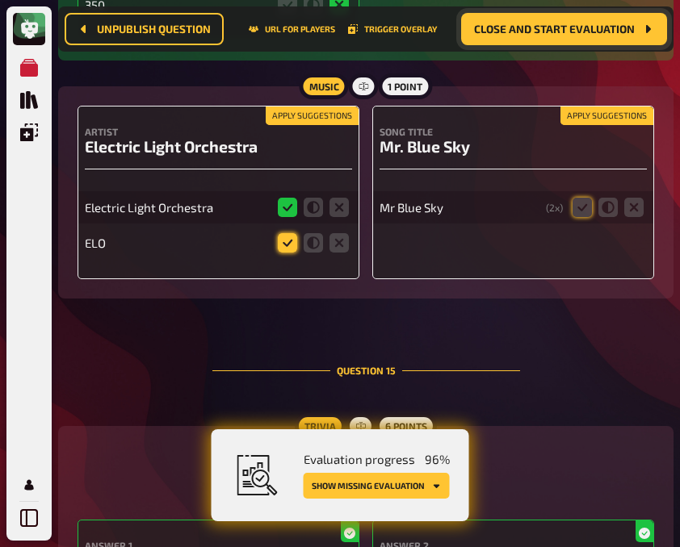
click at [291, 235] on icon at bounding box center [287, 242] width 19 height 19
click at [0, 0] on input "radio" at bounding box center [0, 0] width 0 height 0
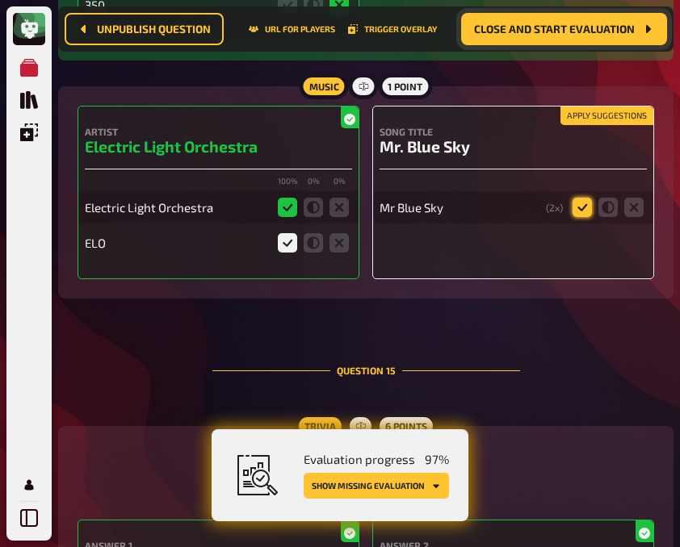
click at [574, 198] on icon at bounding box center [581, 207] width 19 height 19
click at [0, 0] on input "radio" at bounding box center [0, 0] width 0 height 0
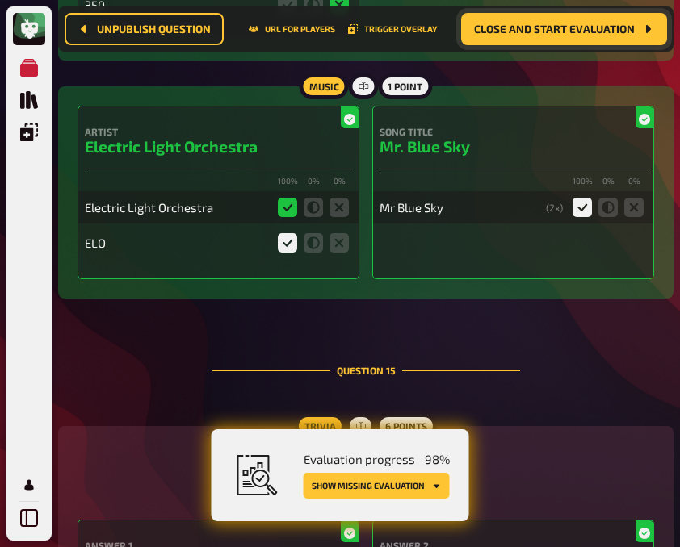
click at [406, 478] on button "Show missing evaluation" at bounding box center [376, 486] width 146 height 26
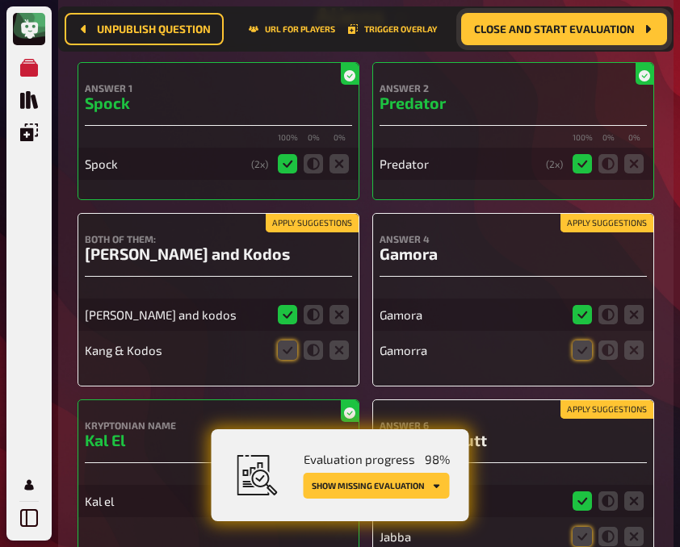
scroll to position [12303, 0]
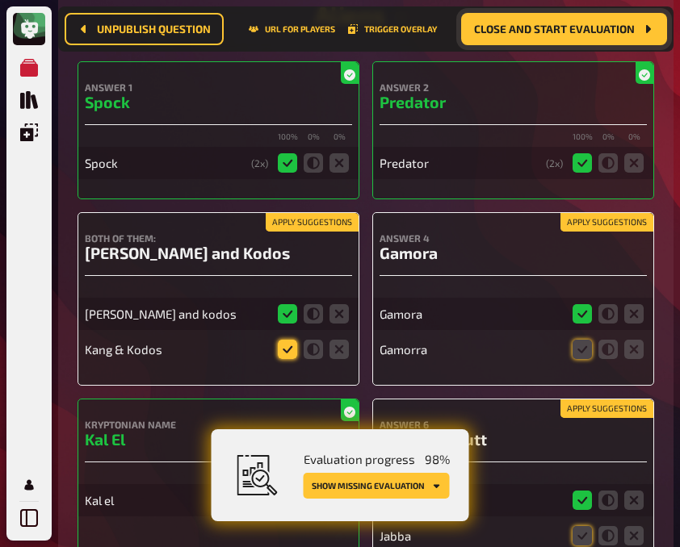
click at [288, 340] on icon at bounding box center [287, 349] width 19 height 19
click at [0, 0] on input "radio" at bounding box center [0, 0] width 0 height 0
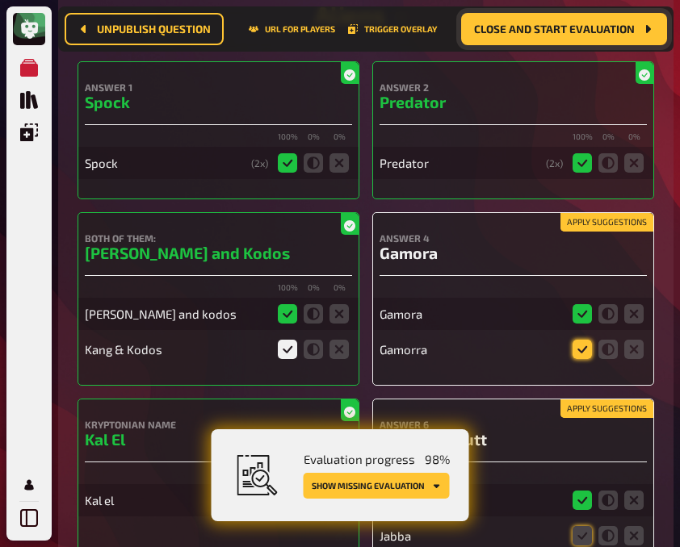
click at [579, 340] on icon at bounding box center [581, 349] width 19 height 19
click at [0, 0] on input "radio" at bounding box center [0, 0] width 0 height 0
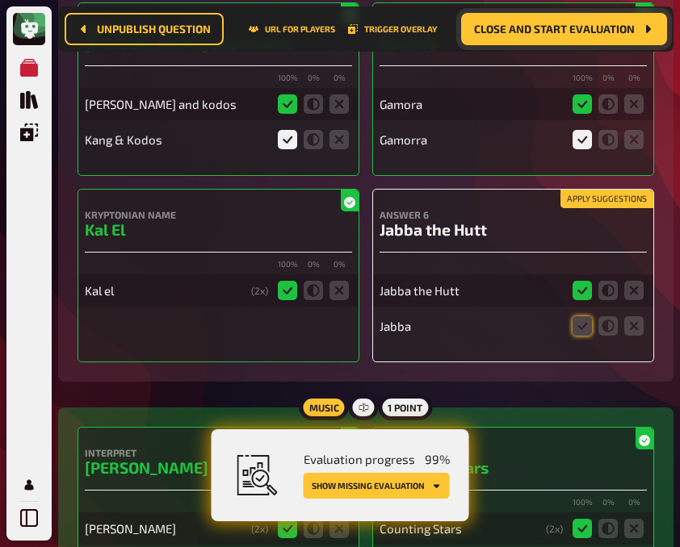
scroll to position [12514, 0]
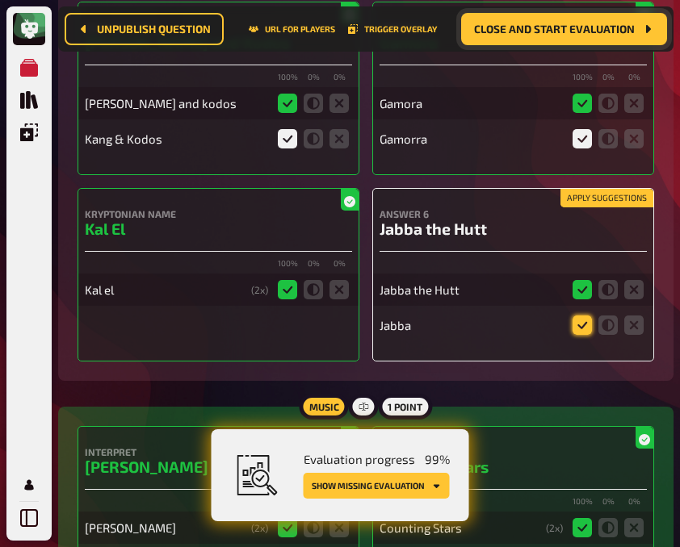
click at [580, 316] on icon at bounding box center [581, 325] width 19 height 19
click at [0, 0] on input "radio" at bounding box center [0, 0] width 0 height 0
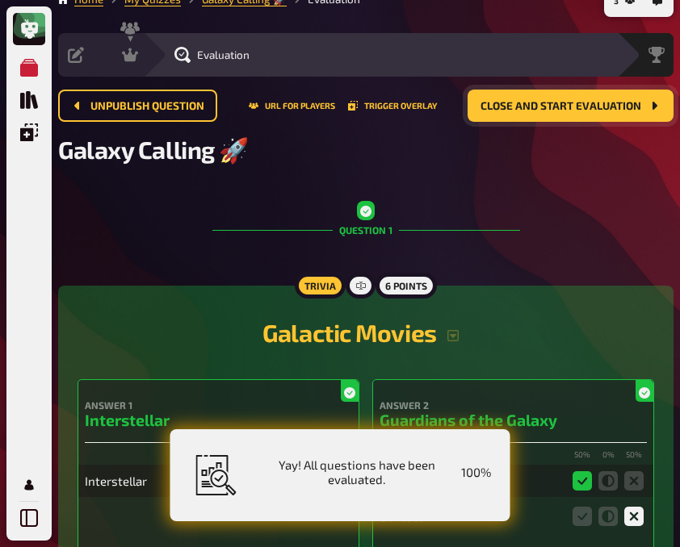
scroll to position [0, 0]
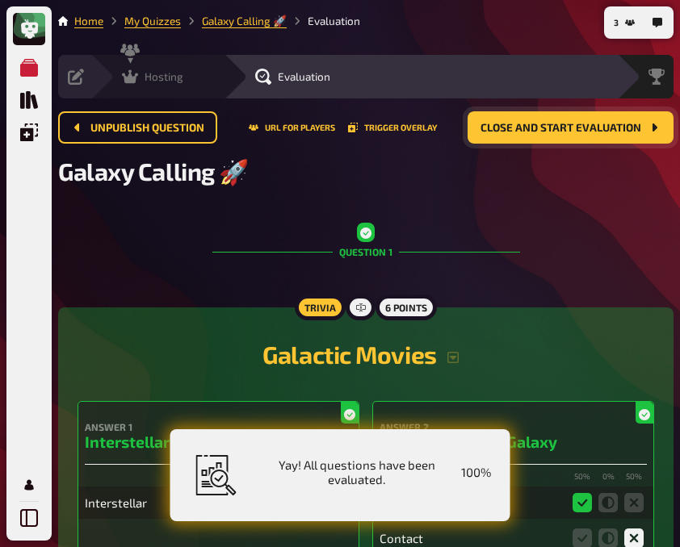
click at [130, 76] on icon at bounding box center [130, 77] width 16 height 14
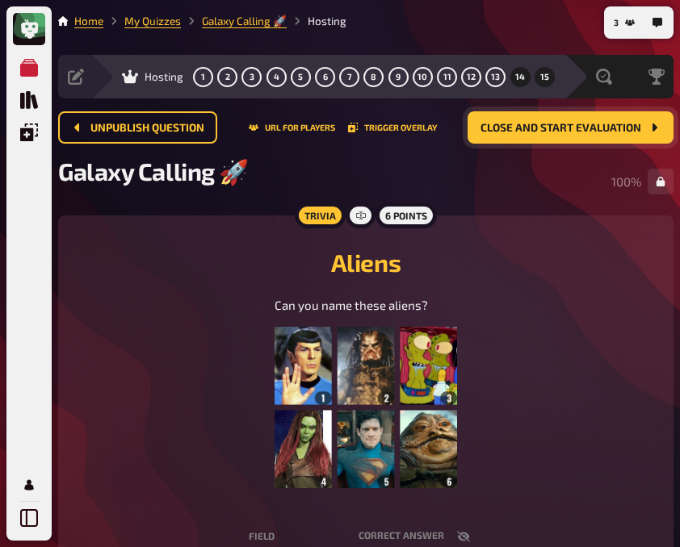
click at [517, 74] on span "14" at bounding box center [520, 77] width 10 height 9
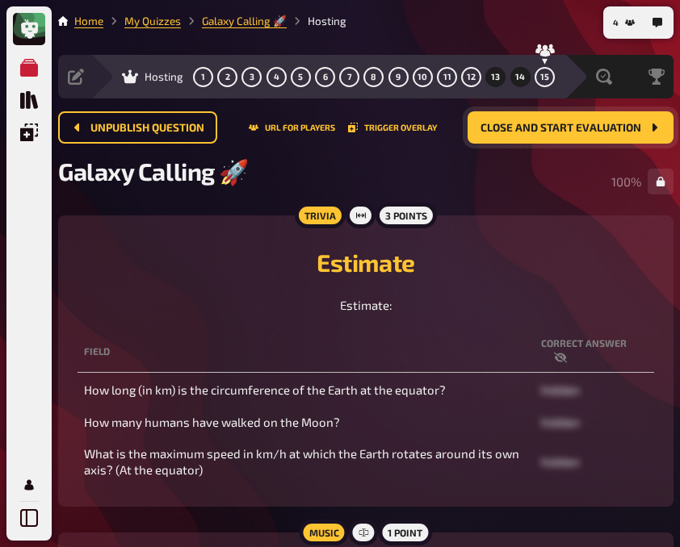
click at [493, 74] on span "13" at bounding box center [495, 77] width 9 height 9
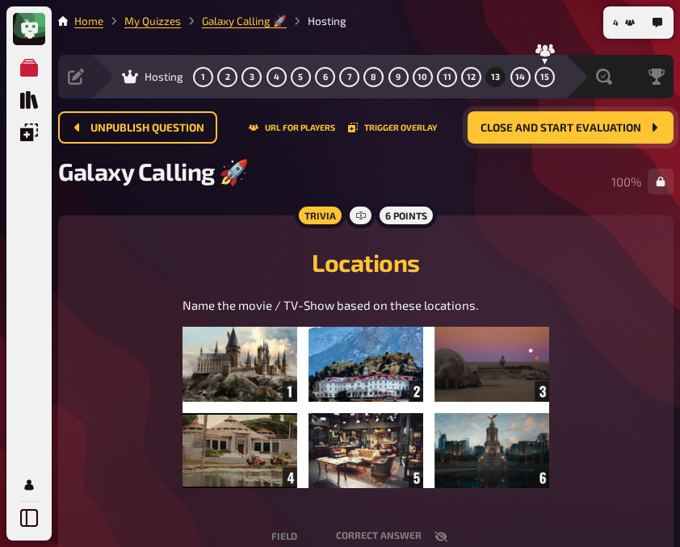
click at [502, 458] on img at bounding box center [365, 407] width 366 height 161
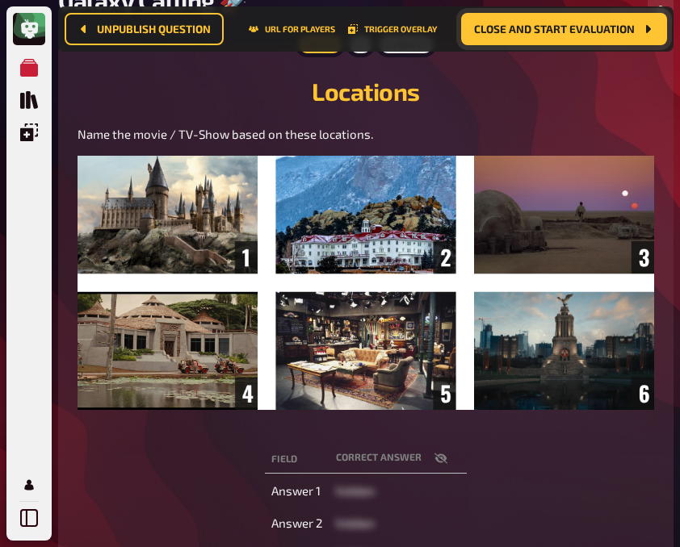
scroll to position [185, 0]
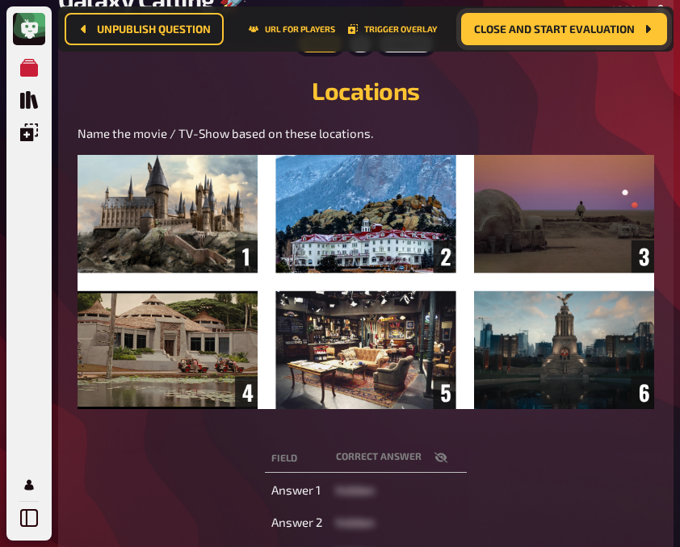
click at [611, 347] on img at bounding box center [365, 282] width 576 height 254
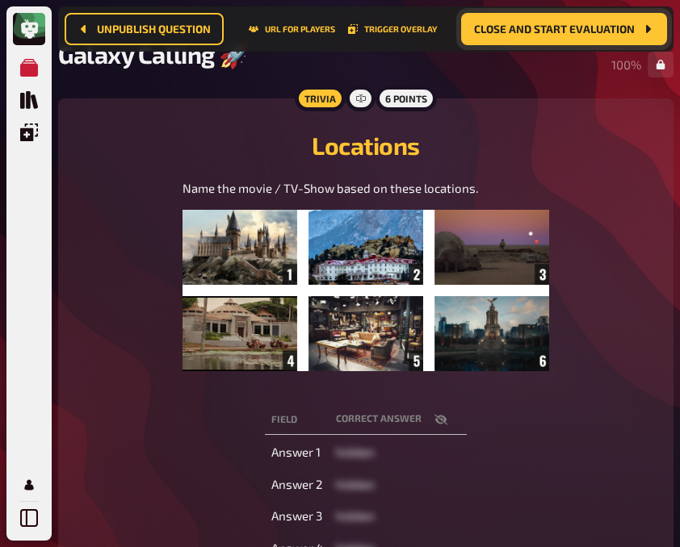
scroll to position [0, 0]
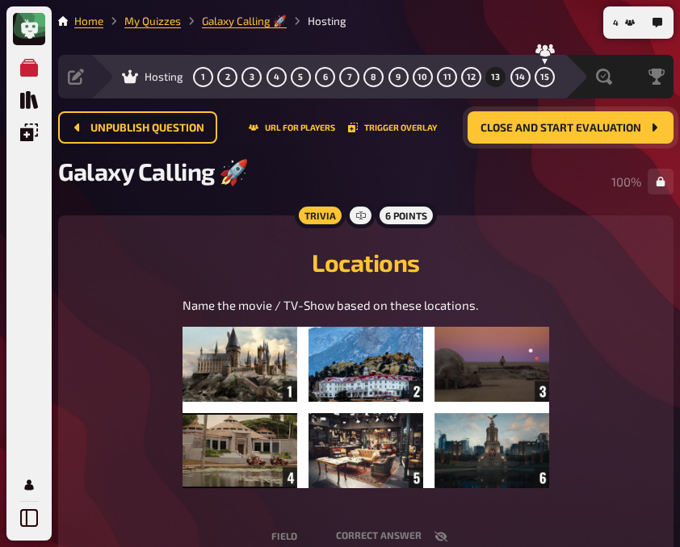
click at [174, 276] on h2 "Locations" at bounding box center [365, 262] width 576 height 29
click at [536, 135] on button "Close and start evaluation" at bounding box center [570, 127] width 206 height 32
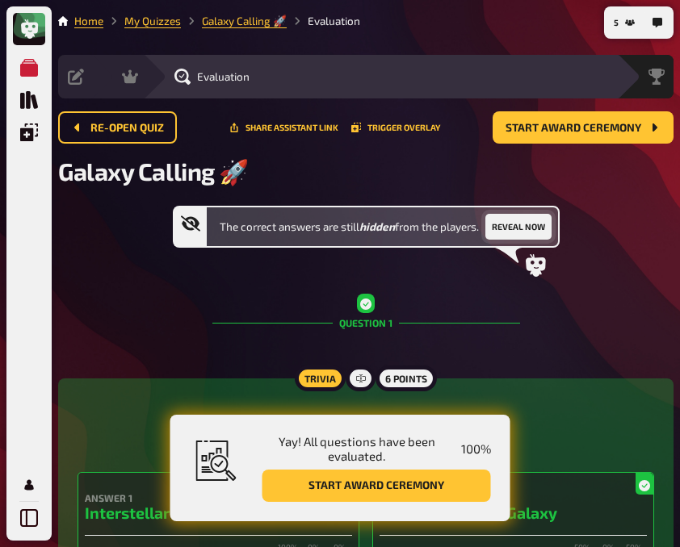
click at [517, 227] on button "Reveal now" at bounding box center [518, 227] width 66 height 26
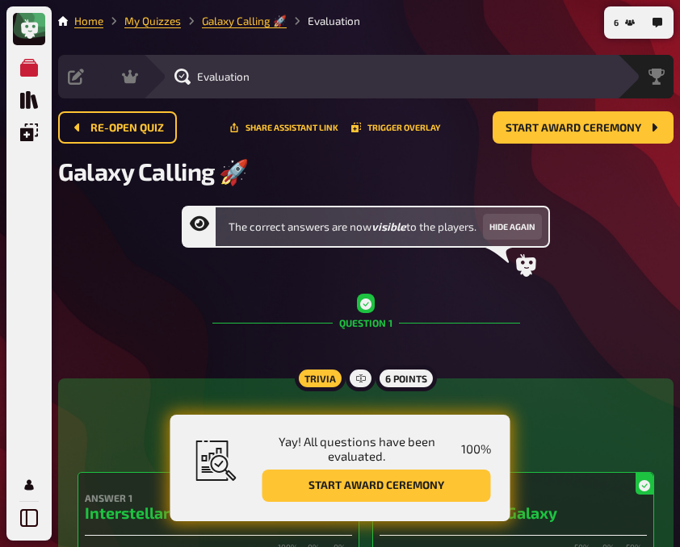
click at [111, 271] on div "The correct answers are now visible to the players. Hide again" at bounding box center [365, 241] width 615 height 71
click at [604, 83] on span "Leaderboard" at bounding box center [621, 76] width 62 height 13
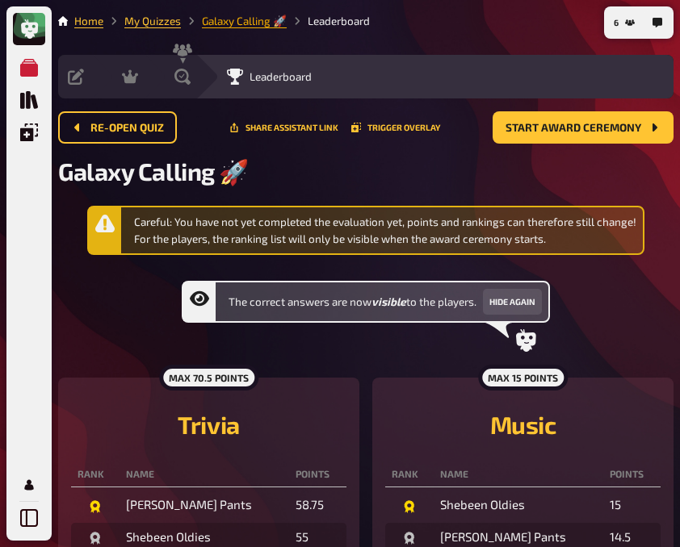
click at [220, 20] on link "Galaxy Calling 🚀" at bounding box center [244, 21] width 85 height 13
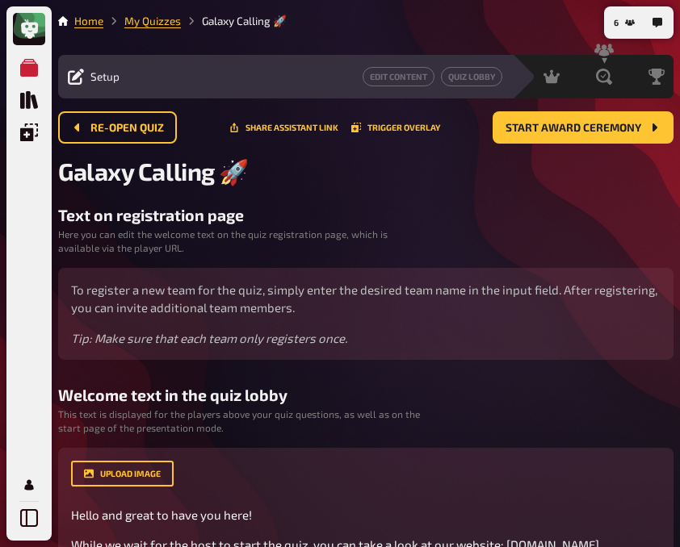
click at [225, 21] on li "Galaxy Calling 🚀" at bounding box center [234, 21] width 106 height 16
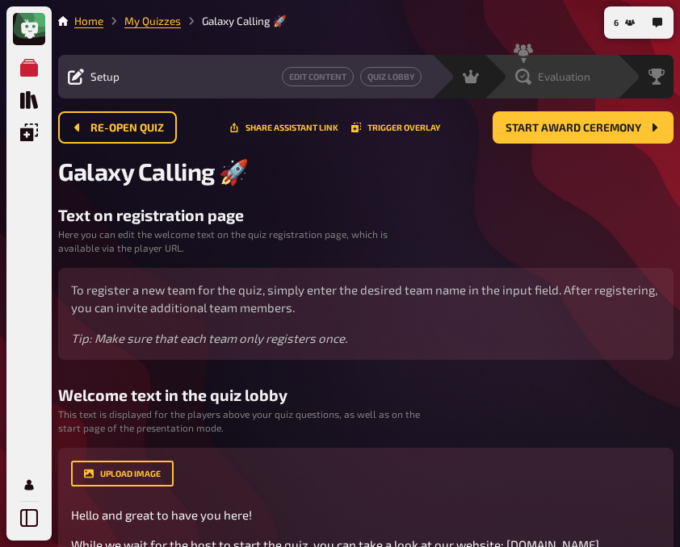
click at [537, 73] on div "Evaluation" at bounding box center [552, 77] width 75 height 16
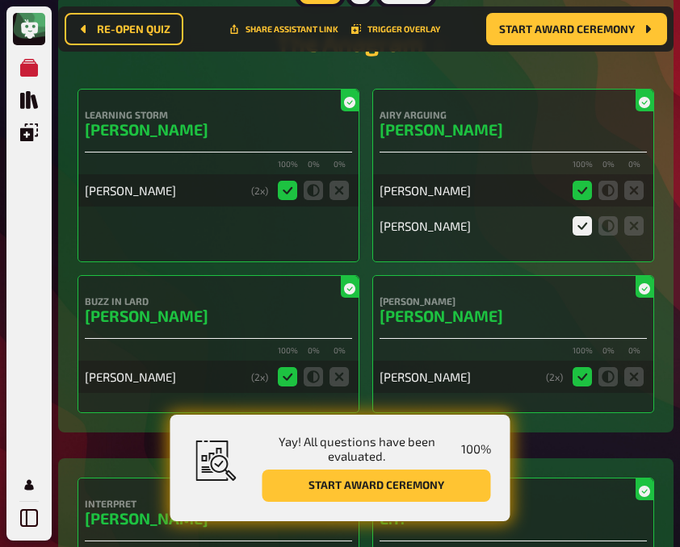
scroll to position [2578, 0]
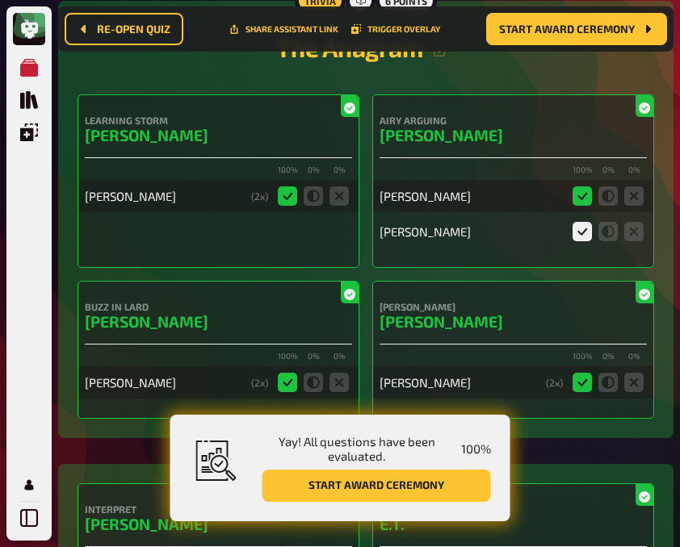
click at [490, 82] on div "The Anagram" at bounding box center [365, 50] width 576 height 61
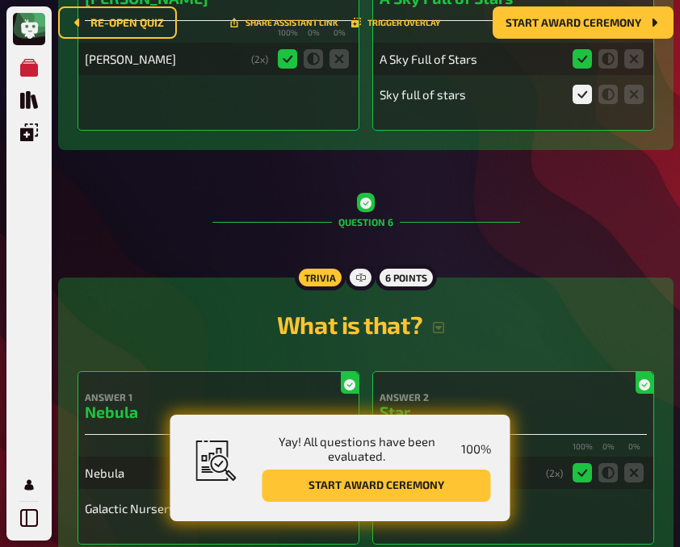
scroll to position [0, 0]
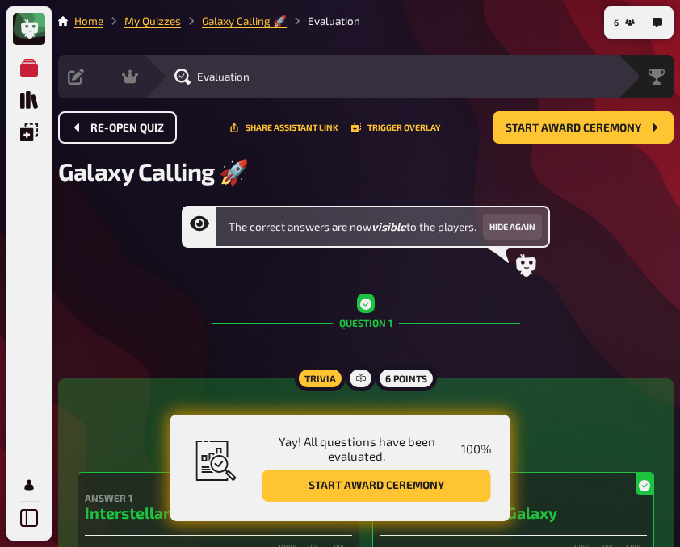
click at [145, 123] on span "Re-open Quiz" at bounding box center [126, 128] width 73 height 11
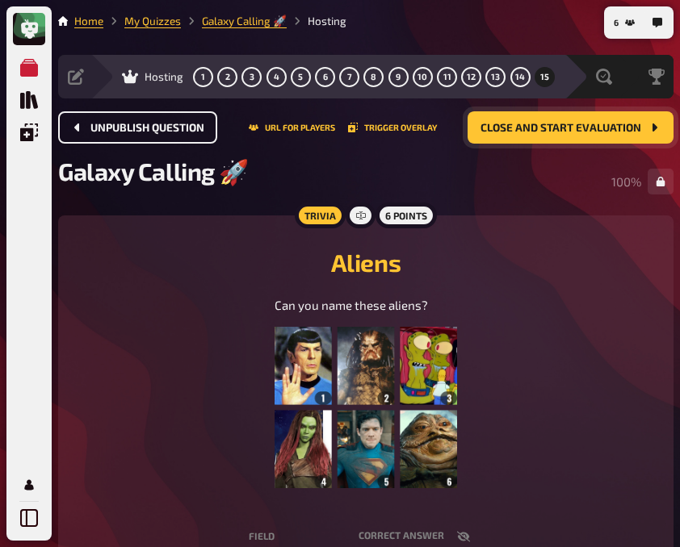
click at [552, 130] on span "Close and start evaluation" at bounding box center [560, 128] width 161 height 11
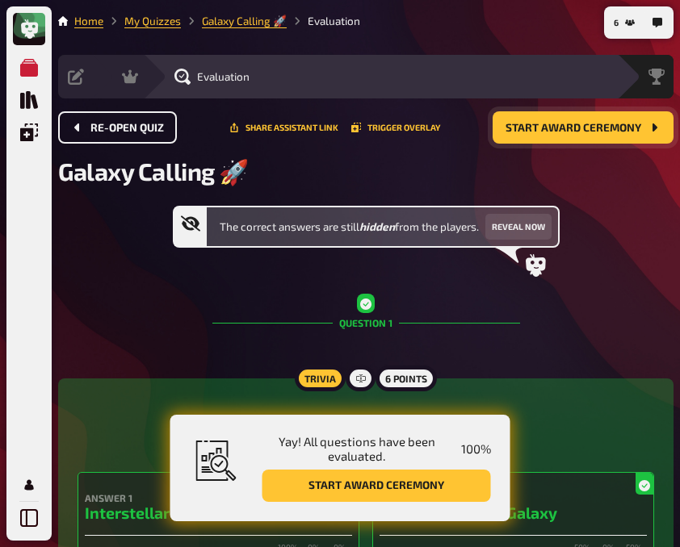
click at [234, 313] on div "Question 1" at bounding box center [366, 323] width 308 height 92
click at [609, 73] on span "Leaderboard" at bounding box center [621, 76] width 62 height 13
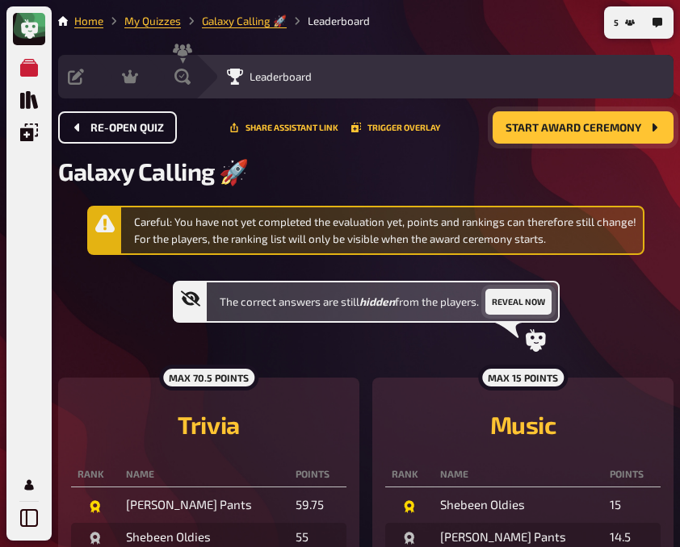
click at [516, 303] on button "Reveal now" at bounding box center [518, 302] width 66 height 26
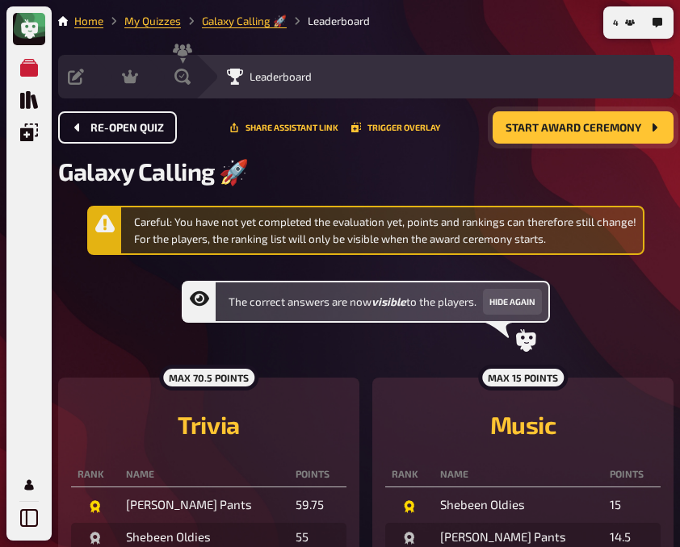
click at [144, 291] on div "Careful: You have not yet completed the evaluation yet, points and rankings can…" at bounding box center [365, 508] width 615 height 604
click at [111, 312] on div "Careful: You have not yet completed the evaluation yet, points and rankings can…" at bounding box center [365, 508] width 615 height 604
click at [114, 321] on div "Careful: You have not yet completed the evaluation yet, points and rankings can…" at bounding box center [365, 508] width 615 height 604
click at [554, 128] on span "Start award ceremony" at bounding box center [573, 128] width 136 height 11
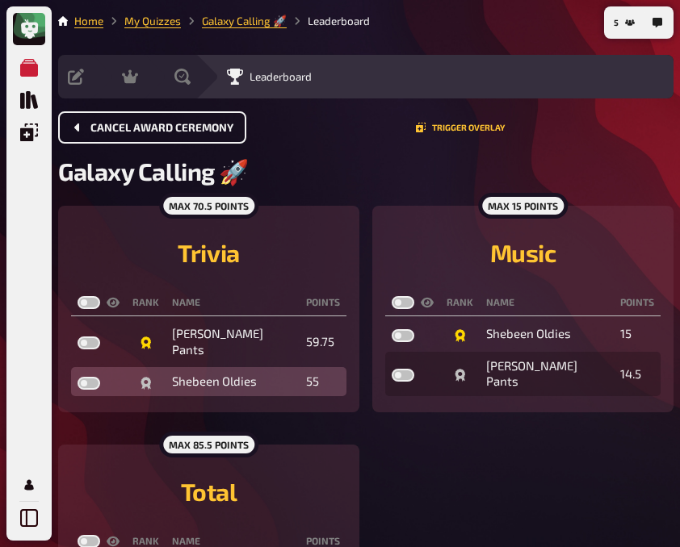
click at [91, 383] on label at bounding box center [88, 383] width 23 height 13
click at [77, 377] on input "checkbox" at bounding box center [77, 376] width 1 height 1
checkbox input "true"
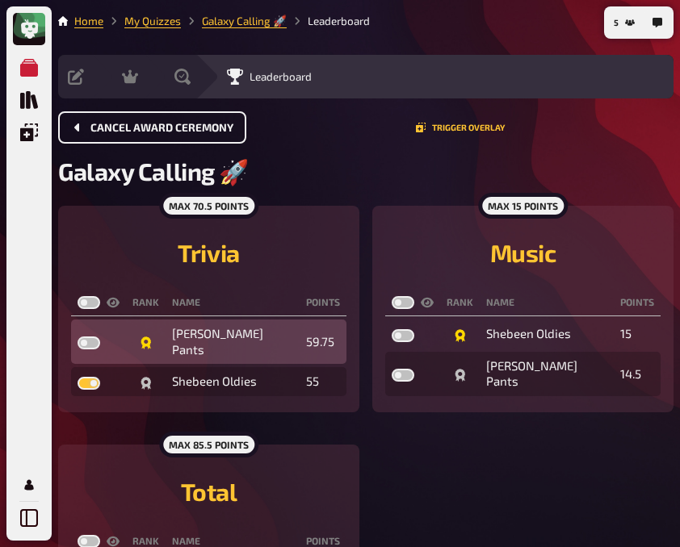
click at [86, 340] on label at bounding box center [88, 343] width 23 height 13
click at [77, 337] on input "checkbox" at bounding box center [77, 336] width 1 height 1
checkbox input "true"
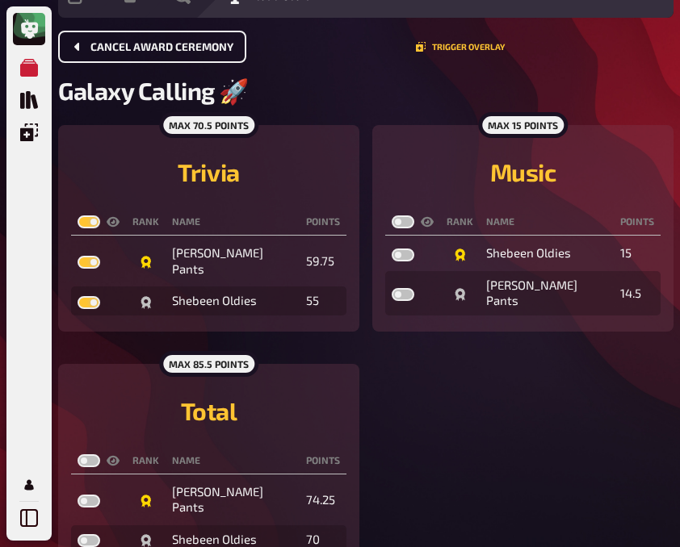
scroll to position [82, 0]
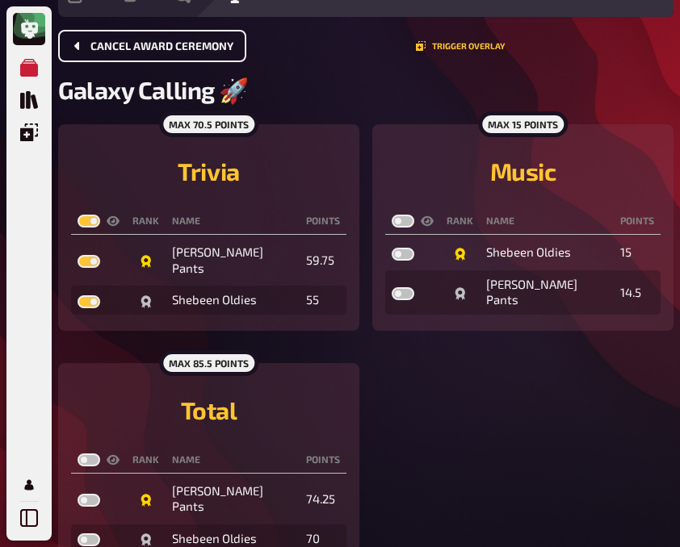
drag, startPoint x: 676, startPoint y: 114, endPoint x: 621, endPoint y: 86, distance: 61.4
click at [621, 86] on h2 "Galaxy Calling 🚀" at bounding box center [365, 90] width 615 height 30
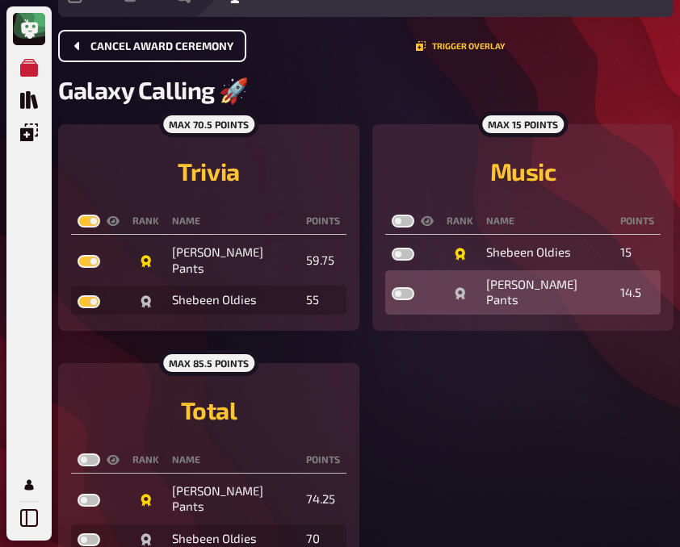
click at [410, 297] on label at bounding box center [402, 293] width 23 height 13
click at [391, 287] on input "checkbox" at bounding box center [391, 287] width 1 height 1
checkbox input "true"
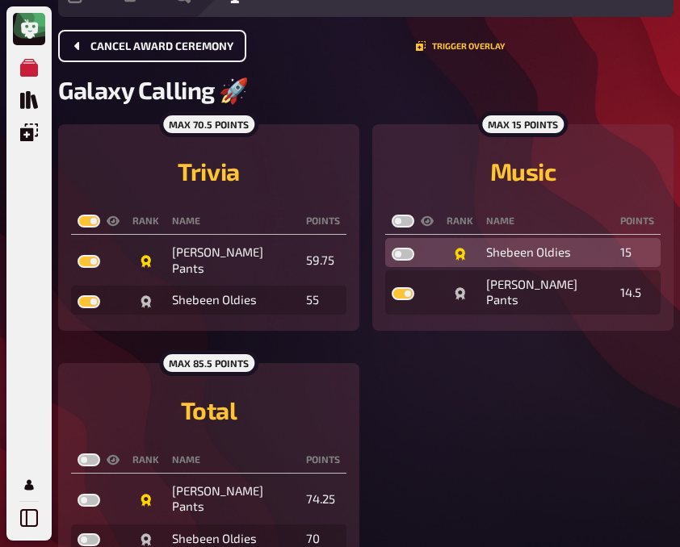
click at [403, 250] on label at bounding box center [402, 254] width 23 height 13
click at [391, 248] on input "checkbox" at bounding box center [391, 247] width 1 height 1
checkbox input "true"
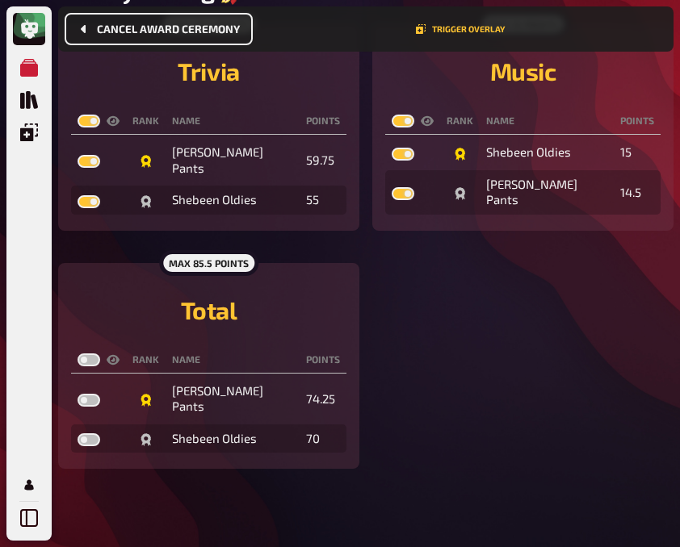
scroll to position [195, 0]
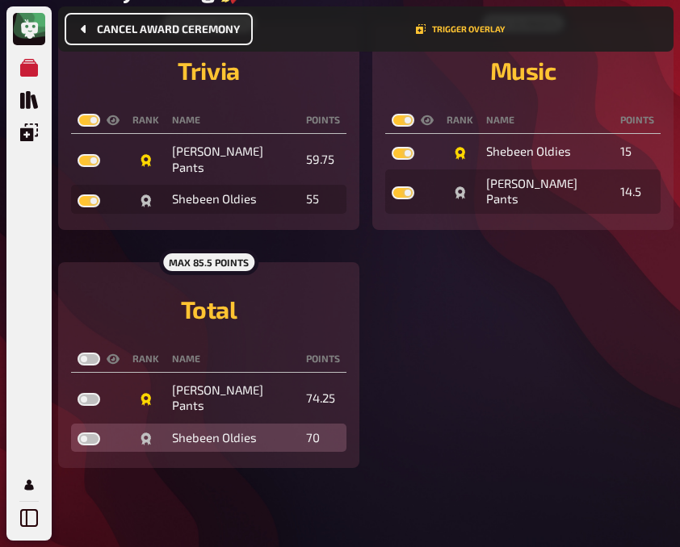
click at [85, 433] on td at bounding box center [98, 438] width 55 height 29
click at [94, 440] on label at bounding box center [88, 439] width 23 height 13
click at [77, 433] on input "checkbox" at bounding box center [77, 432] width 1 height 1
checkbox input "true"
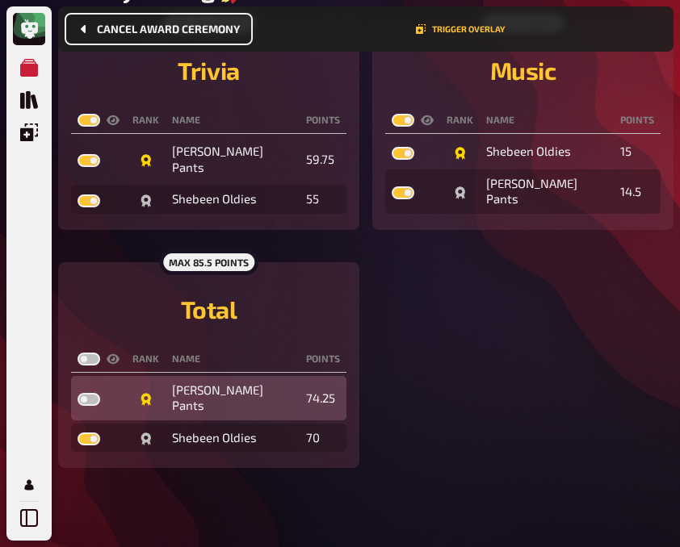
click at [87, 400] on label at bounding box center [88, 399] width 23 height 13
click at [77, 393] on input "checkbox" at bounding box center [77, 392] width 1 height 1
checkbox input "true"
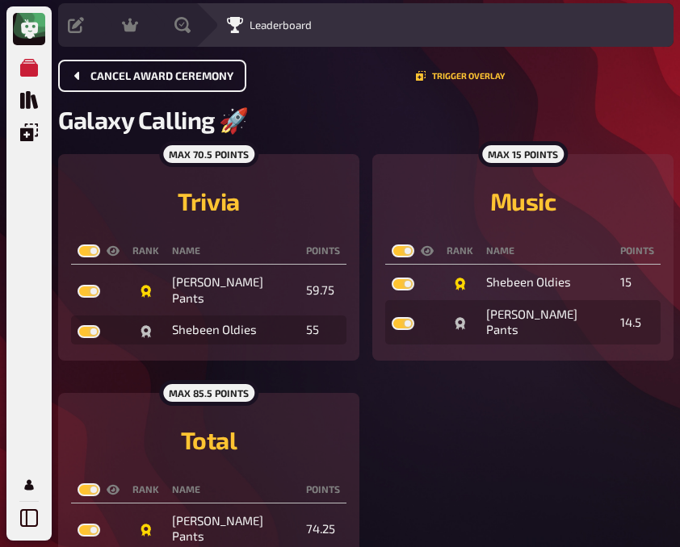
scroll to position [0, 0]
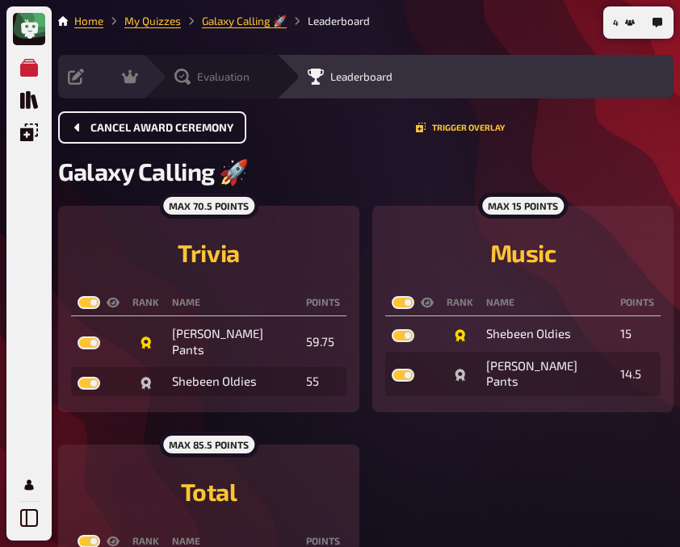
click at [190, 77] on icon at bounding box center [182, 77] width 16 height 16
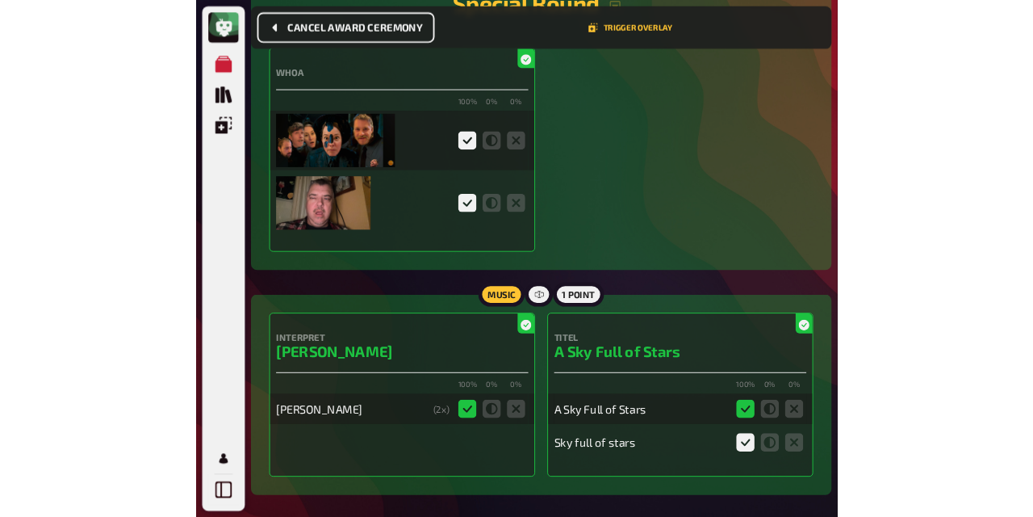
scroll to position [3495, 0]
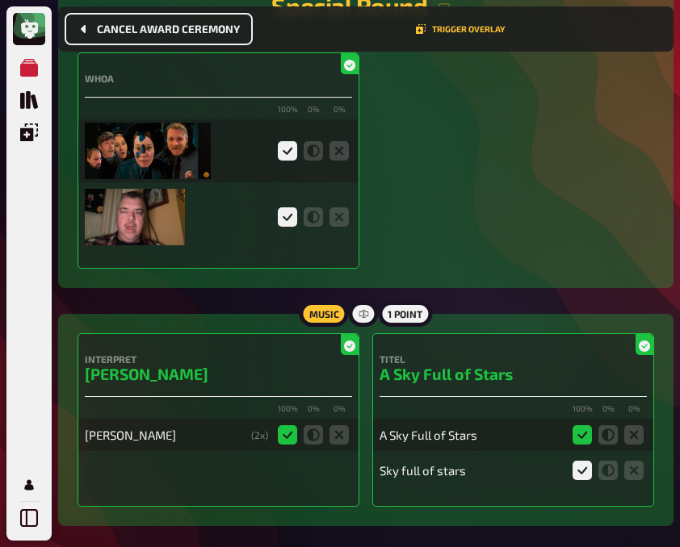
click at [131, 149] on img at bounding box center [148, 151] width 126 height 56
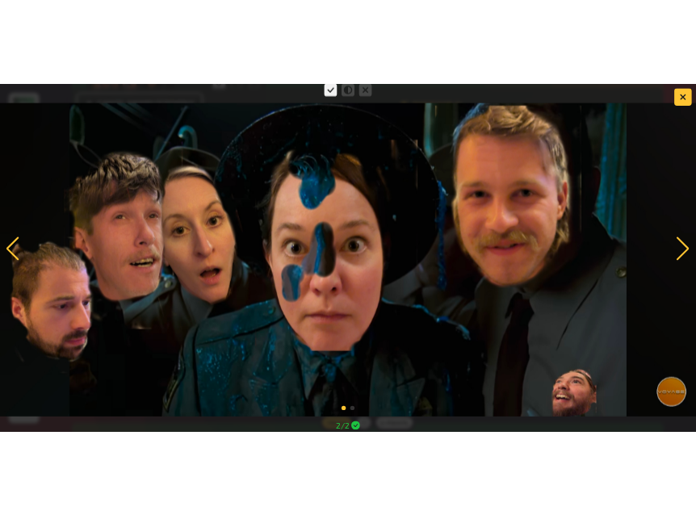
scroll to position [3117, 0]
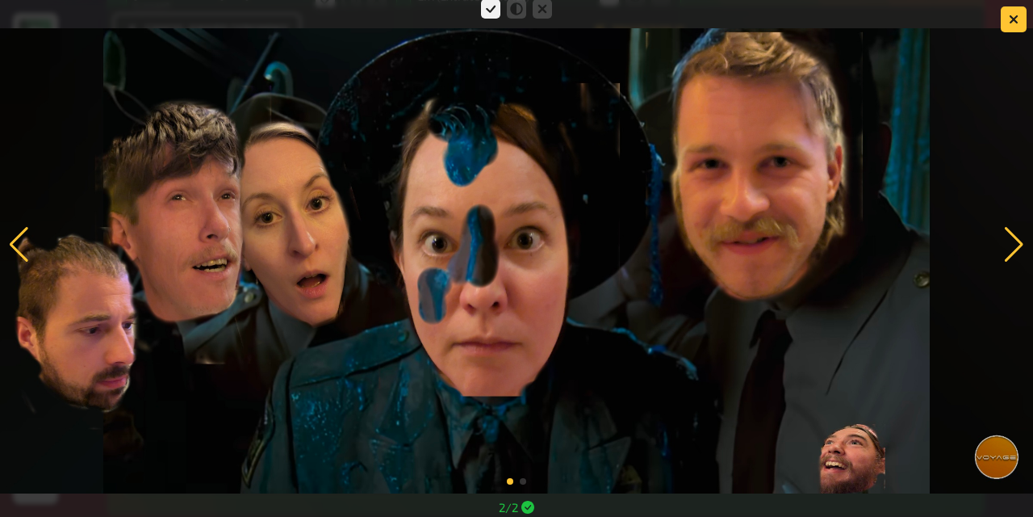
click at [1014, 237] on div at bounding box center [1014, 245] width 22 height 36
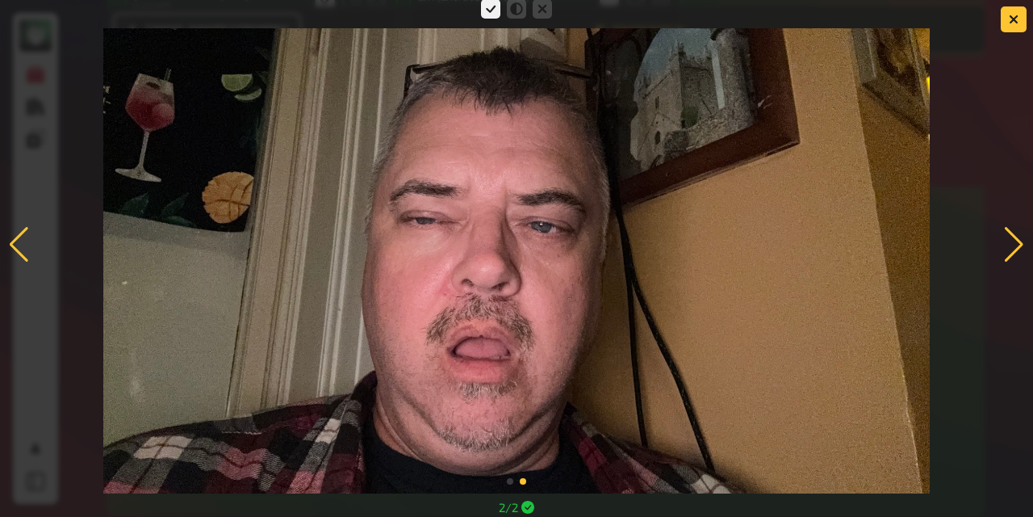
click at [1014, 237] on div at bounding box center [1014, 245] width 22 height 36
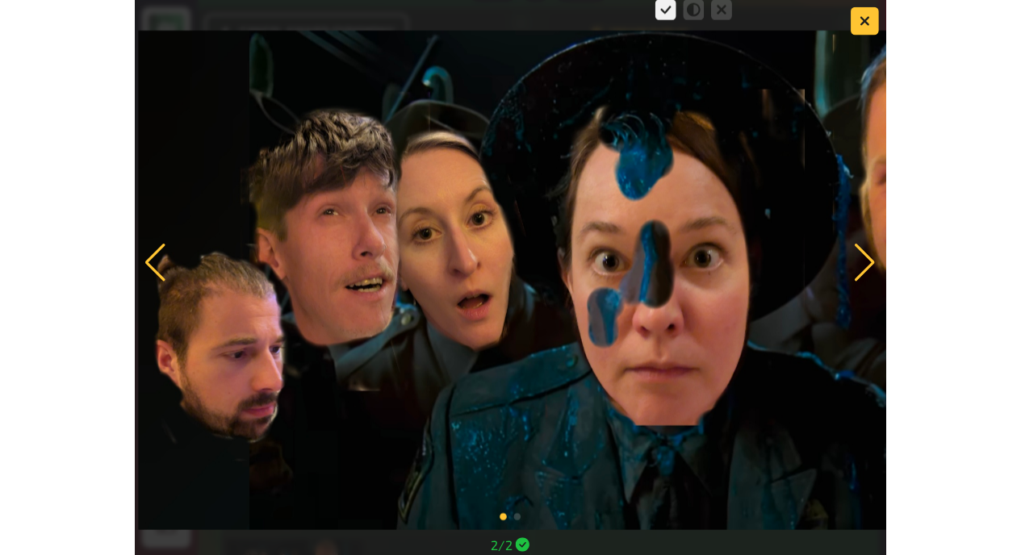
scroll to position [2808, 0]
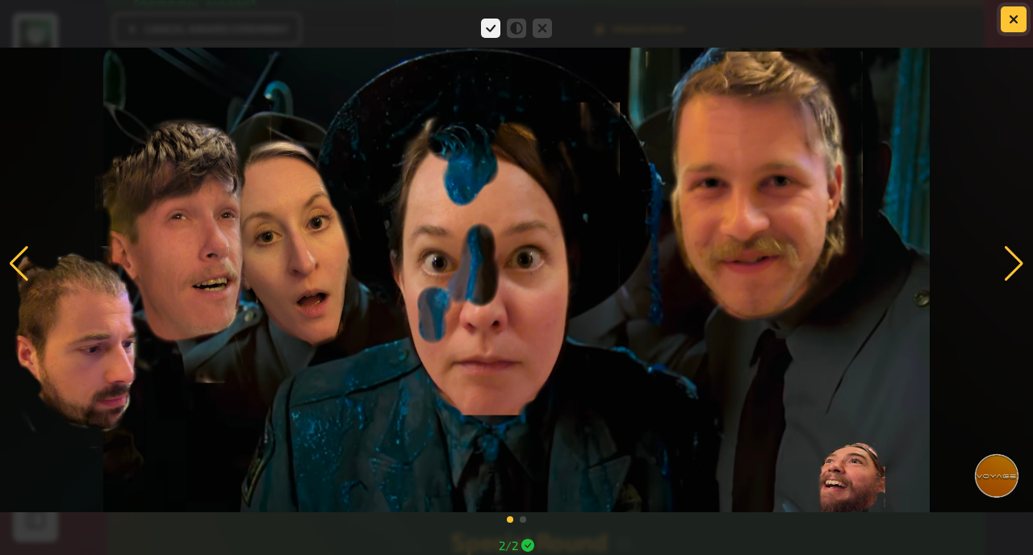
click at [1017, 15] on icon "button" at bounding box center [1013, 18] width 15 height 15
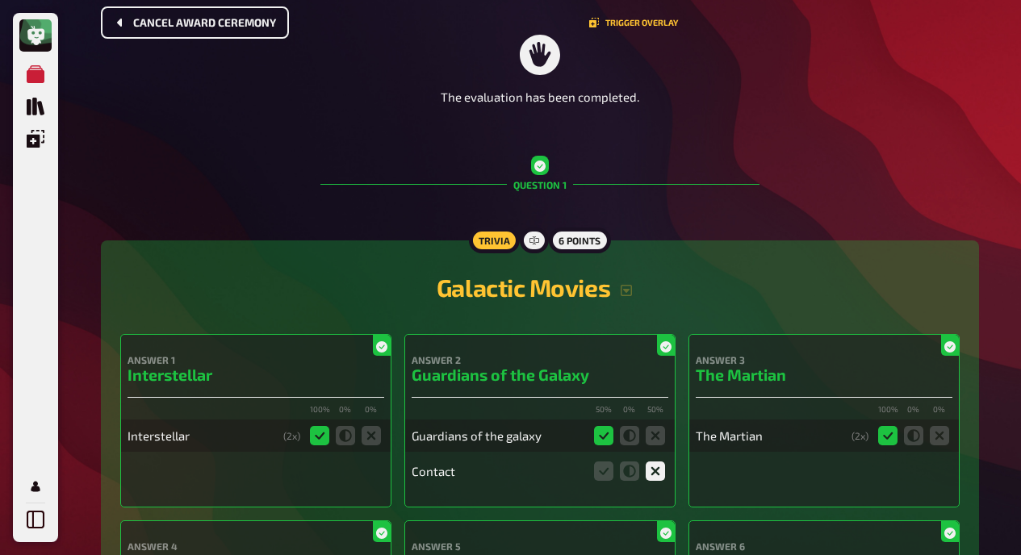
scroll to position [0, 0]
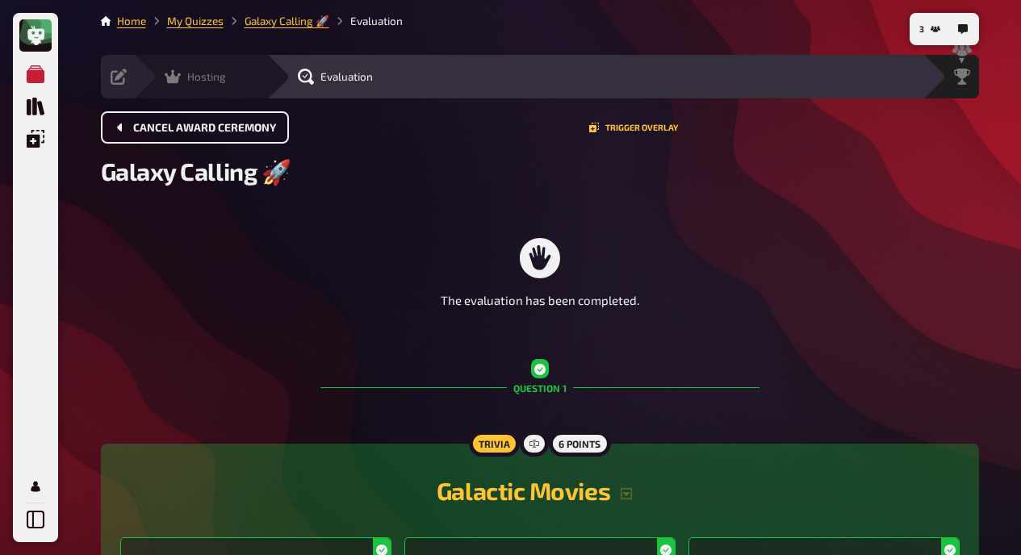
click at [156, 73] on div "Hosting undefined" at bounding box center [210, 77] width 111 height 16
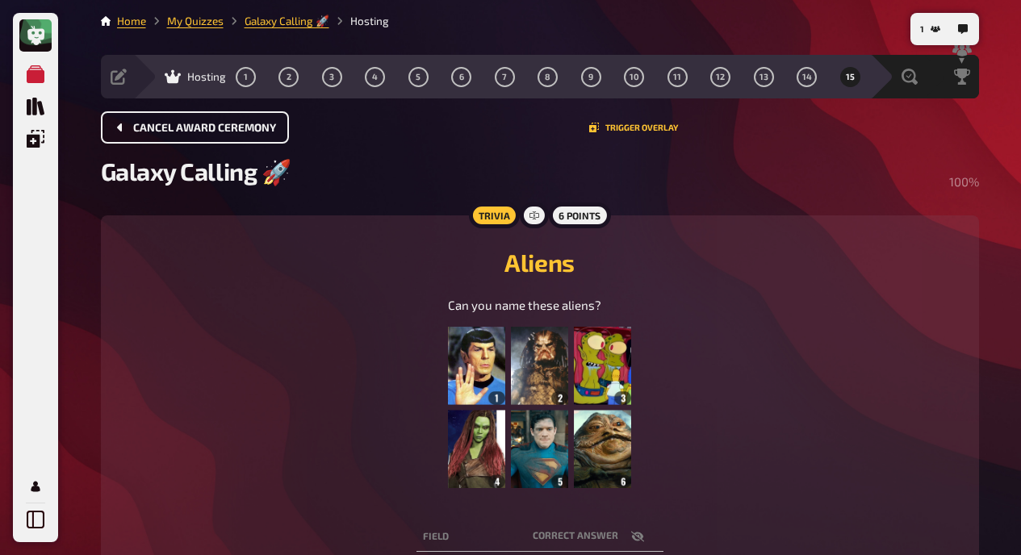
click at [255, 375] on div "Can you name these aliens? ﻿" at bounding box center [539, 401] width 839 height 210
drag, startPoint x: 255, startPoint y: 375, endPoint x: 290, endPoint y: 282, distance: 98.3
click at [290, 282] on div "Aliens Can you name these aliens? ﻿" at bounding box center [539, 370] width 839 height 271
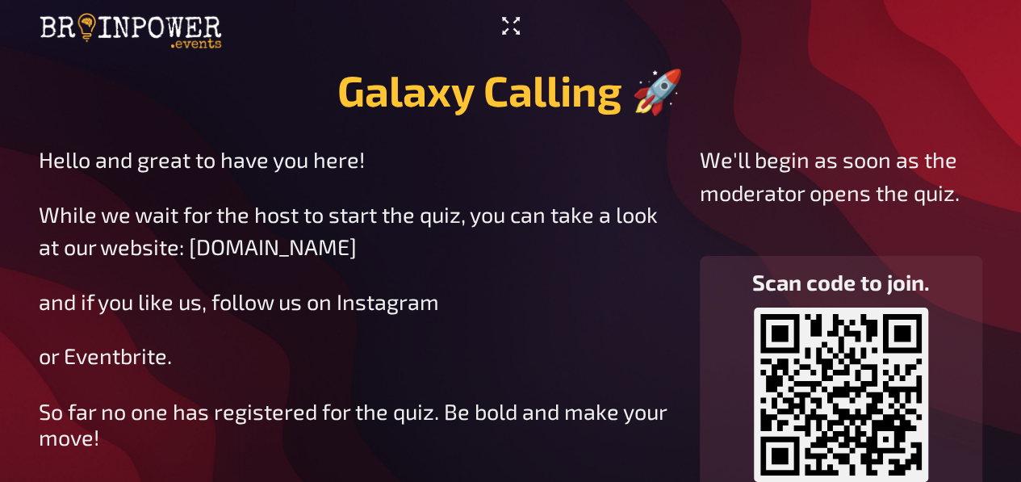
click at [510, 23] on icon "Enter Fullscreen" at bounding box center [511, 26] width 26 height 26
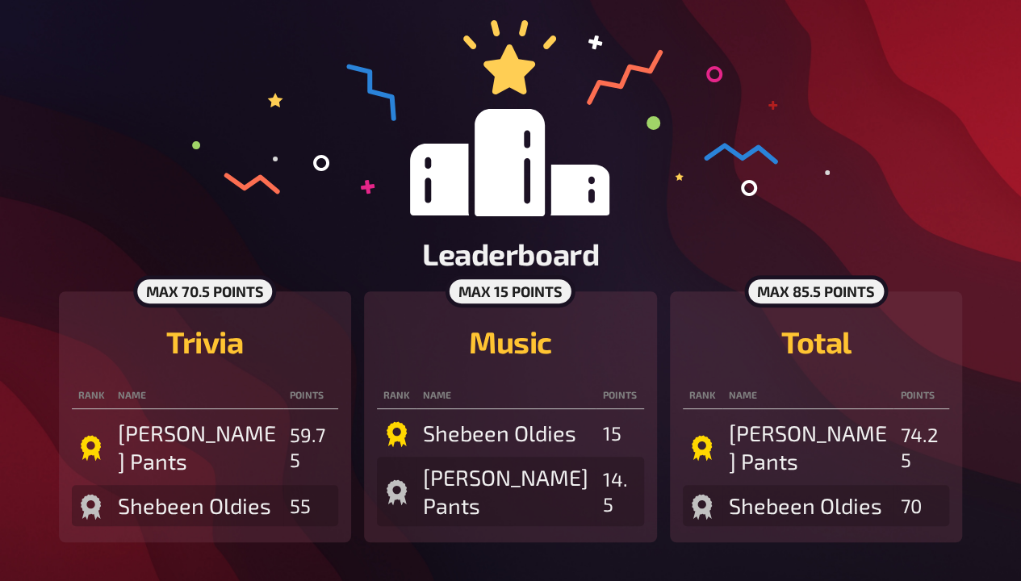
scroll to position [132, 0]
